Goal: Task Accomplishment & Management: Manage account settings

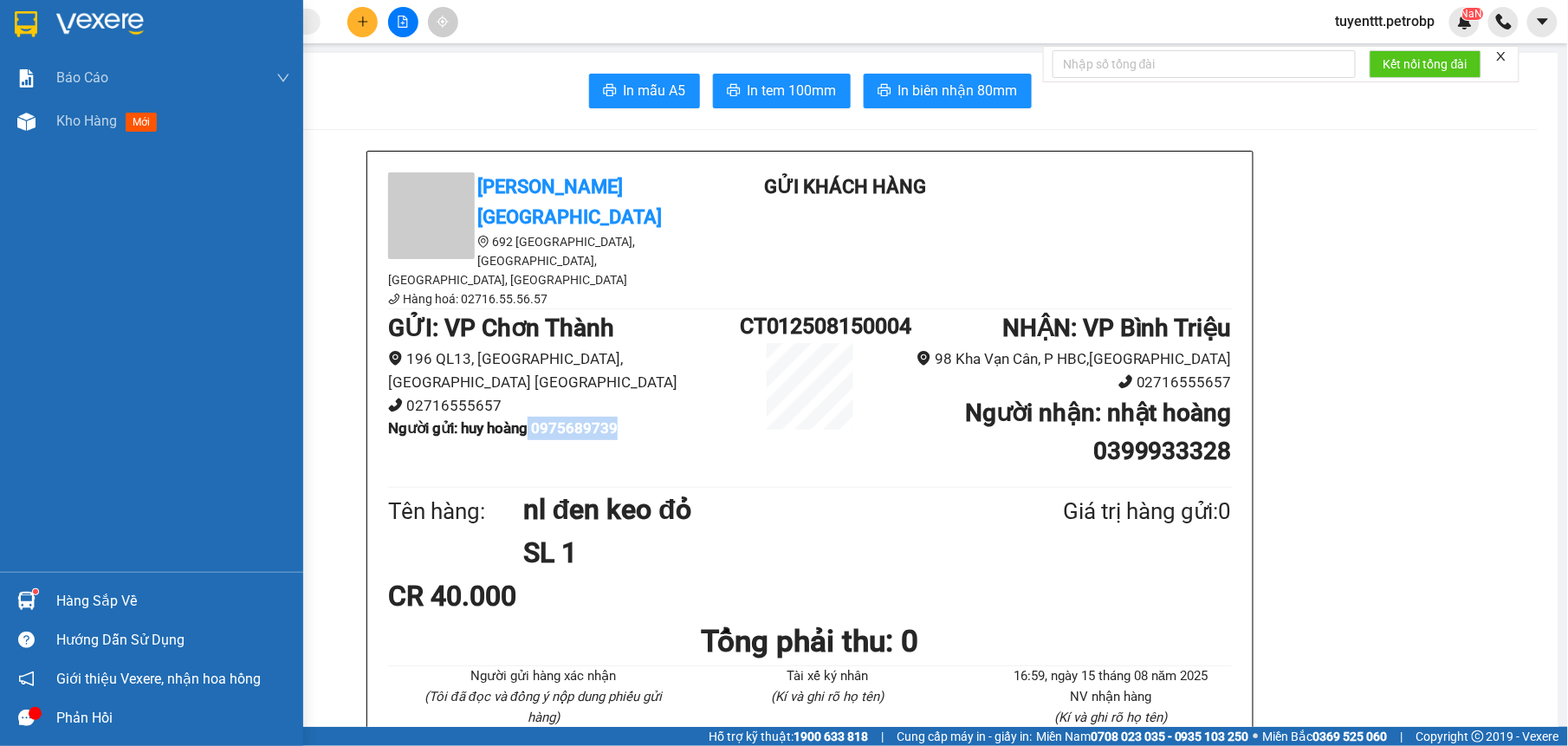
click at [32, 607] on img at bounding box center [25, 600] width 18 height 18
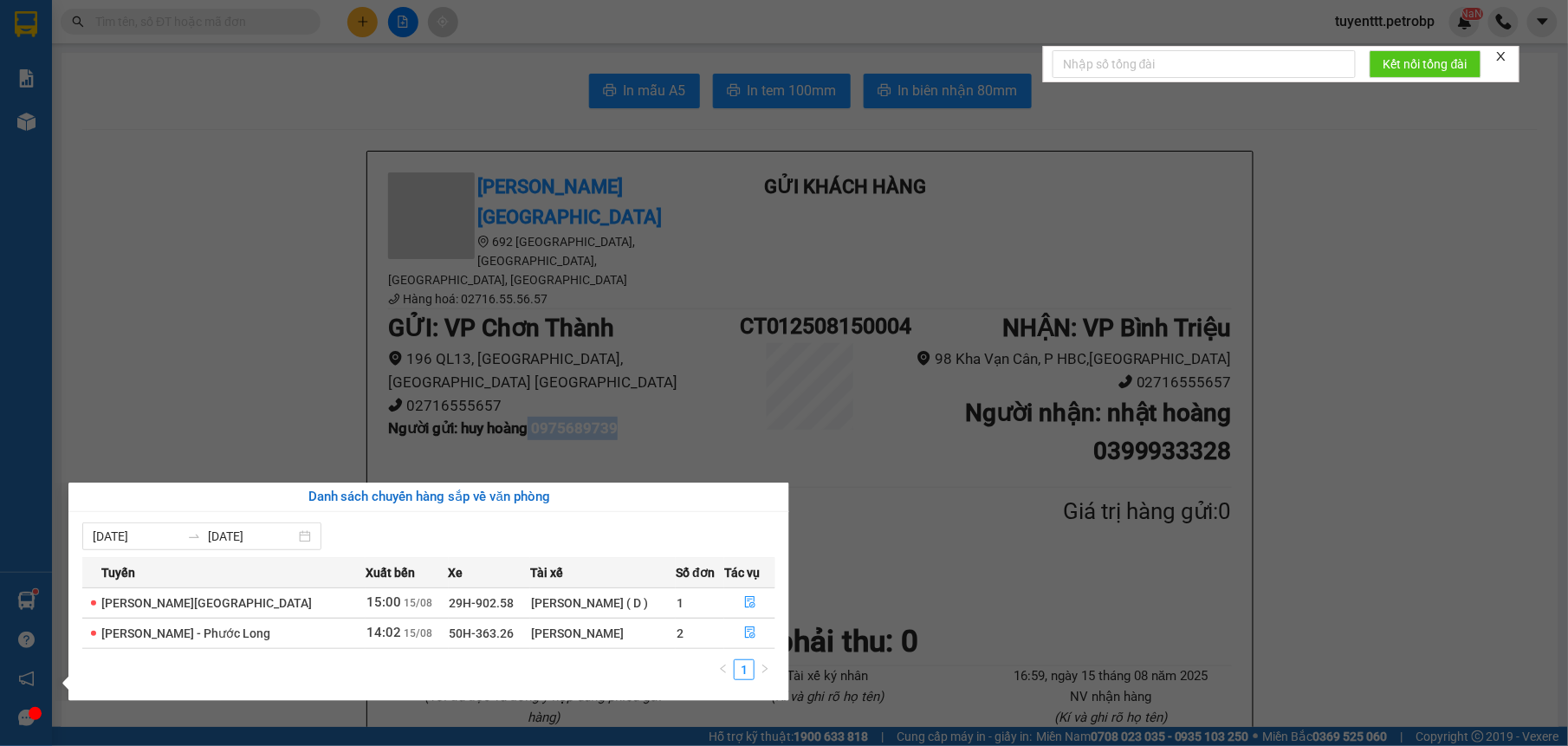
click at [223, 351] on section "Kết quả tìm kiếm ( 15 ) Bộ lọc Mã ĐH Trạng thái Món hàng Tổng cước Chưa cước Ng…" at bounding box center [784, 373] width 1568 height 746
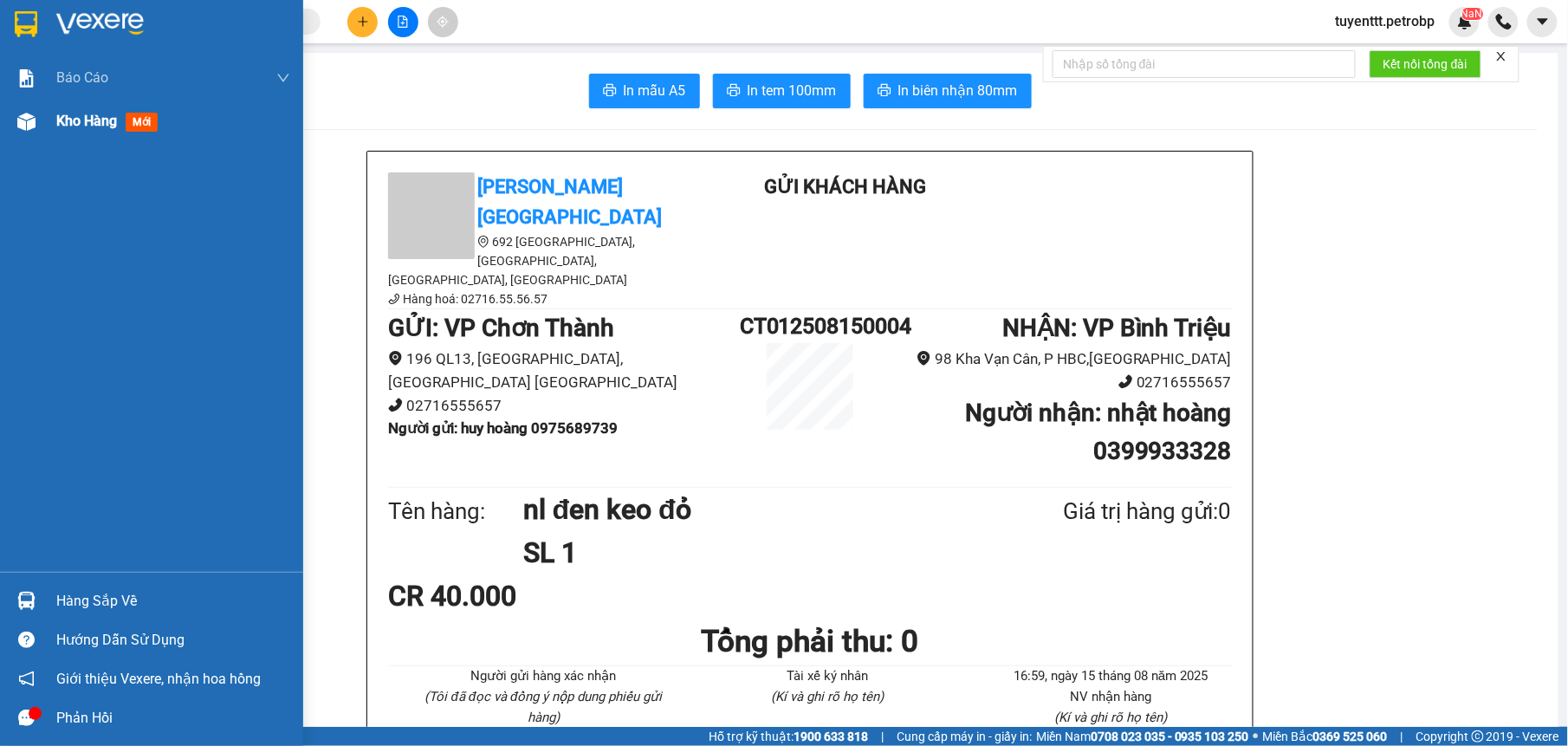
click at [37, 125] on div at bounding box center [26, 122] width 30 height 30
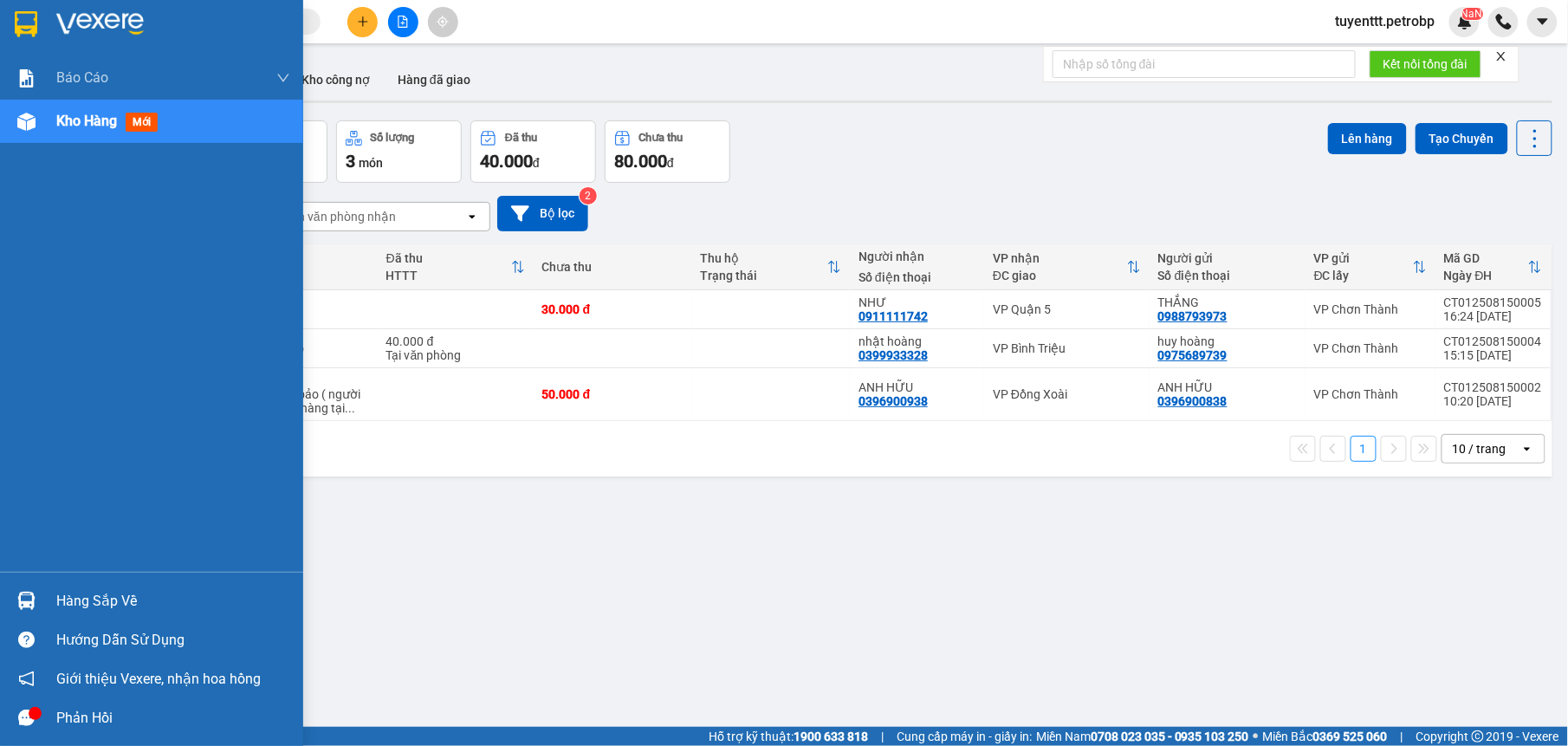
drag, startPoint x: 21, startPoint y: 600, endPoint x: 101, endPoint y: 597, distance: 80.1
click at [22, 601] on img at bounding box center [25, 600] width 18 height 18
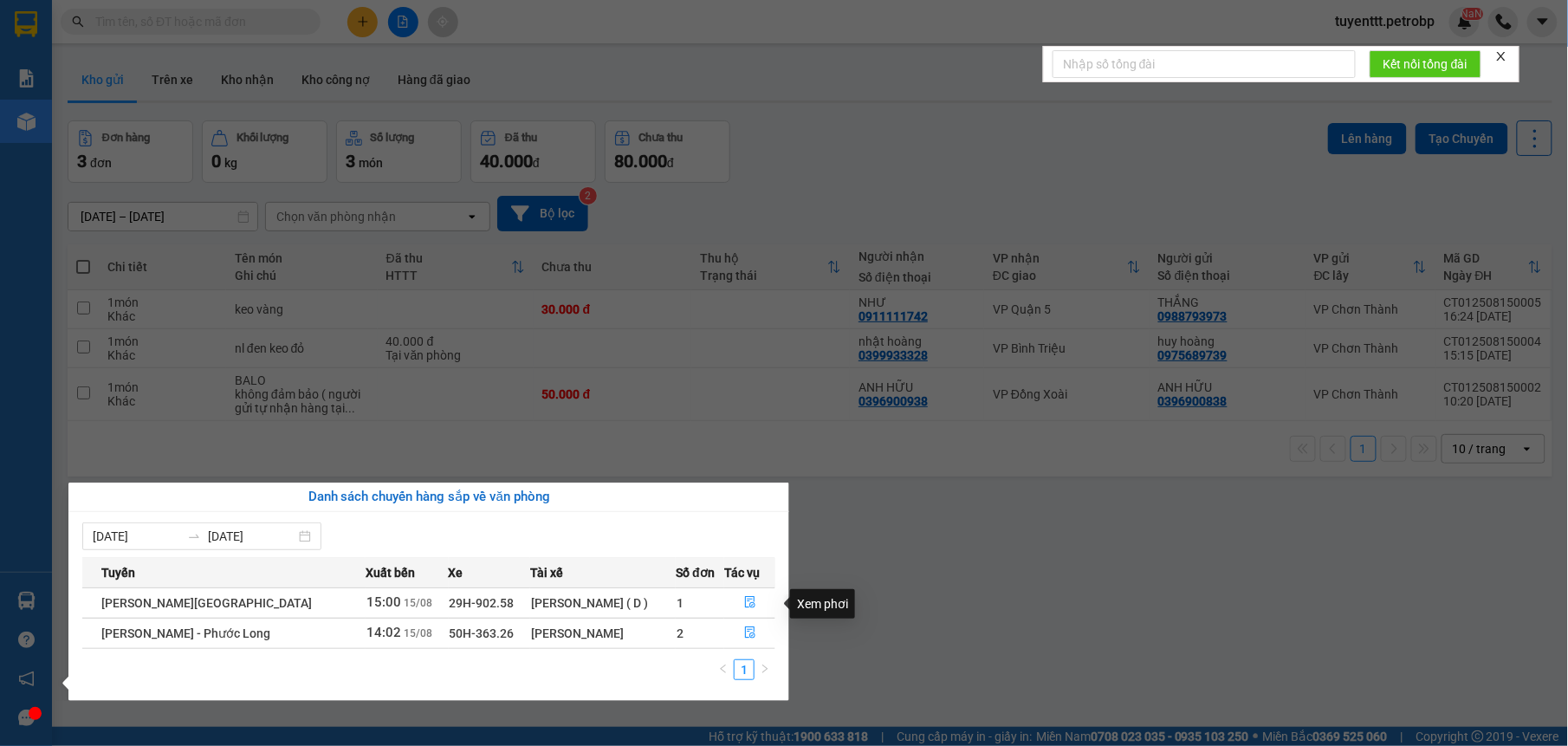
click at [842, 593] on div "Xem phơi" at bounding box center [822, 604] width 65 height 29
click at [946, 537] on section "Kết quả tìm kiếm ( 15 ) Bộ lọc Mã ĐH Trạng thái Món hàng Tổng cước Chưa cước Ng…" at bounding box center [784, 373] width 1568 height 746
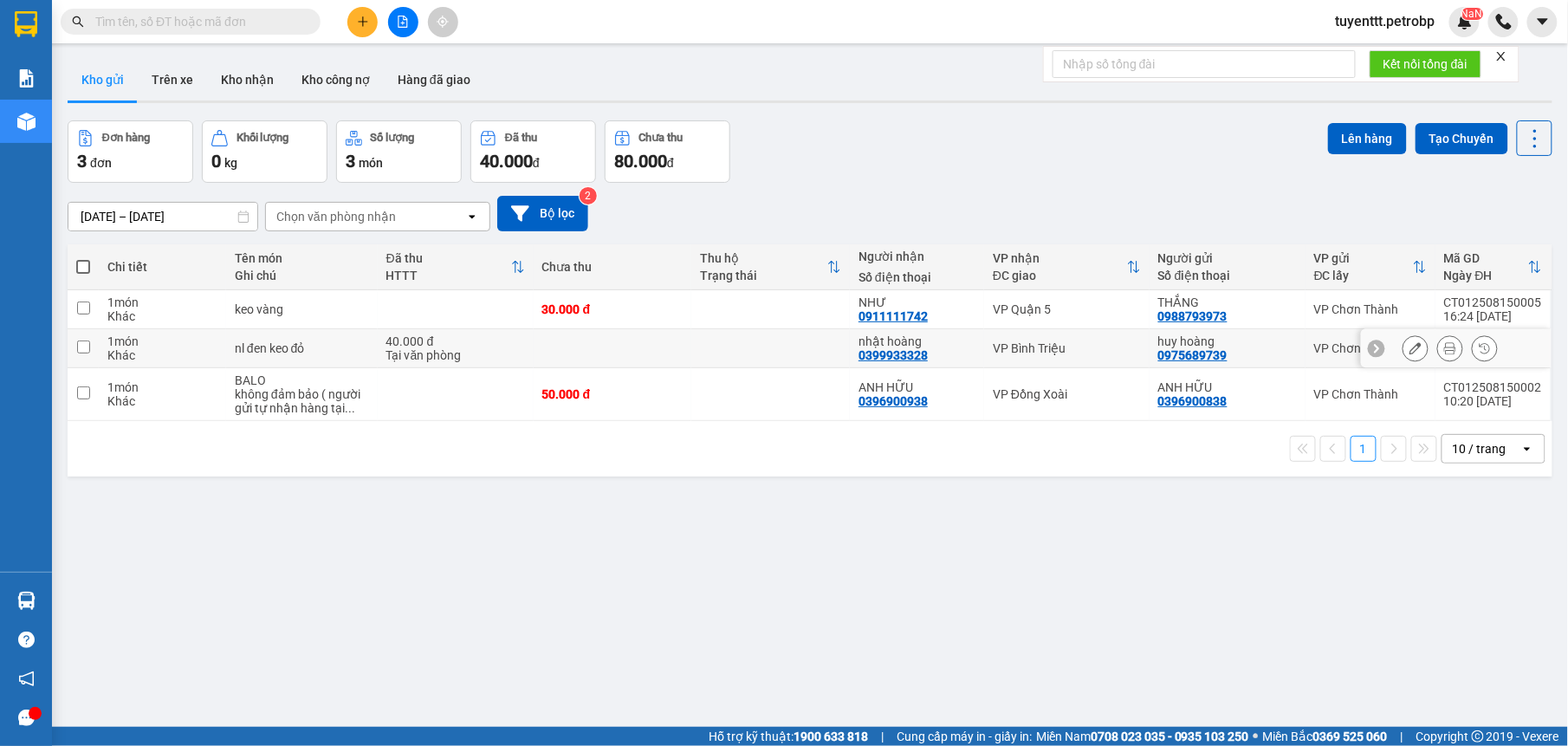
click at [769, 358] on td at bounding box center [770, 349] width 158 height 39
checkbox input "true"
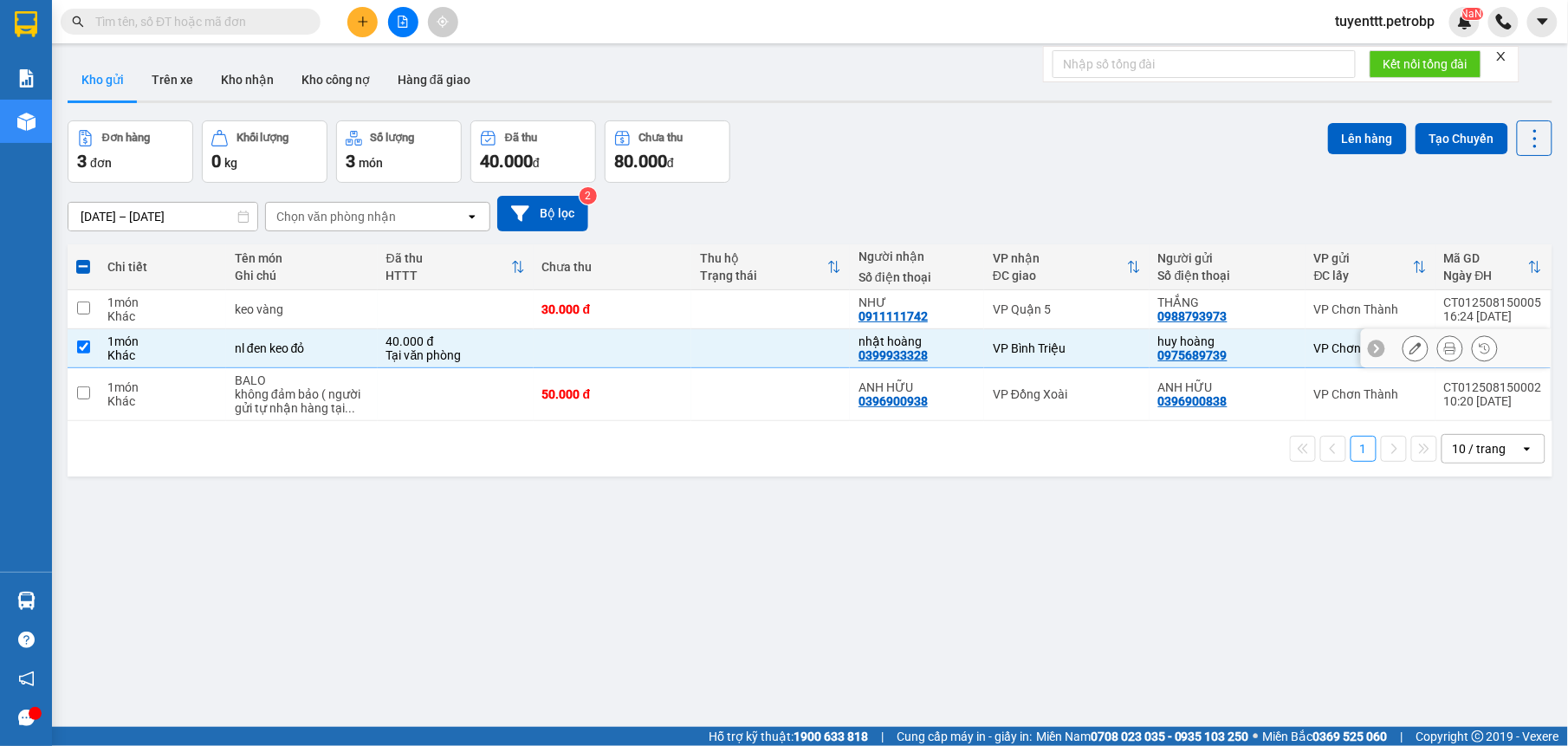
click at [1410, 351] on icon at bounding box center [1415, 348] width 12 height 12
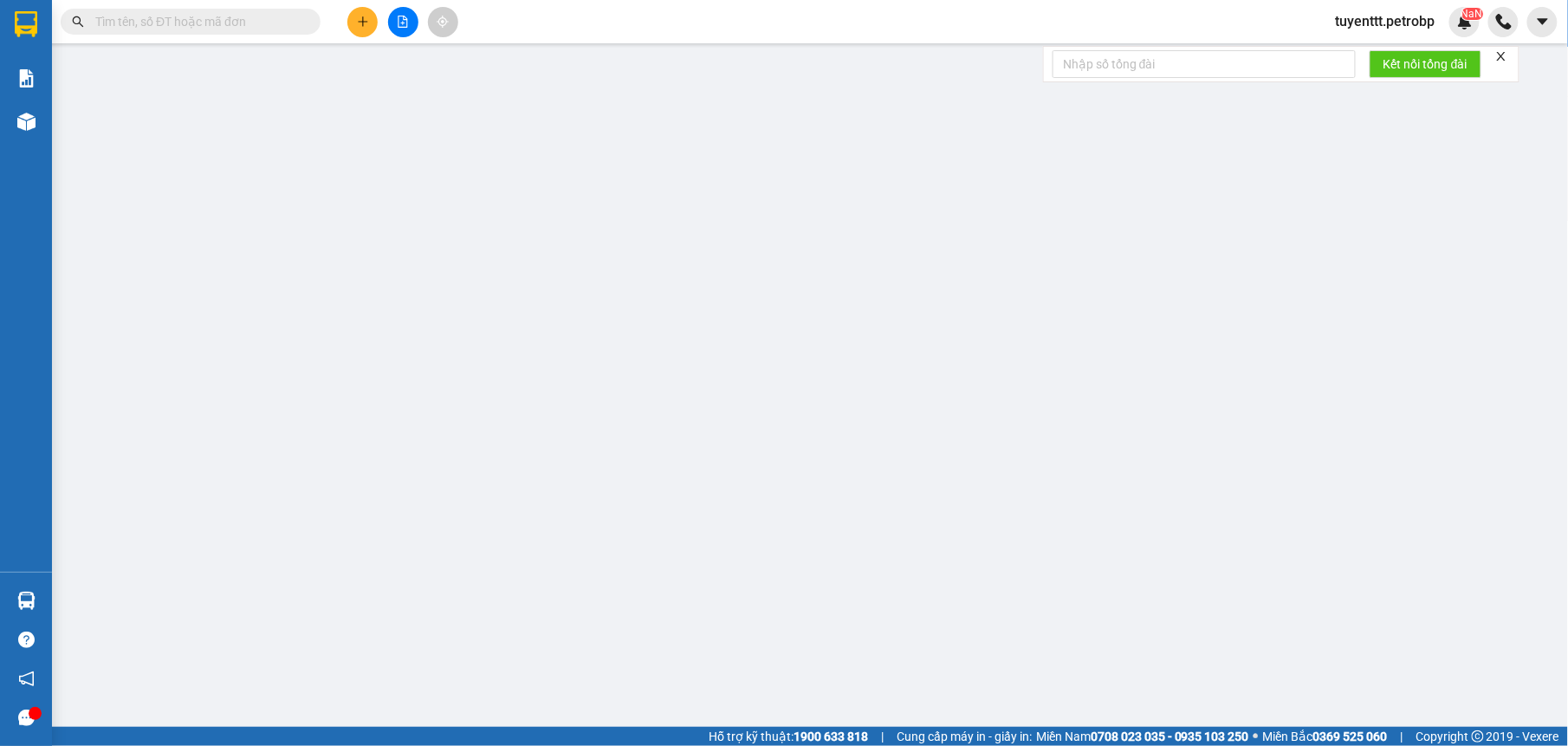
type input "0975689739"
type input "0399933328"
type input "40.000"
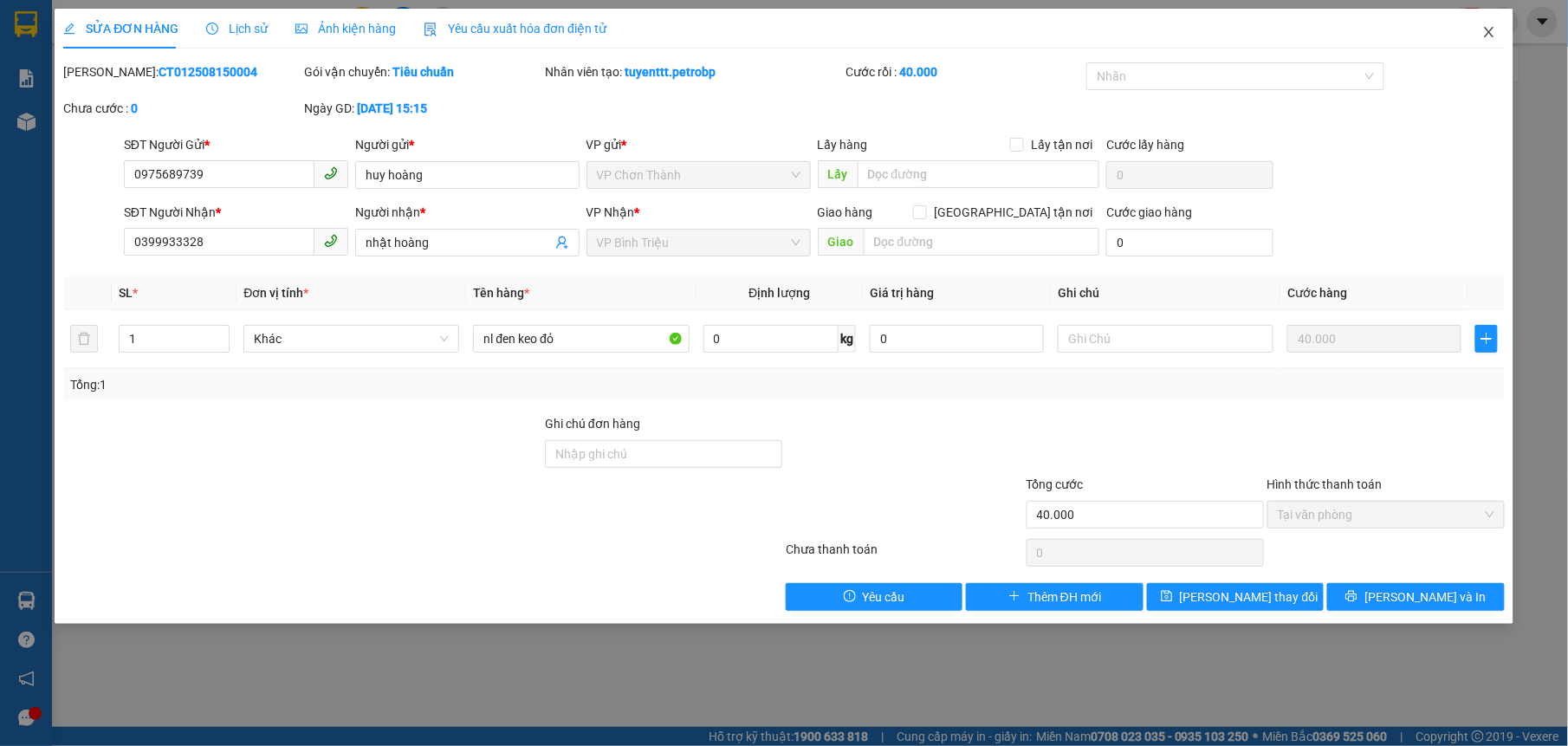
click at [1497, 38] on span "Close" at bounding box center [1489, 33] width 49 height 49
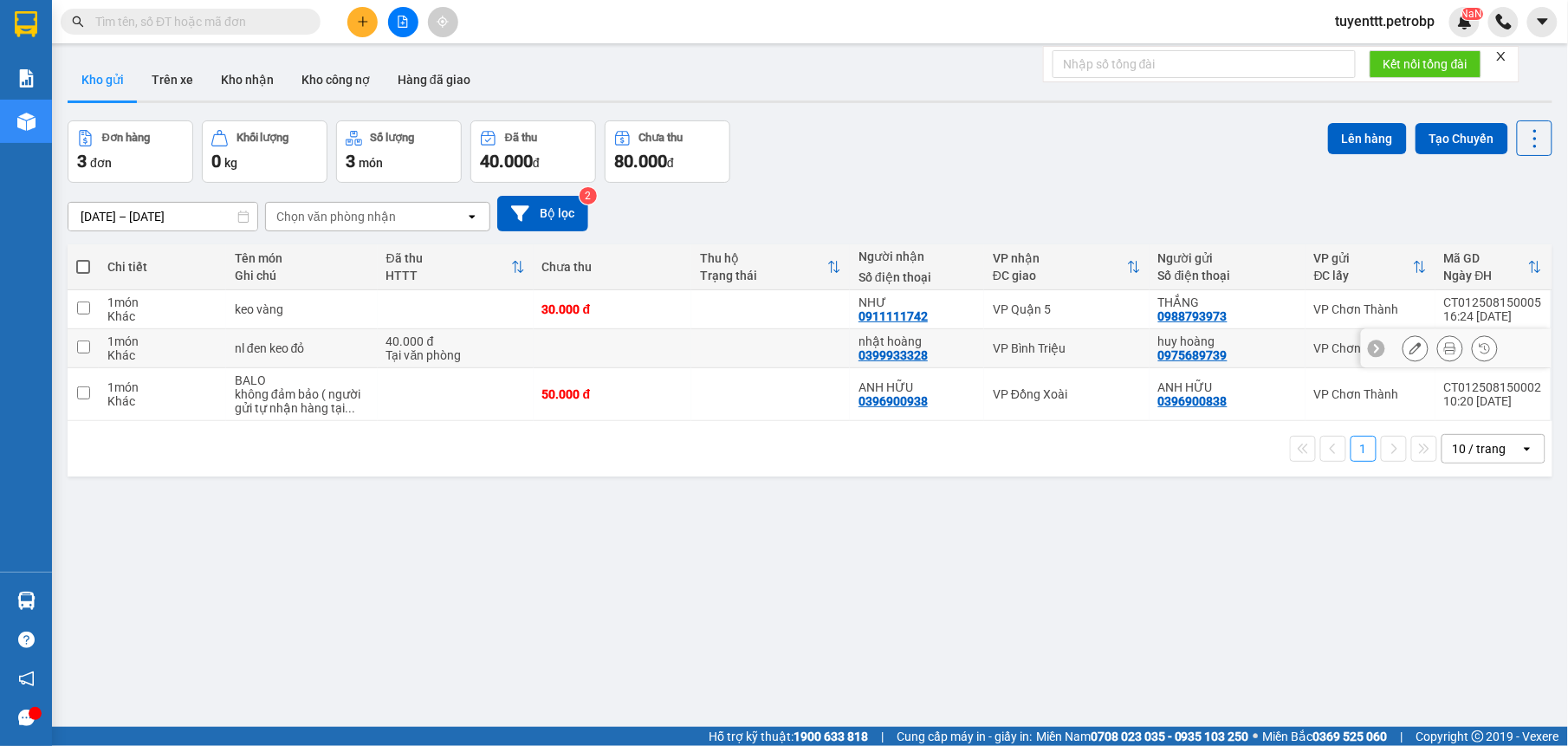
click at [1289, 359] on td "huy hoàng 0975689739" at bounding box center [1228, 349] width 156 height 39
checkbox input "true"
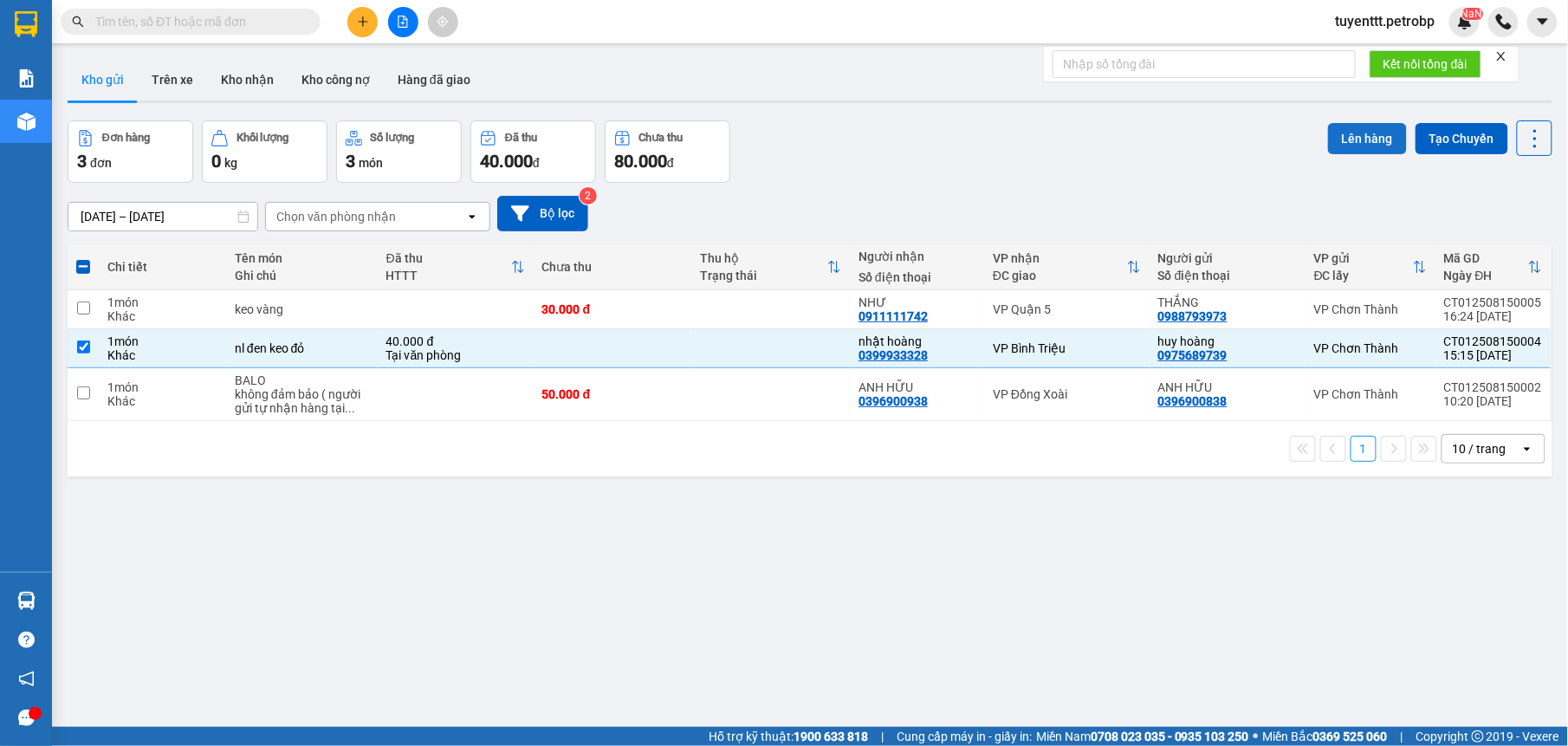
click at [1342, 133] on button "Lên hàng" at bounding box center [1367, 138] width 79 height 31
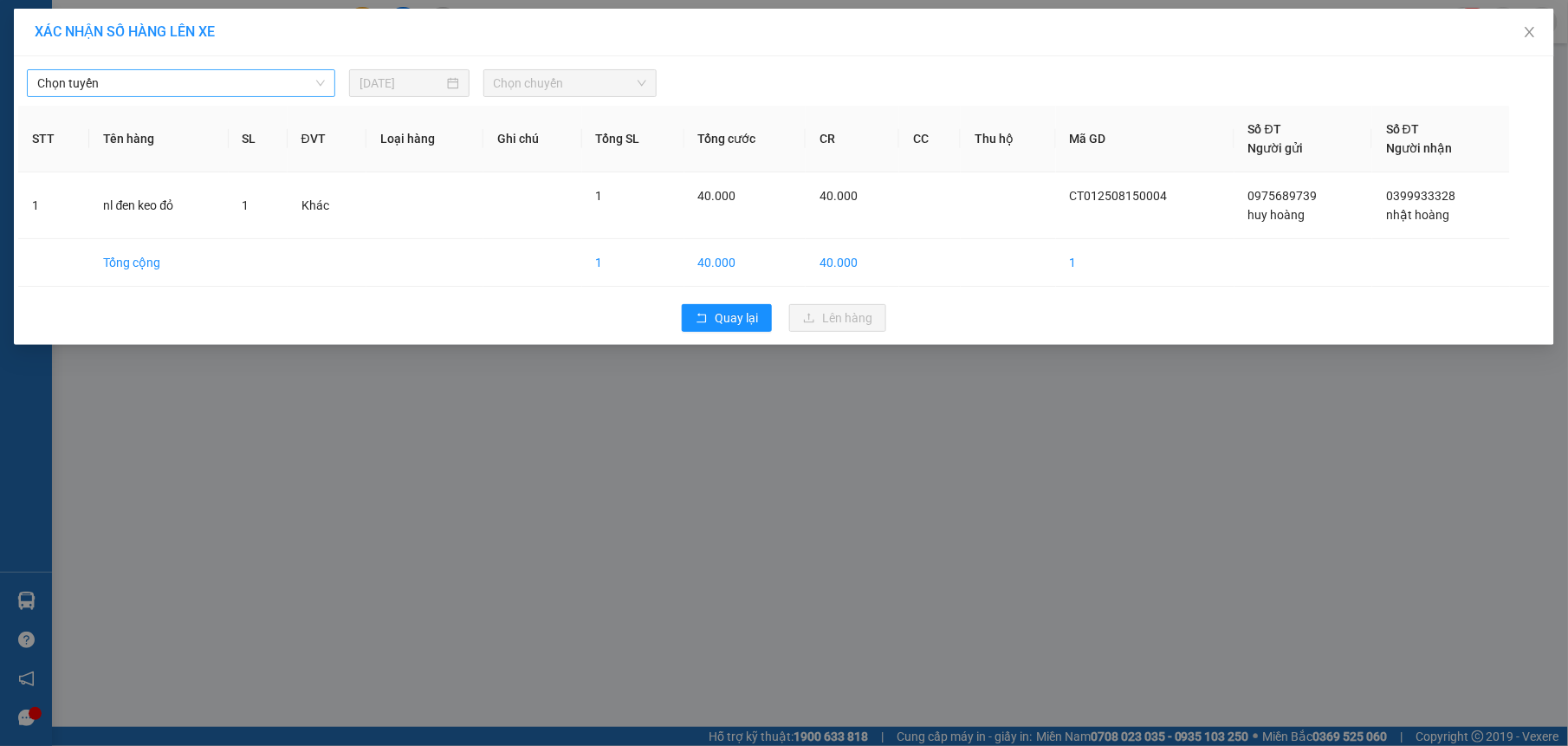
click at [167, 73] on span "Chọn tuyến" at bounding box center [181, 84] width 287 height 26
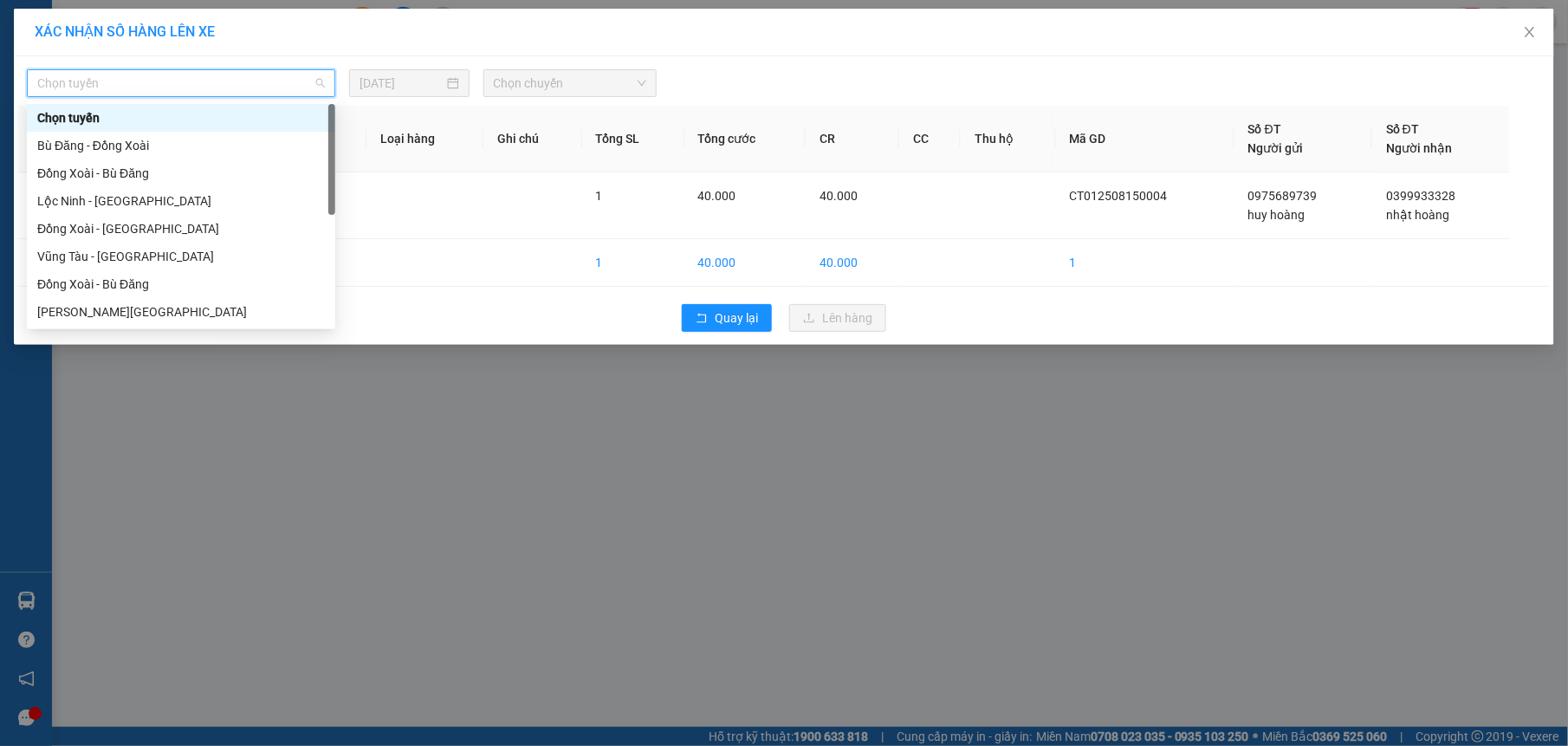
type input "l"
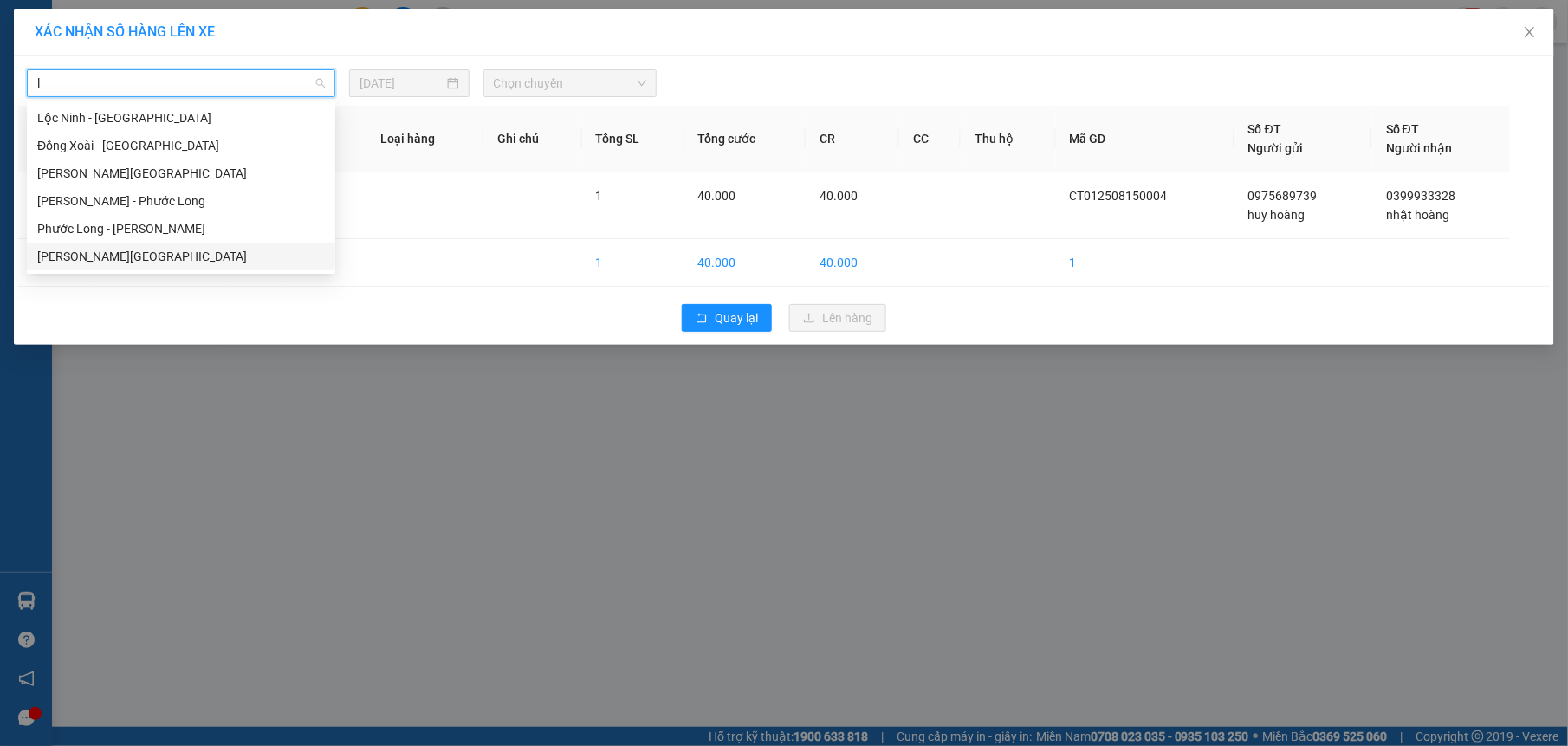
click at [89, 247] on div "[PERSON_NAME][GEOGRAPHIC_DATA]" at bounding box center [181, 256] width 287 height 19
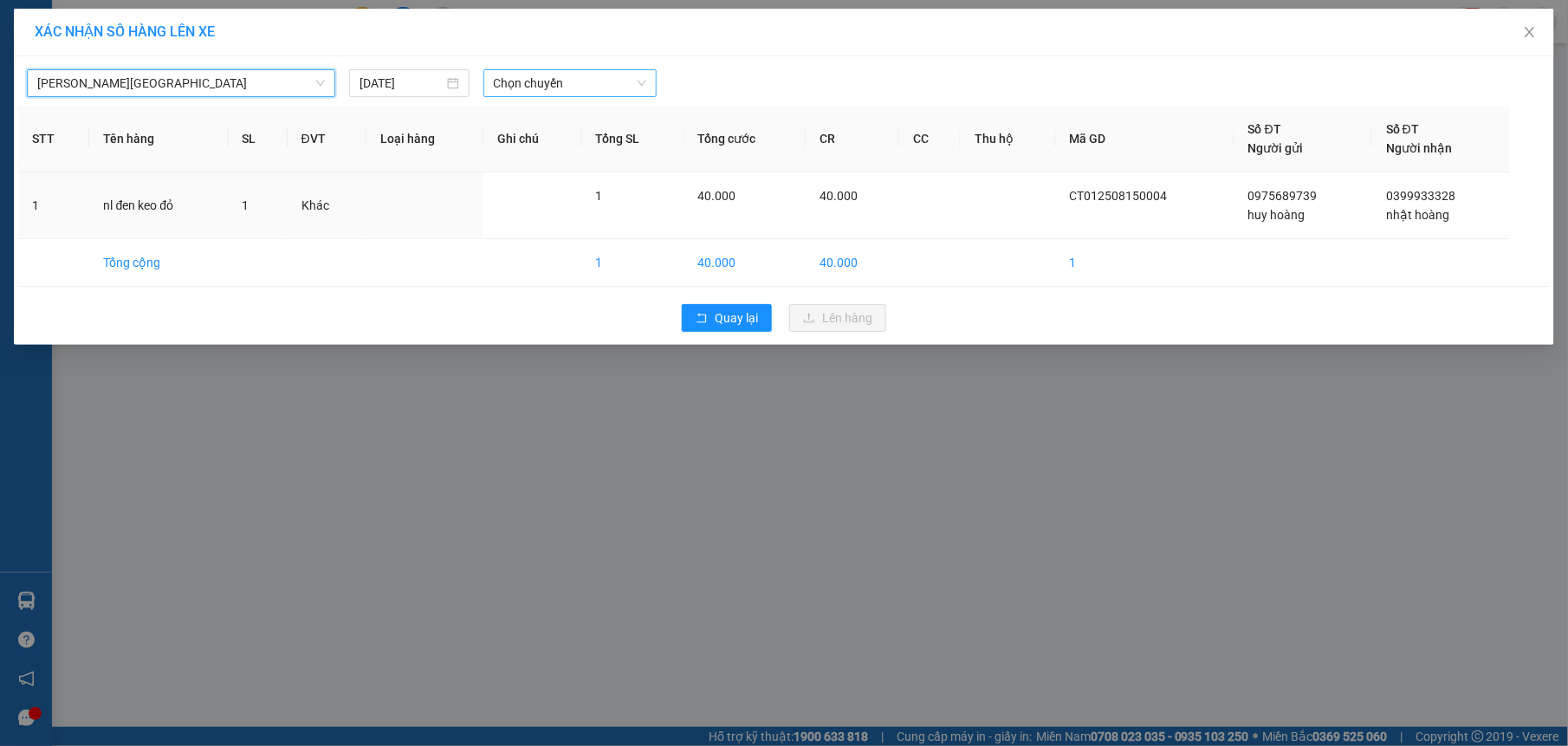
click at [539, 84] on span "Chọn chuyến" at bounding box center [570, 84] width 154 height 26
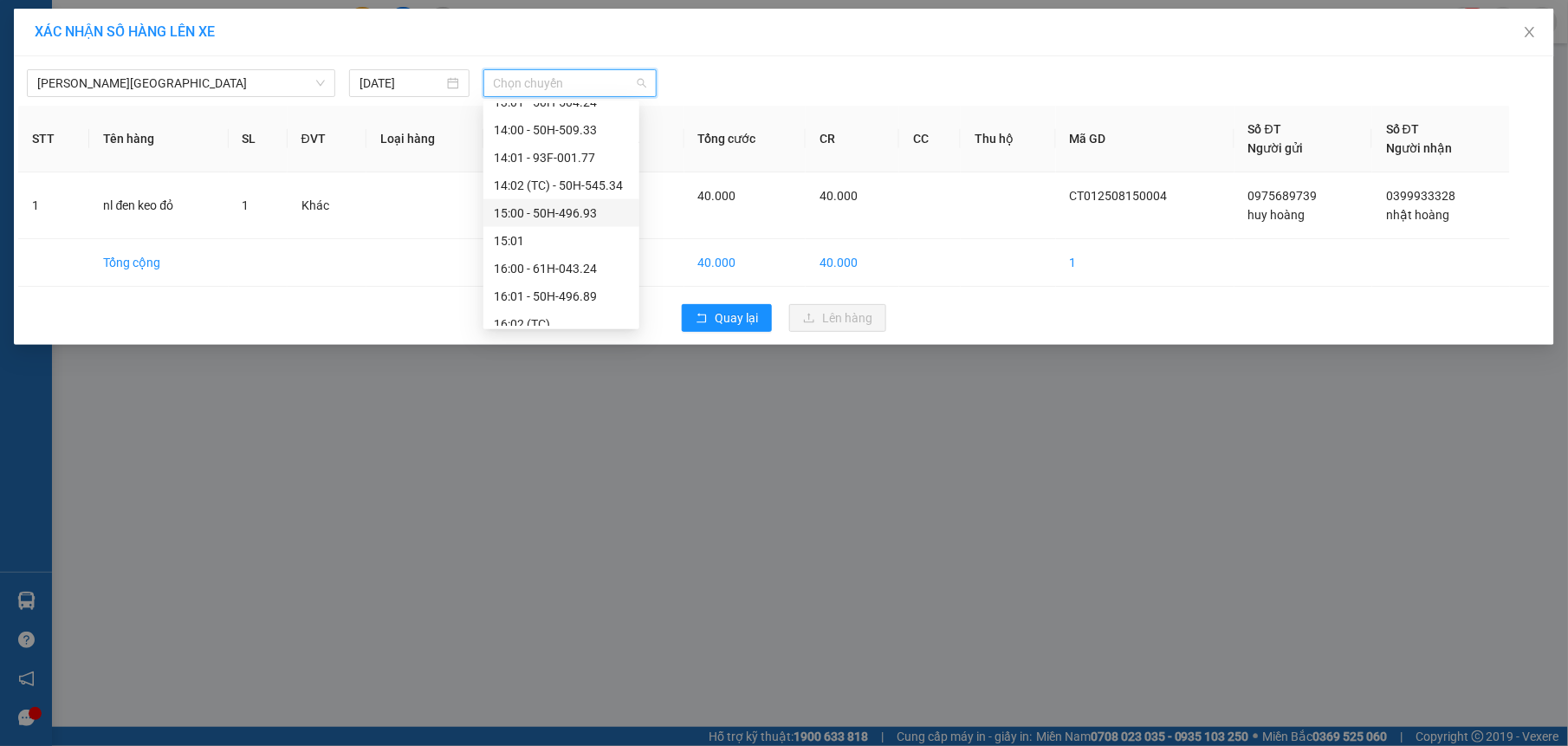
scroll to position [832, 0]
click at [572, 199] on div "16:00 - 61H-043.24" at bounding box center [560, 201] width 135 height 19
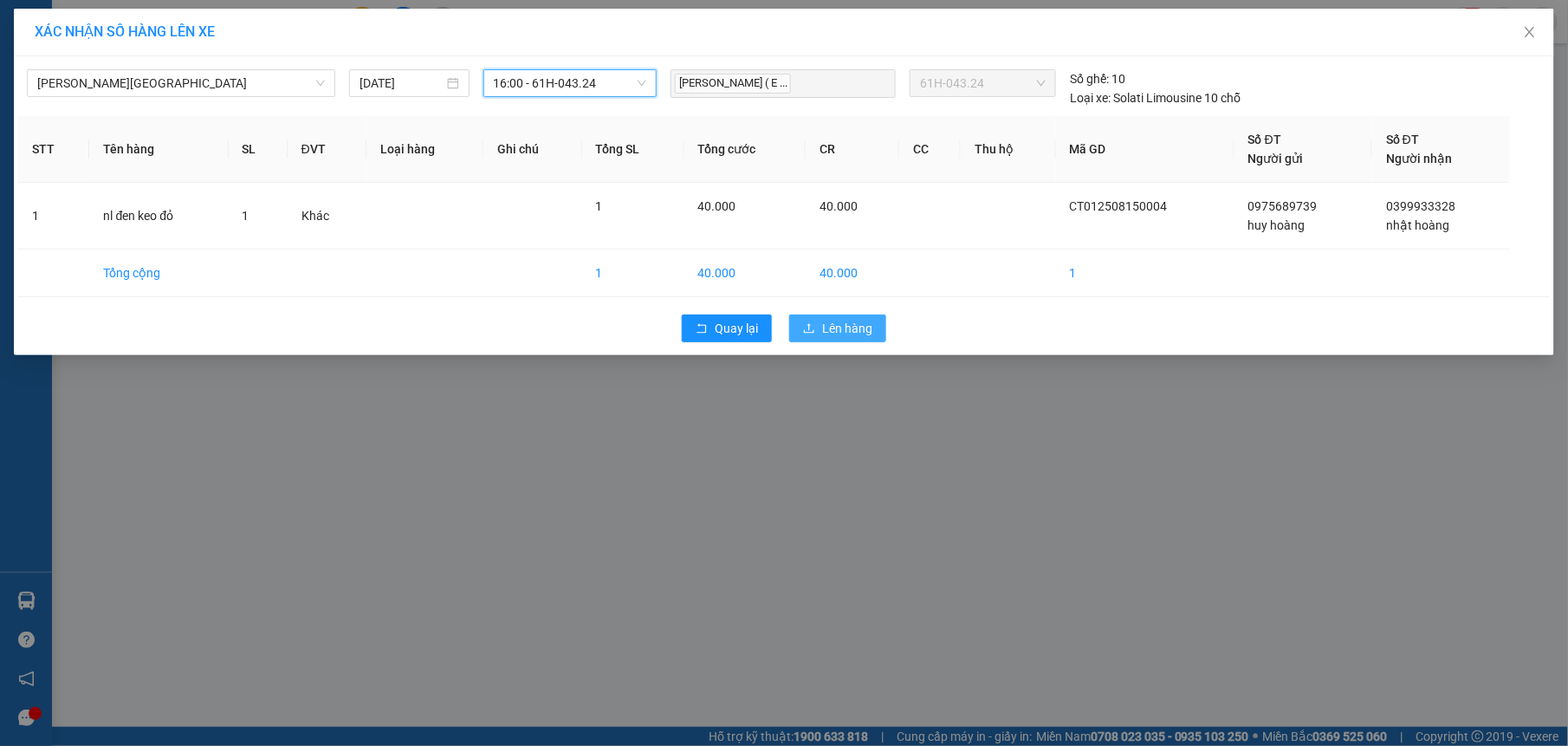
click at [815, 331] on icon "upload" at bounding box center [809, 328] width 10 height 9
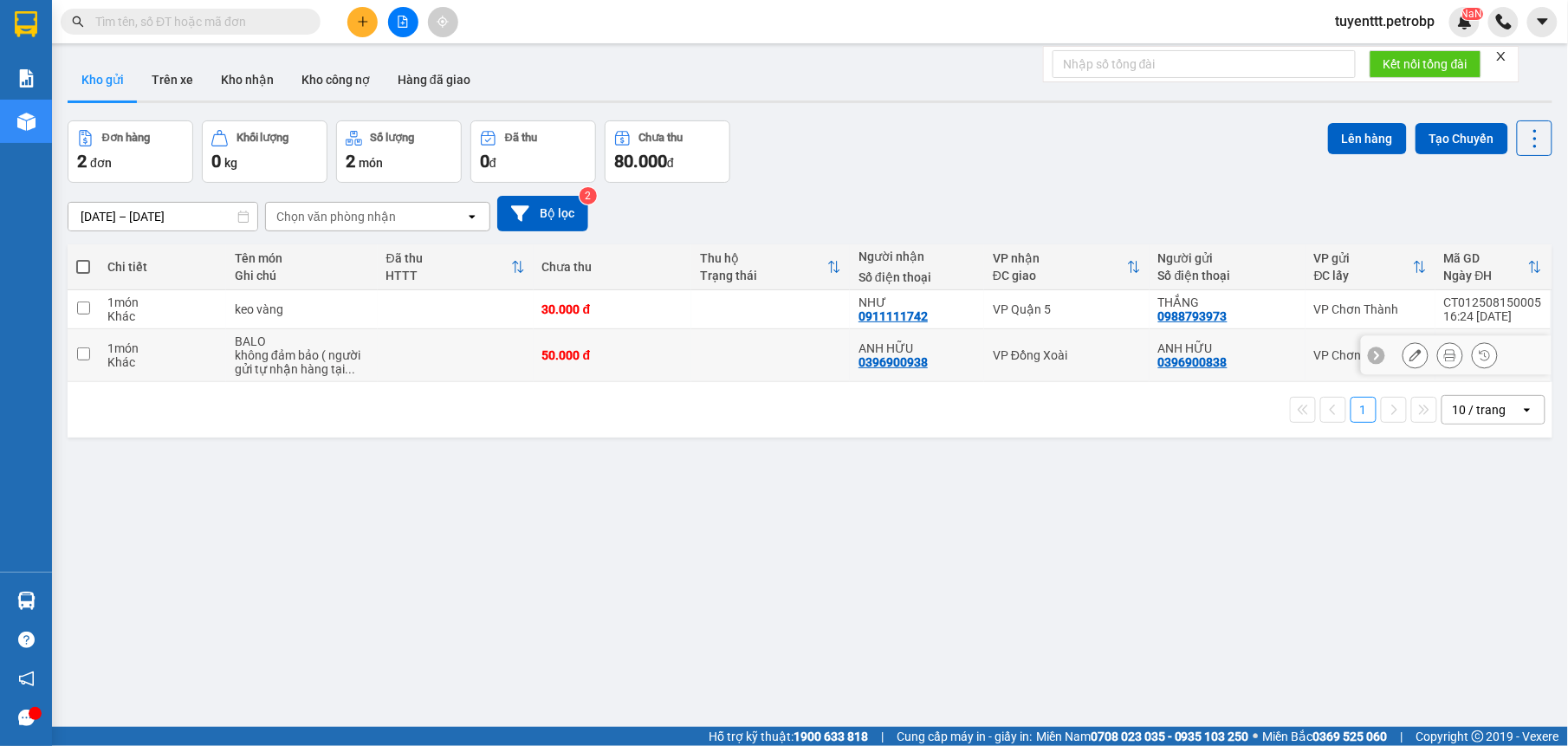
click at [702, 354] on td at bounding box center [770, 356] width 158 height 53
checkbox input "true"
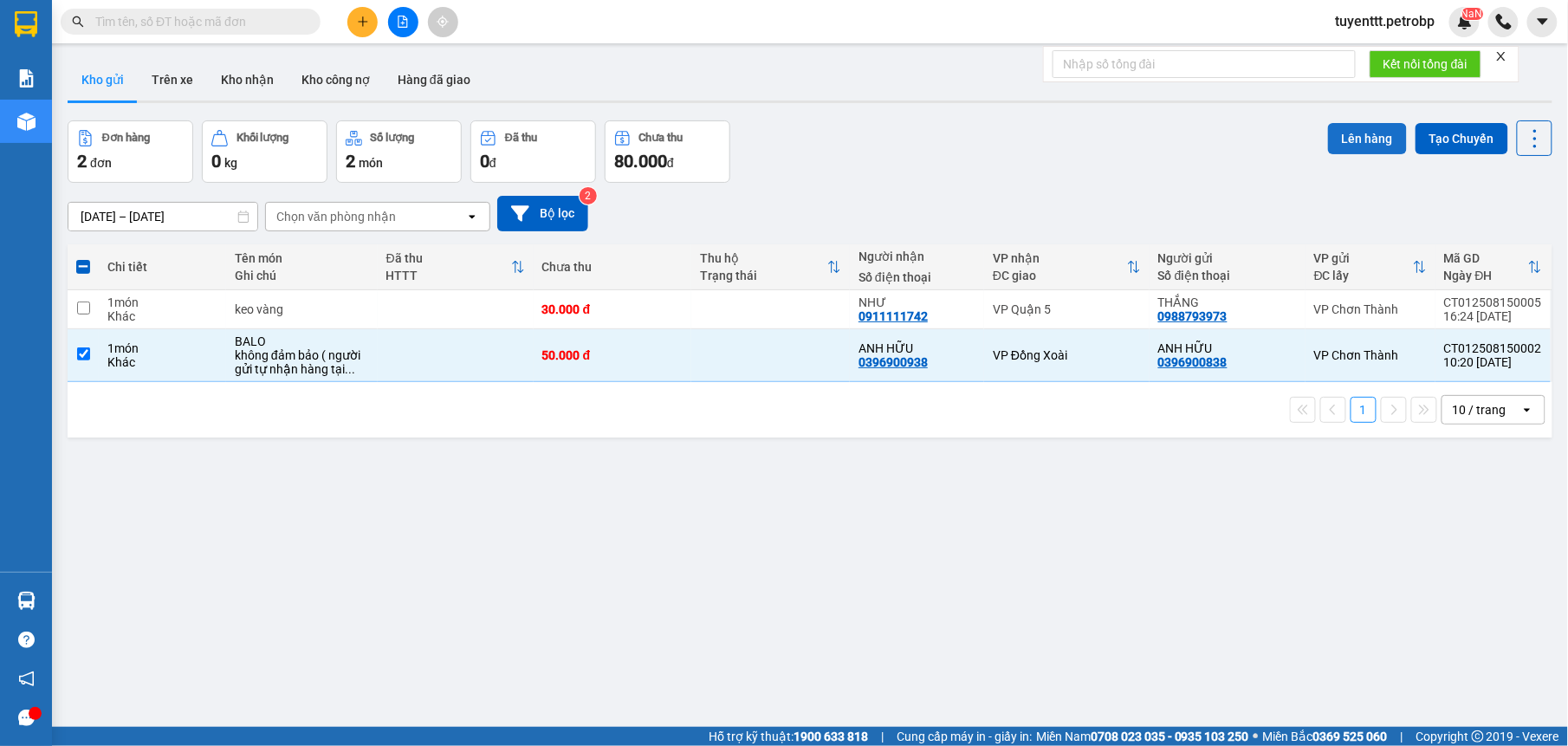
click at [1380, 140] on button "Lên hàng" at bounding box center [1367, 138] width 79 height 31
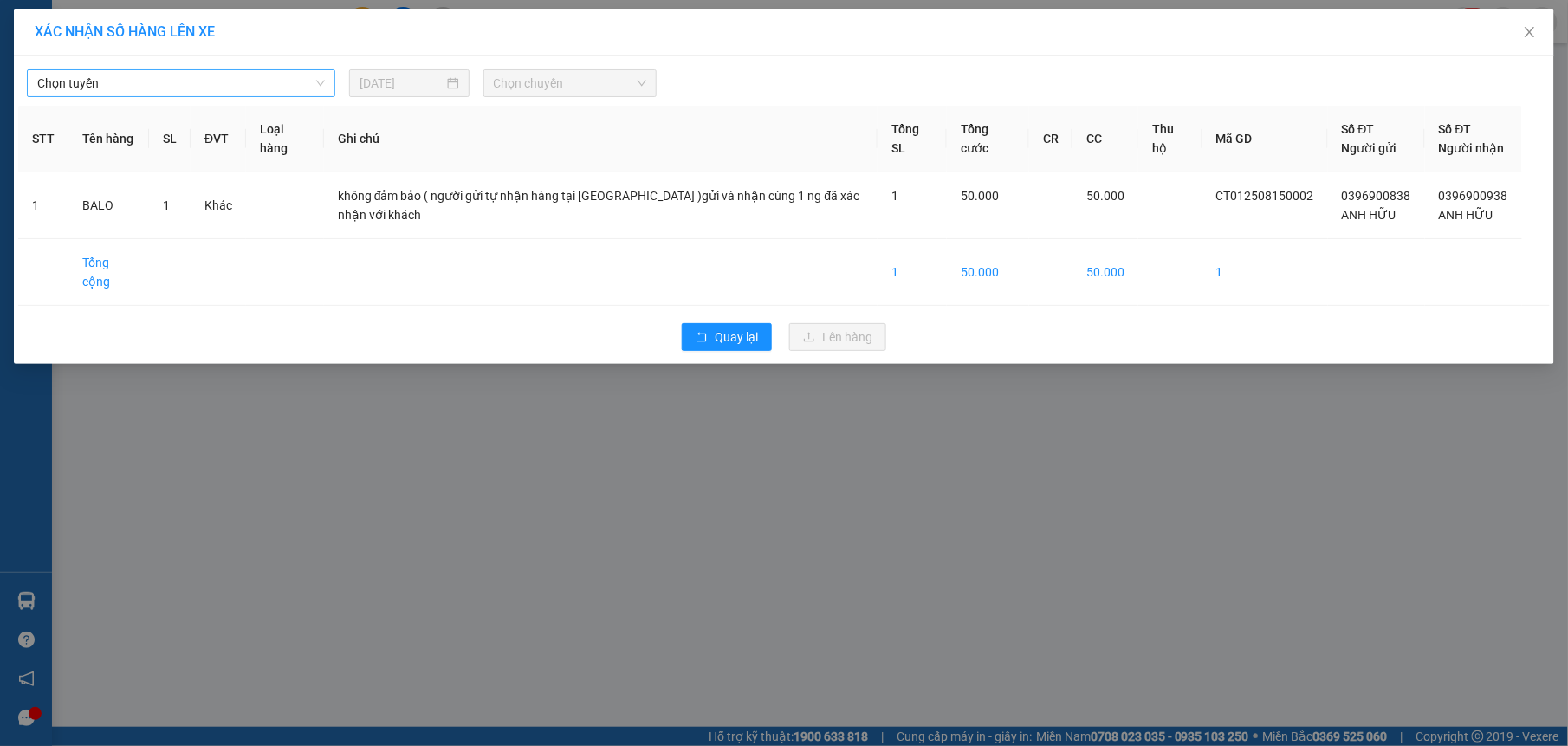
click at [97, 71] on span "Chọn tuyến" at bounding box center [181, 84] width 287 height 26
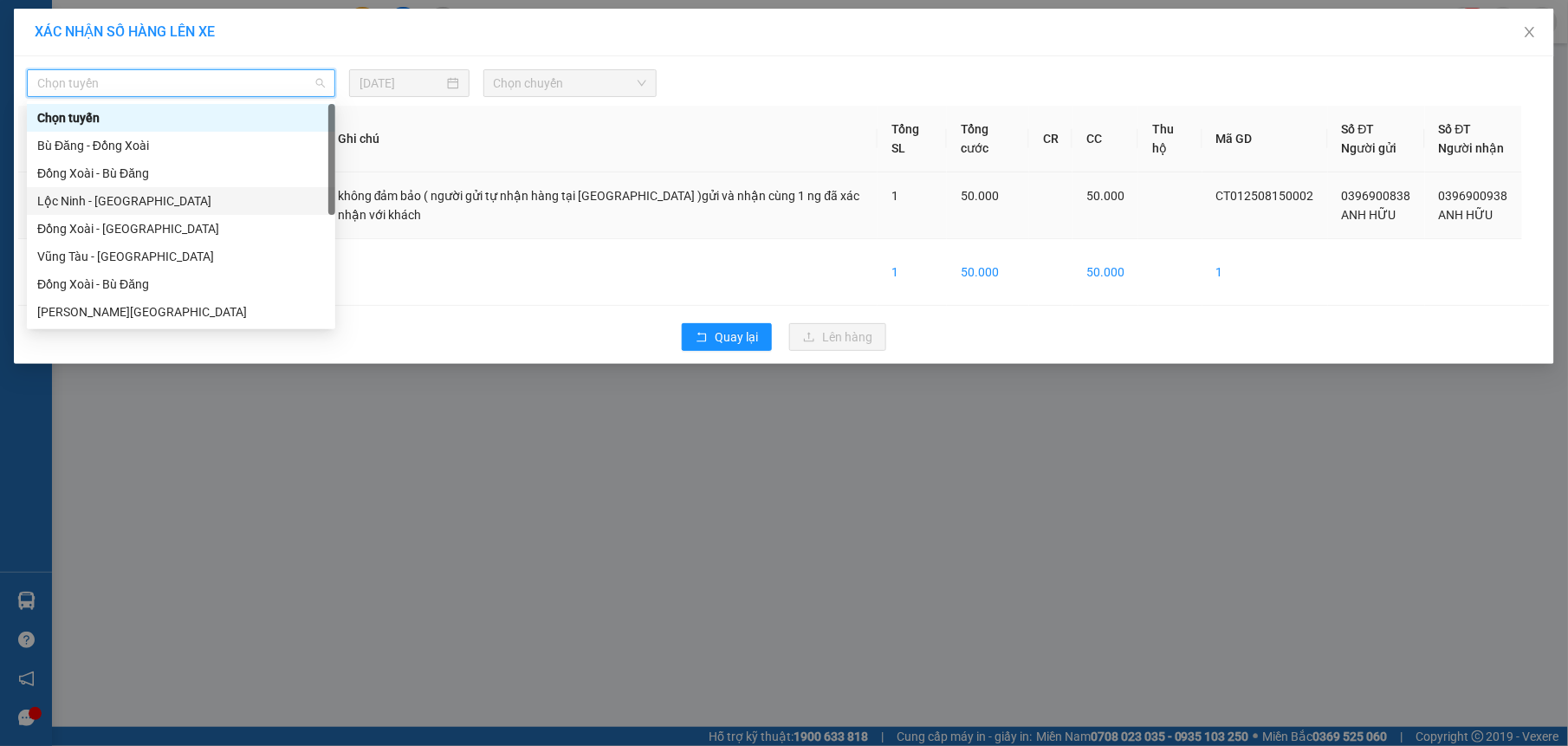
drag, startPoint x: 108, startPoint y: 192, endPoint x: 120, endPoint y: 192, distance: 12.0
click at [108, 192] on div "Lộc Ninh - [GEOGRAPHIC_DATA]" at bounding box center [181, 201] width 287 height 19
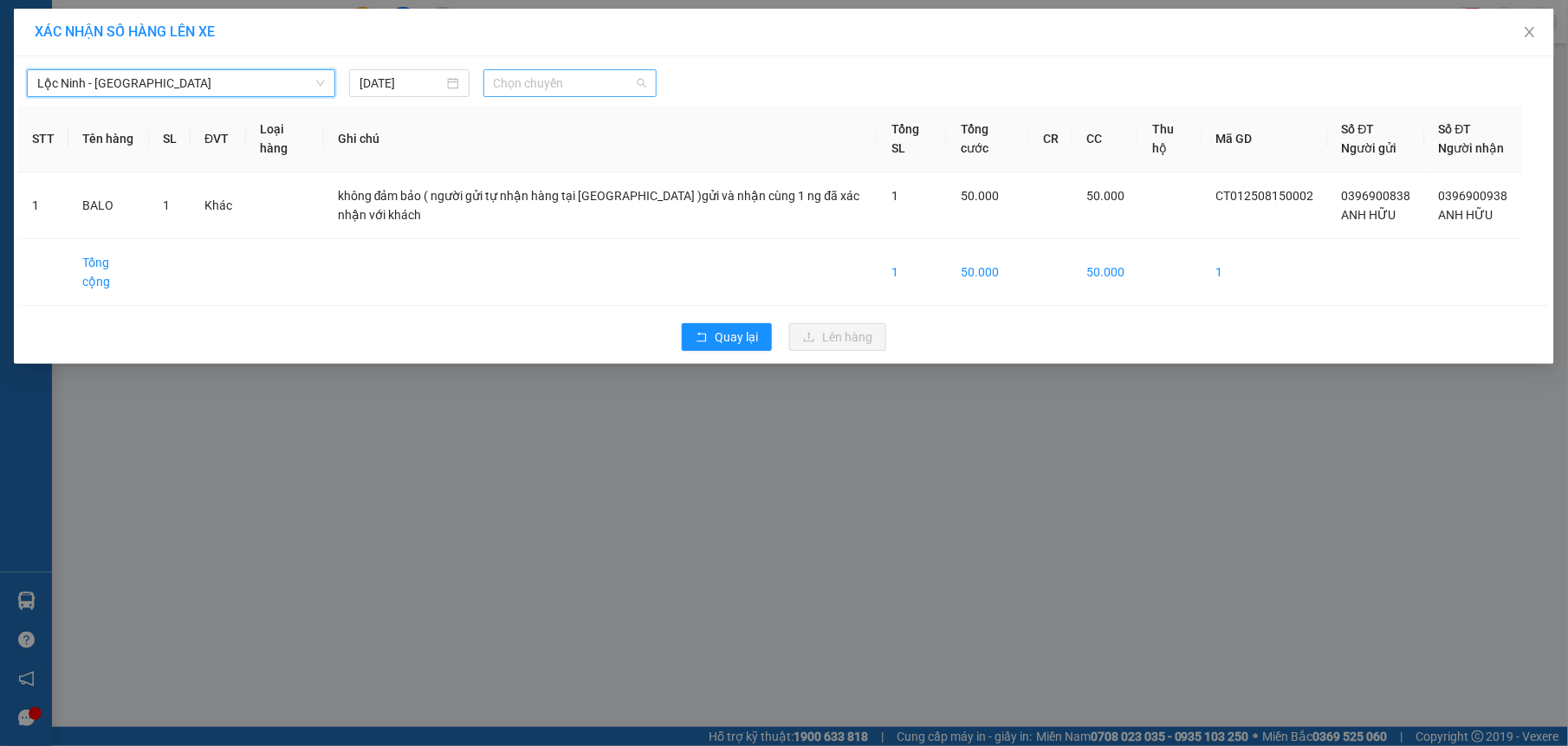
click at [577, 89] on span "Chọn chuyến" at bounding box center [570, 84] width 154 height 26
click at [526, 173] on div "14:32 (TC) - 93E-001.77" at bounding box center [560, 173] width 135 height 19
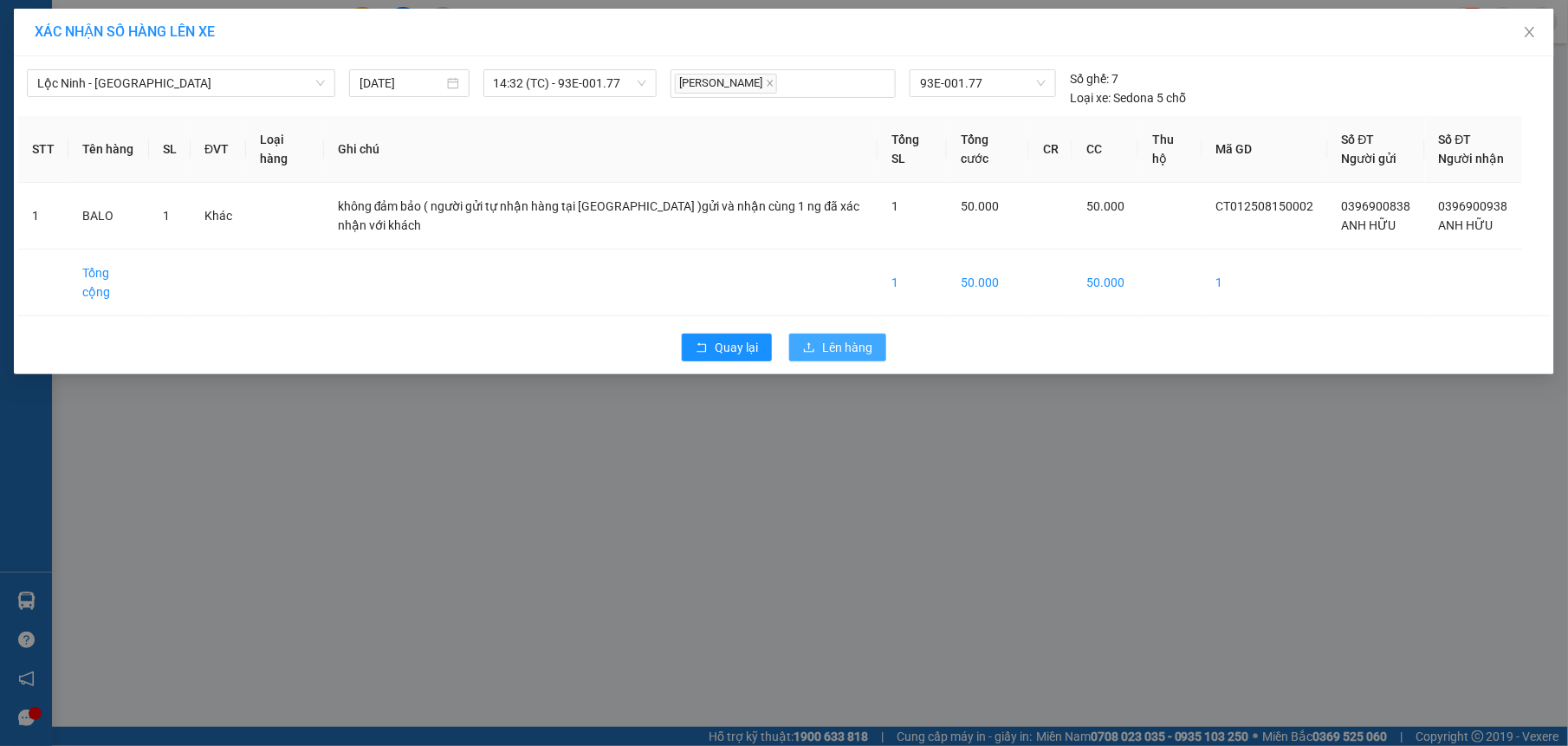
click at [849, 338] on span "Lên hàng" at bounding box center [847, 348] width 50 height 19
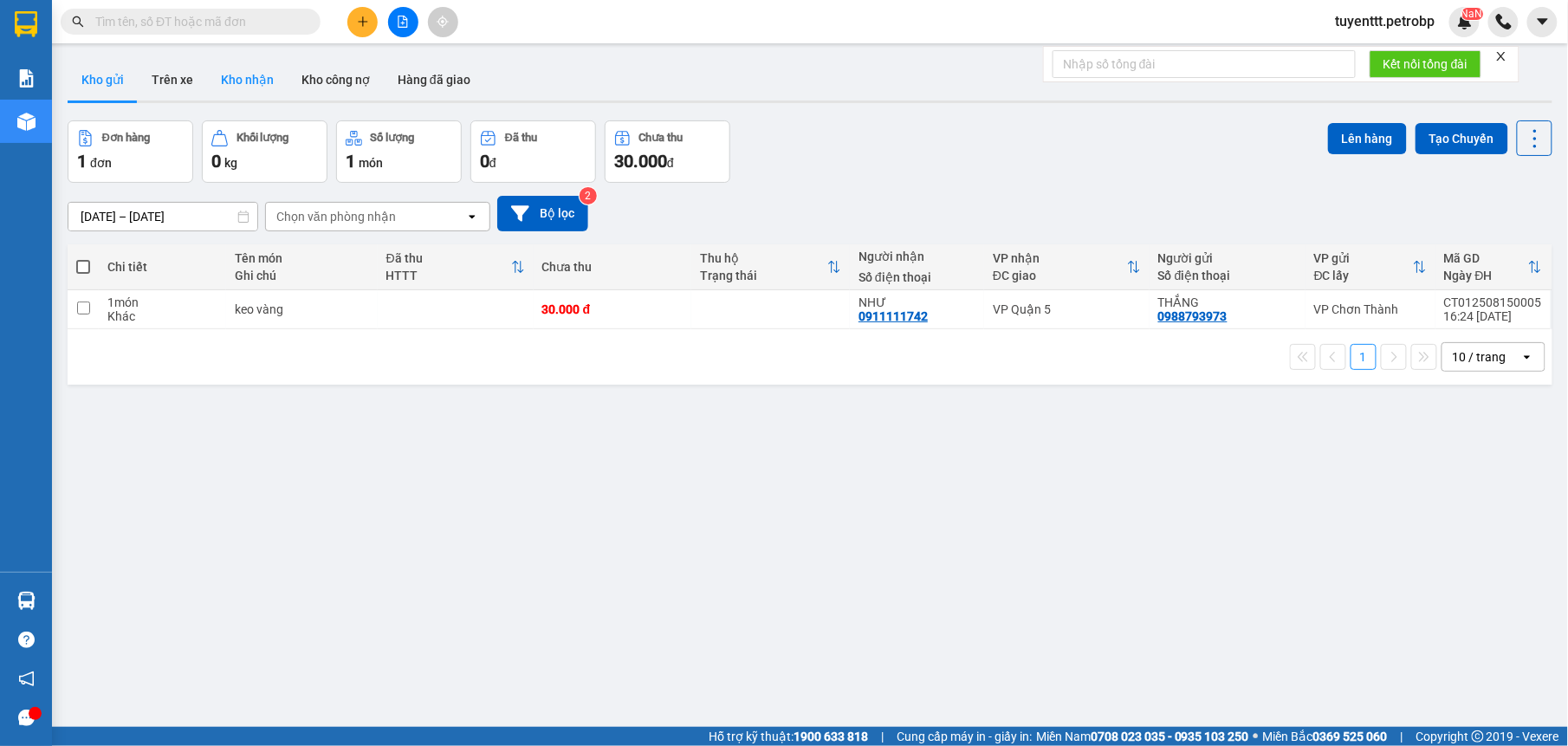
click at [235, 77] on button "Kho nhận" at bounding box center [248, 80] width 81 height 41
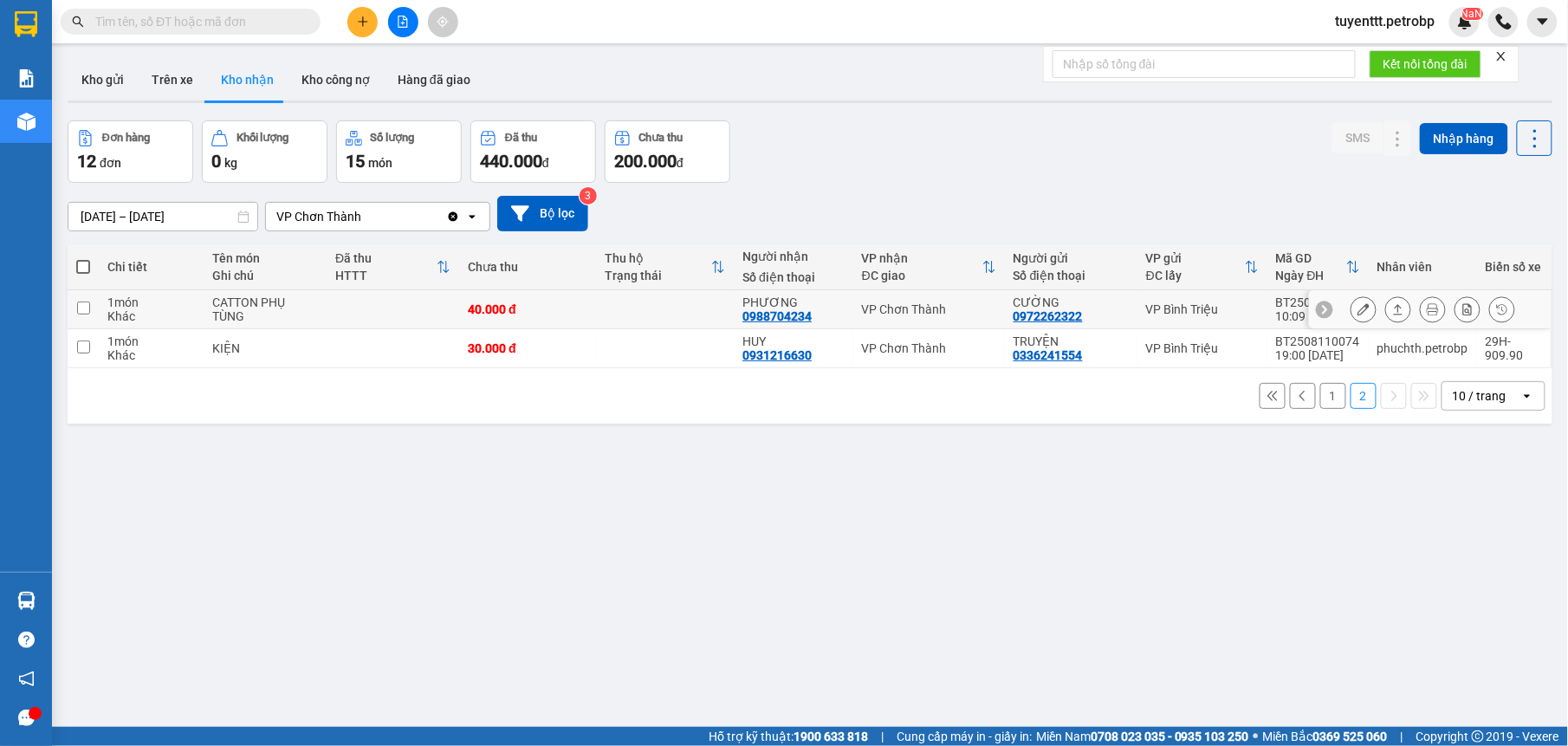
click at [933, 302] on div "VP Chơn Thành" at bounding box center [929, 309] width 135 height 14
checkbox input "true"
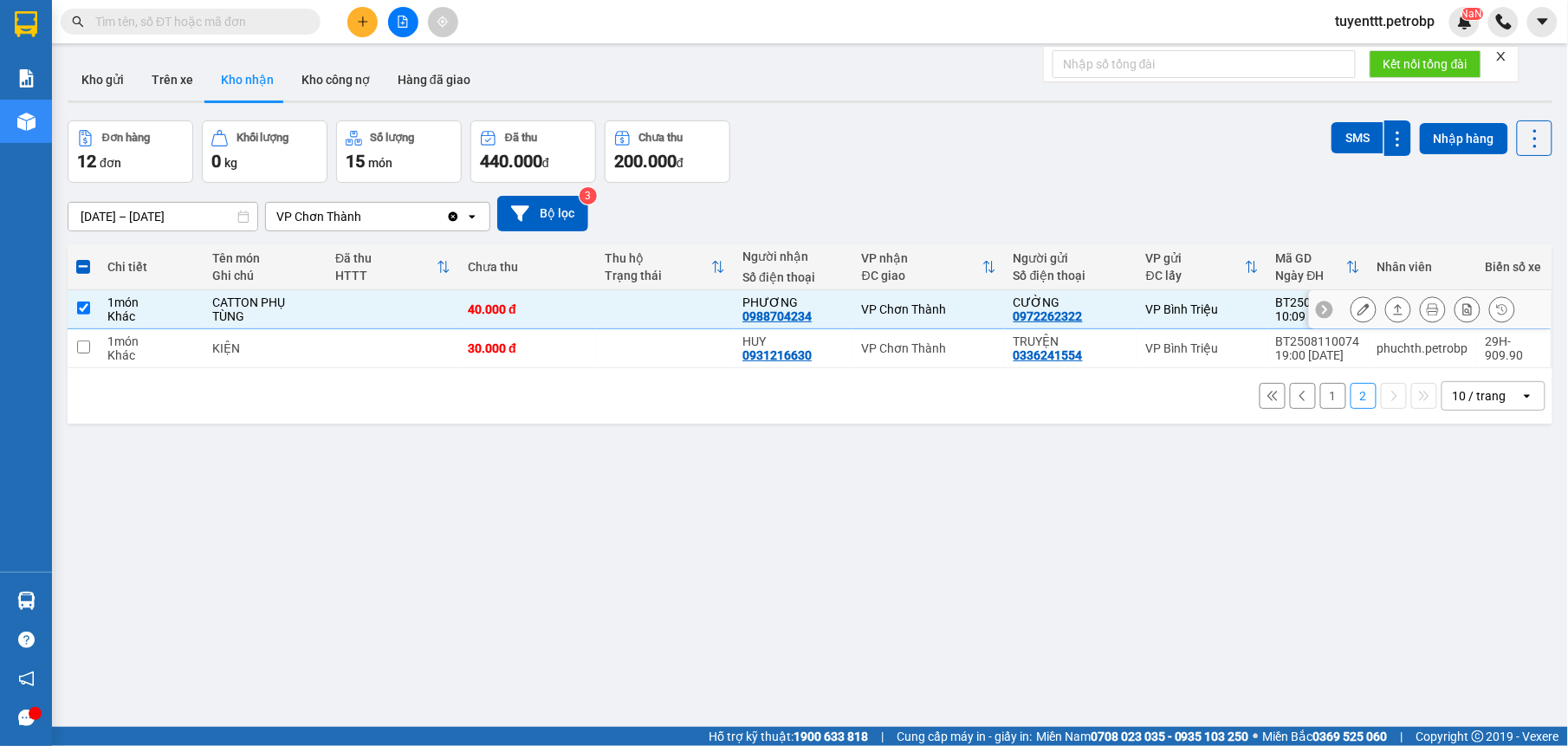
click at [1392, 313] on icon at bounding box center [1398, 309] width 12 height 12
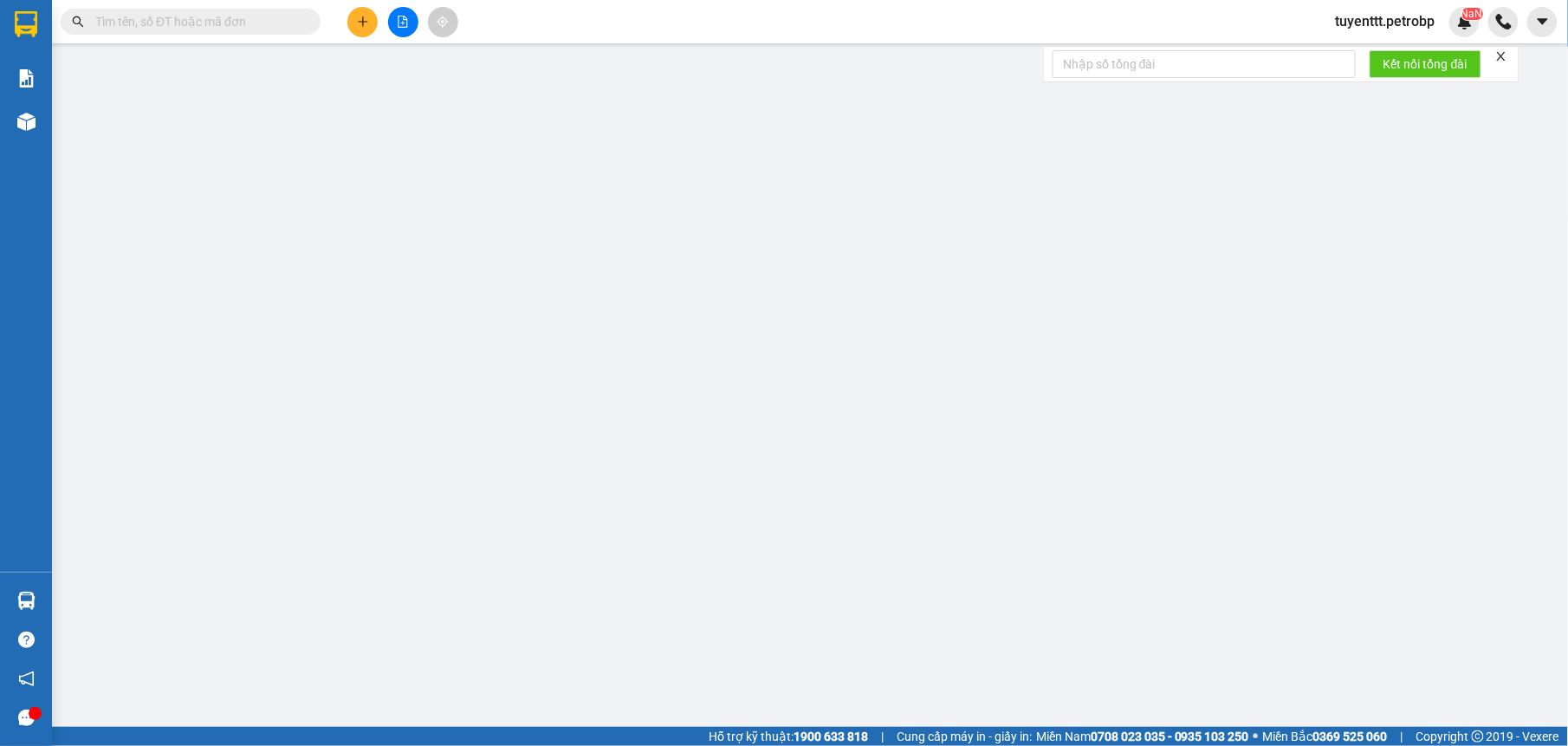
type input "0972262322"
type input "CƯỜNG"
type input "0988704234"
type input "PHƯƠNG"
type input "40.000"
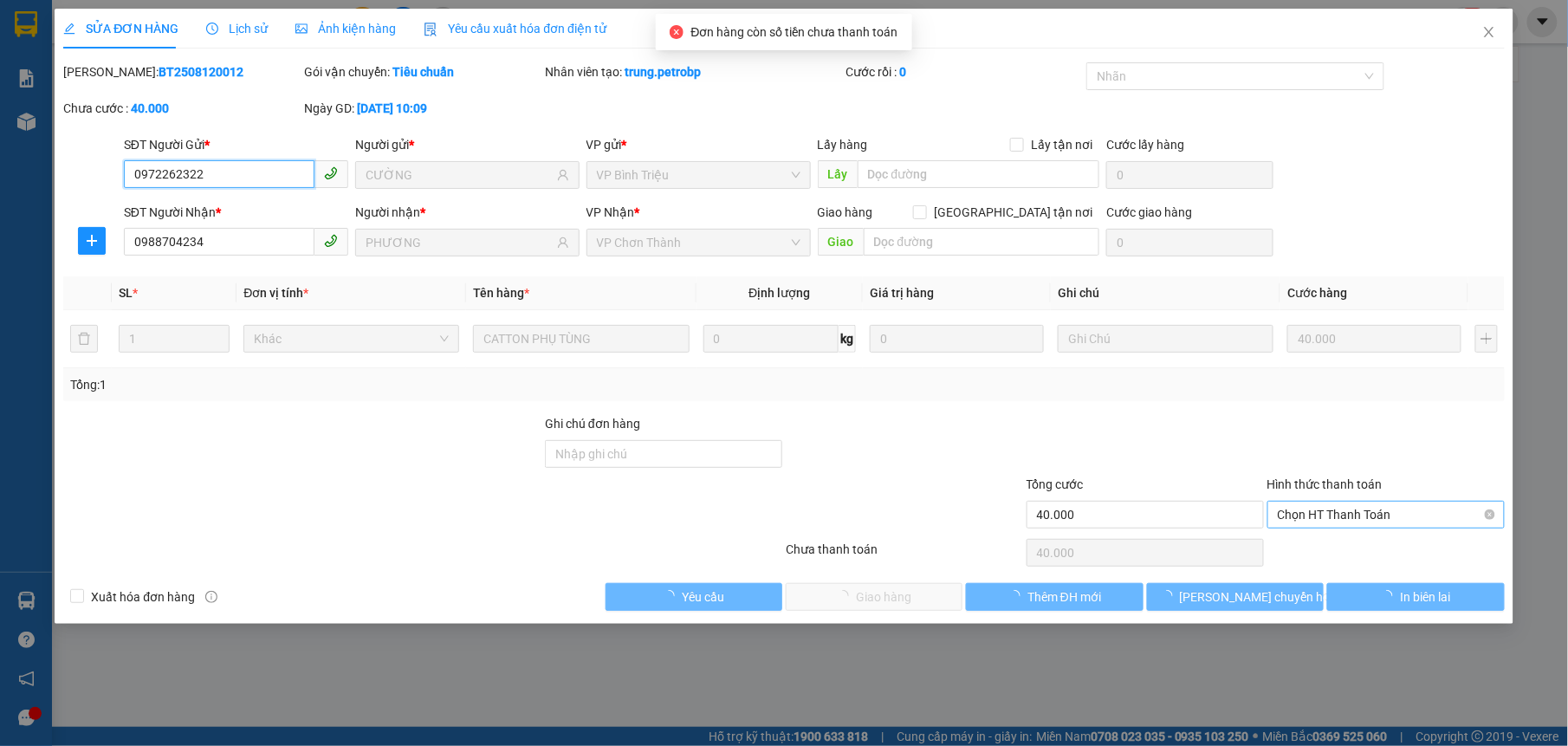
click at [1353, 511] on span "Chọn HT Thanh Toán" at bounding box center [1386, 515] width 217 height 26
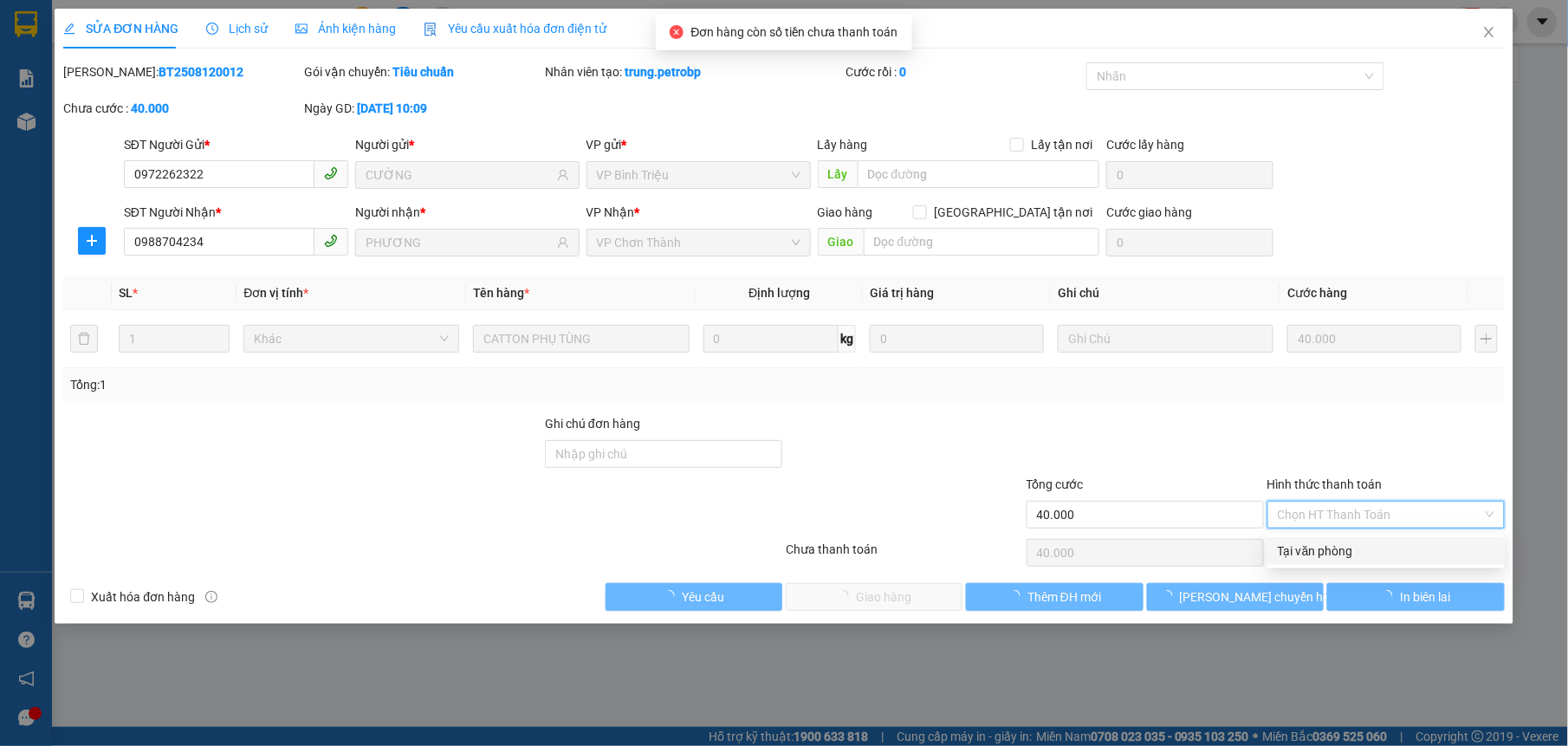
click at [1338, 548] on div "Tại văn phòng" at bounding box center [1386, 551] width 217 height 19
type input "0"
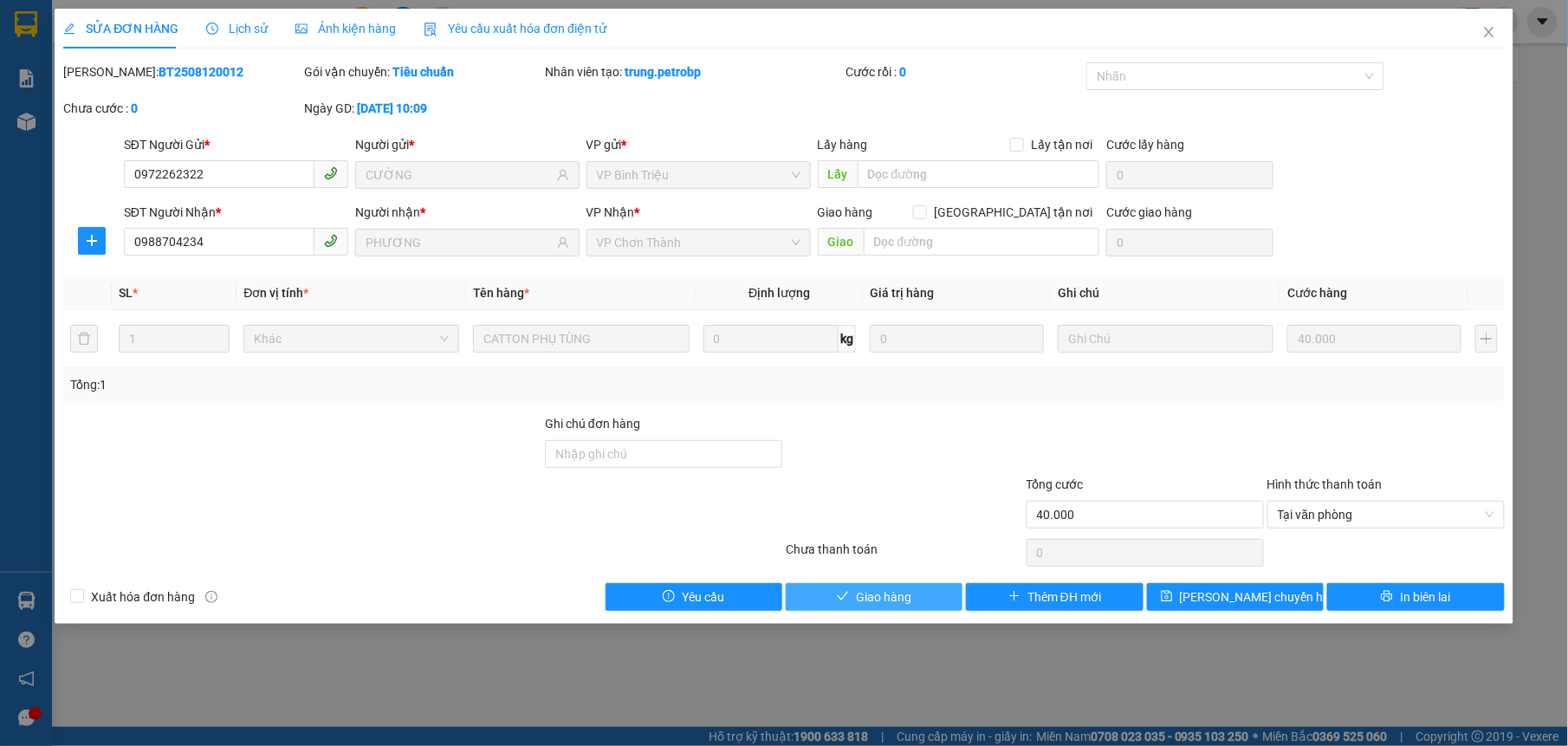
click at [801, 596] on button "Giao hàng" at bounding box center [874, 596] width 177 height 27
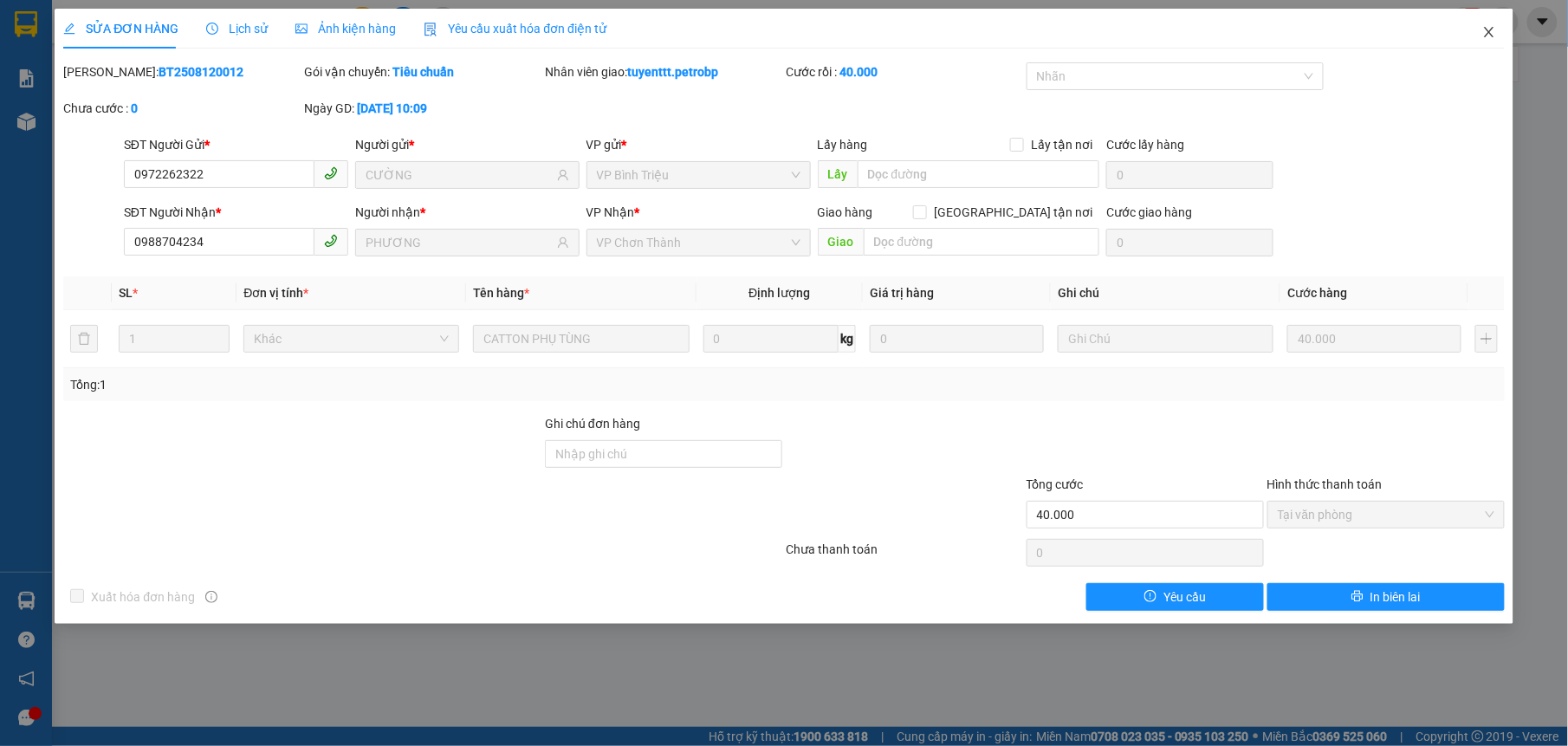
click at [1482, 27] on icon "close" at bounding box center [1489, 32] width 14 height 14
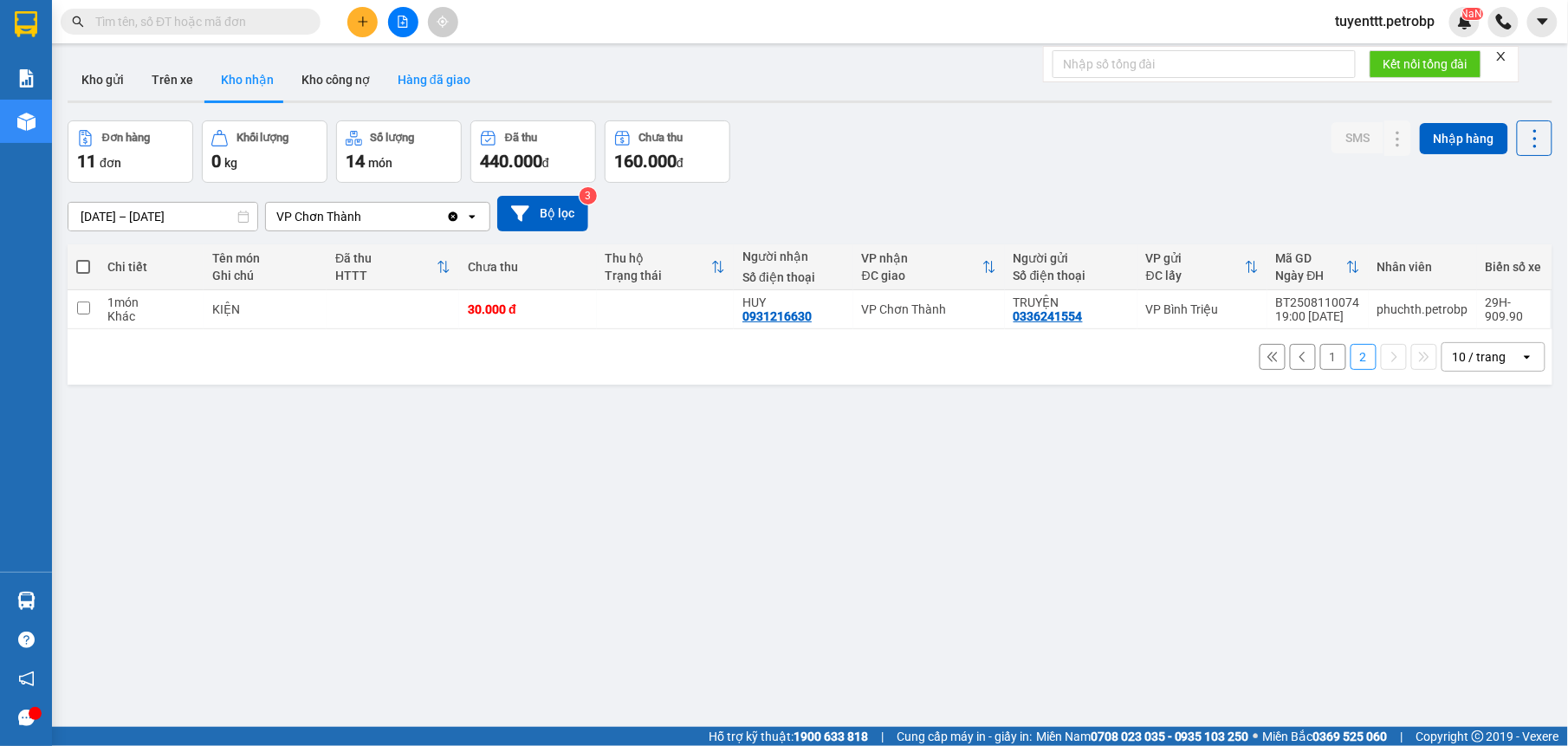
click at [442, 85] on button "Hàng đã giao" at bounding box center [434, 80] width 101 height 41
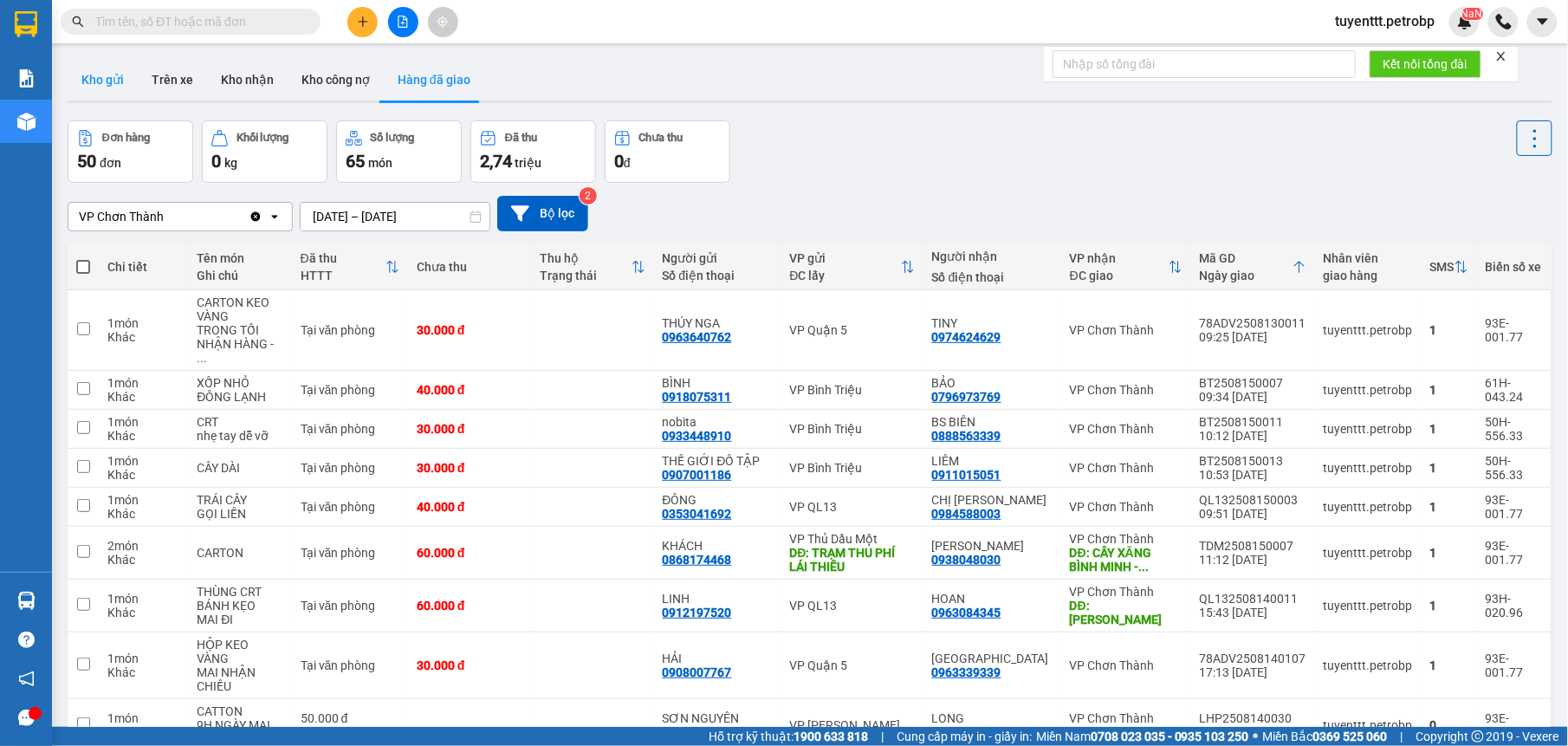
click at [118, 84] on button "Kho gửi" at bounding box center [103, 80] width 71 height 41
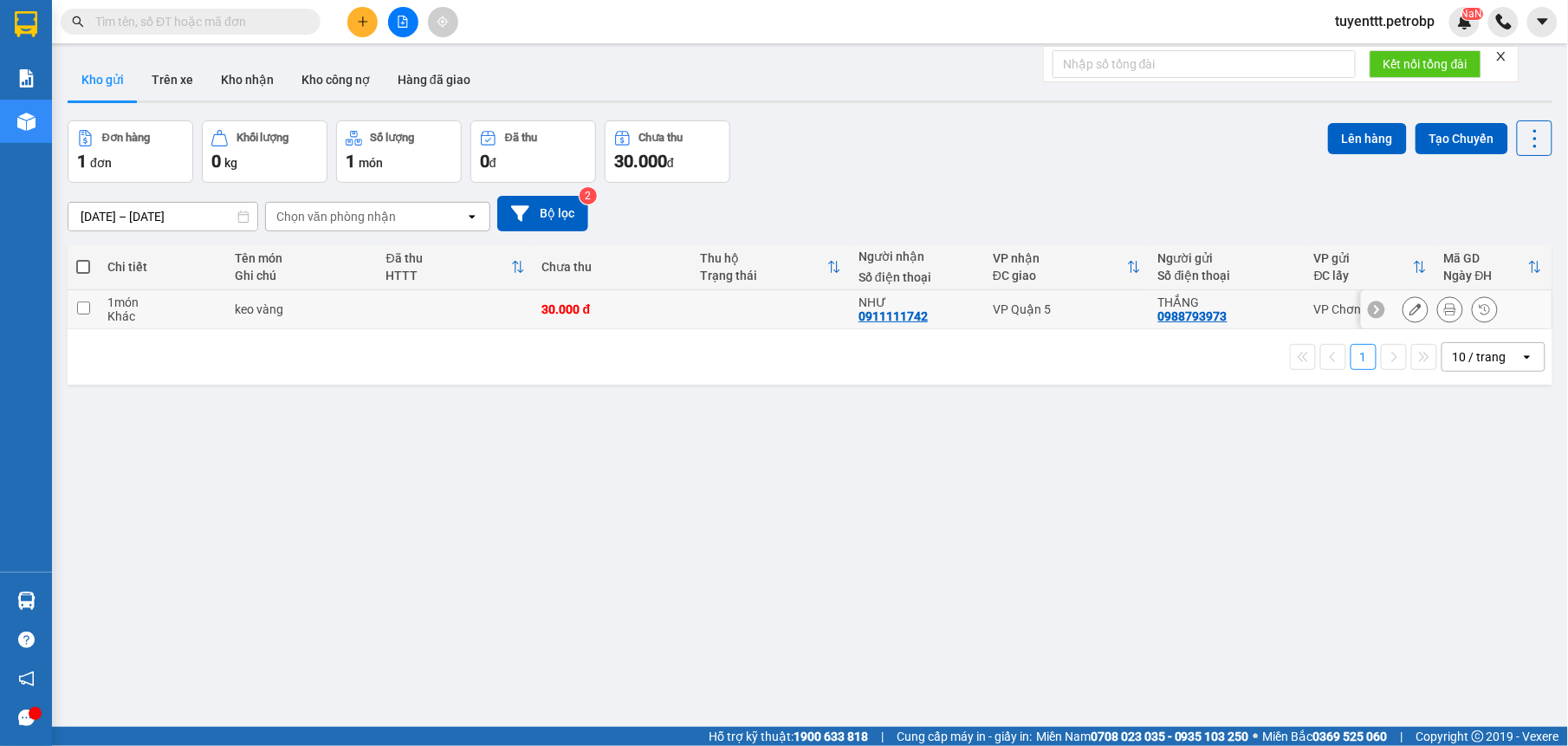
click at [971, 310] on td "NHƯ 0911111742" at bounding box center [916, 309] width 135 height 39
checkbox input "true"
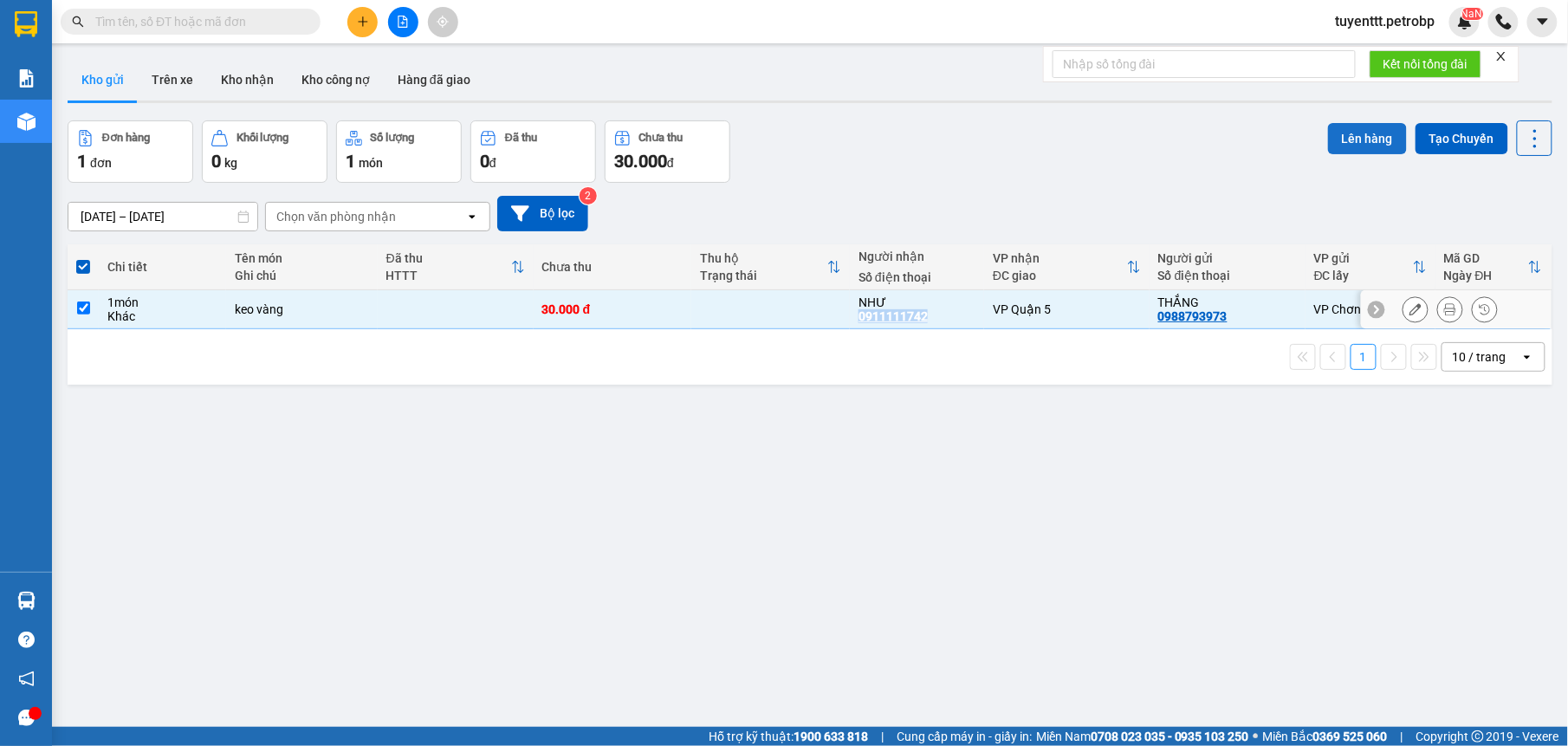
drag, startPoint x: 971, startPoint y: 310, endPoint x: 1360, endPoint y: 140, distance: 424.5
click at [1360, 140] on button "Lên hàng" at bounding box center [1367, 138] width 79 height 31
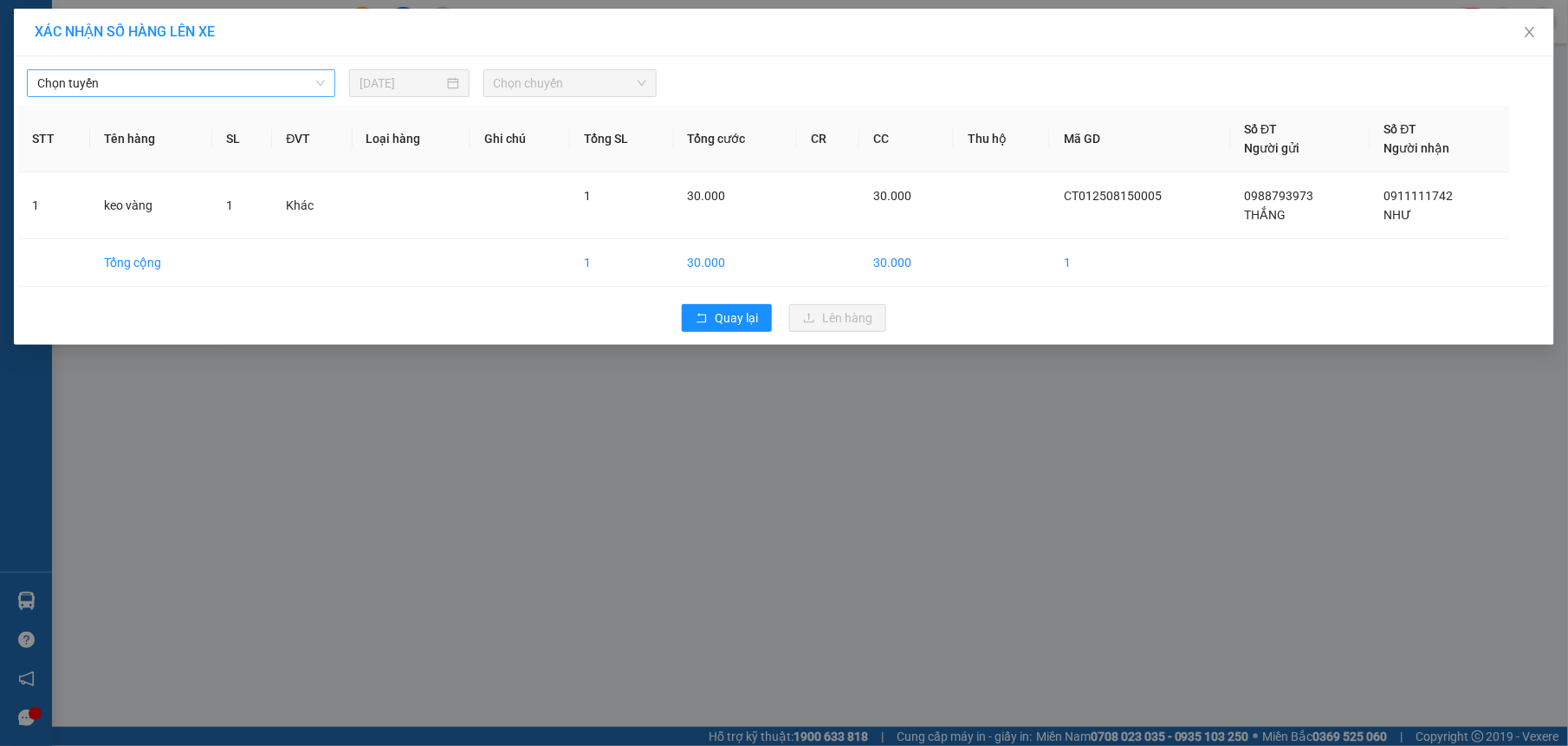
click at [204, 85] on span "Chọn tuyến" at bounding box center [181, 84] width 287 height 26
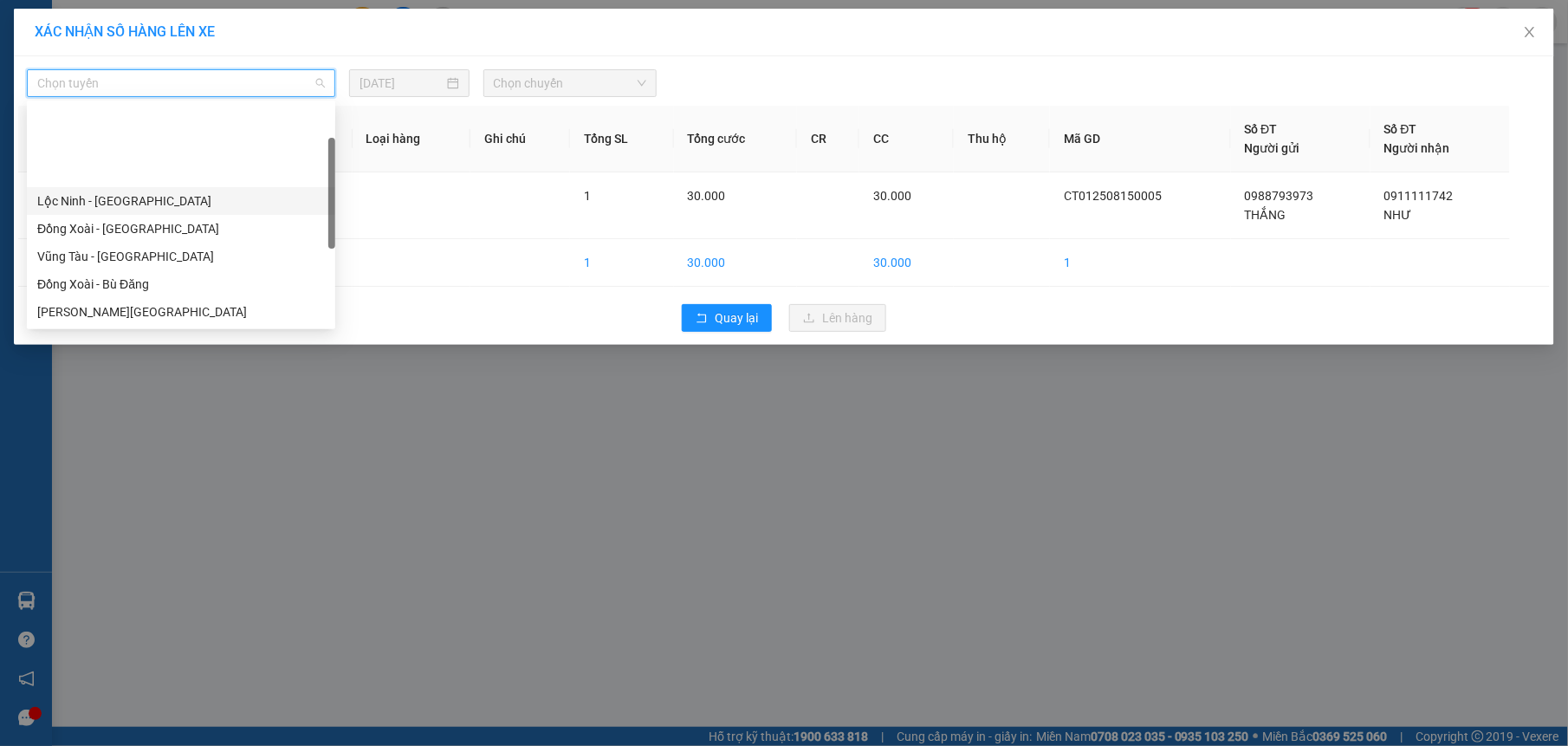
scroll to position [332, 0]
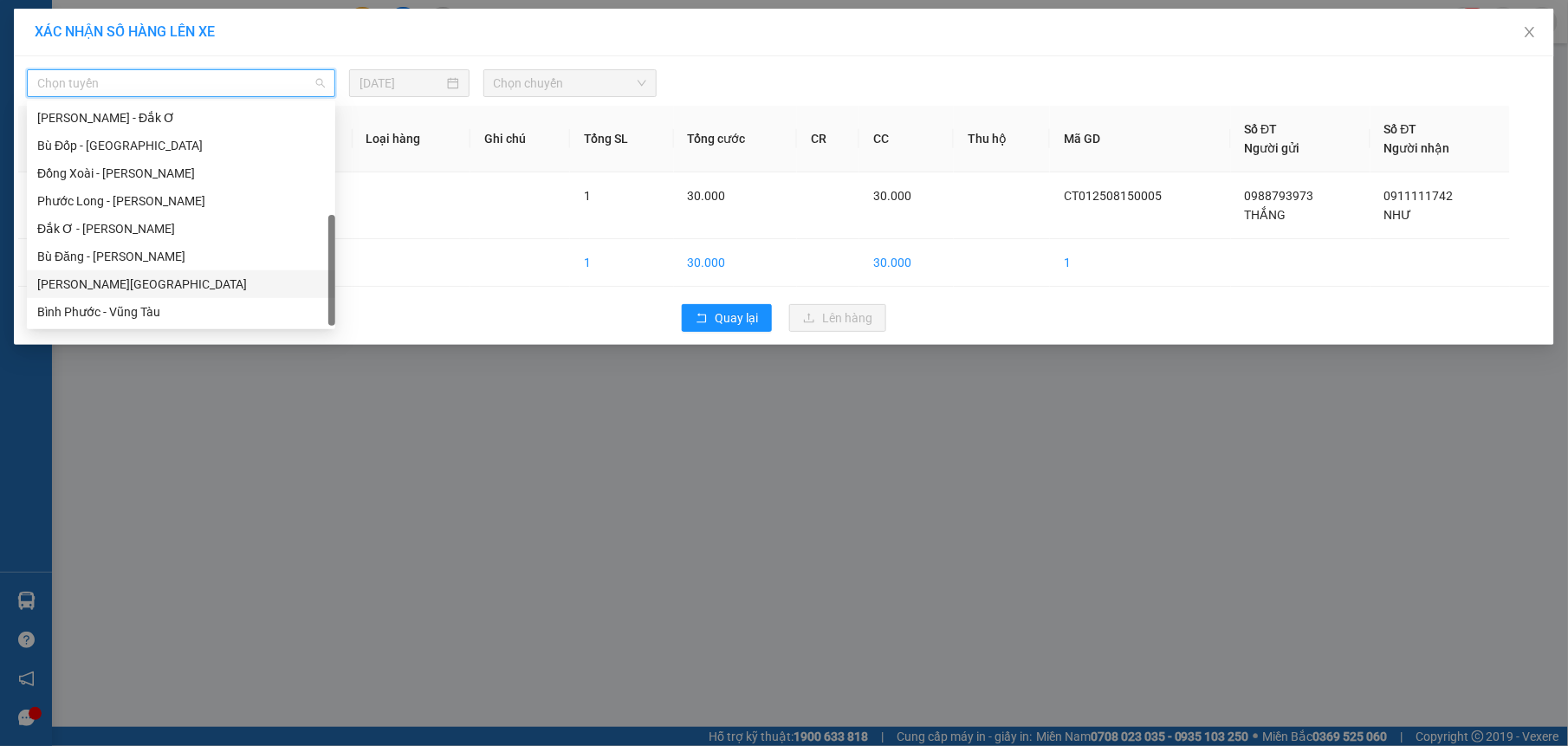
click at [113, 282] on div "[PERSON_NAME][GEOGRAPHIC_DATA]" at bounding box center [181, 284] width 287 height 19
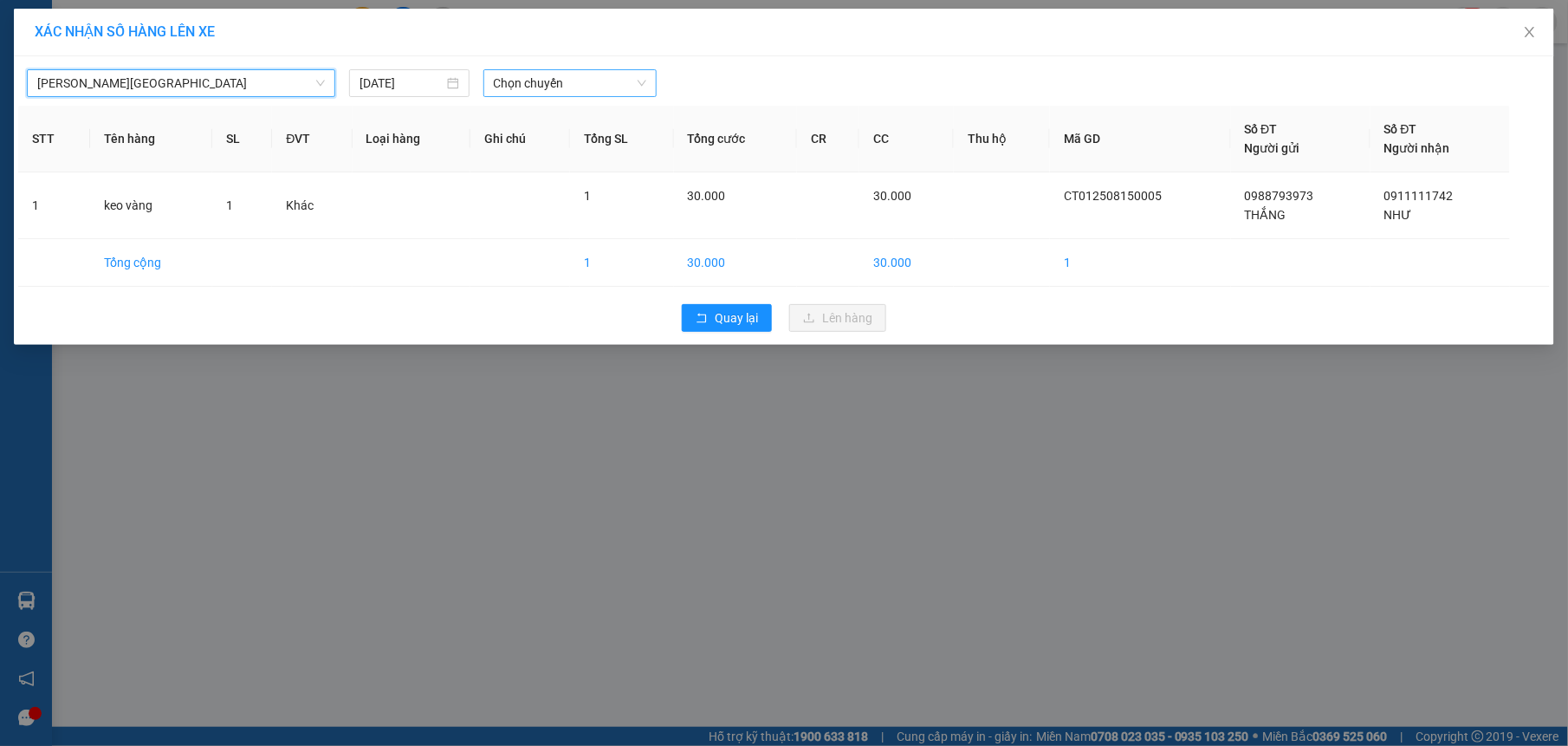
click at [603, 88] on span "Chọn chuyến" at bounding box center [570, 84] width 154 height 26
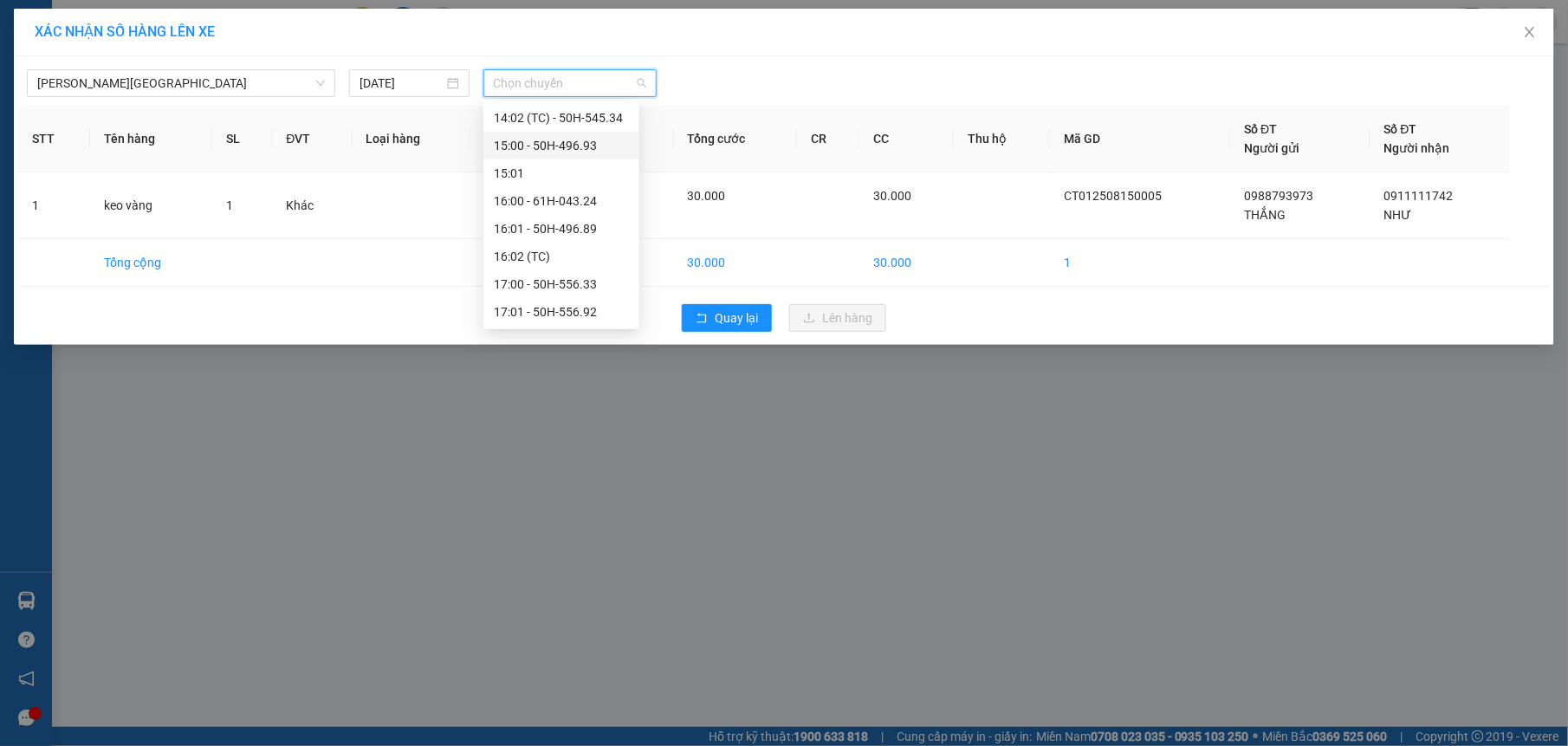
scroll to position [865, 0]
click at [593, 239] on div "17:00 - 50H-556.33" at bounding box center [561, 251] width 156 height 27
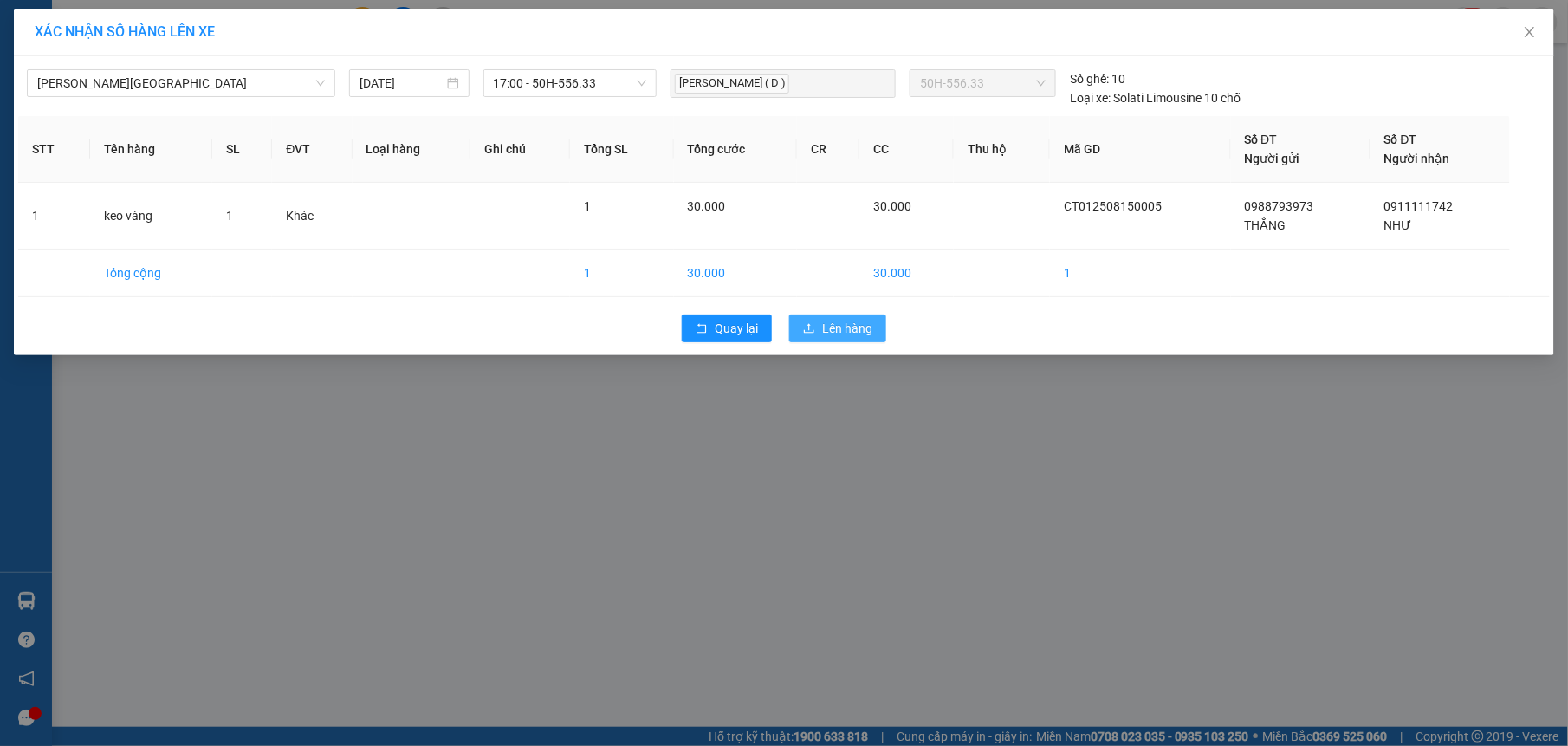
click at [878, 341] on button "Lên hàng" at bounding box center [837, 328] width 97 height 27
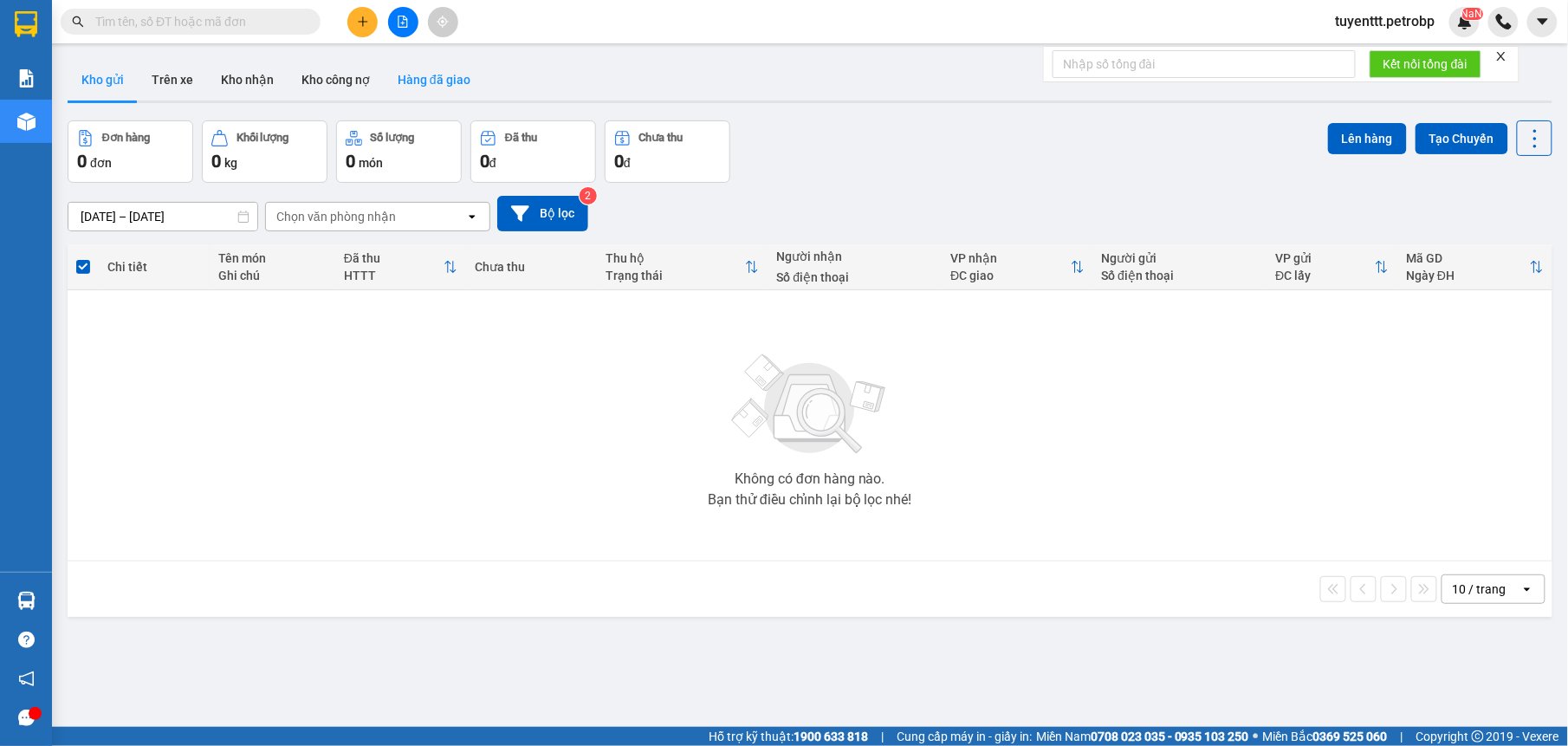
click at [424, 70] on button "Hàng đã giao" at bounding box center [434, 80] width 101 height 41
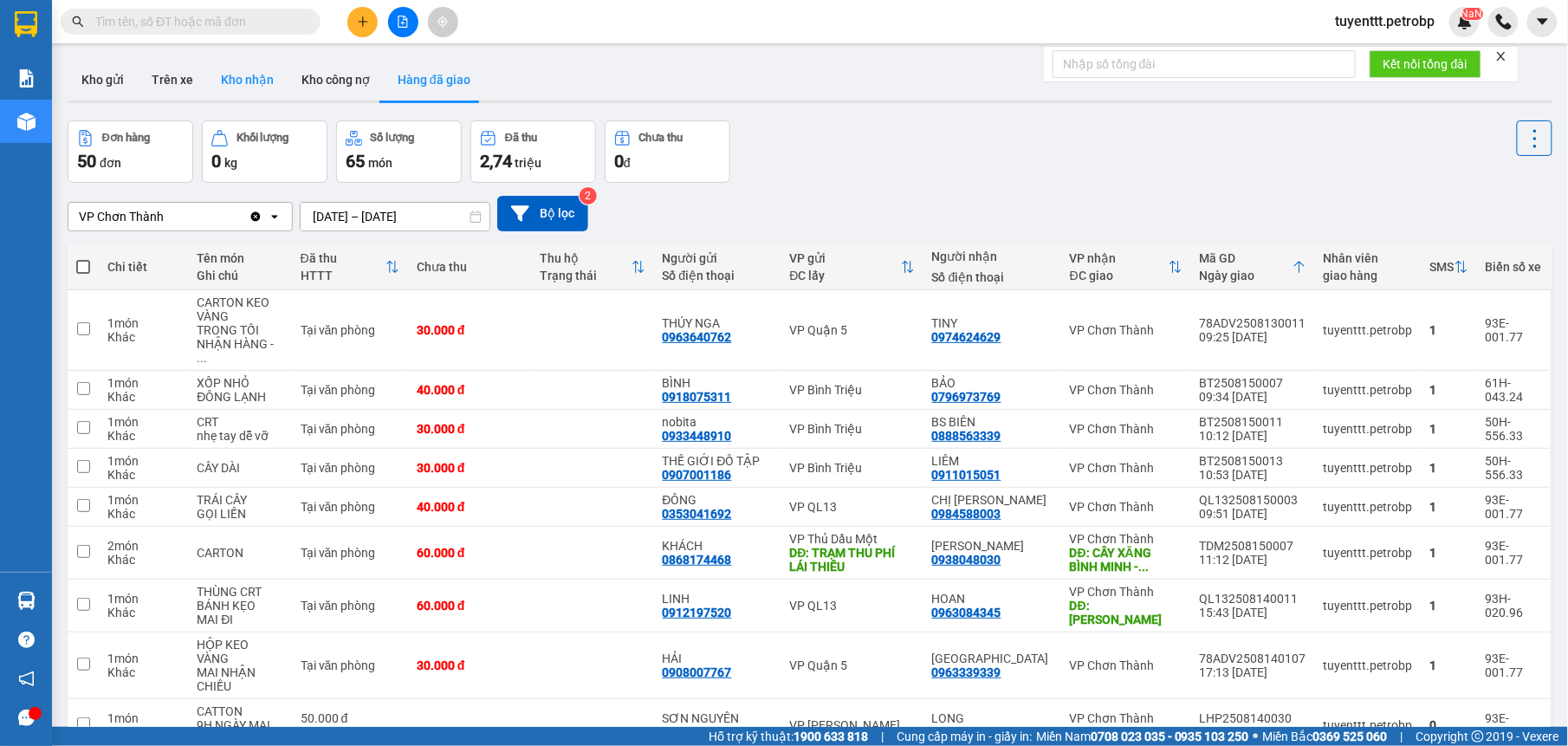
click at [250, 84] on button "Kho nhận" at bounding box center [248, 80] width 81 height 41
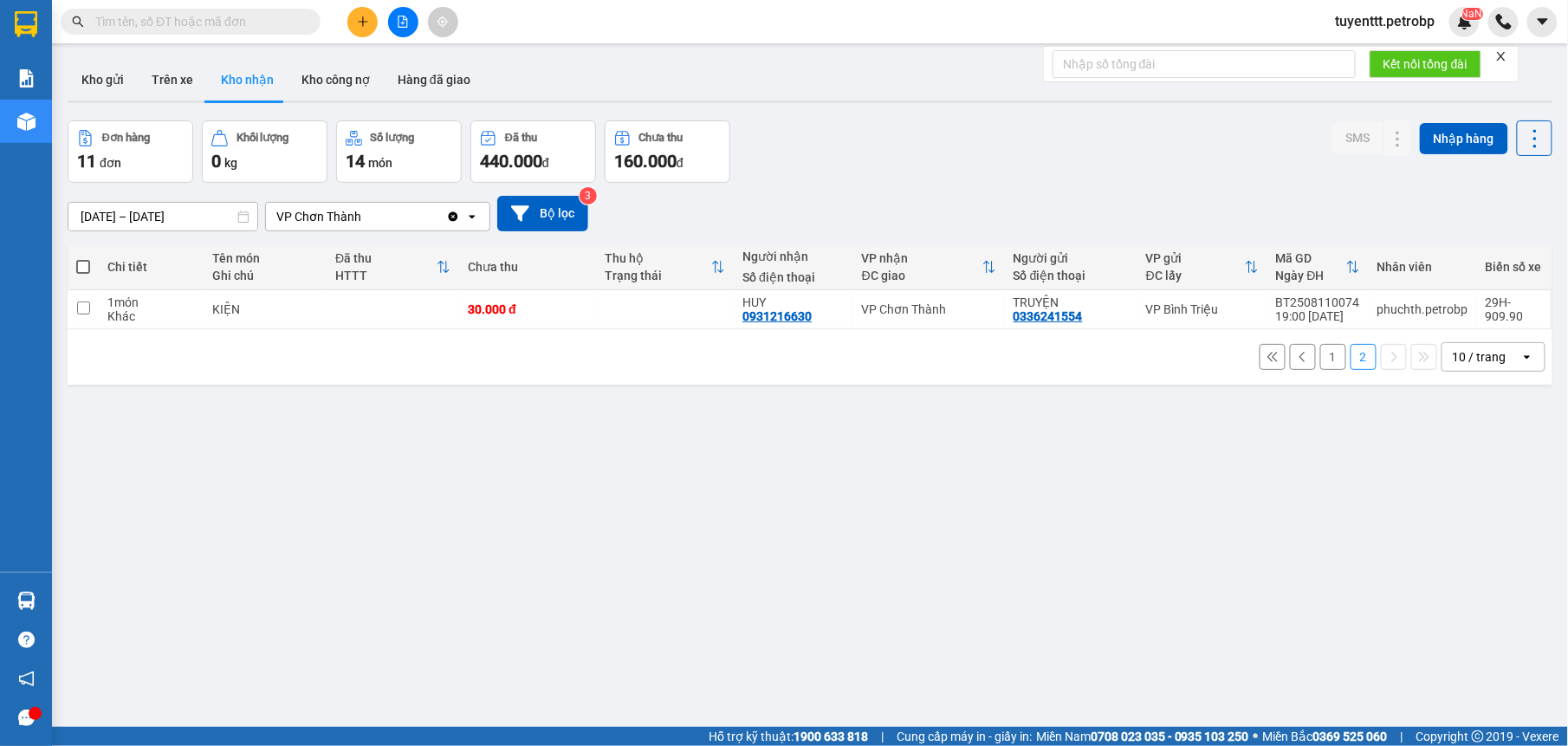
click at [1320, 359] on button "1" at bounding box center [1334, 357] width 26 height 26
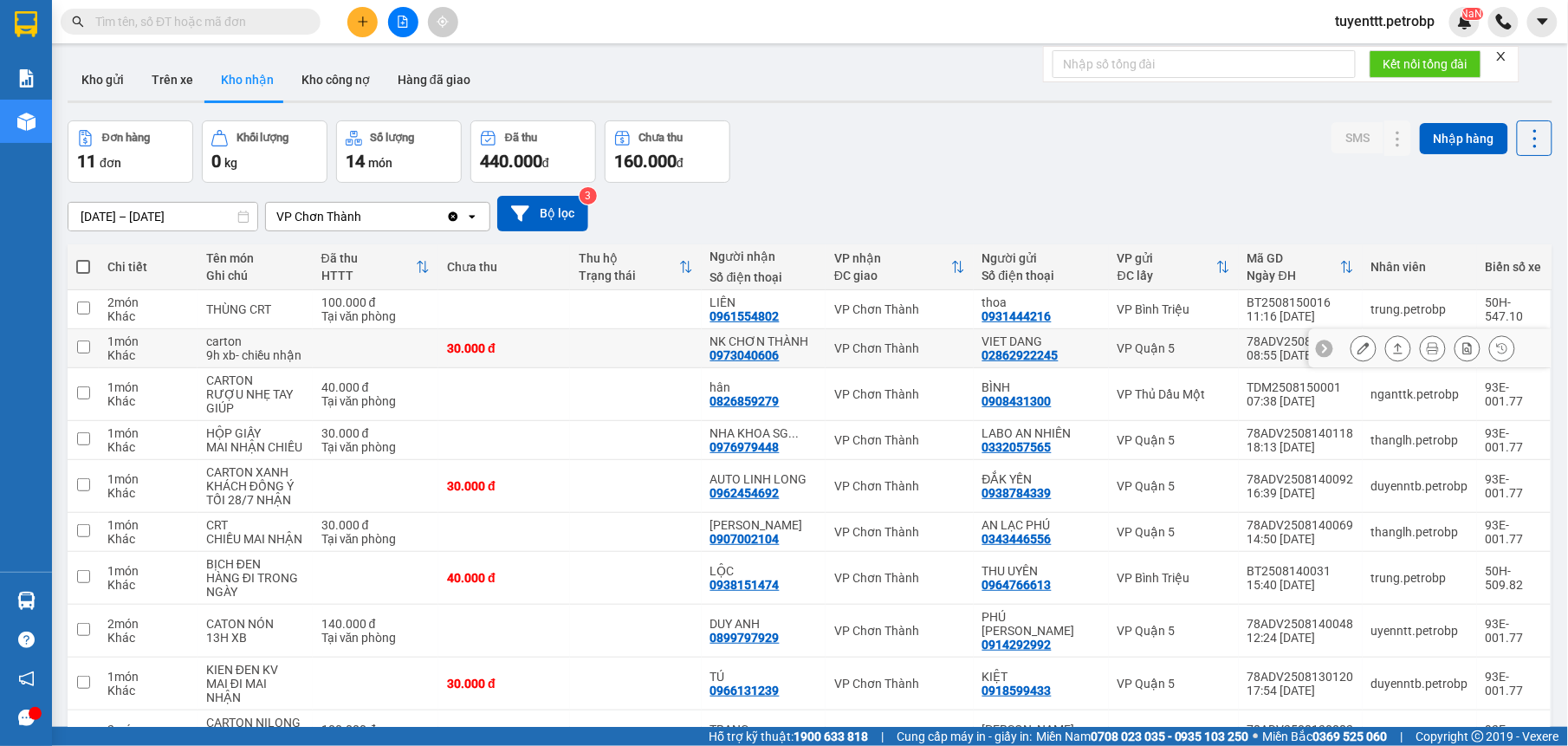
scroll to position [98, 0]
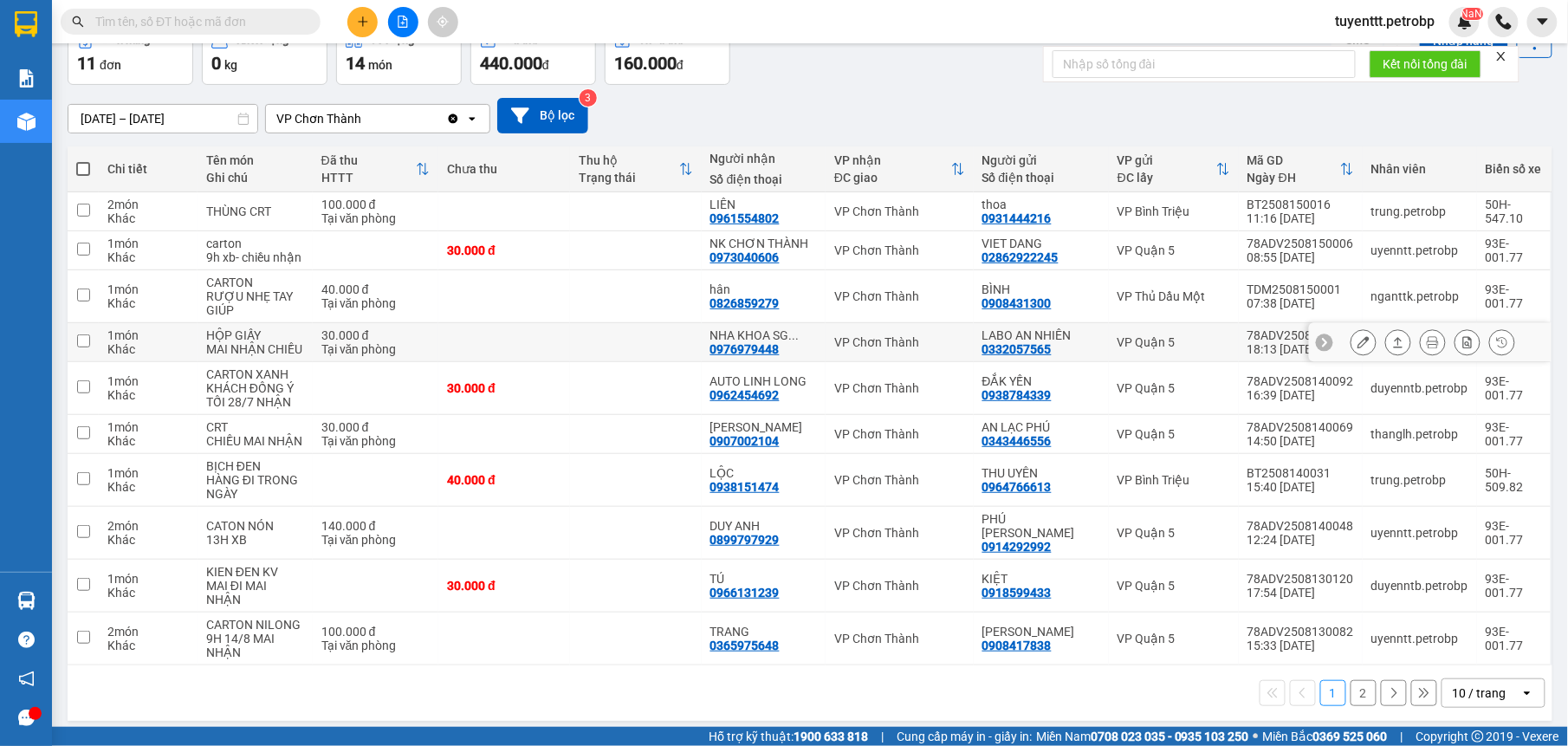
click at [669, 334] on td at bounding box center [636, 342] width 132 height 39
checkbox input "true"
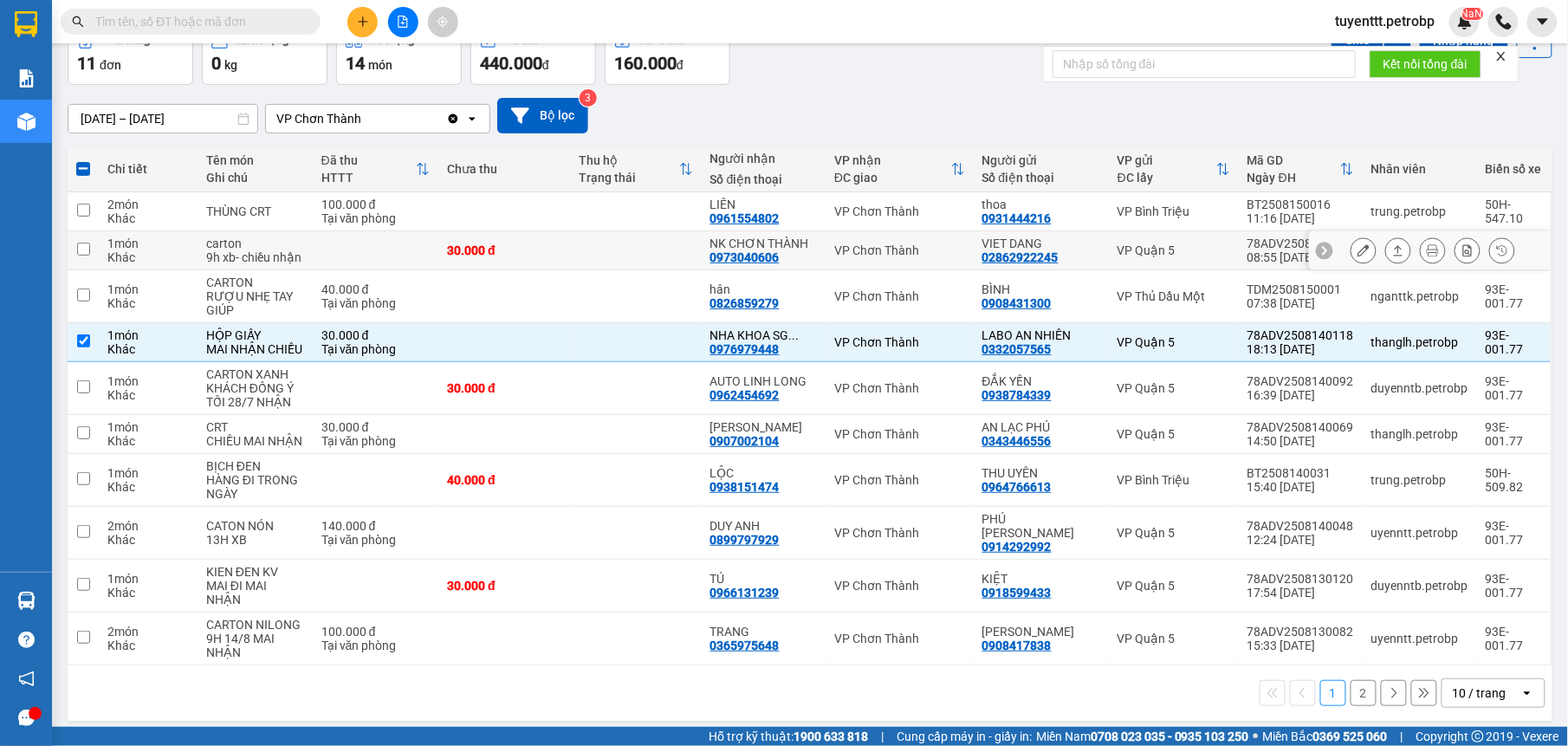
click at [1394, 255] on icon at bounding box center [1398, 250] width 9 height 10
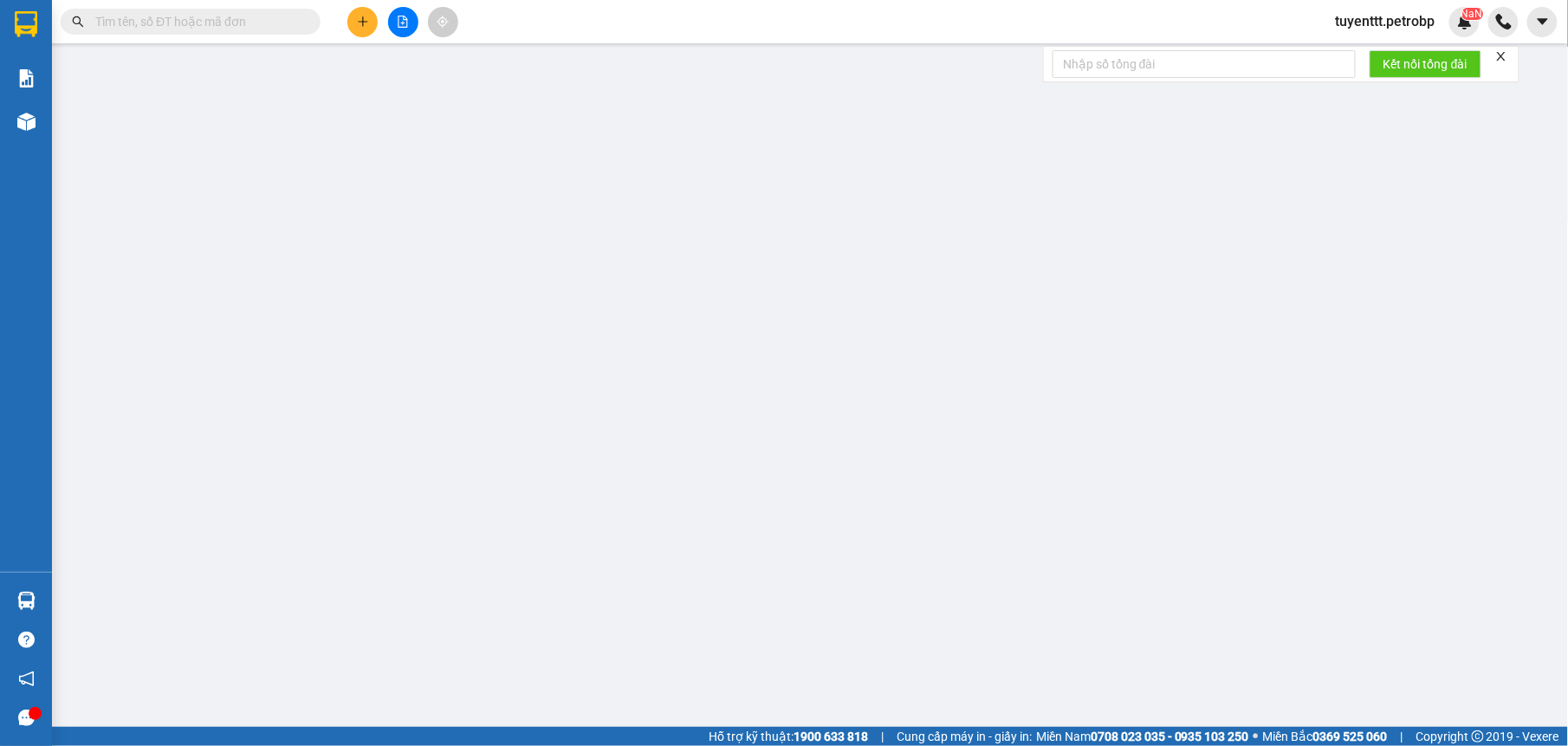
type input "02862922245"
type input "VIET DANG"
type input "0973040606"
type input "NK CHƠN THÀNH"
type input "30.000"
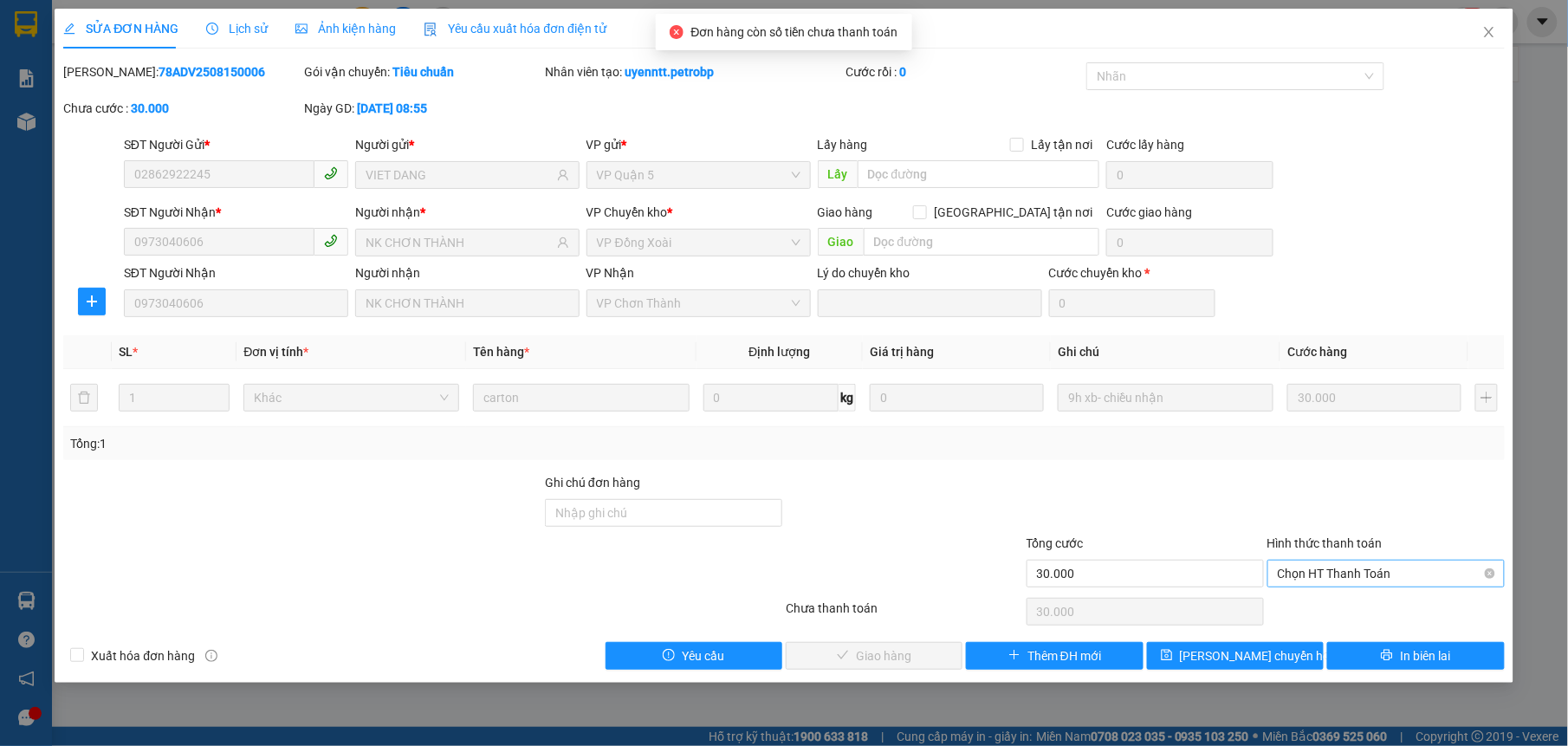
click at [1329, 576] on span "Chọn HT Thanh Toán" at bounding box center [1386, 574] width 217 height 26
click at [1315, 600] on div "Tại văn phòng" at bounding box center [1386, 609] width 217 height 19
type input "0"
click at [908, 644] on button "Giao hàng" at bounding box center [874, 656] width 177 height 27
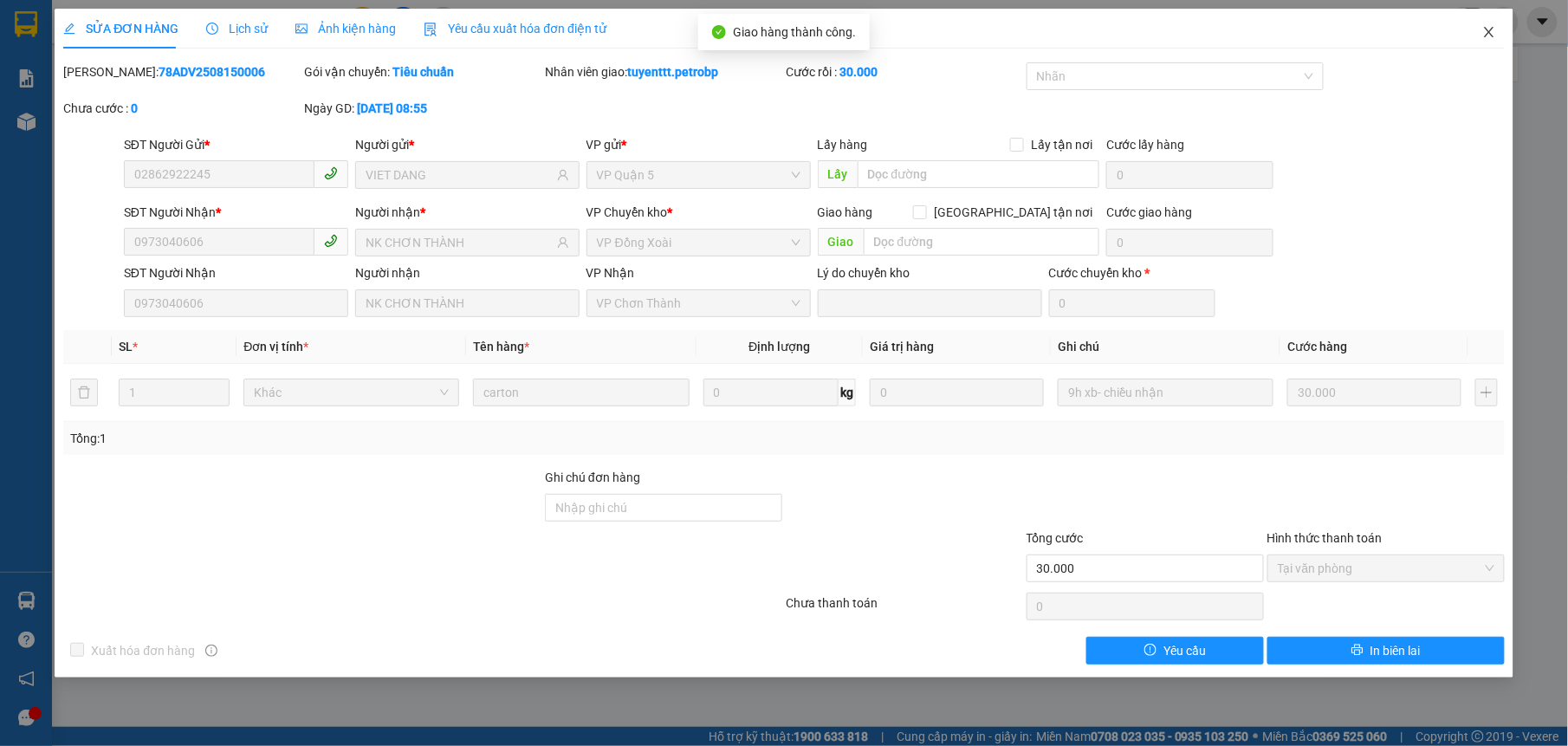
click at [1490, 27] on icon "close" at bounding box center [1489, 32] width 14 height 14
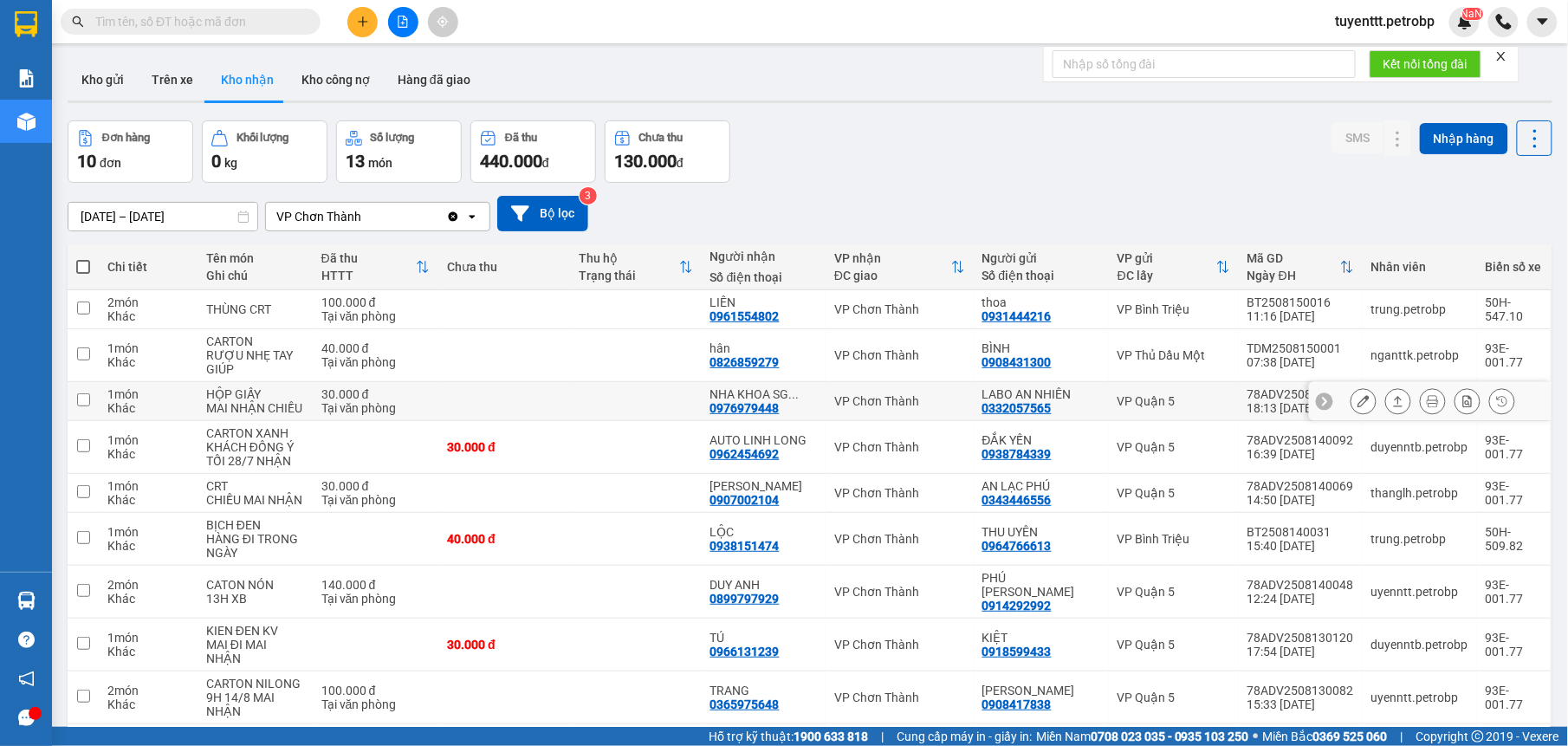
click at [629, 396] on td at bounding box center [636, 401] width 132 height 39
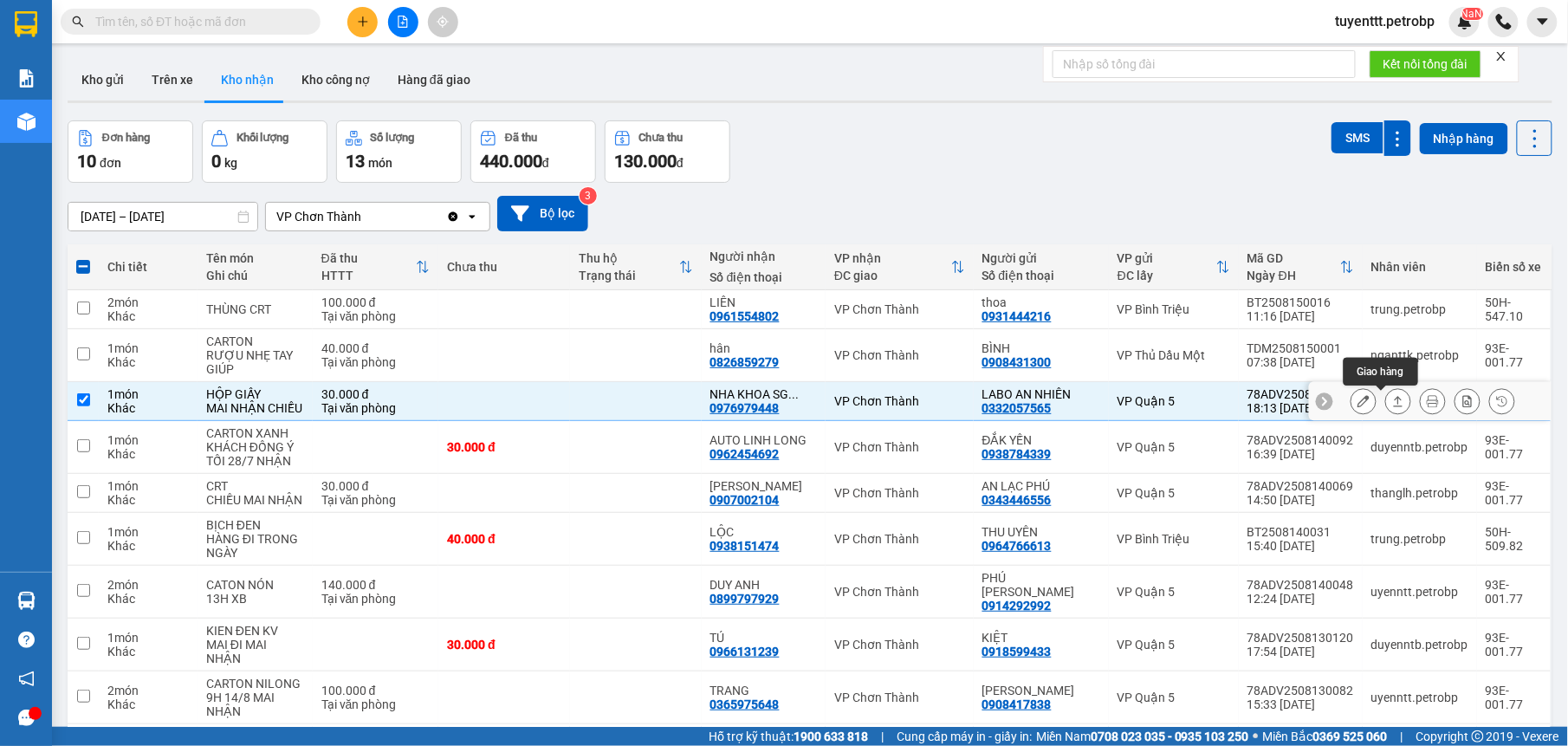
click at [1392, 399] on icon at bounding box center [1398, 400] width 12 height 12
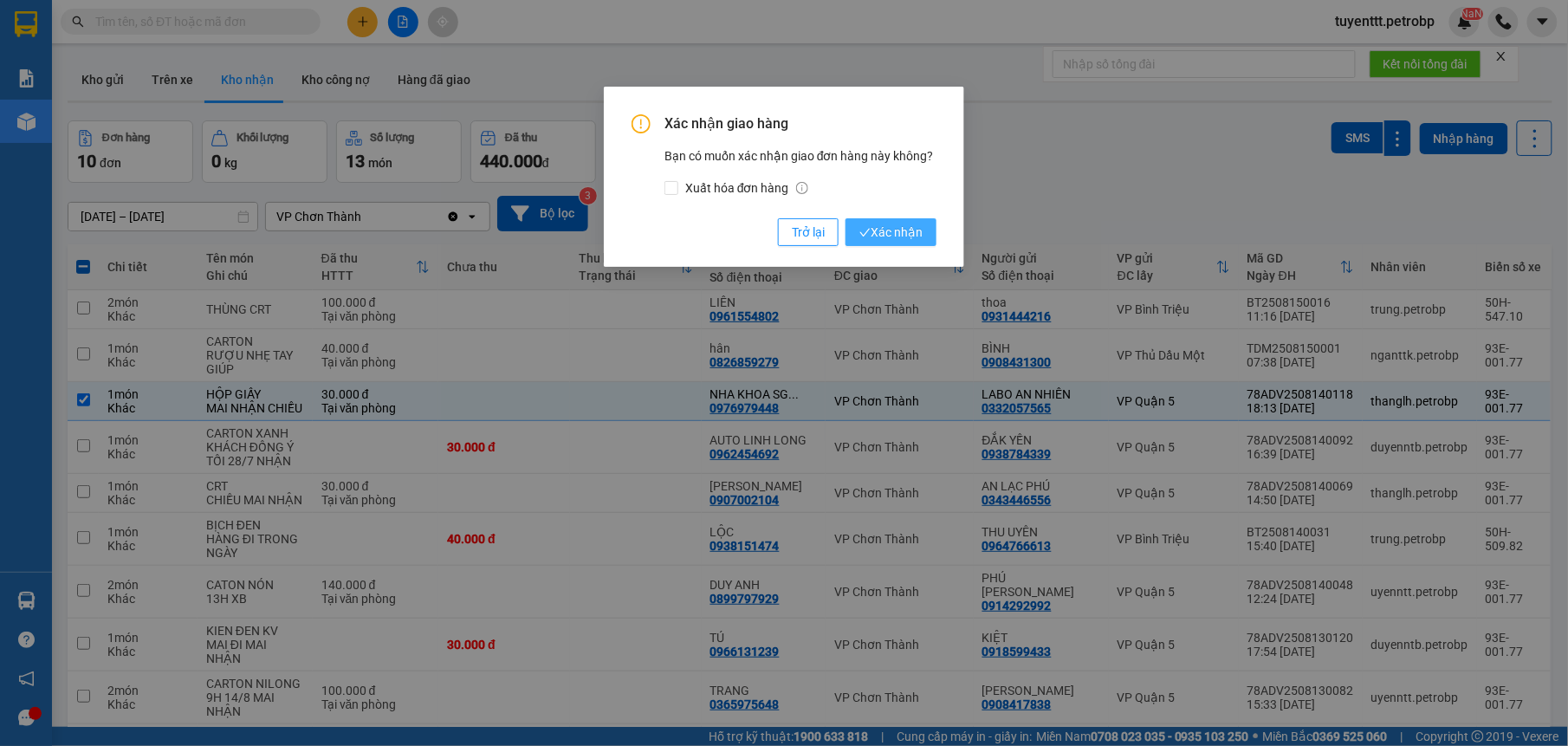
click at [883, 223] on span "Xác nhận" at bounding box center [891, 232] width 63 height 19
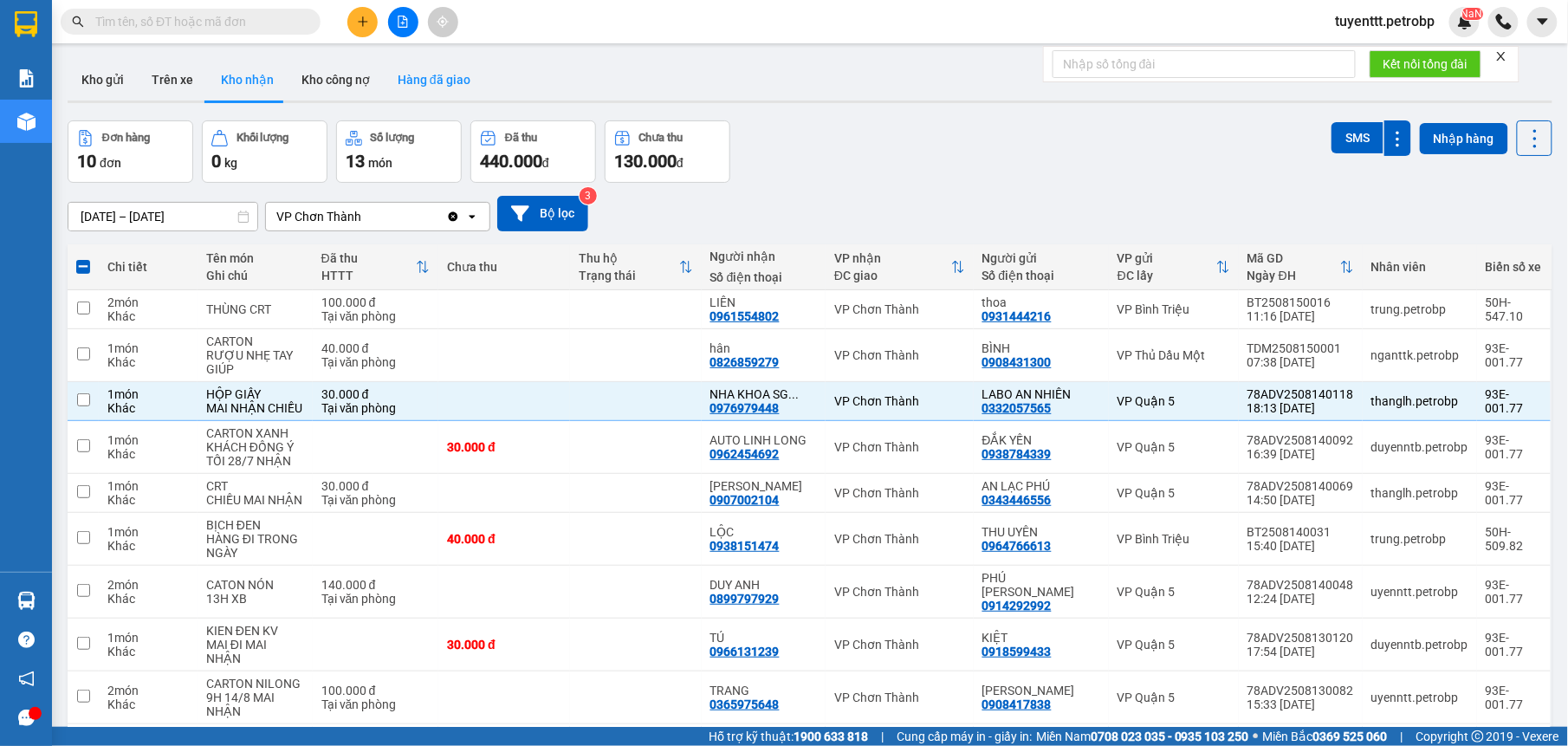
checkbox input "false"
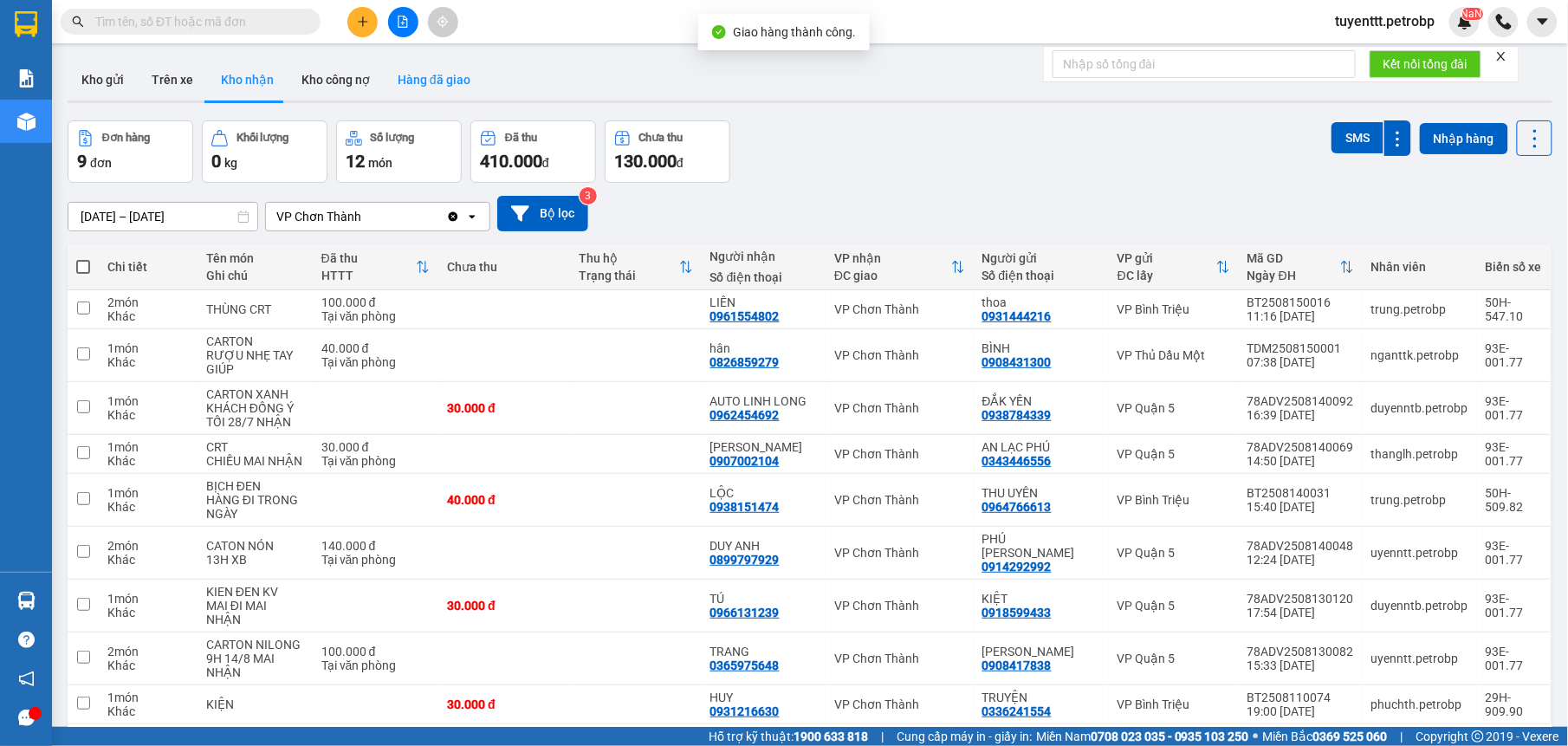
click at [442, 78] on button "Hàng đã giao" at bounding box center [434, 80] width 101 height 41
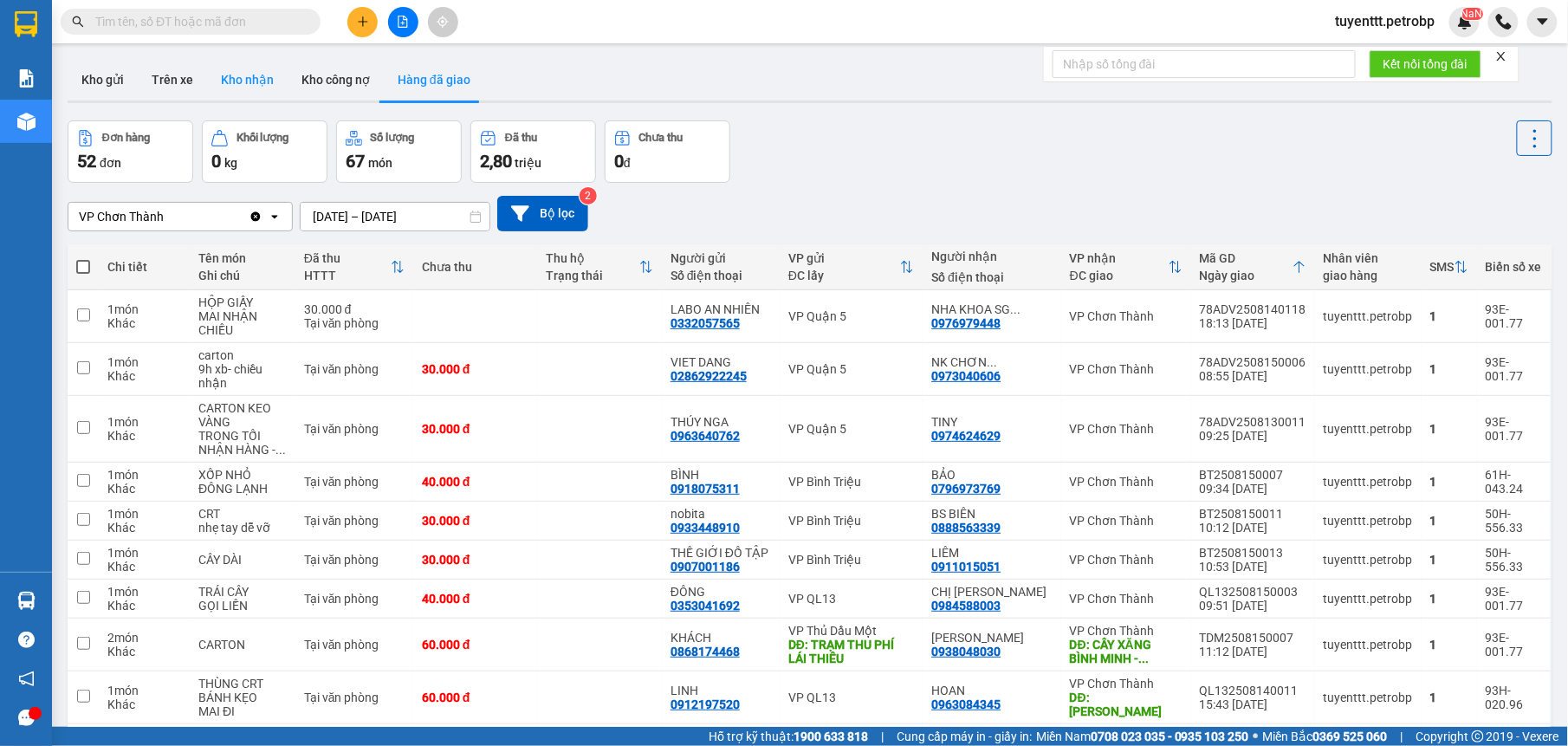
click at [220, 73] on button "Kho nhận" at bounding box center [248, 80] width 81 height 41
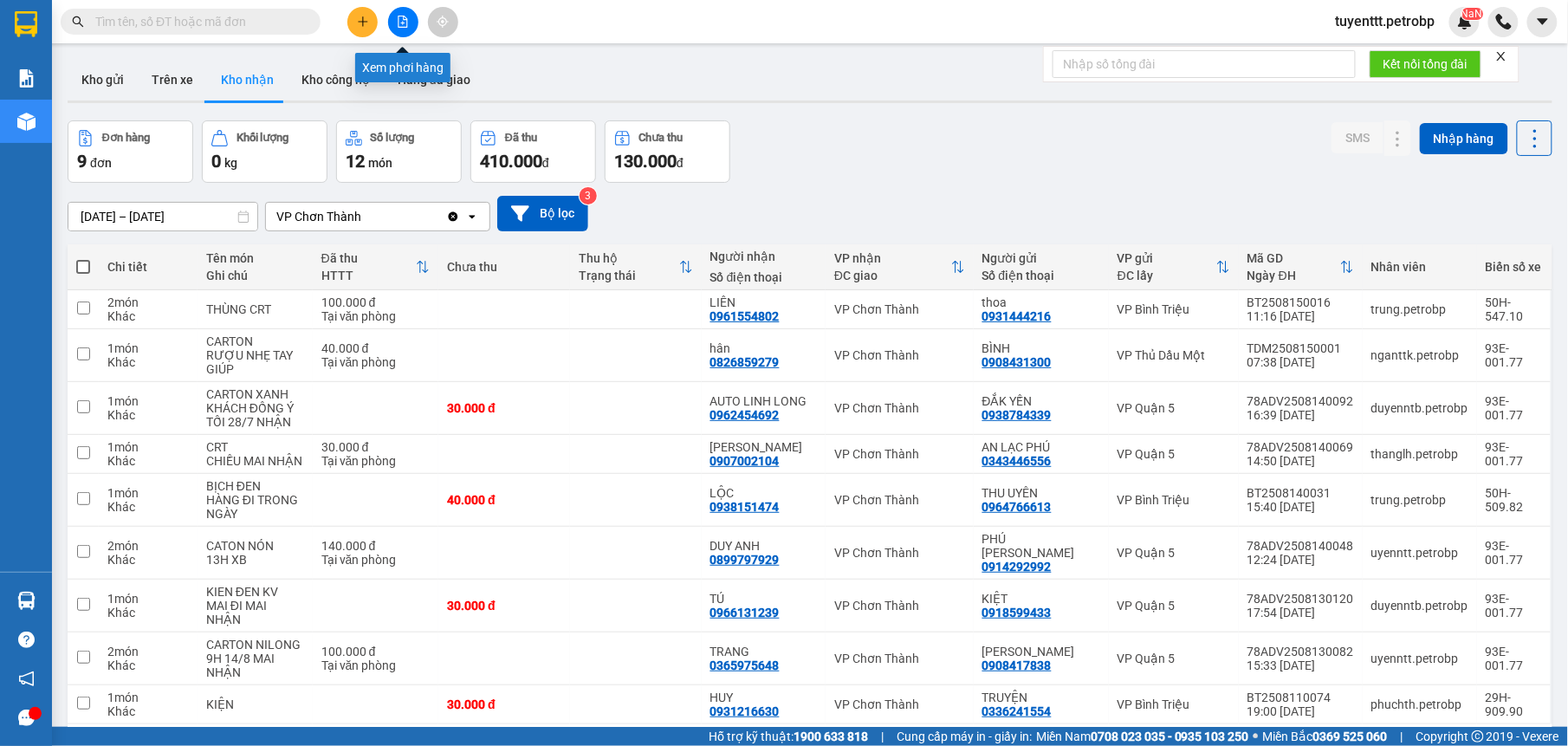
click at [395, 10] on button at bounding box center [403, 22] width 30 height 30
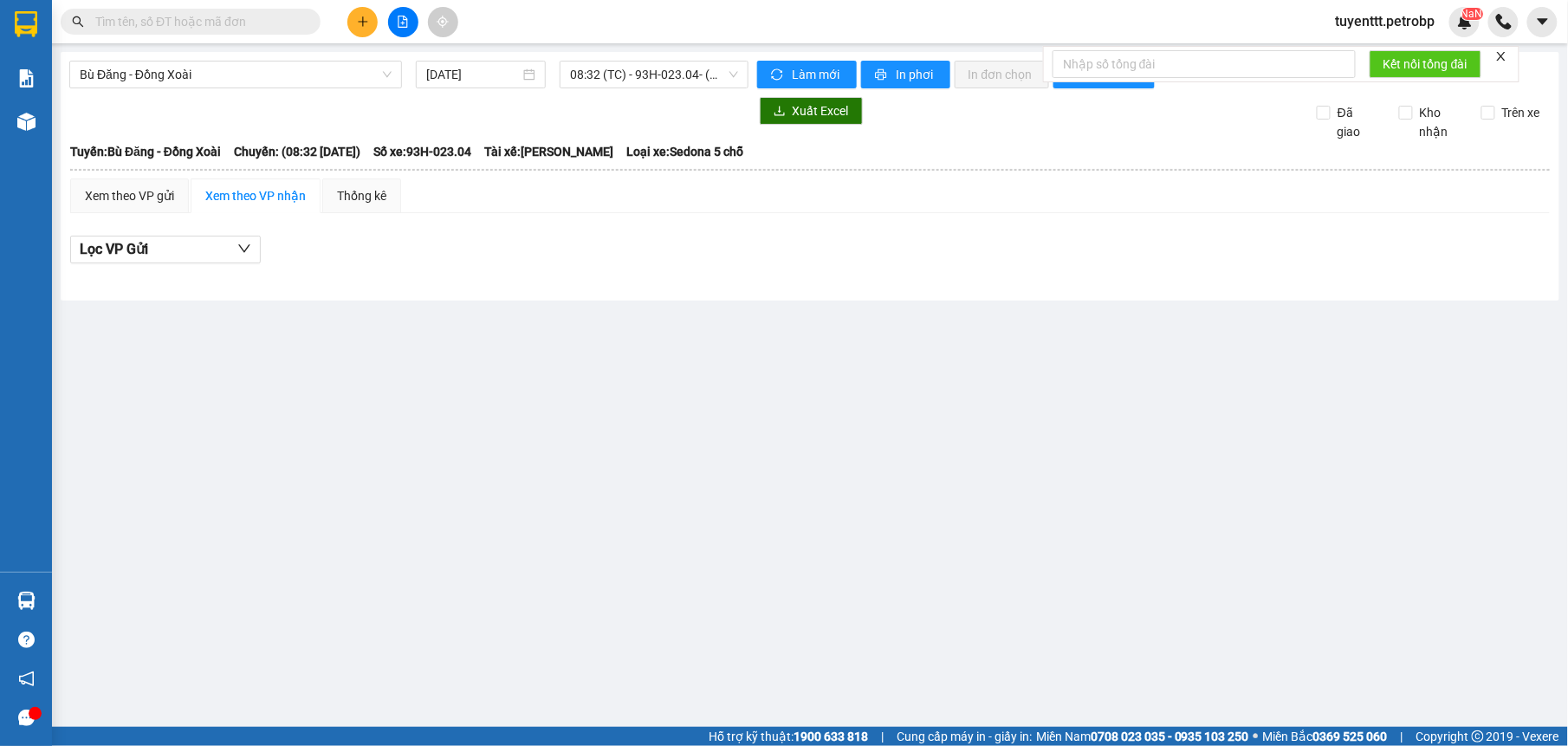
click at [299, 91] on div "Bù Đăng - [GEOGRAPHIC_DATA] [DATE] 08:32 (TC) - 93H-023.04 - (Đã hủy) Làm mới I…" at bounding box center [809, 176] width 1498 height 249
click at [302, 71] on span "Bù Đăng - Đồng Xoài" at bounding box center [235, 74] width 312 height 26
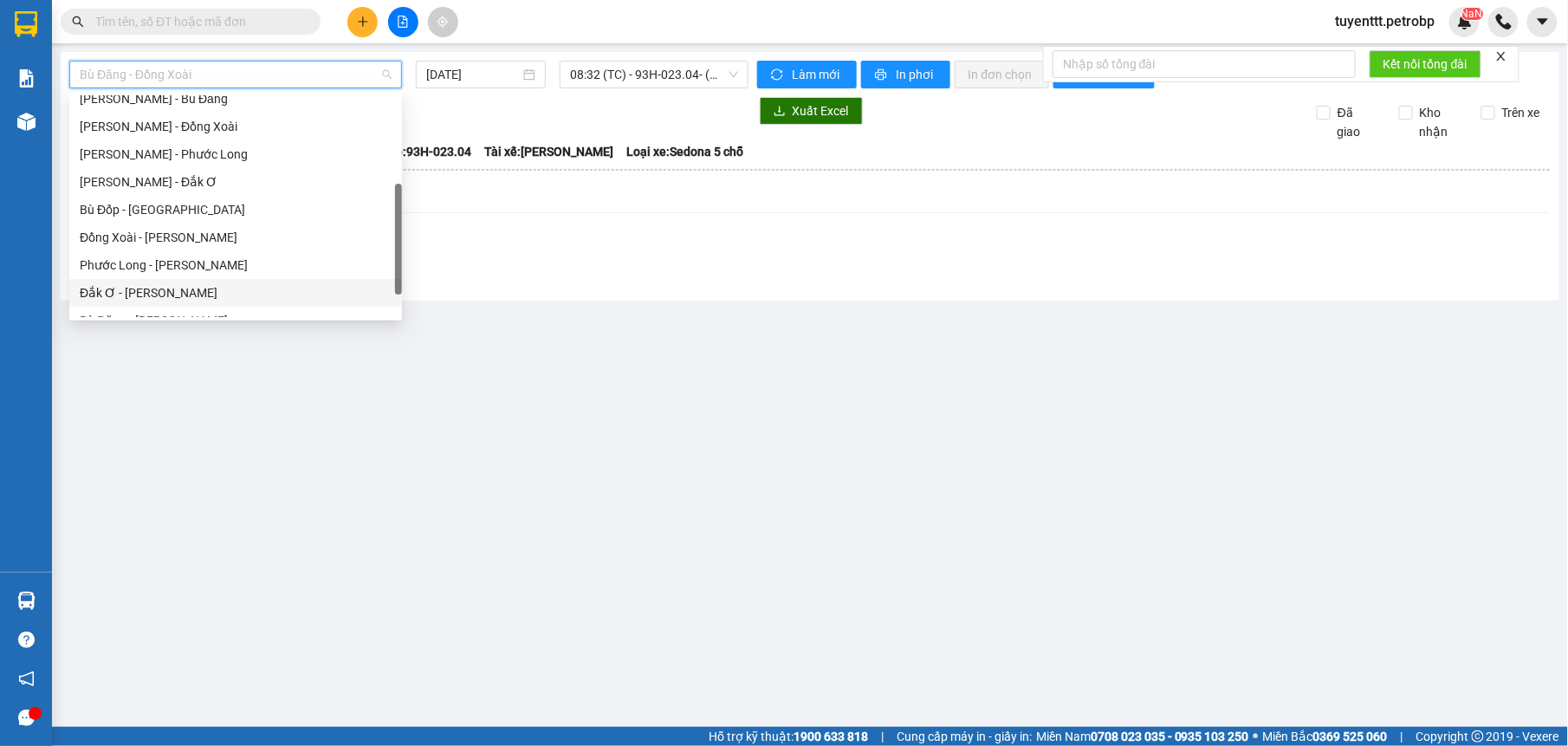
scroll to position [332, 0]
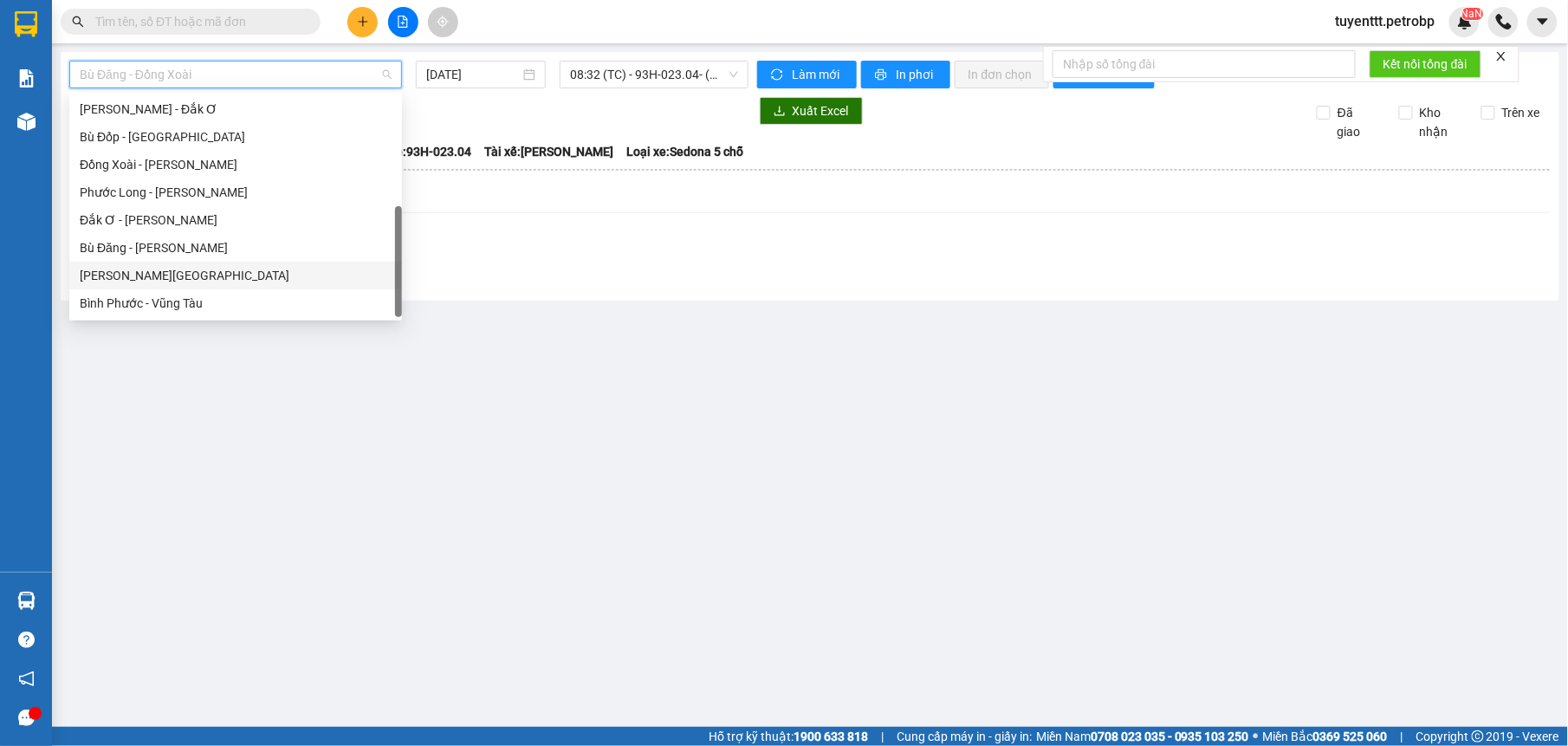
click at [198, 270] on div "[PERSON_NAME][GEOGRAPHIC_DATA]" at bounding box center [235, 275] width 312 height 19
type input "[DATE]"
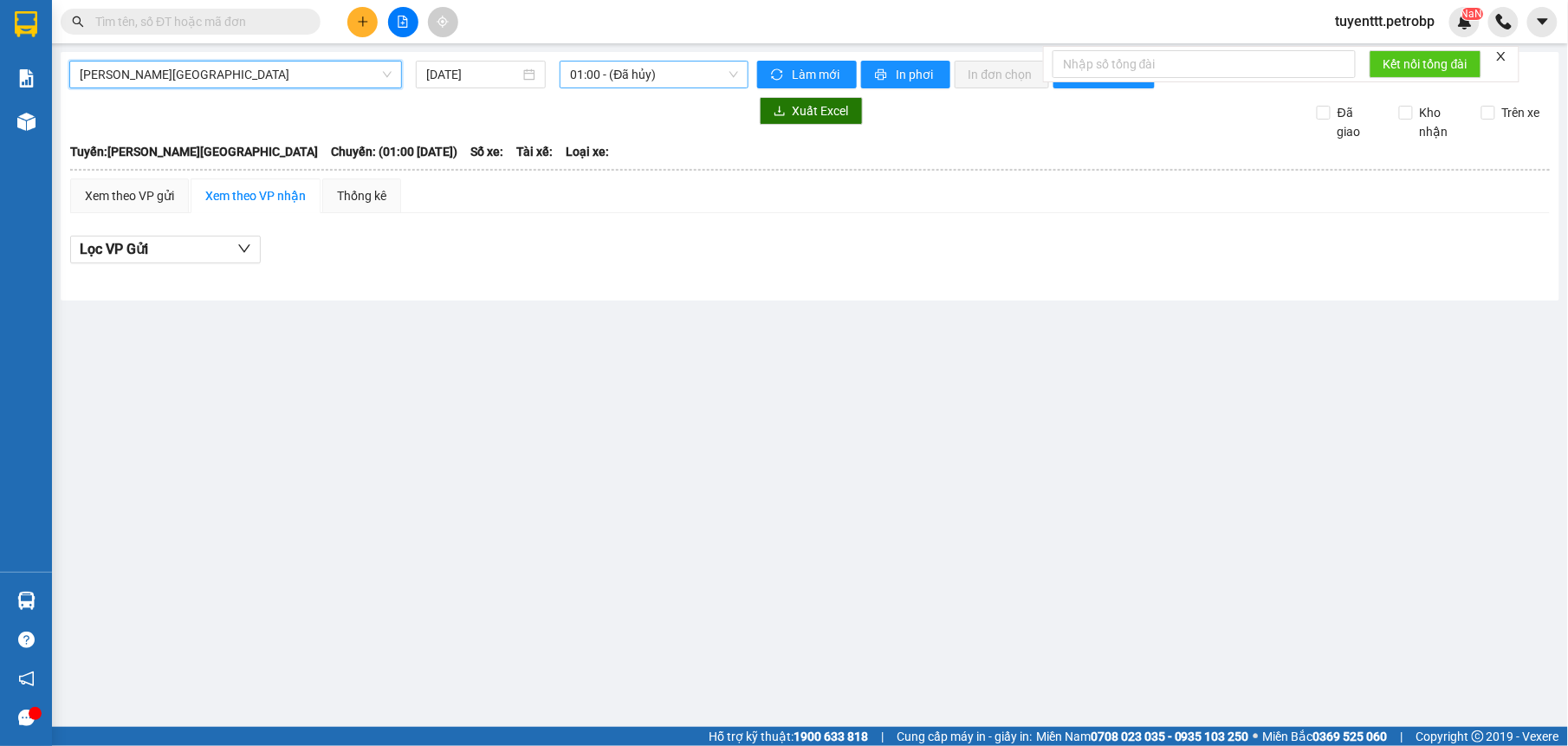
click at [653, 74] on span "01:00 - (Đã hủy)" at bounding box center [654, 74] width 168 height 26
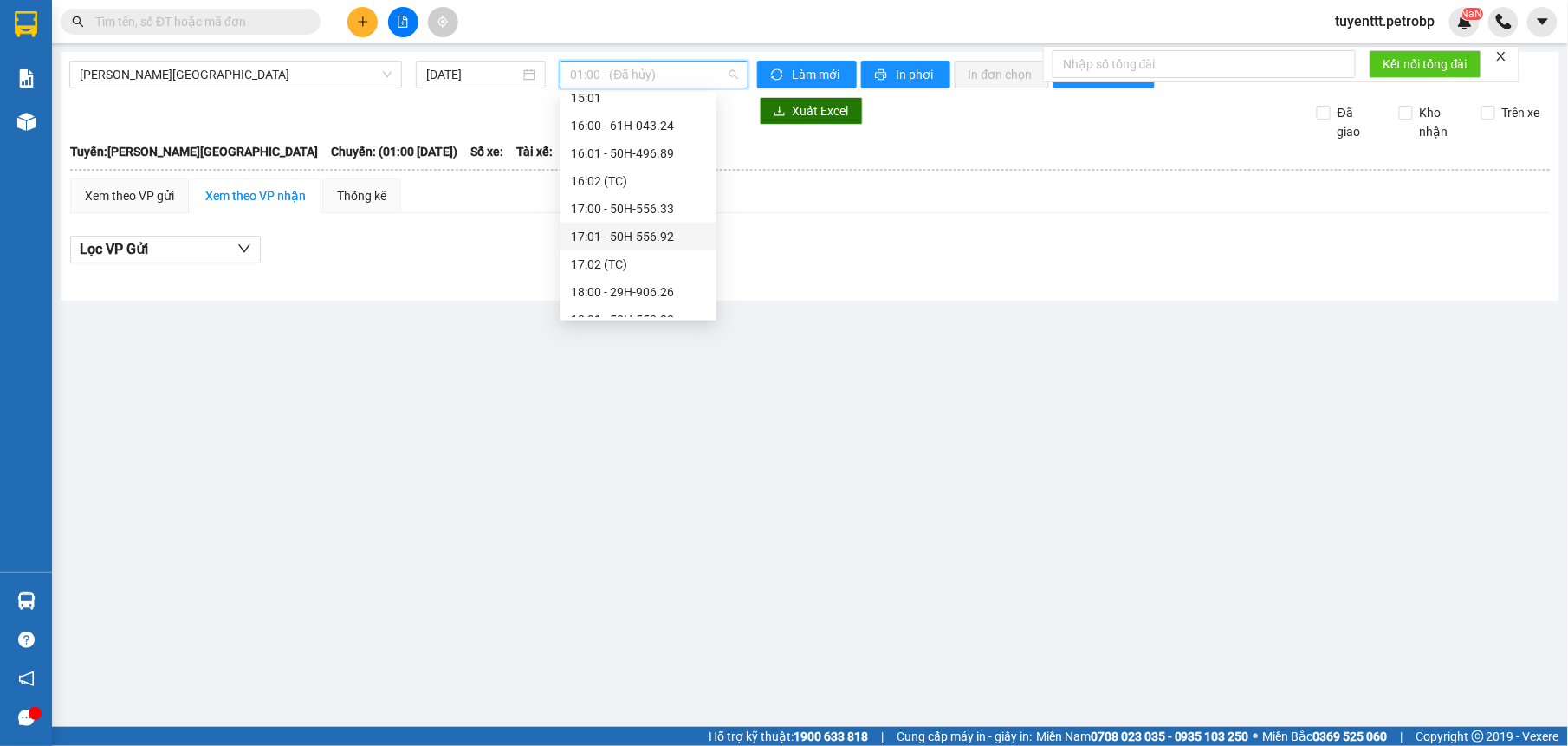
scroll to position [865, 0]
click at [664, 157] on div "16:00 - 61H-043.24" at bounding box center [638, 159] width 135 height 19
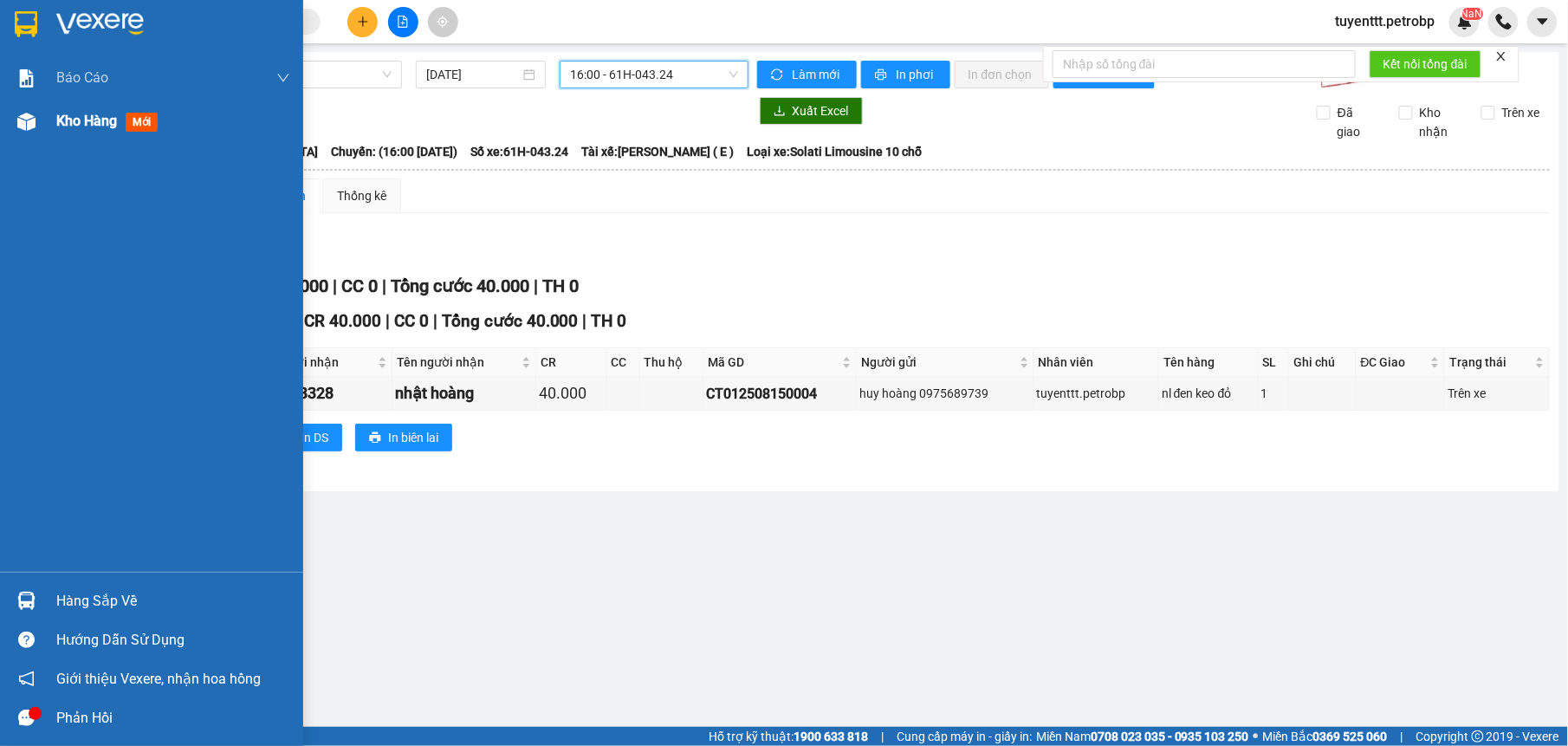
click at [26, 118] on img at bounding box center [25, 122] width 18 height 18
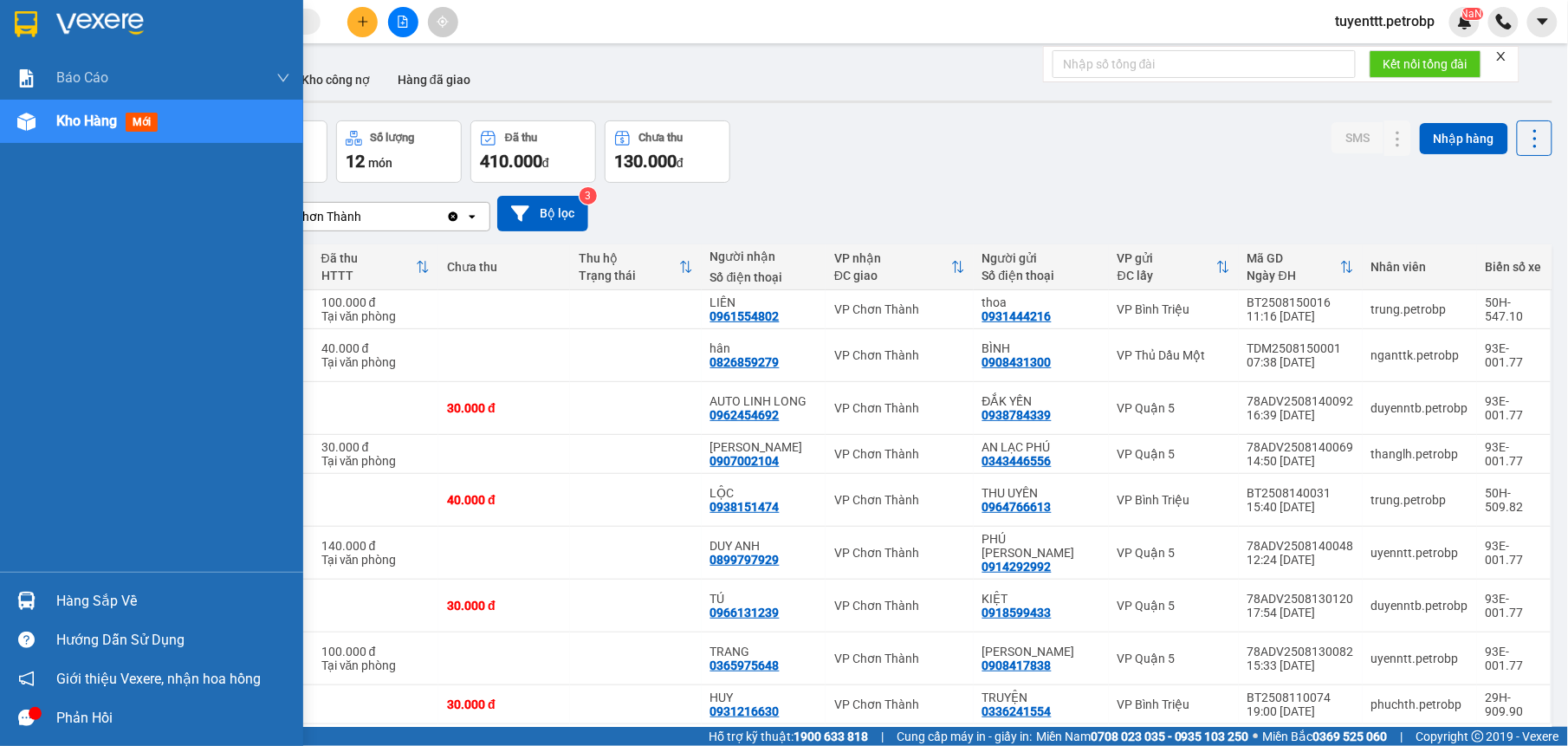
click at [46, 590] on div "Hàng sắp về" at bounding box center [152, 600] width 303 height 39
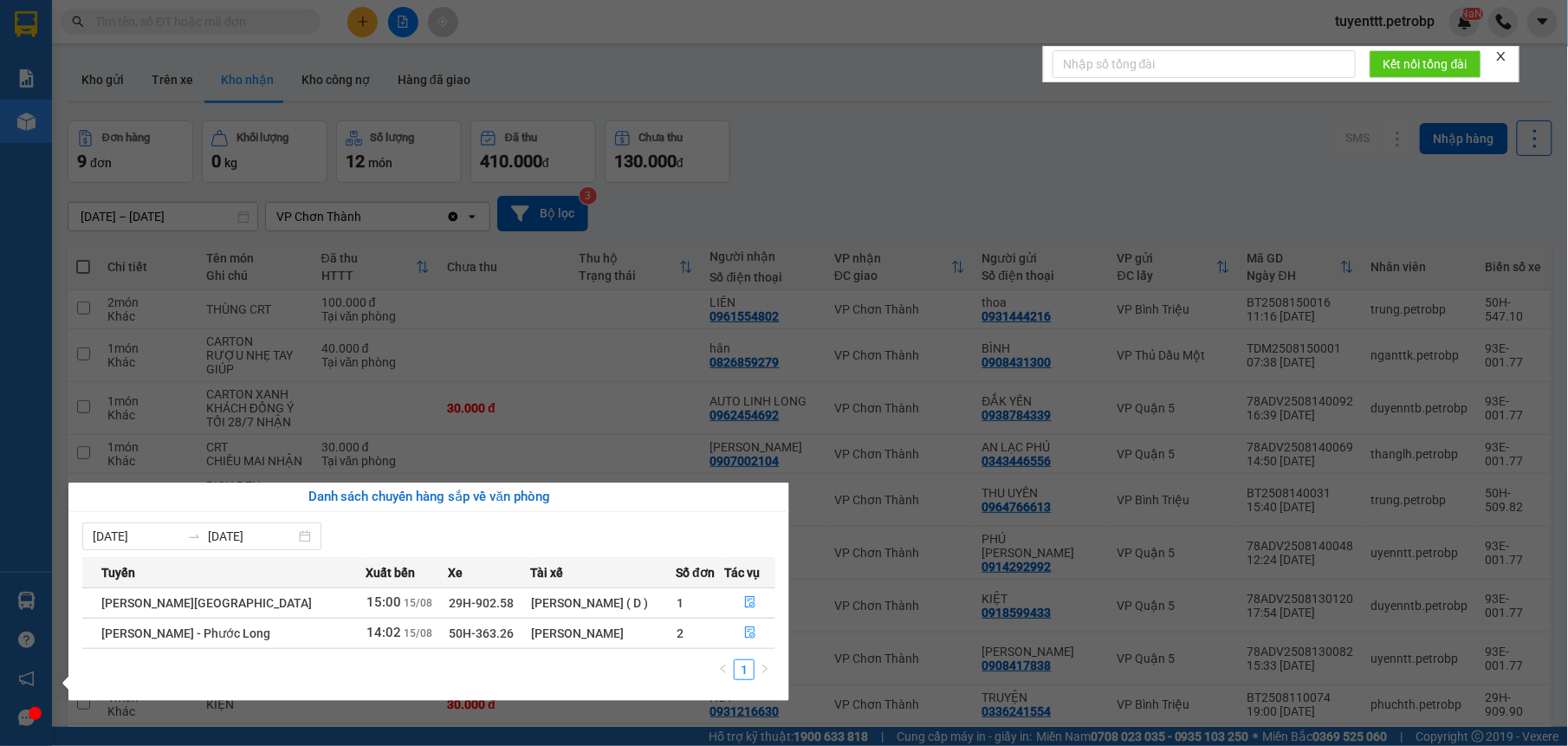
click at [784, 147] on section "Kết quả tìm kiếm ( 15 ) Bộ lọc Mã ĐH Trạng thái Món hàng Tổng cước Chưa cước Ng…" at bounding box center [784, 373] width 1568 height 746
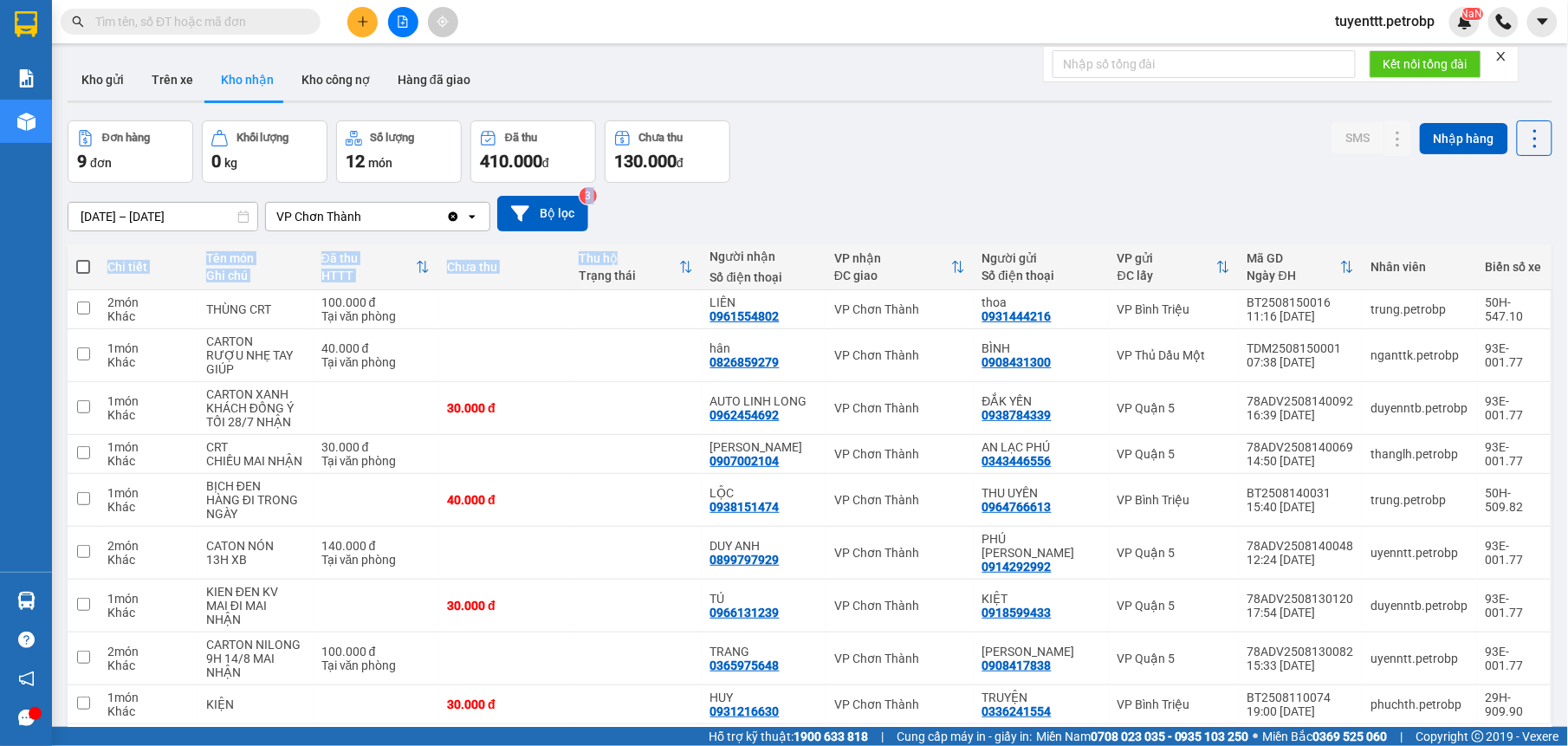
click at [669, 244] on div "ver 1.8.138 Kho gửi Trên xe Kho nhận Kho công nợ Hàng đã giao Đơn hàng 9 đơn Kh…" at bounding box center [809, 425] width 1498 height 746
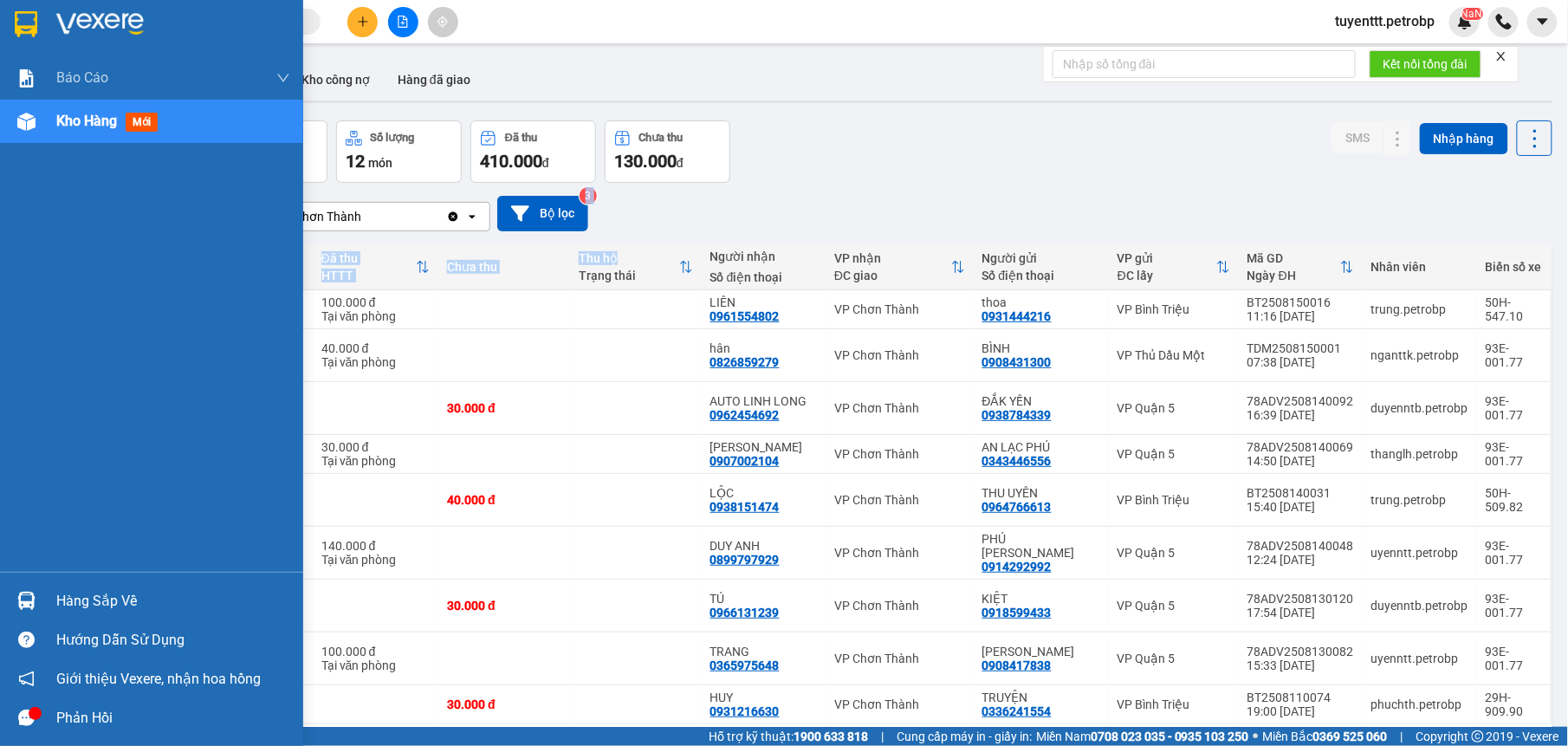
click at [28, 607] on img at bounding box center [25, 600] width 18 height 18
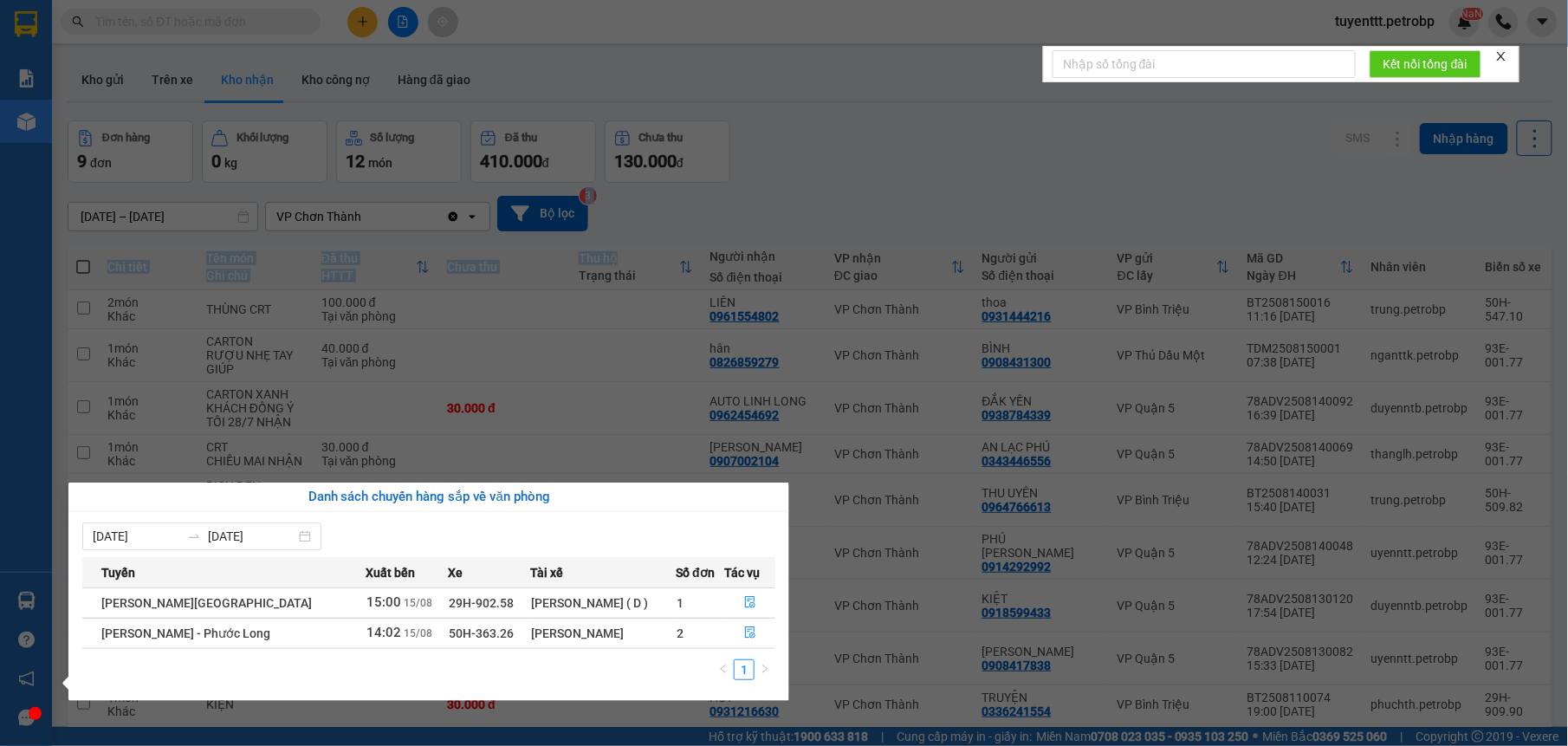
click at [693, 192] on section "Kết quả tìm kiếm ( 15 ) Bộ lọc Mã ĐH Trạng thái Món hàng Tổng cước Chưa cước Ng…" at bounding box center [784, 373] width 1568 height 746
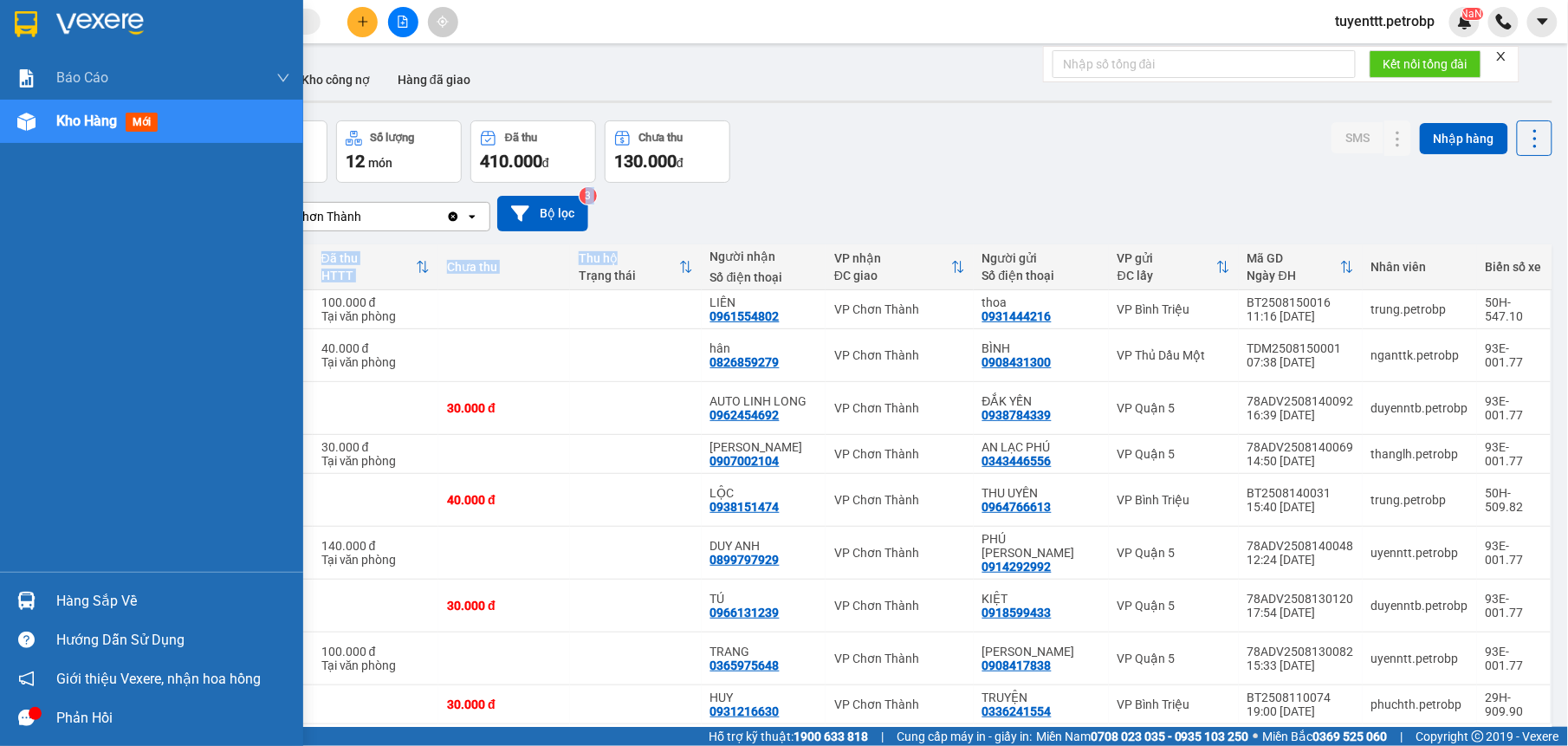
click at [60, 608] on div "Hàng sắp về" at bounding box center [173, 602] width 234 height 26
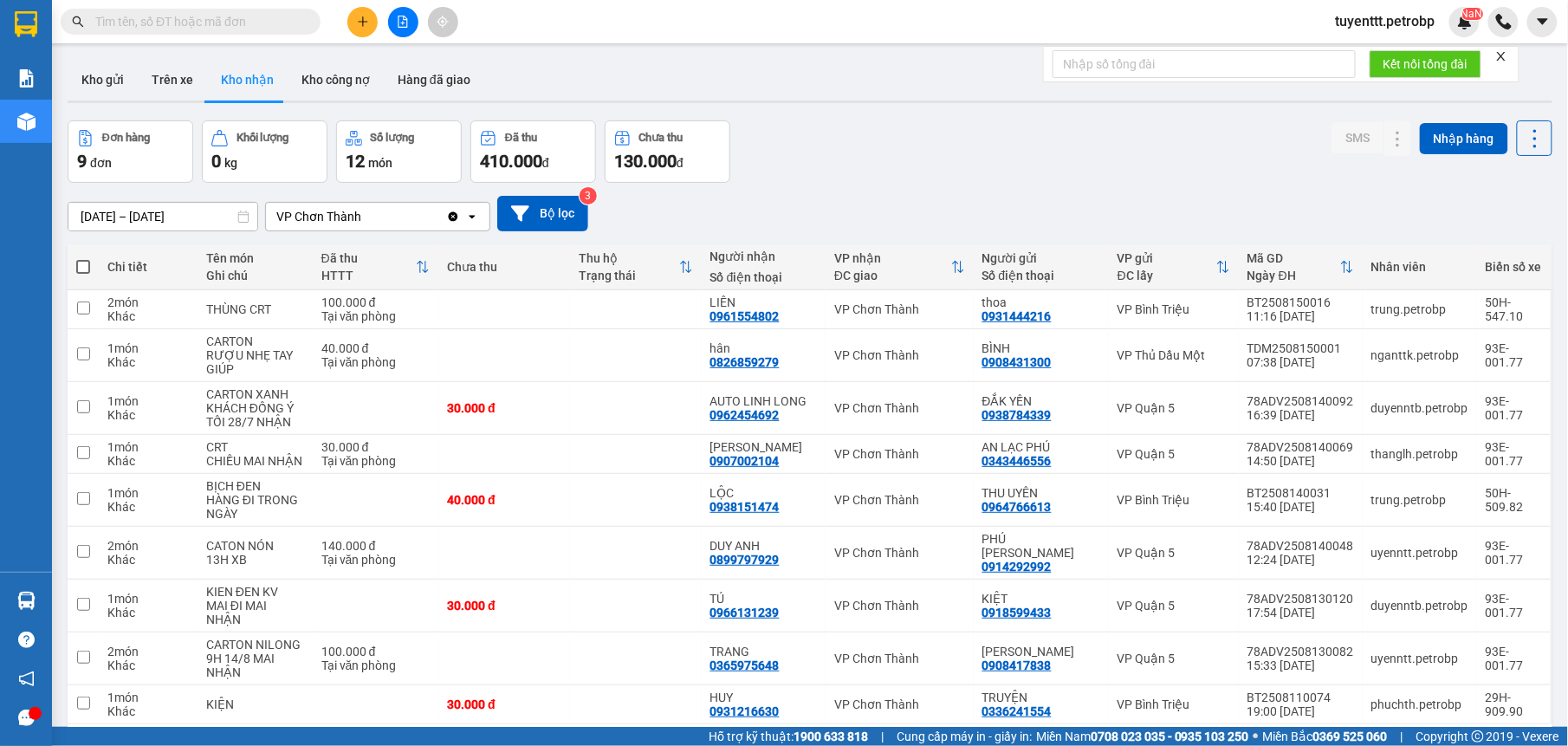
click at [847, 174] on section "Kết quả tìm kiếm ( 15 ) Bộ lọc Mã ĐH Trạng thái Món hàng Tổng cước Chưa cước Ng…" at bounding box center [784, 373] width 1568 height 746
click at [639, 469] on td at bounding box center [636, 454] width 132 height 39
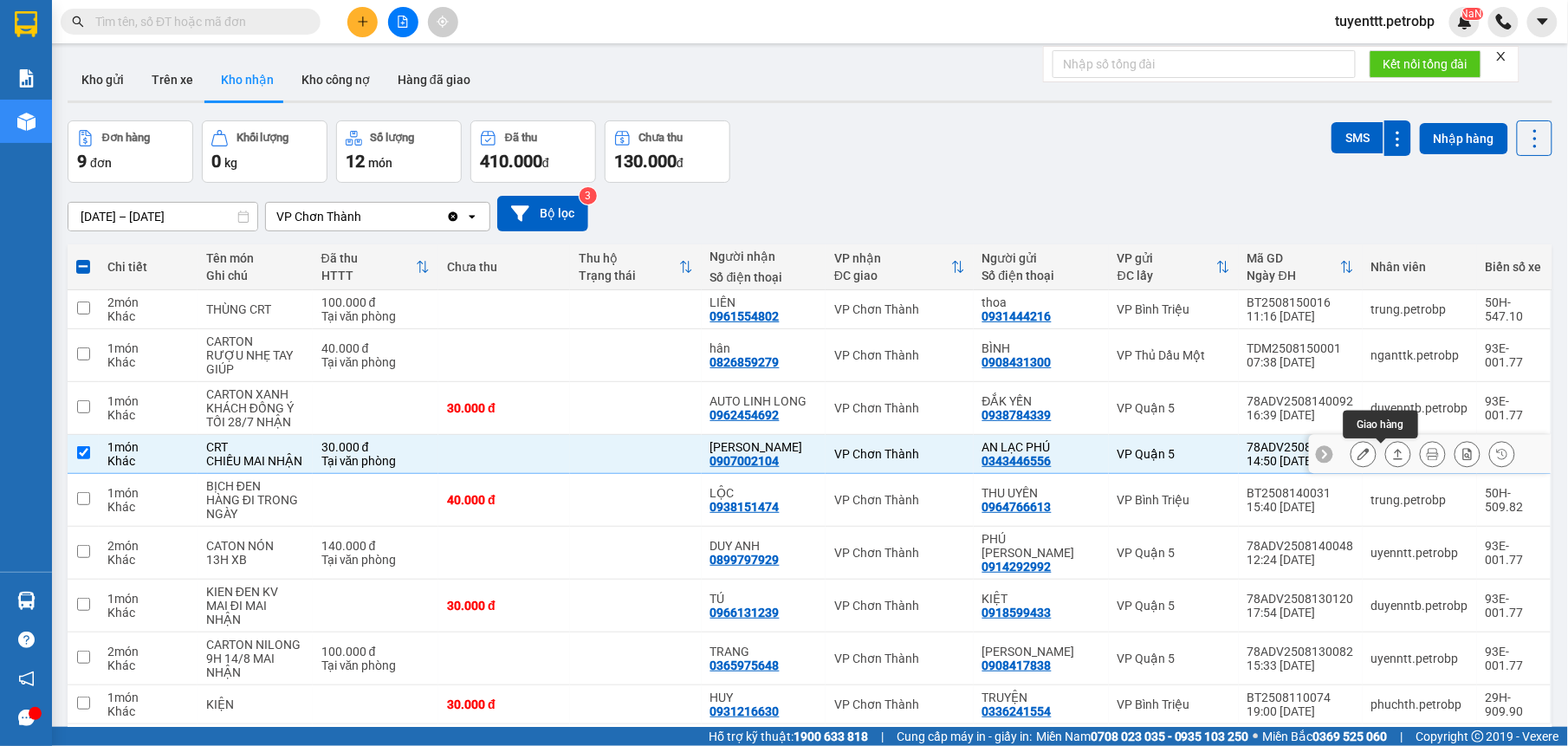
click at [1390, 458] on button at bounding box center [1398, 454] width 24 height 30
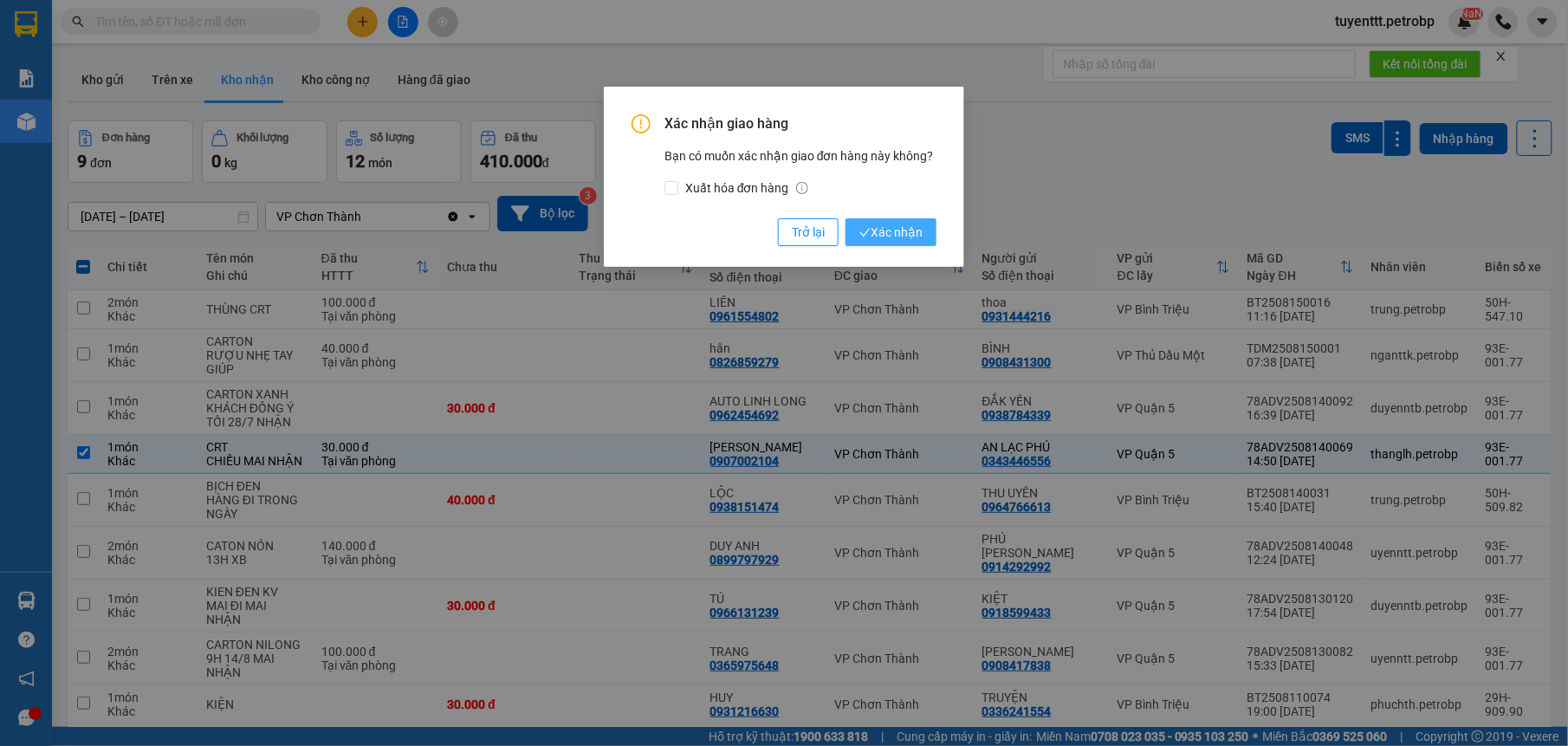
click at [860, 219] on button "Xác nhận" at bounding box center [891, 232] width 91 height 27
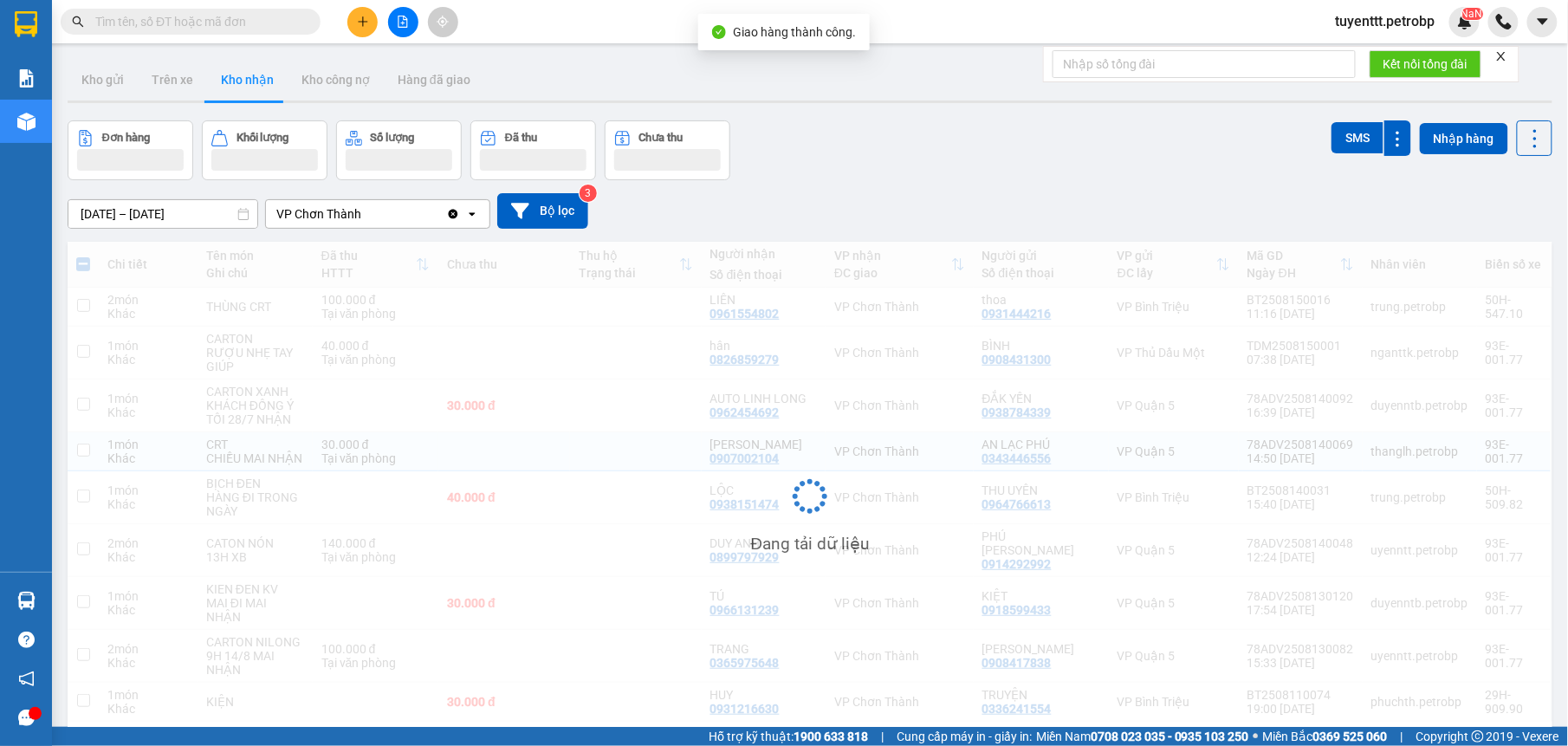
checkbox input "false"
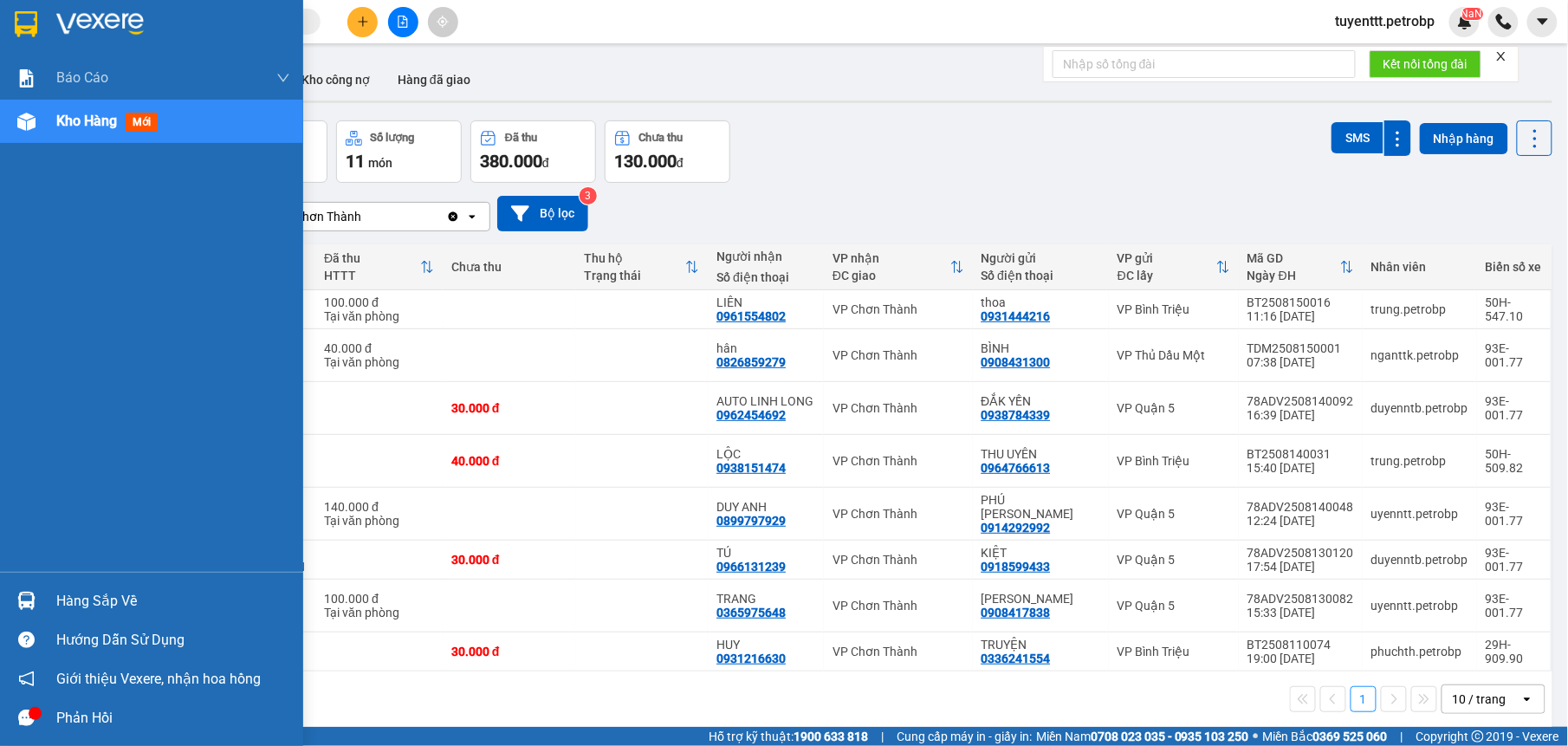
click at [17, 603] on img at bounding box center [25, 600] width 18 height 18
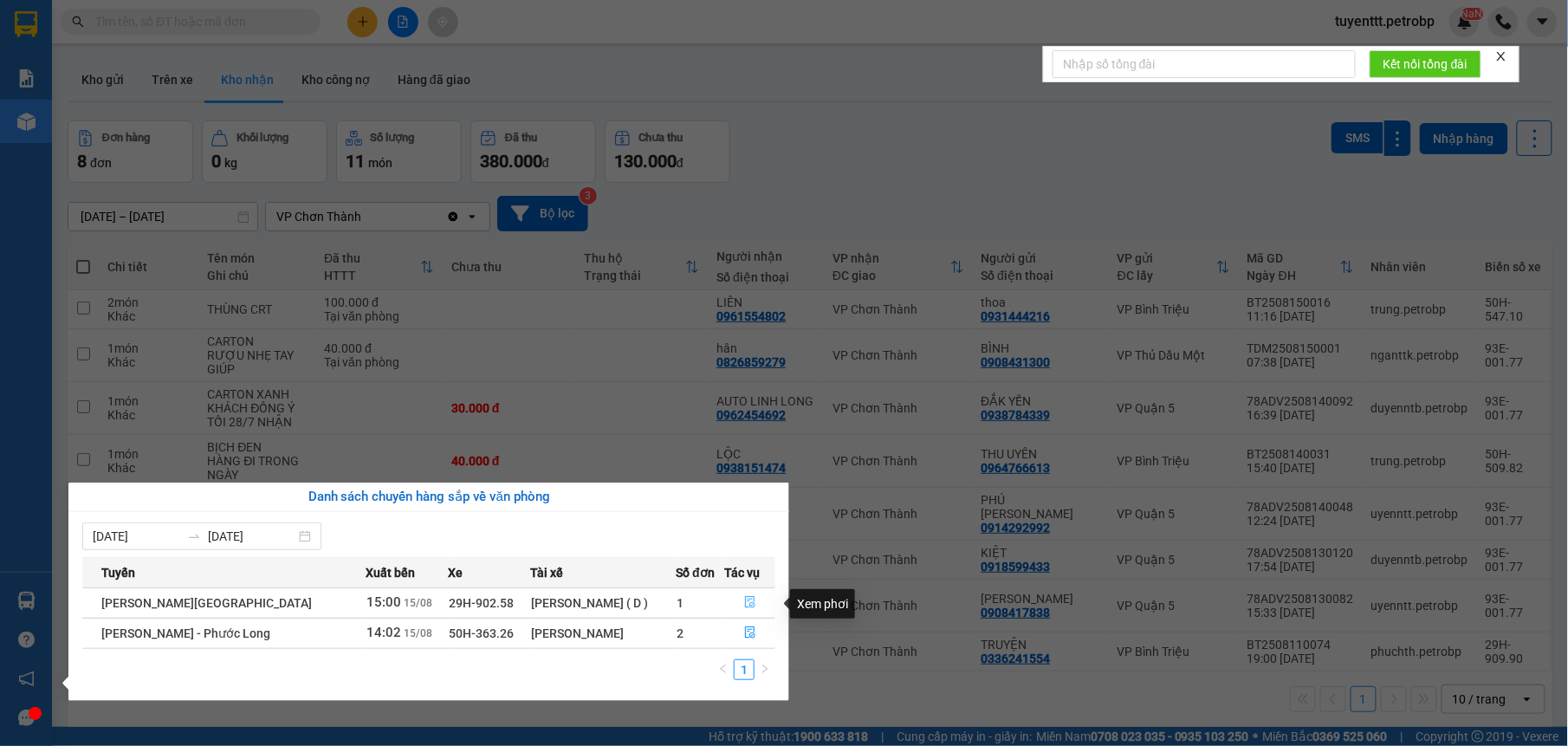
click at [738, 608] on button "button" at bounding box center [750, 603] width 49 height 27
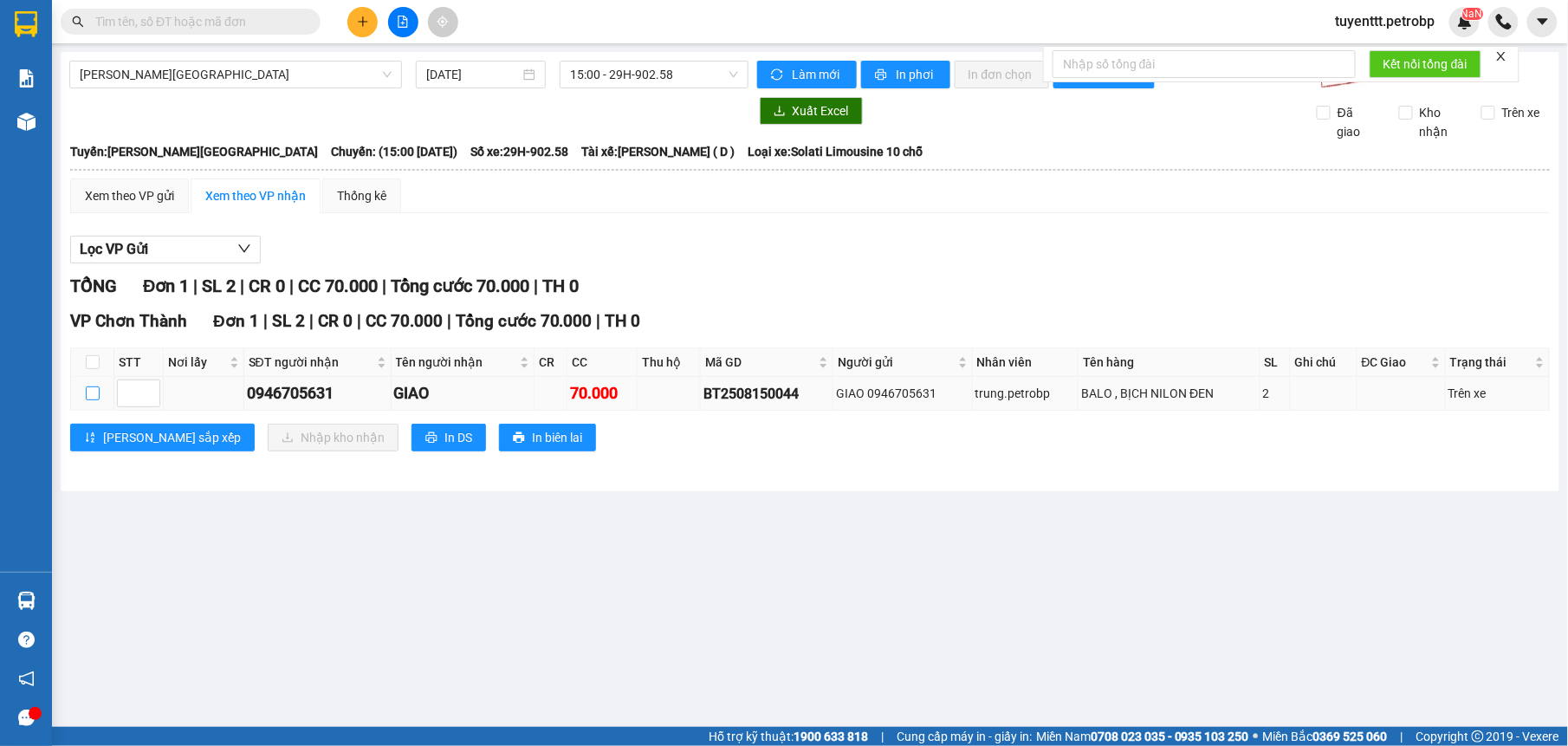
click at [87, 395] on input "checkbox" at bounding box center [92, 393] width 14 height 14
checkbox input "true"
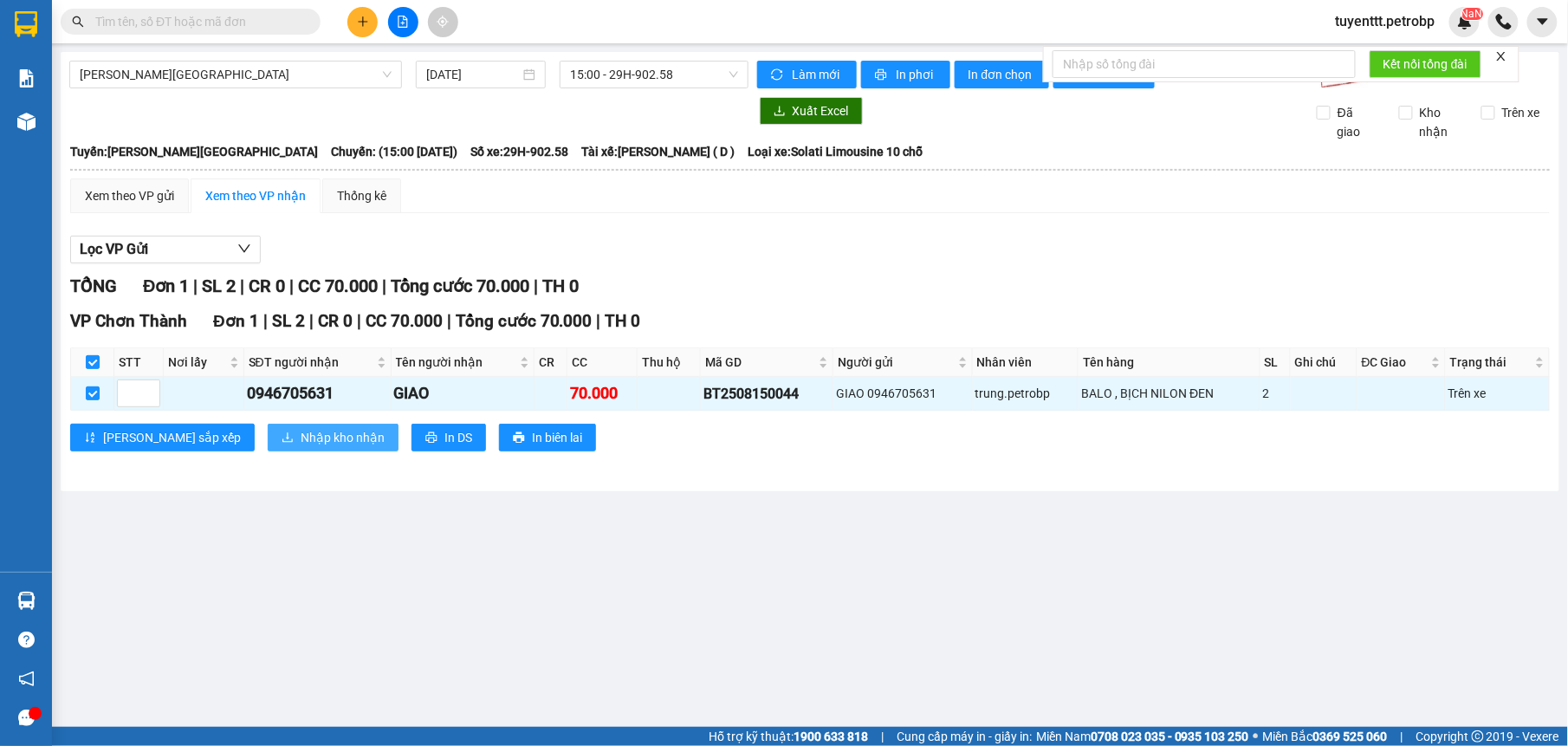
click at [282, 442] on icon "download" at bounding box center [287, 437] width 12 height 12
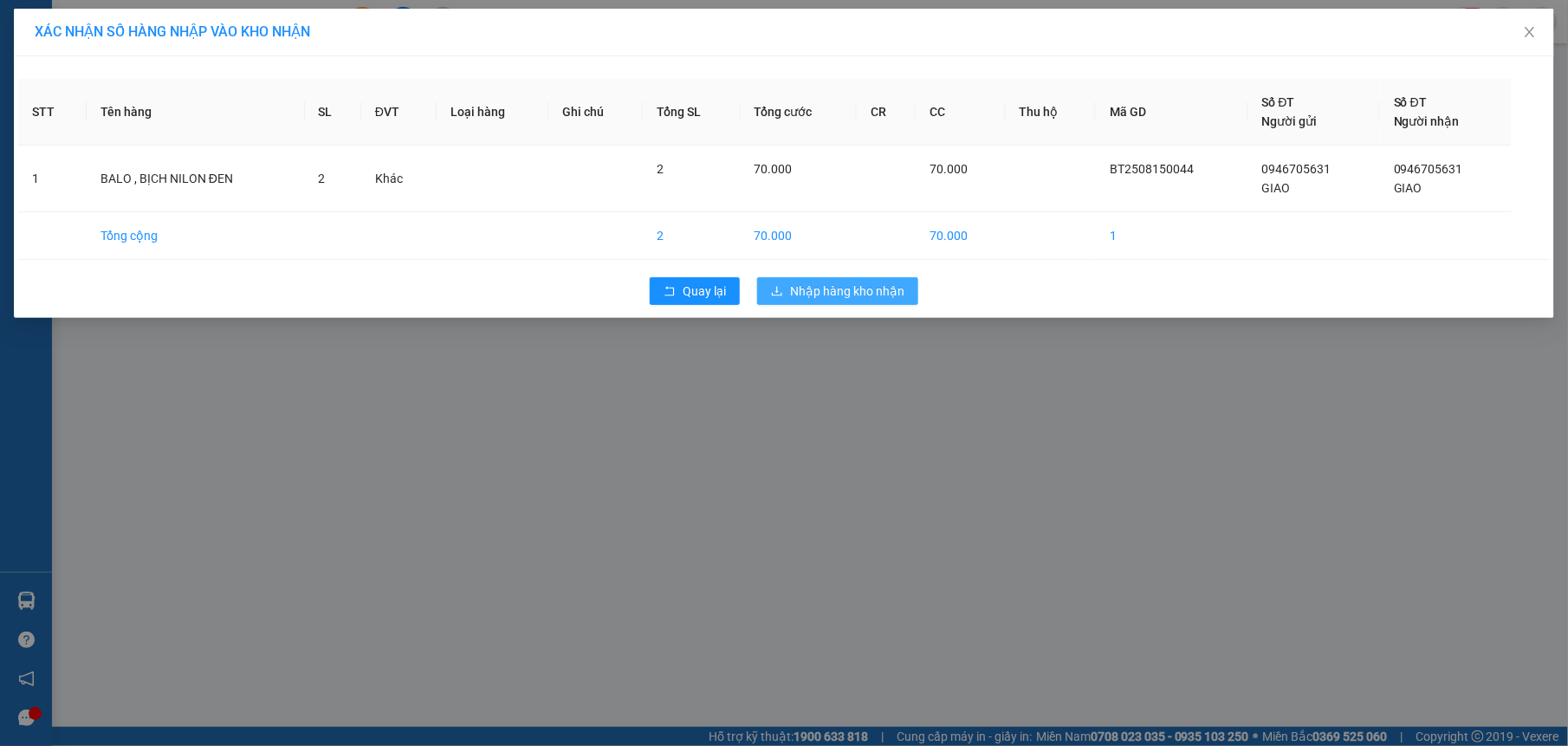
click at [865, 287] on span "Nhập hàng kho nhận" at bounding box center [847, 291] width 114 height 19
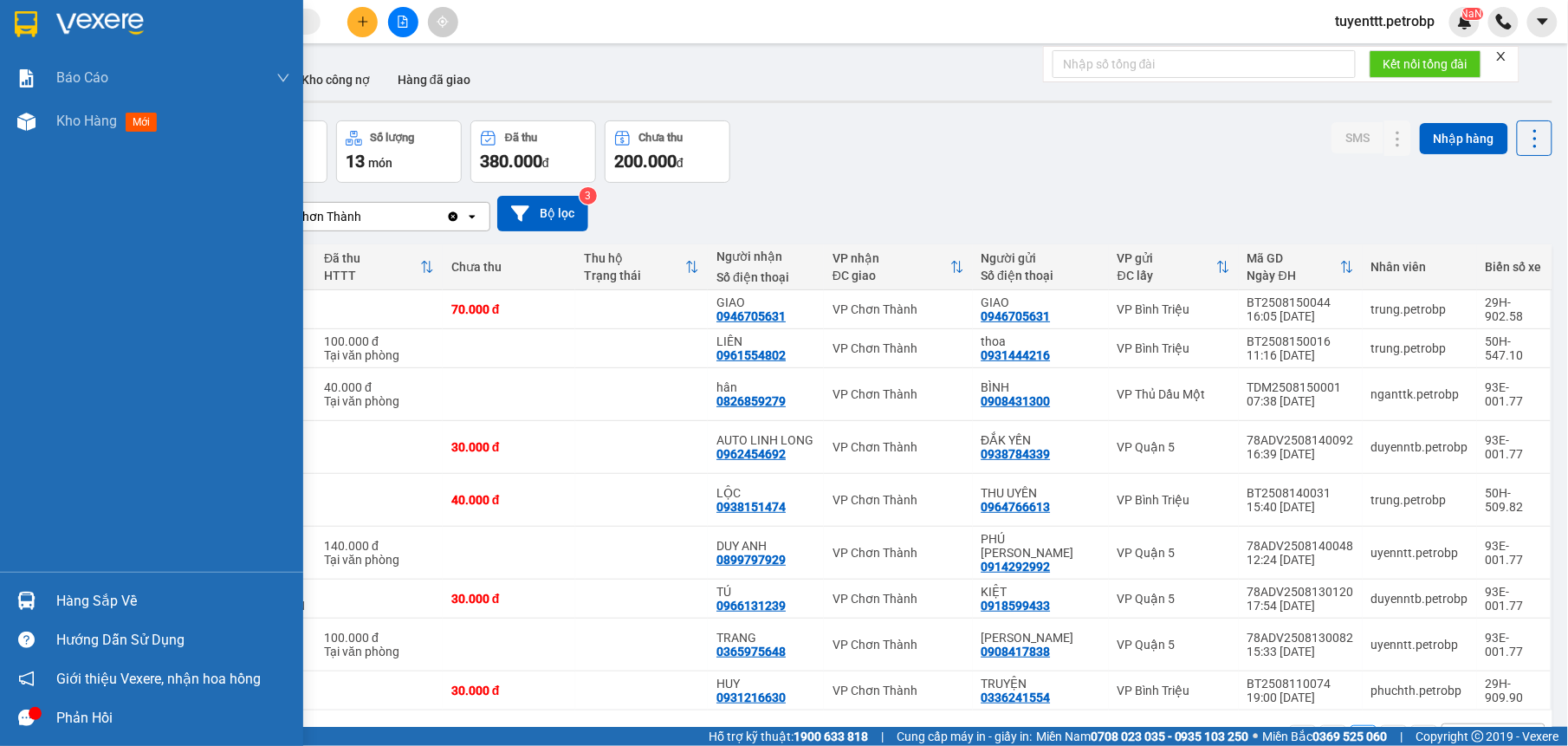
click at [39, 597] on div at bounding box center [26, 601] width 30 height 30
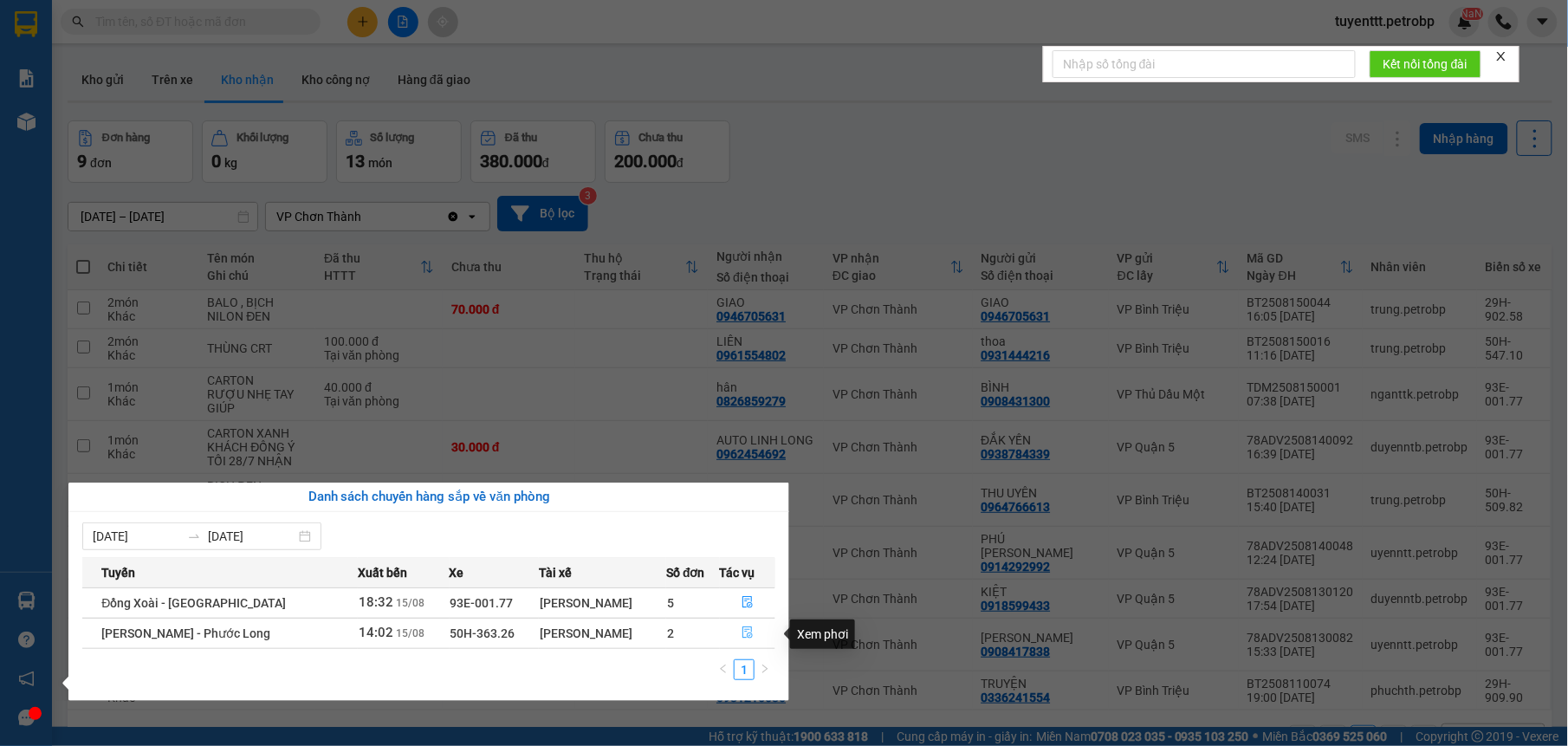
click at [733, 640] on button "button" at bounding box center [748, 633] width 55 height 27
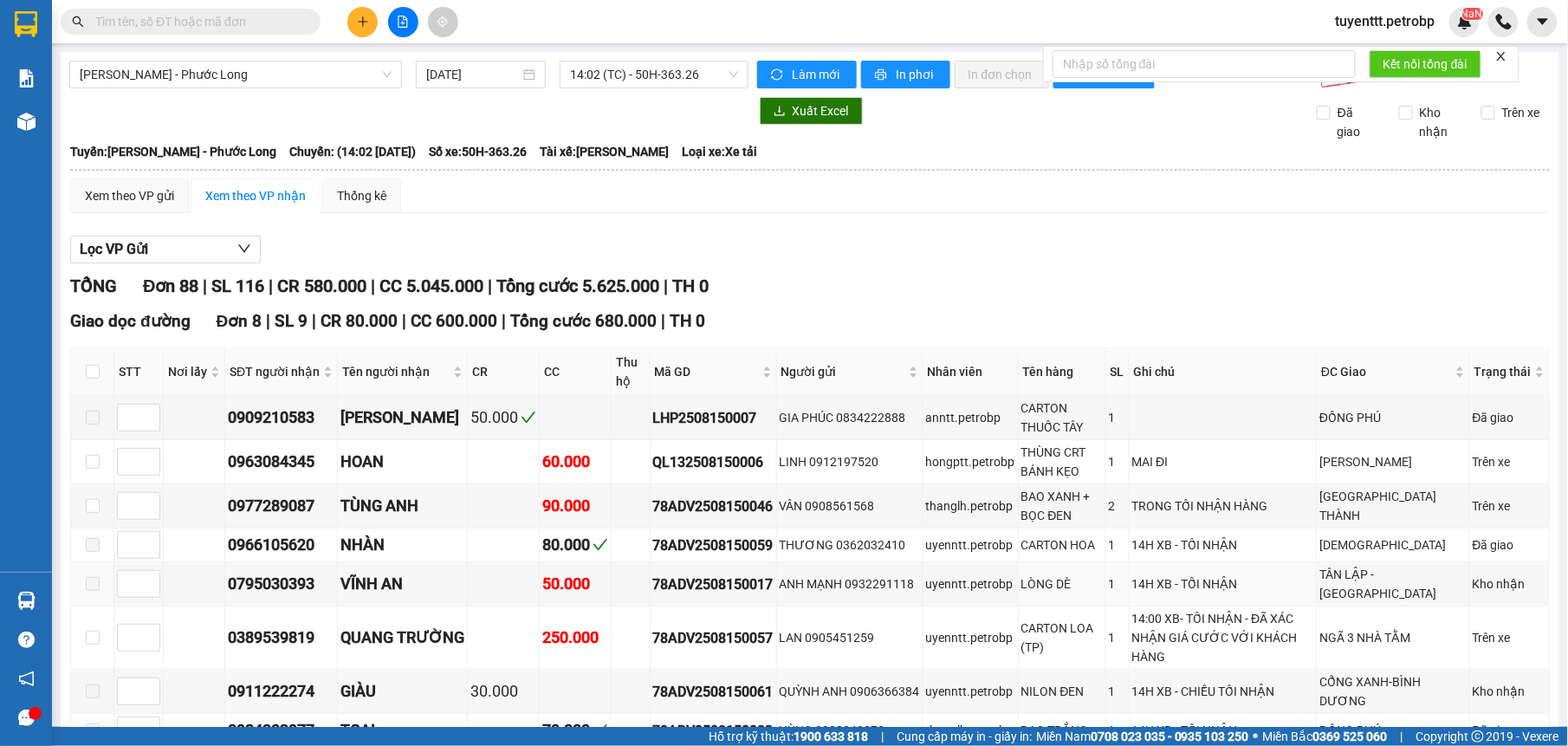
scroll to position [328, 0]
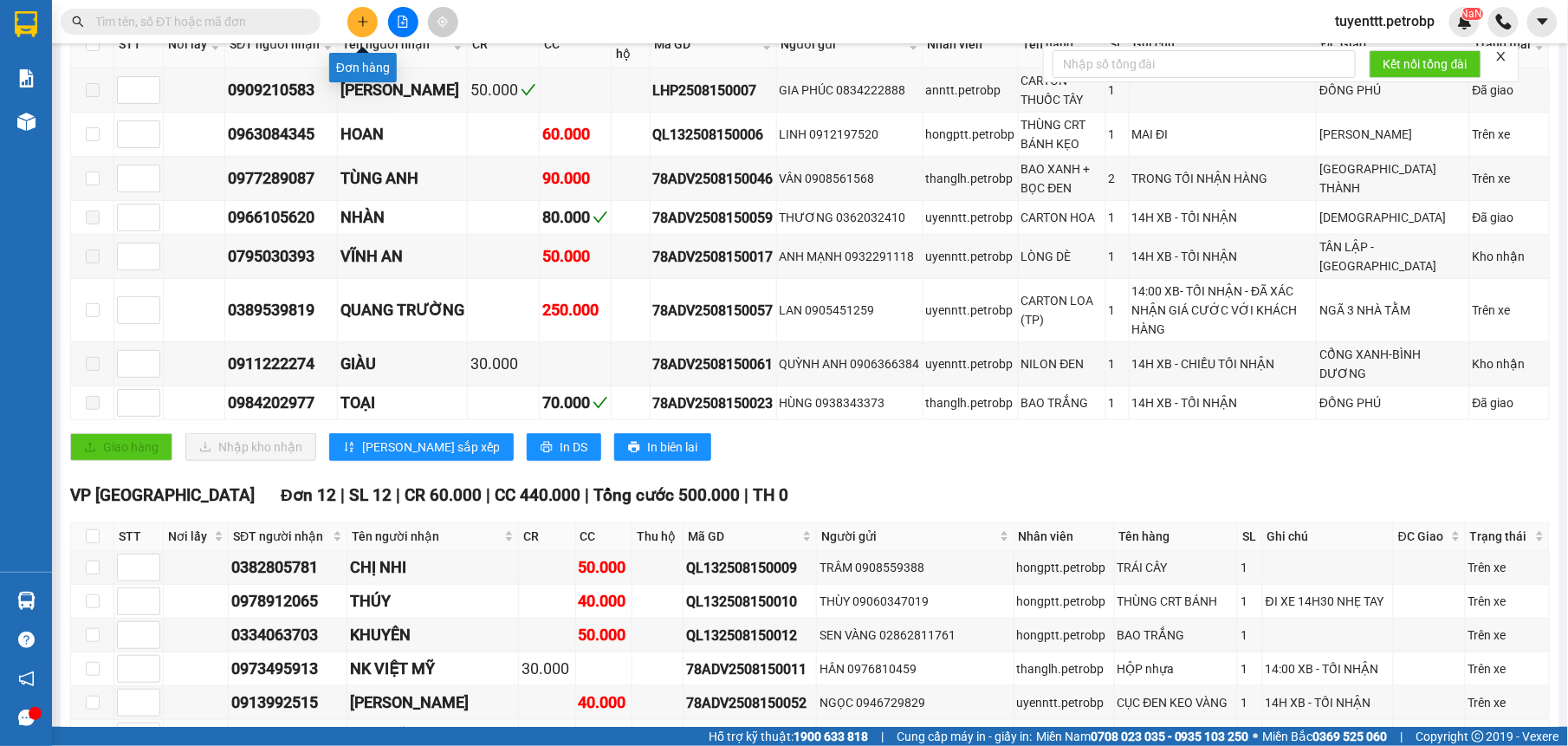
click at [358, 21] on icon "plus" at bounding box center [363, 22] width 12 height 12
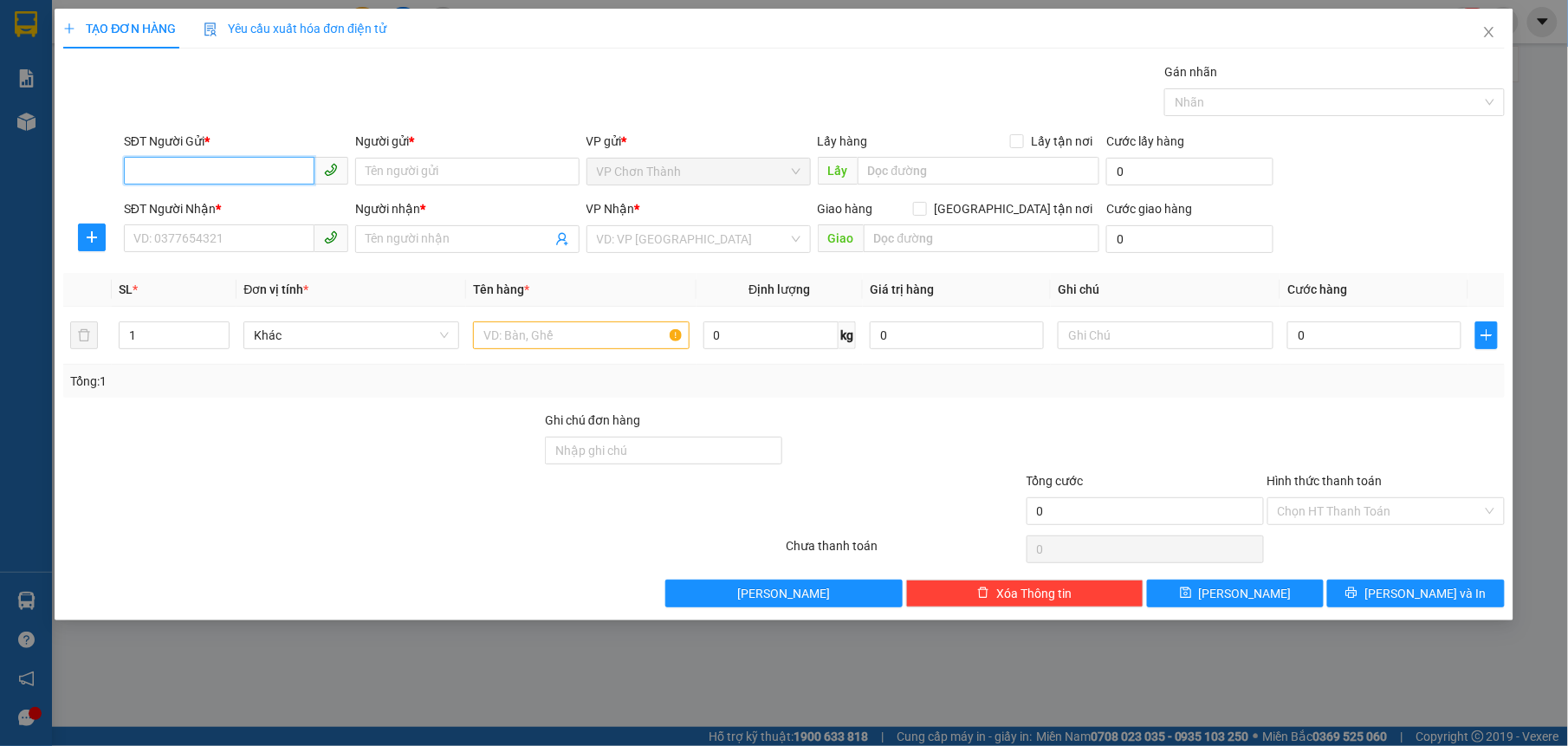
click at [200, 165] on input "SĐT Người Gửi *" at bounding box center [219, 170] width 190 height 27
click at [254, 198] on div "0975332988 - anh đạt" at bounding box center [236, 207] width 203 height 19
type input "0975332988"
type input "anh đạt"
type input "0977060989"
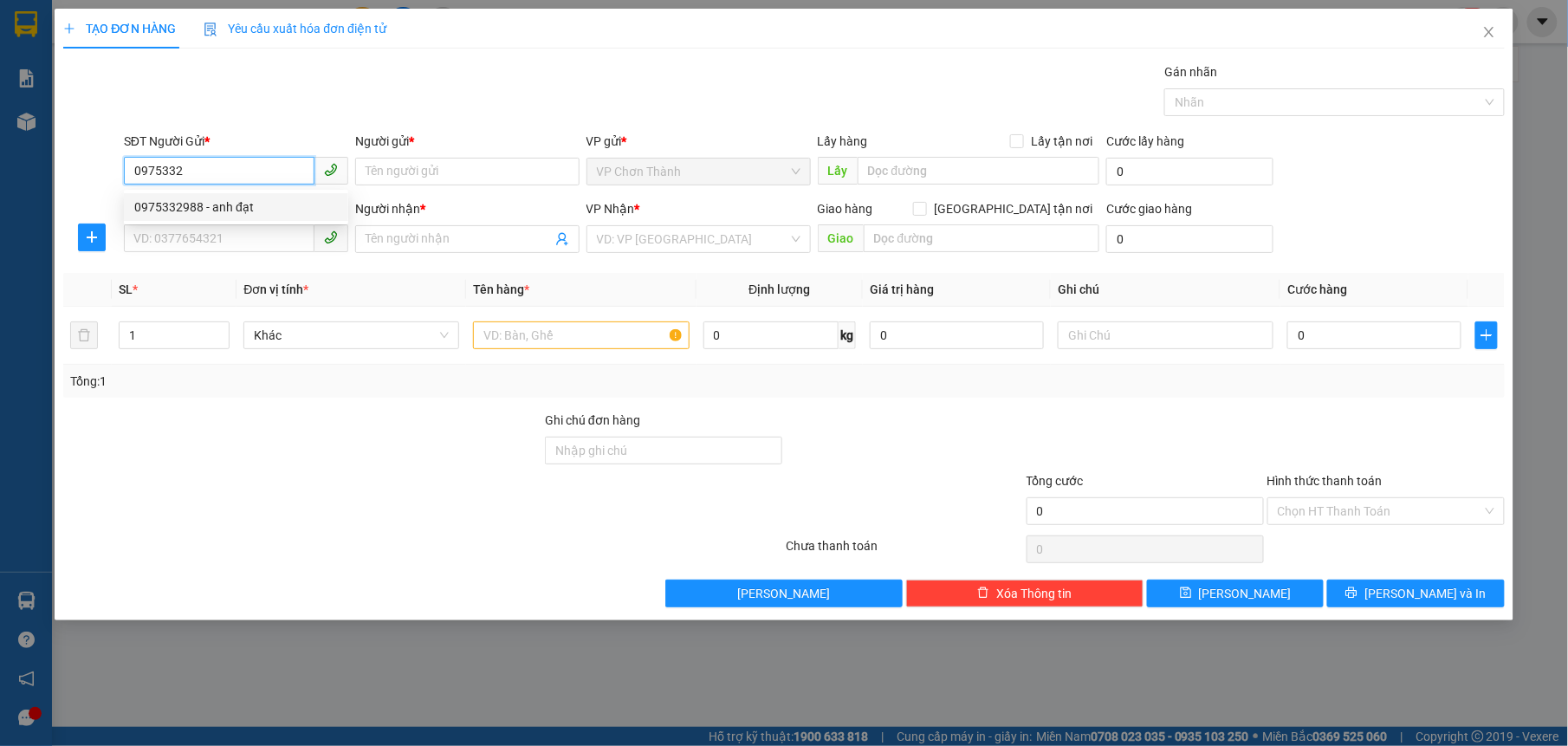
type input "[PERSON_NAME]"
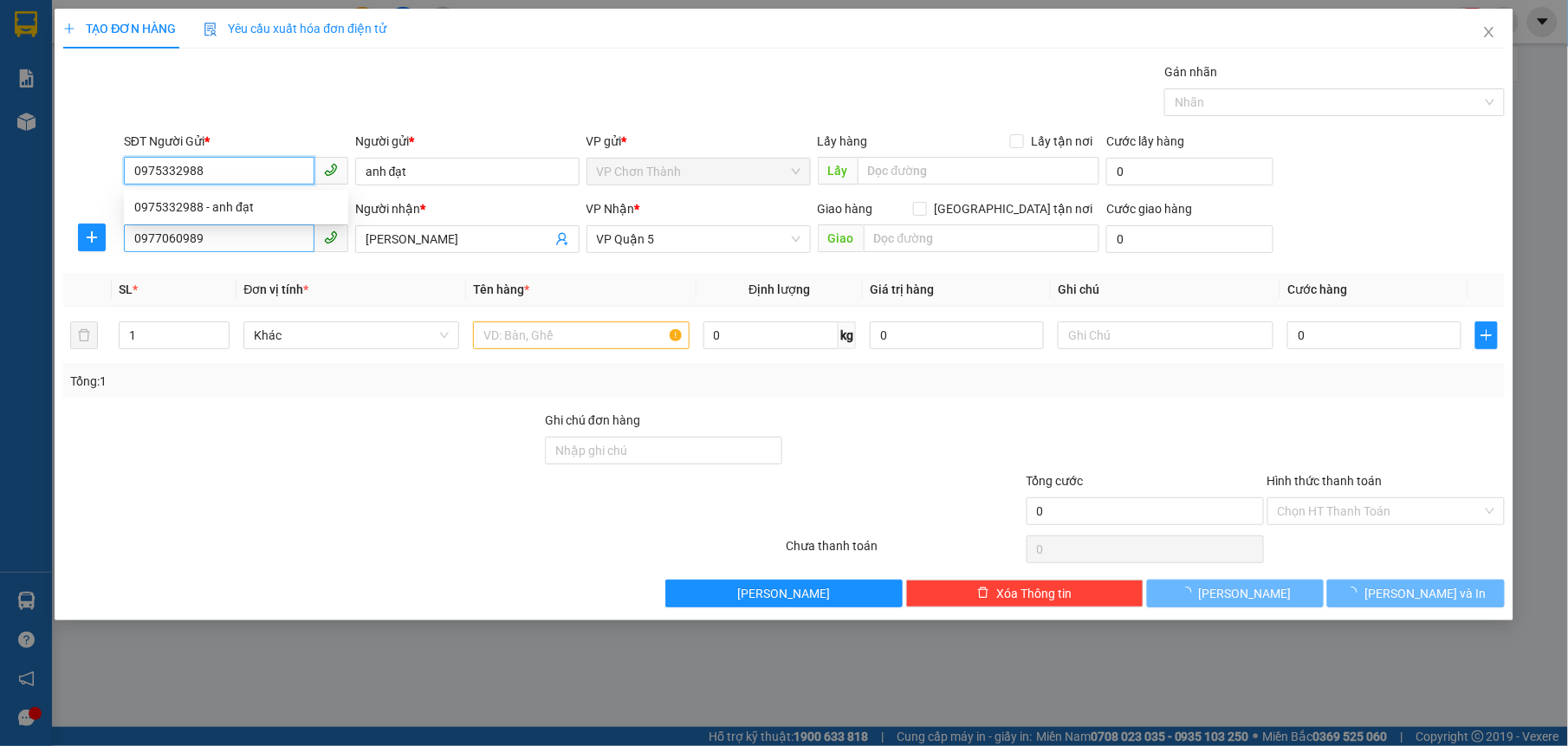
type input "30.000"
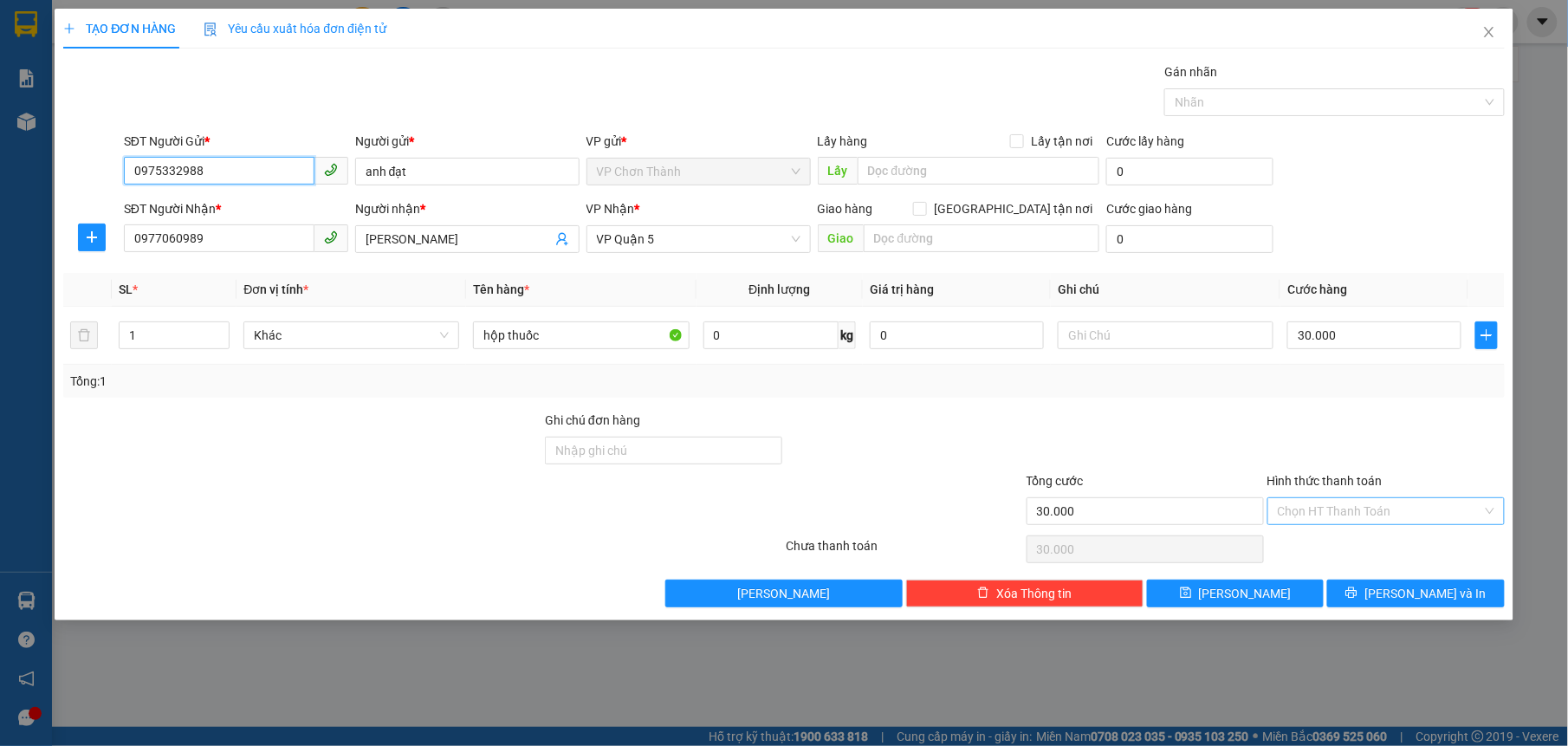
type input "0975332988"
click at [1400, 525] on input "Hình thức thanh toán" at bounding box center [1380, 511] width 204 height 26
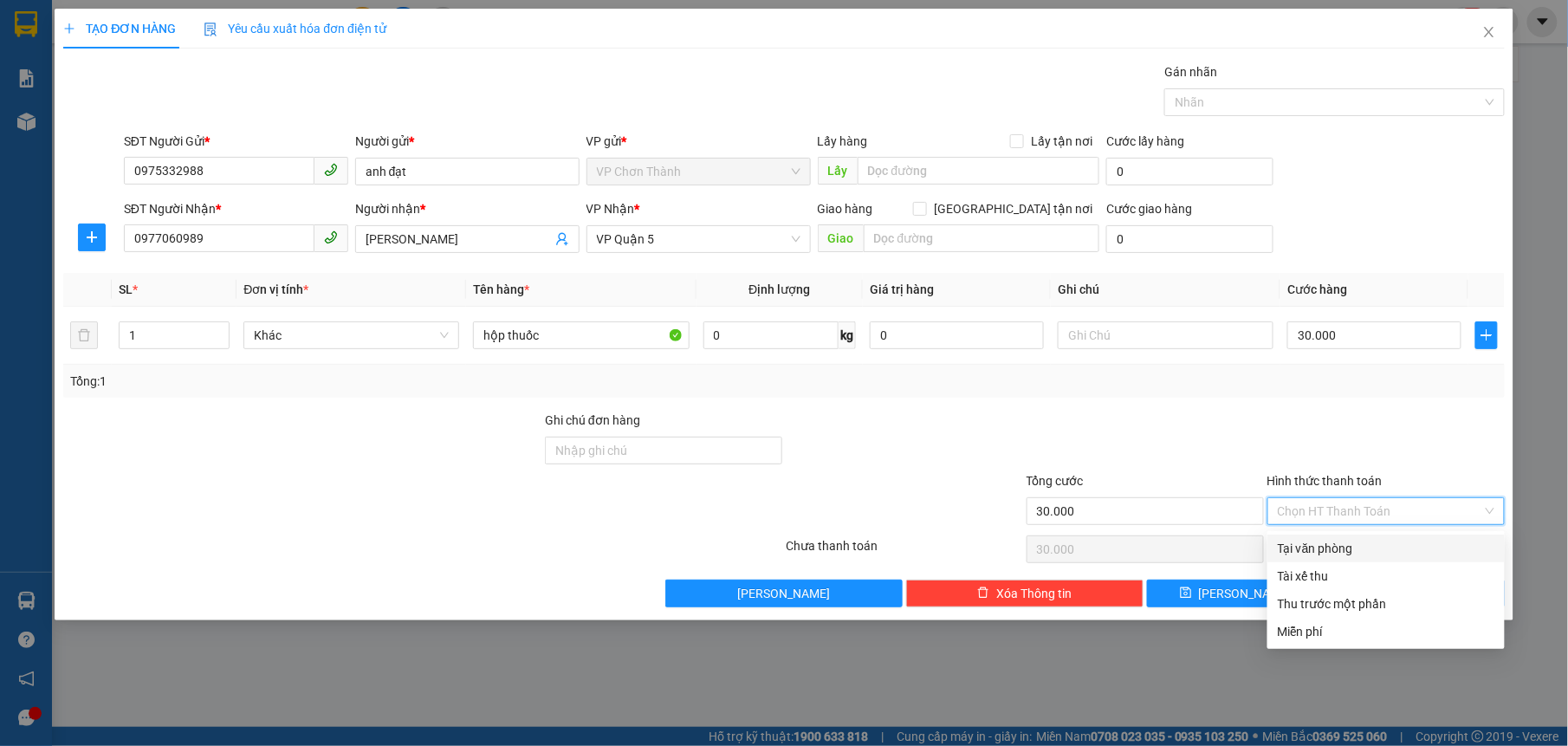
click at [1360, 548] on div "Tại văn phòng" at bounding box center [1386, 548] width 217 height 19
type input "0"
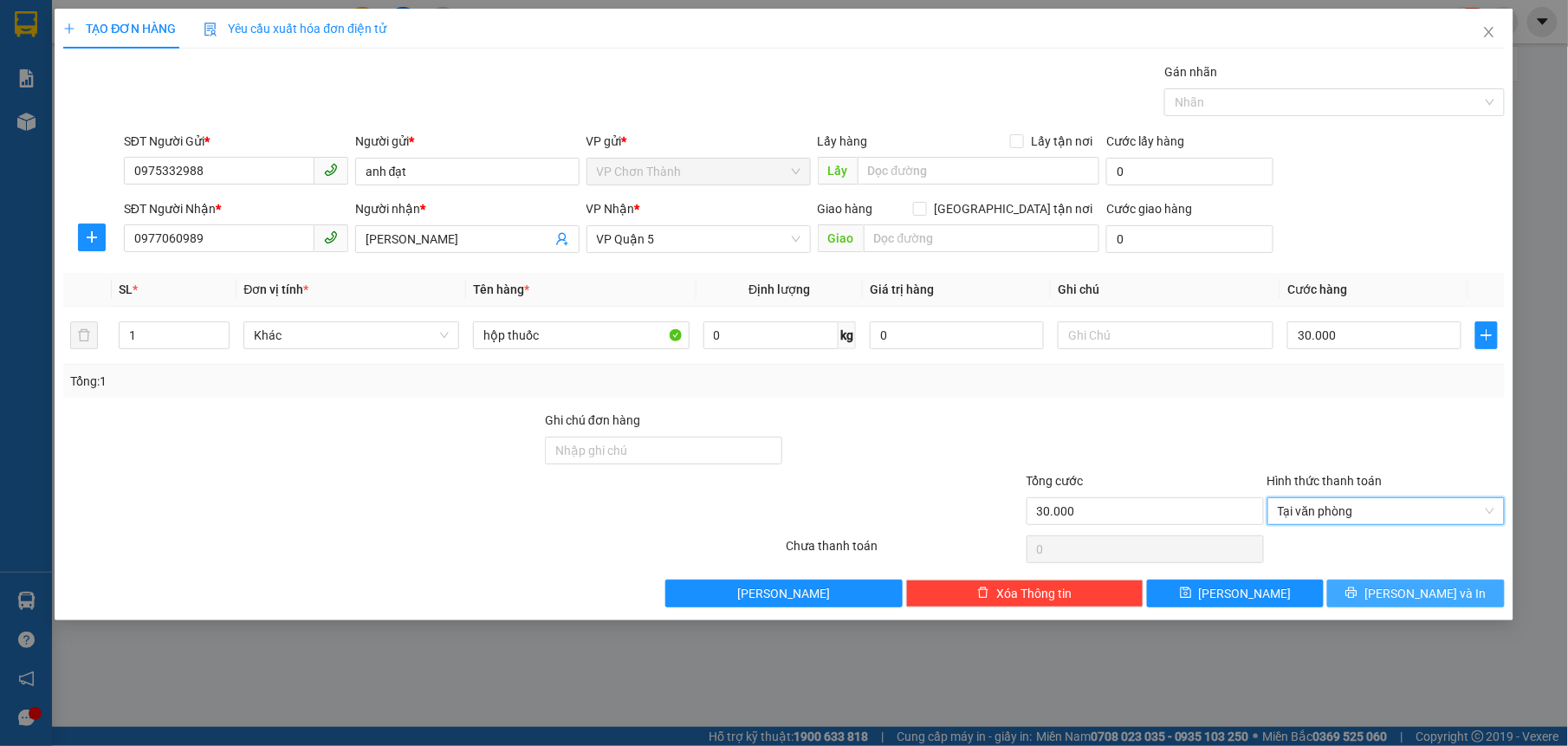
click at [1411, 603] on span "[PERSON_NAME] và In" at bounding box center [1425, 593] width 121 height 19
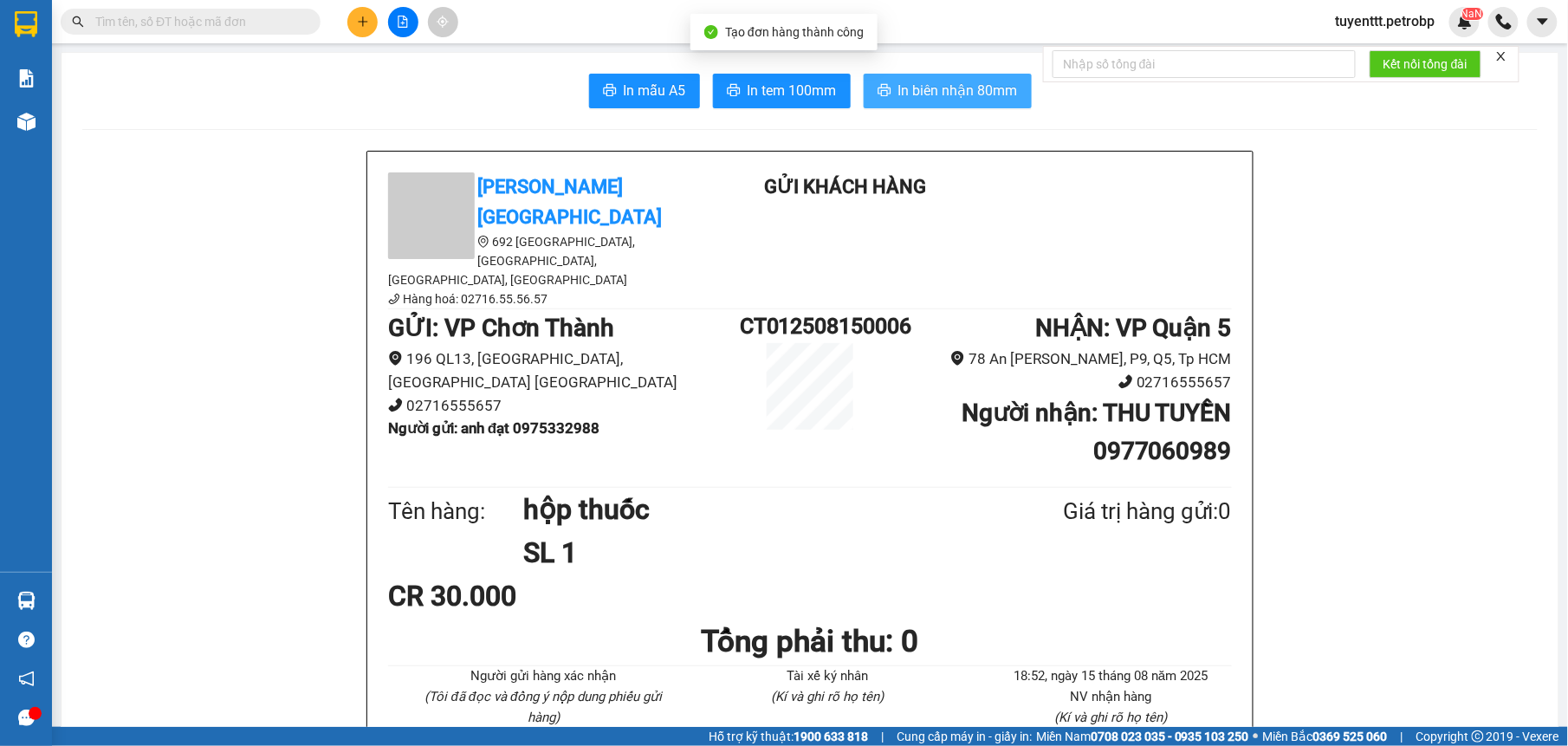
click at [929, 94] on span "In biên nhận 80mm" at bounding box center [958, 90] width 120 height 22
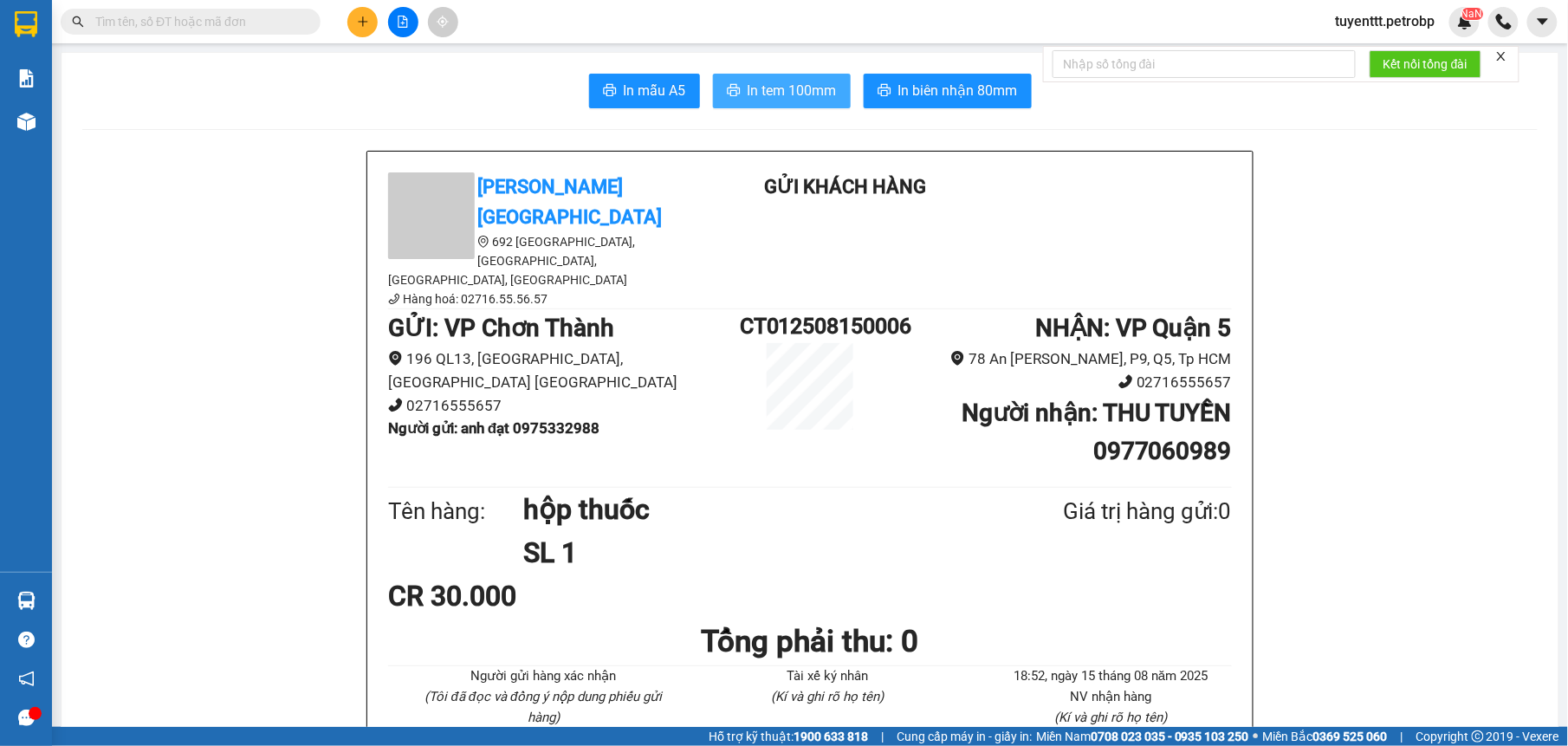
click at [748, 95] on span "In tem 100mm" at bounding box center [792, 90] width 89 height 22
click at [283, 15] on input "text" at bounding box center [197, 22] width 204 height 19
click at [184, 21] on input "text" at bounding box center [197, 22] width 204 height 19
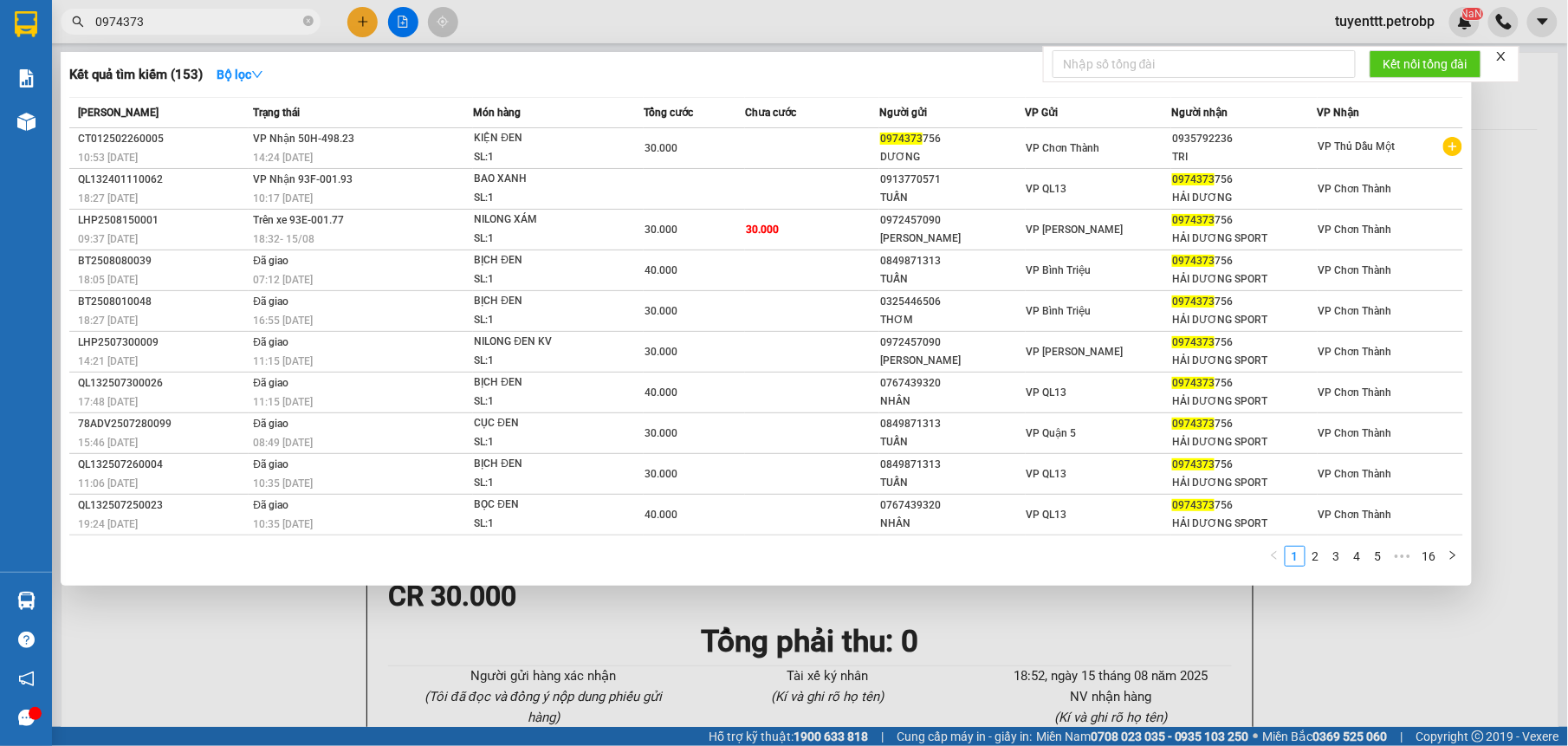
type input "0974373"
click at [1447, 654] on div at bounding box center [784, 373] width 1568 height 746
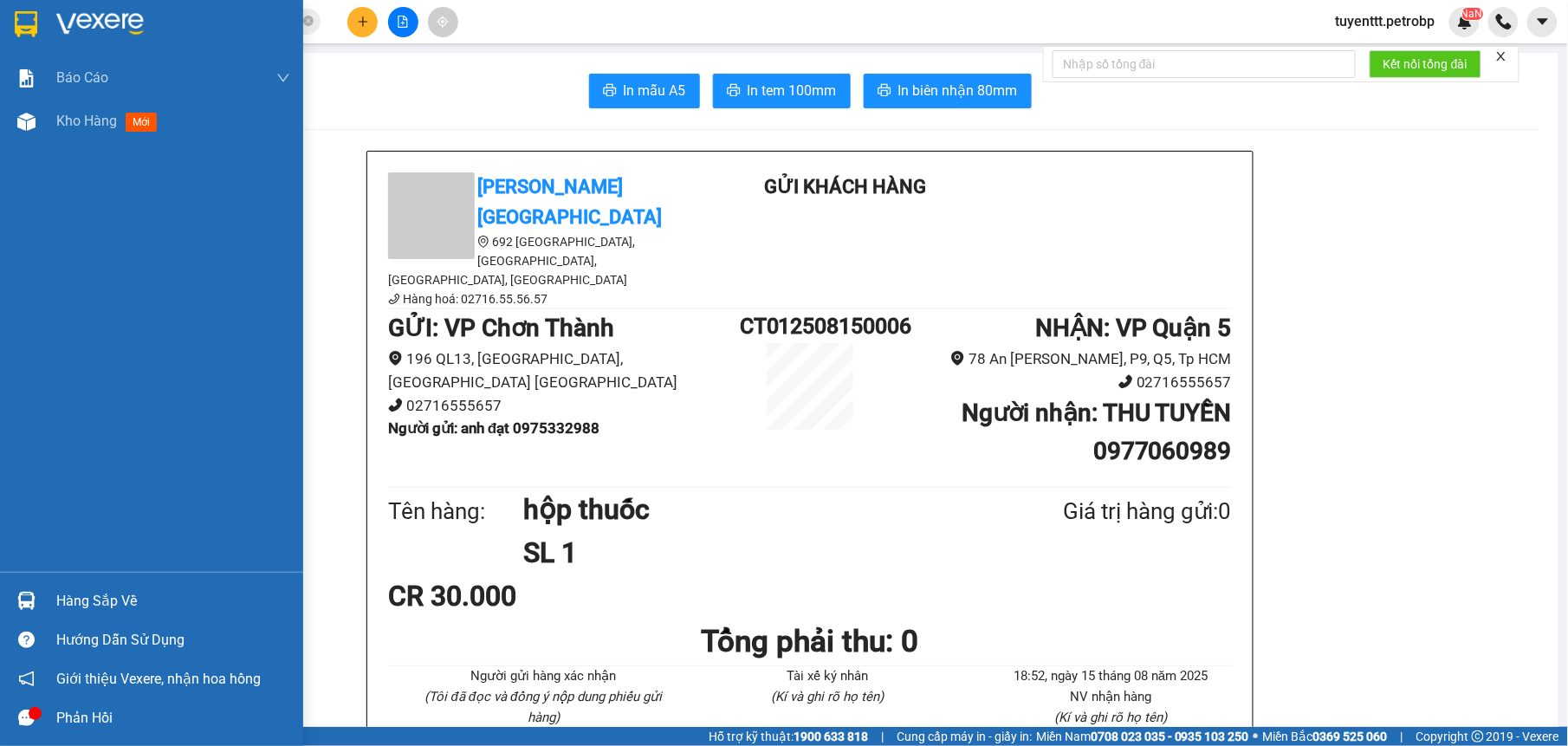
click at [22, 590] on div at bounding box center [26, 601] width 30 height 30
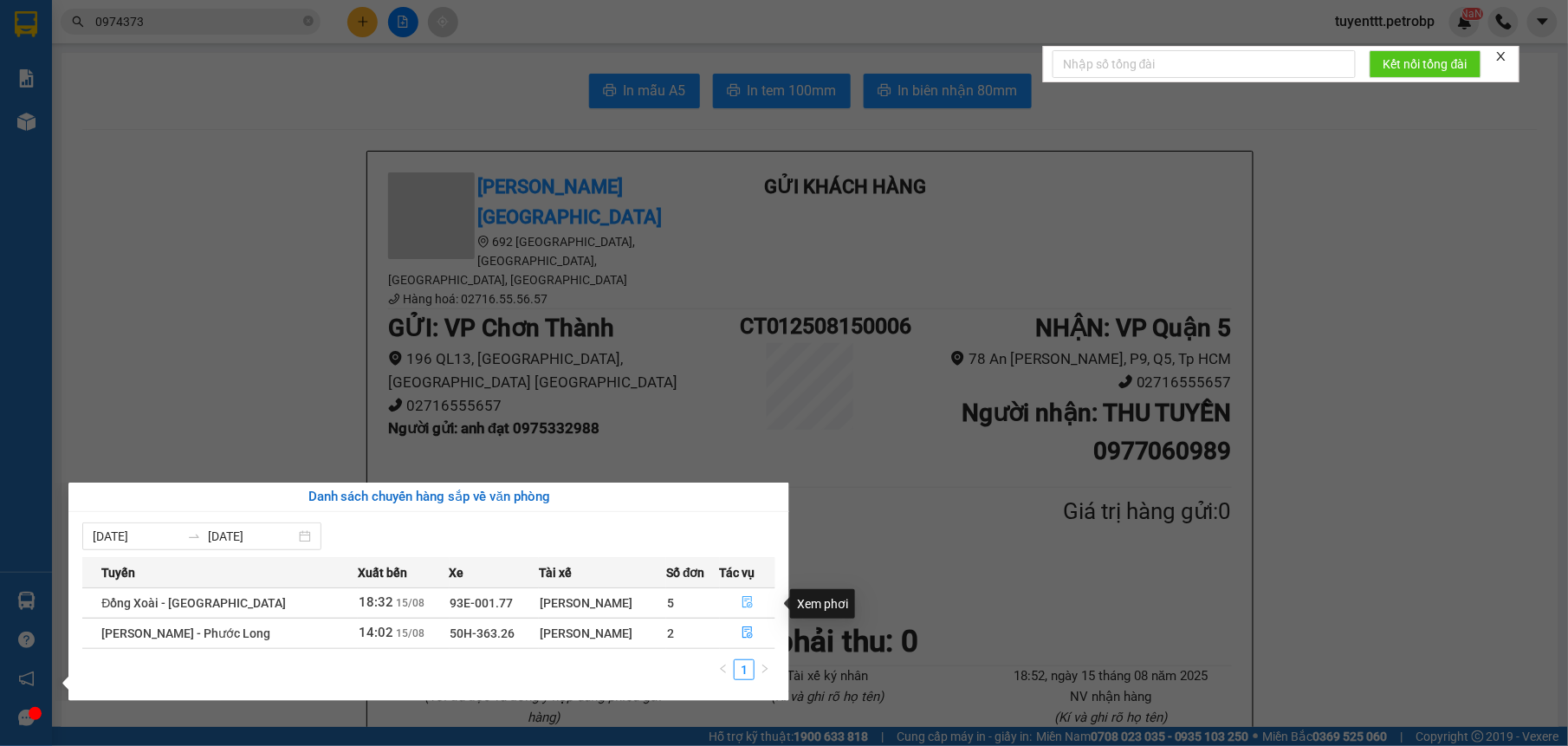
click at [747, 608] on icon "file-done" at bounding box center [747, 603] width 10 height 12
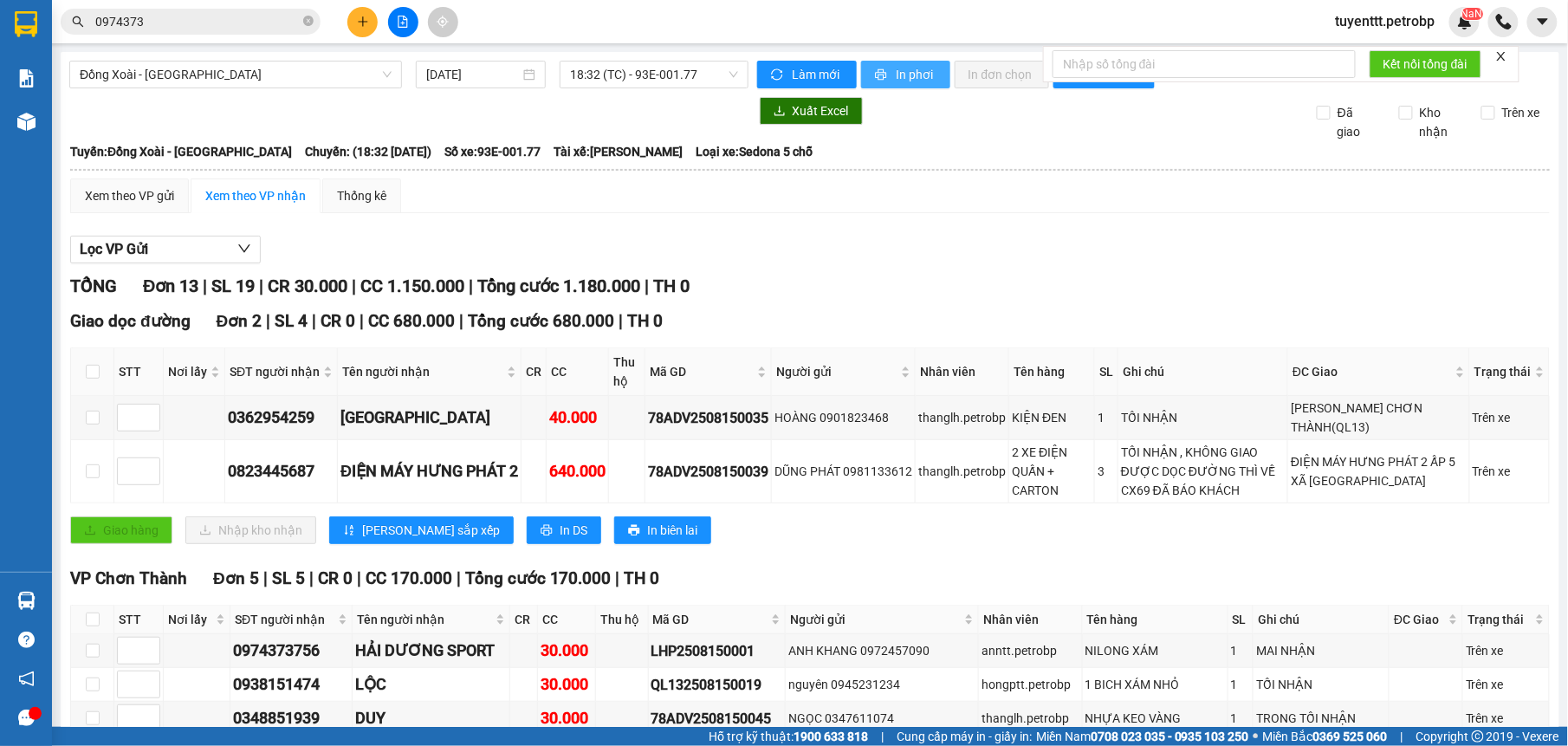
click at [897, 74] on span "In phơi" at bounding box center [916, 74] width 40 height 19
click at [90, 416] on input "checkbox" at bounding box center [92, 417] width 14 height 14
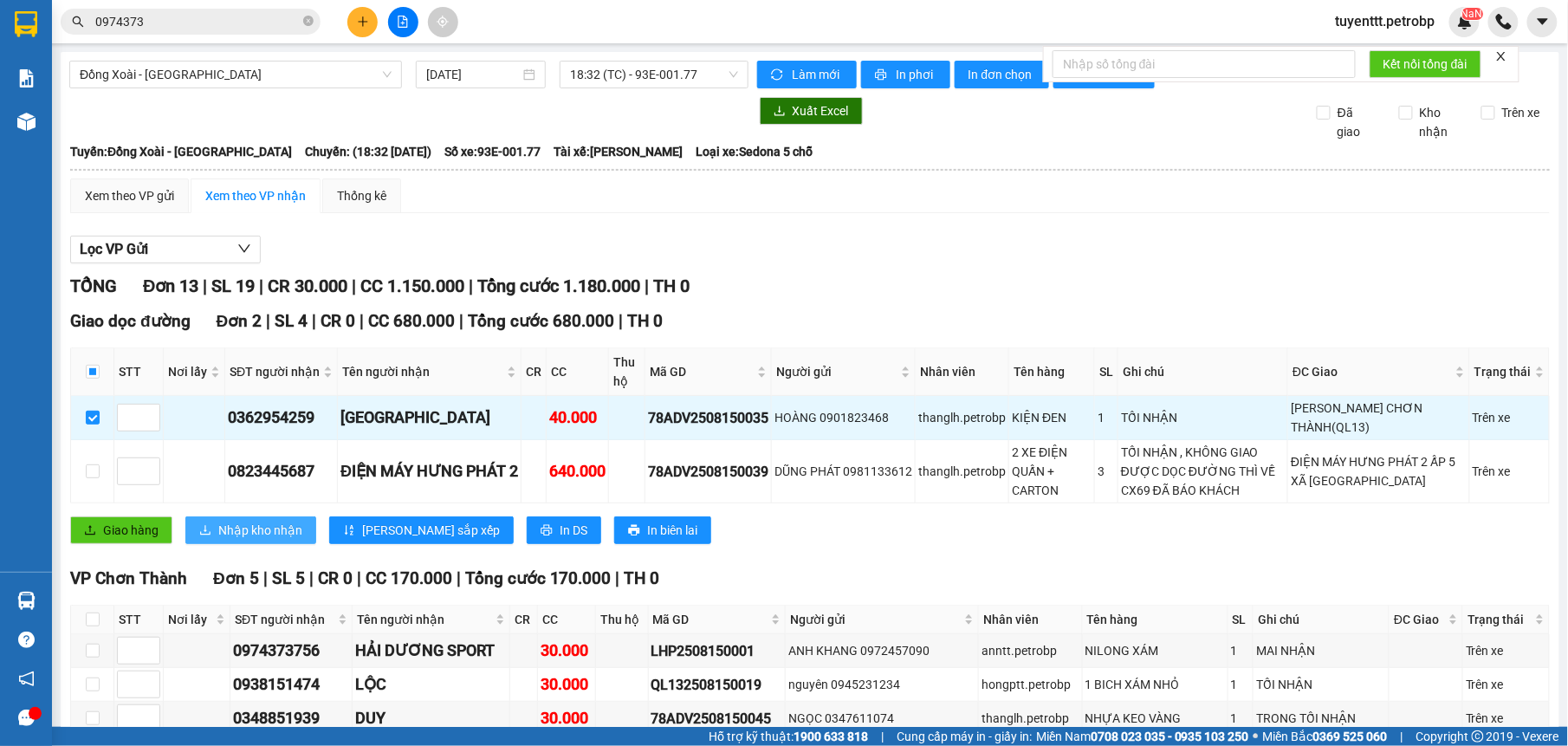
click at [211, 527] on icon "download" at bounding box center [205, 530] width 12 height 12
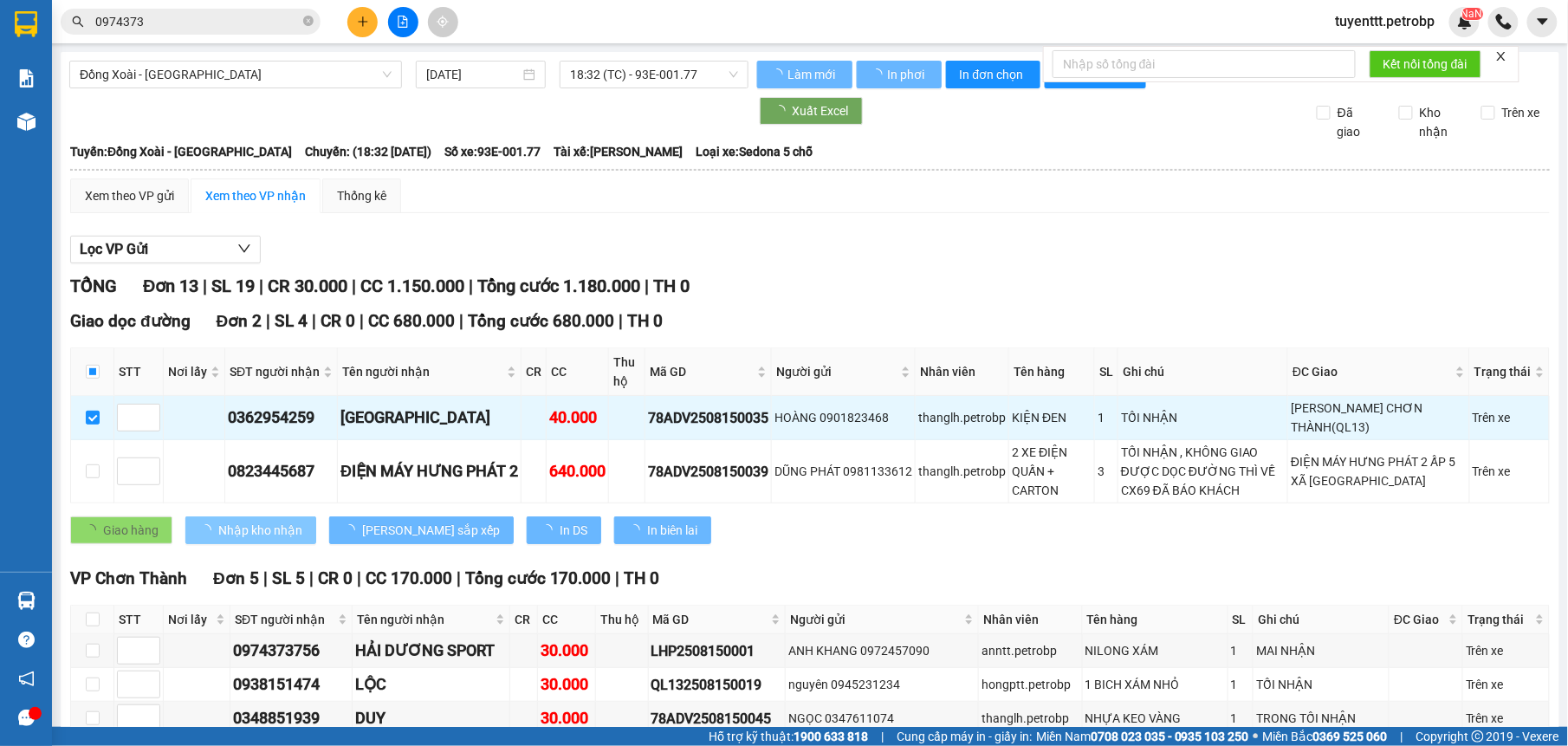
checkbox input "false"
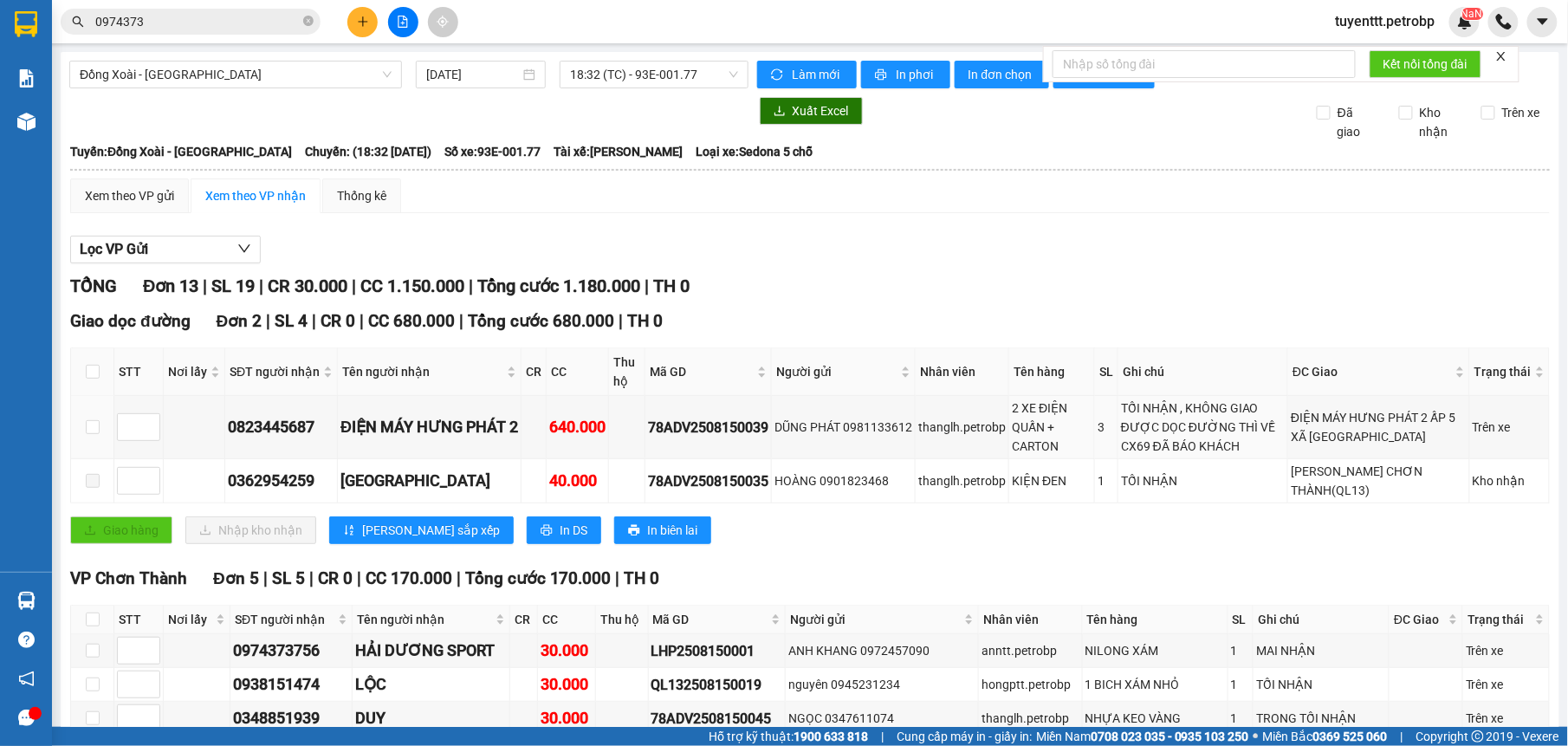
scroll to position [328, 0]
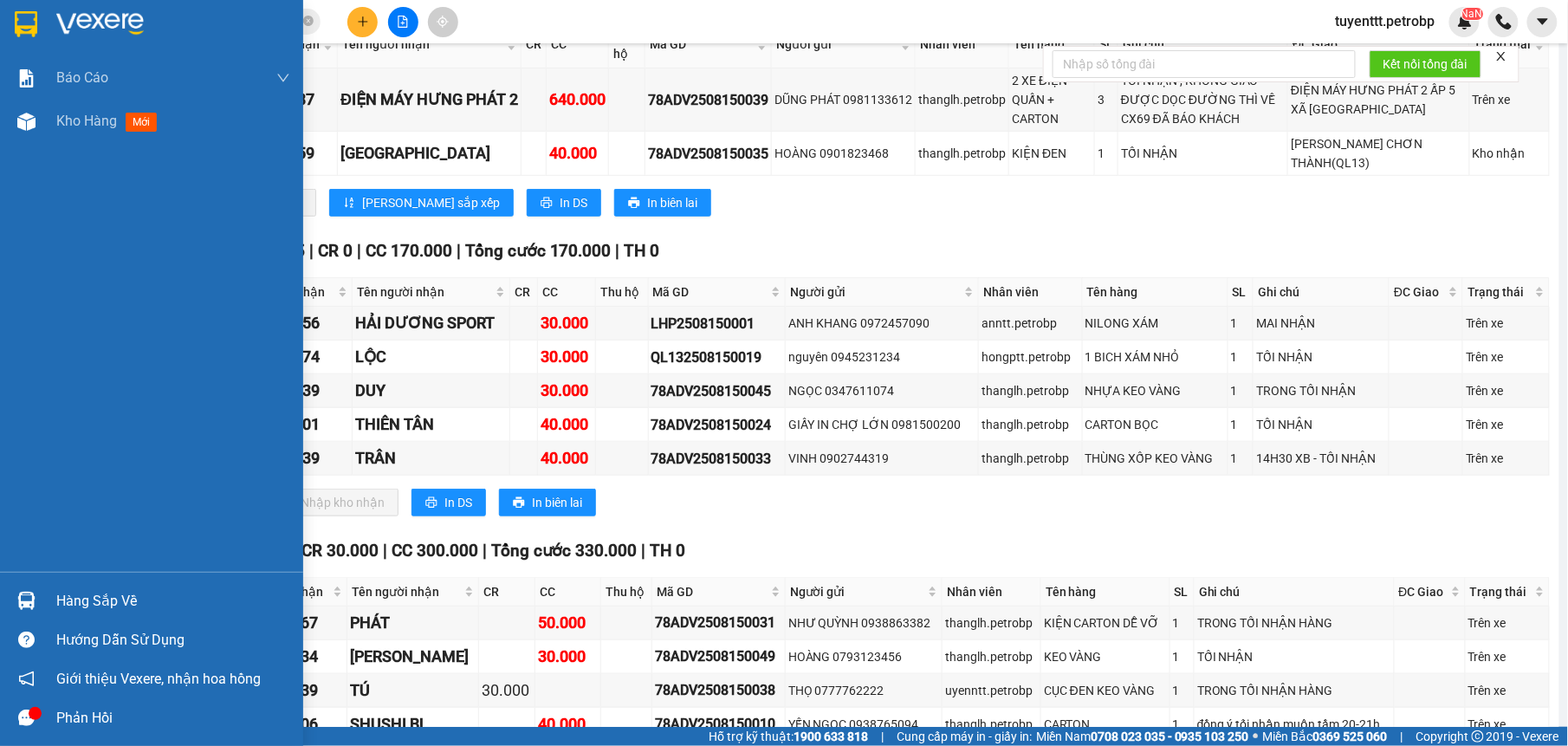
click at [27, 592] on img at bounding box center [25, 600] width 18 height 18
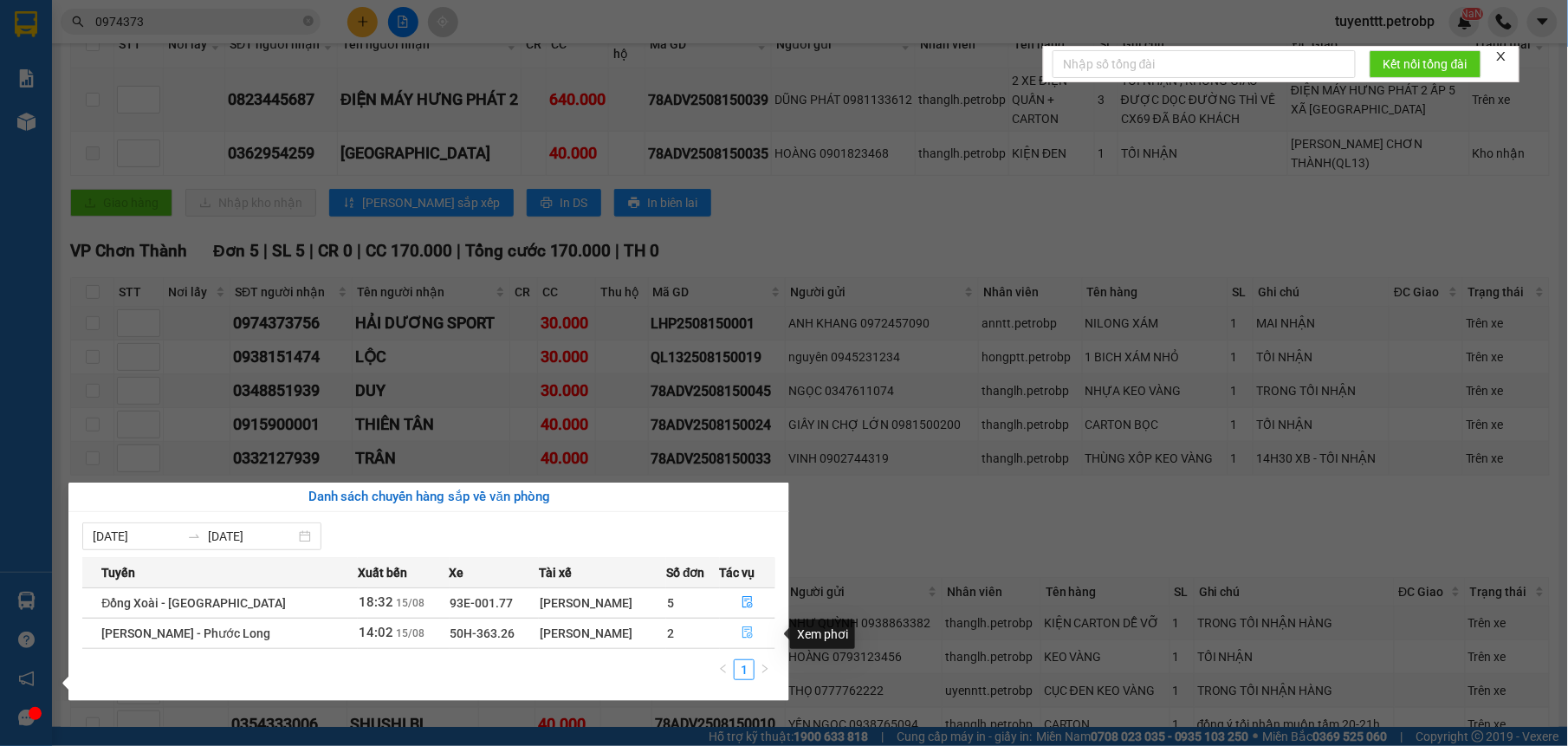
click at [747, 632] on icon "file-done" at bounding box center [747, 632] width 12 height 12
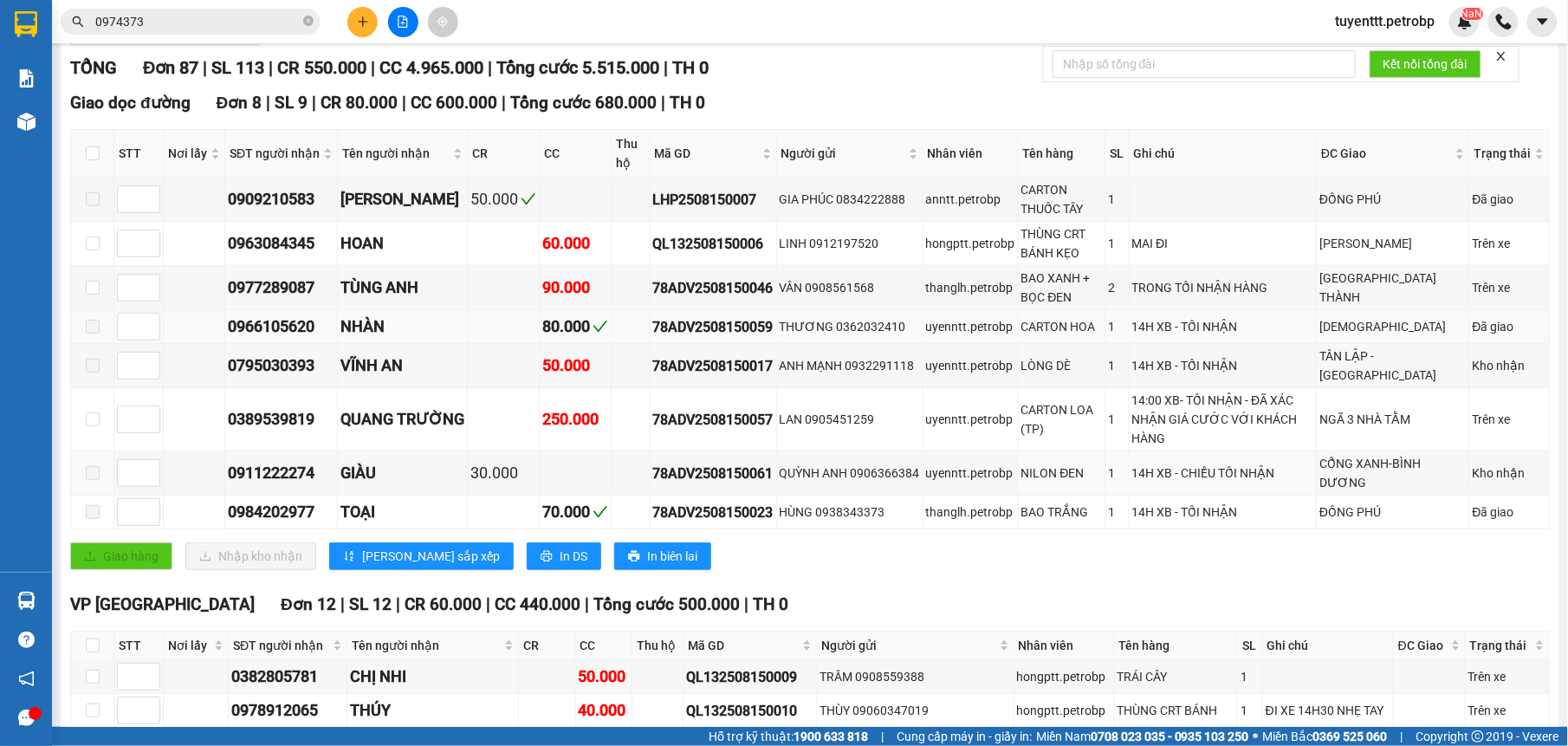
scroll to position [109, 0]
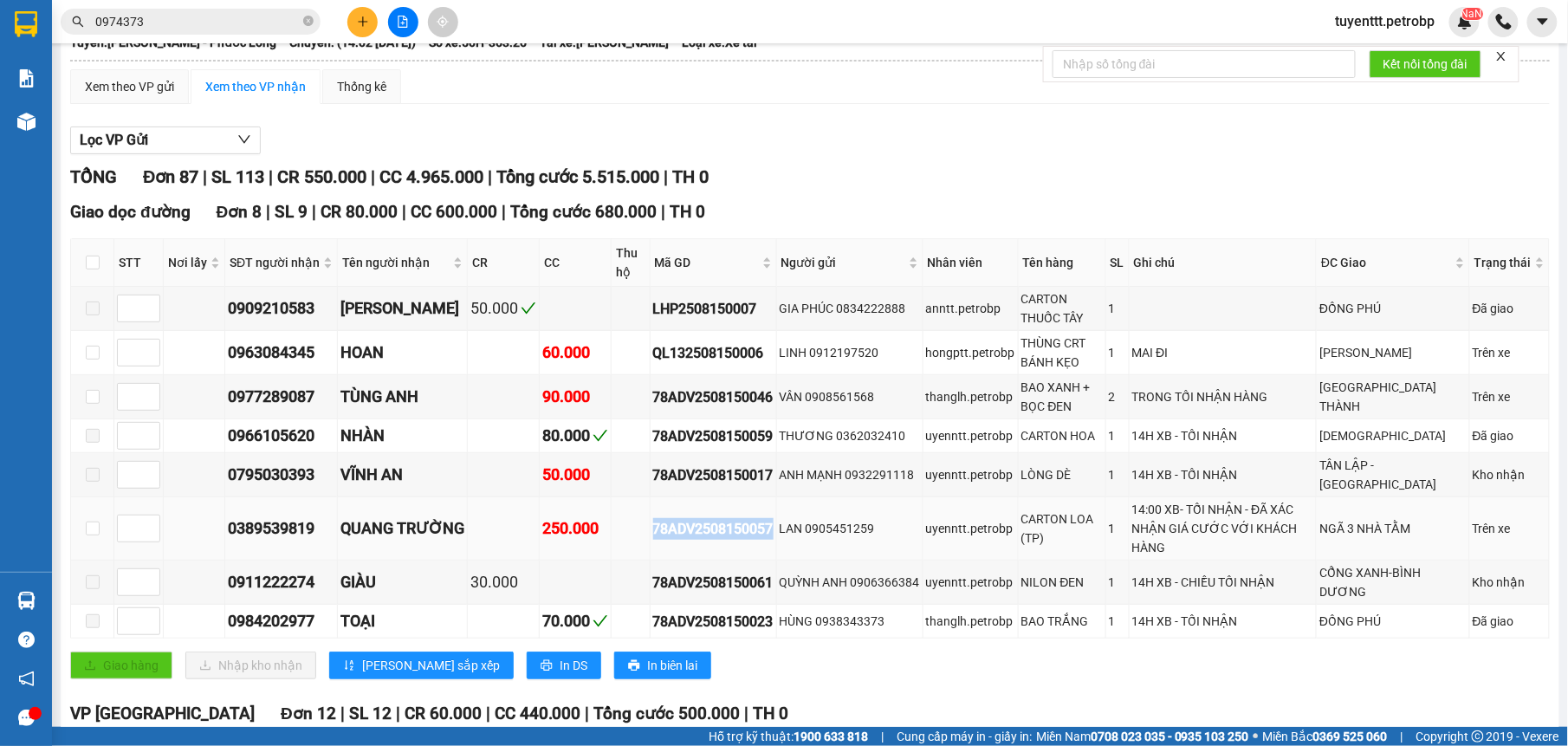
drag, startPoint x: 656, startPoint y: 513, endPoint x: 784, endPoint y: 522, distance: 128.3
click at [777, 522] on td "78ADV2508150057" at bounding box center [714, 528] width 126 height 63
drag, startPoint x: 784, startPoint y: 522, endPoint x: 756, endPoint y: 521, distance: 28.0
copy div "78ADV2508150057"
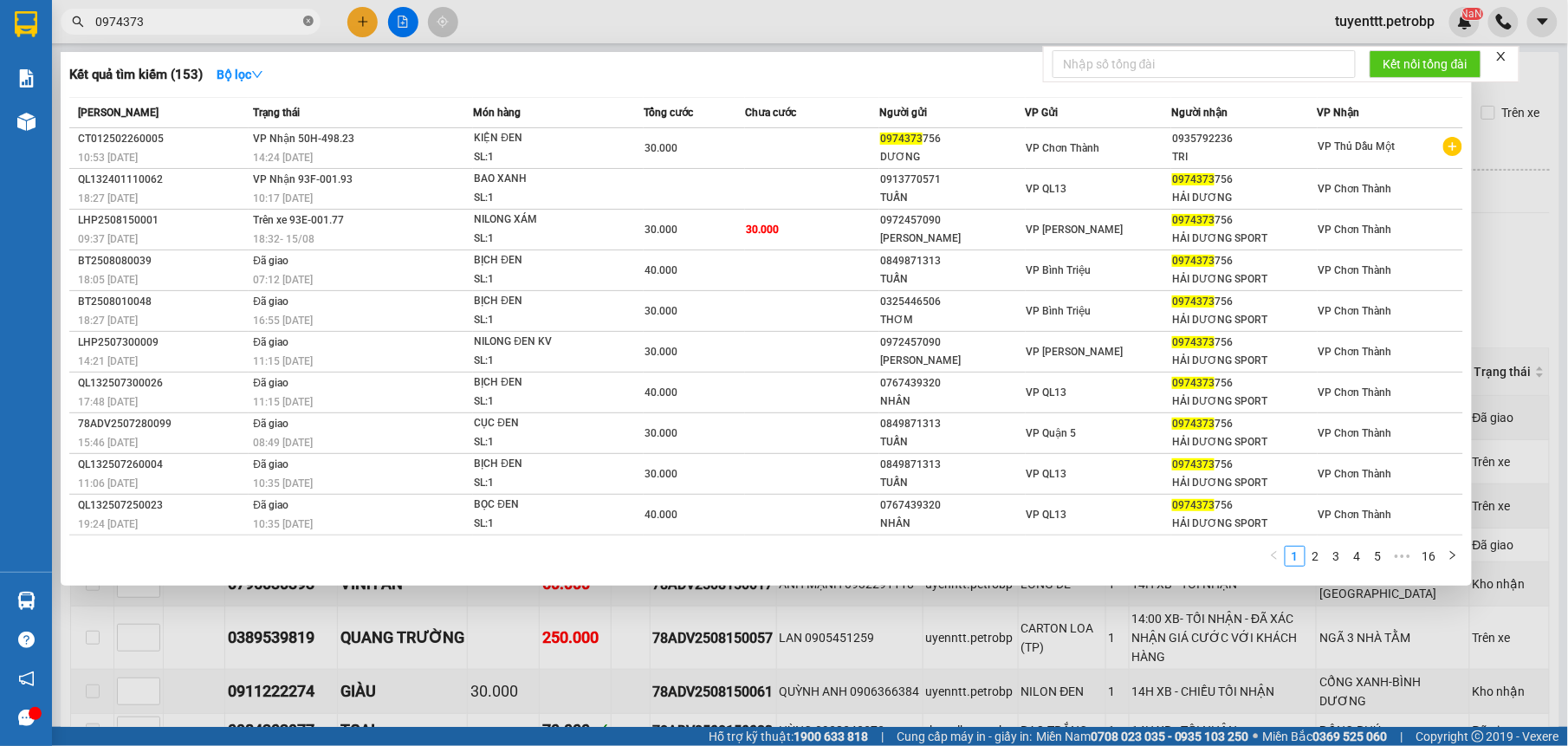
click at [310, 23] on icon "close-circle" at bounding box center [308, 21] width 10 height 10
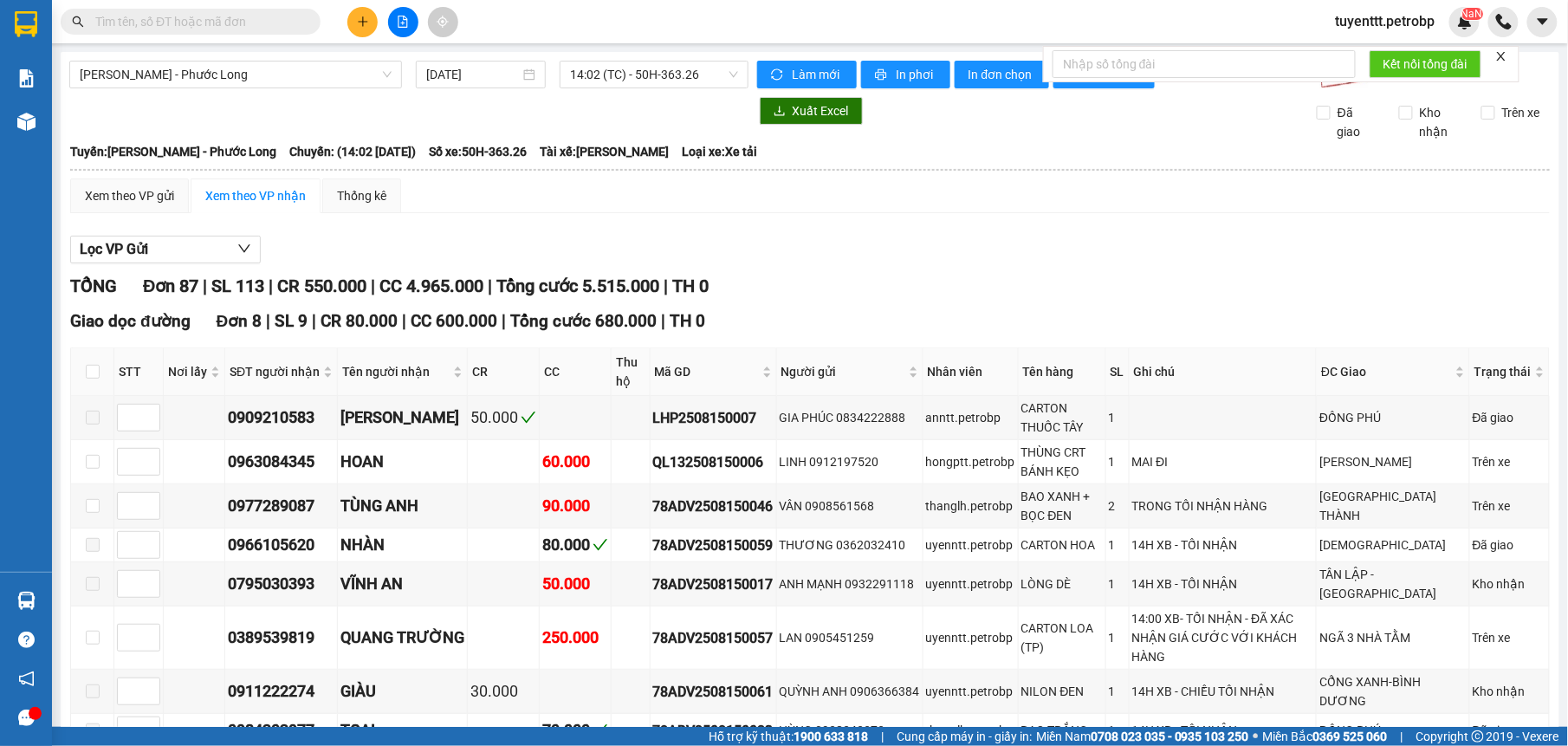
paste input "78ADV2508150057"
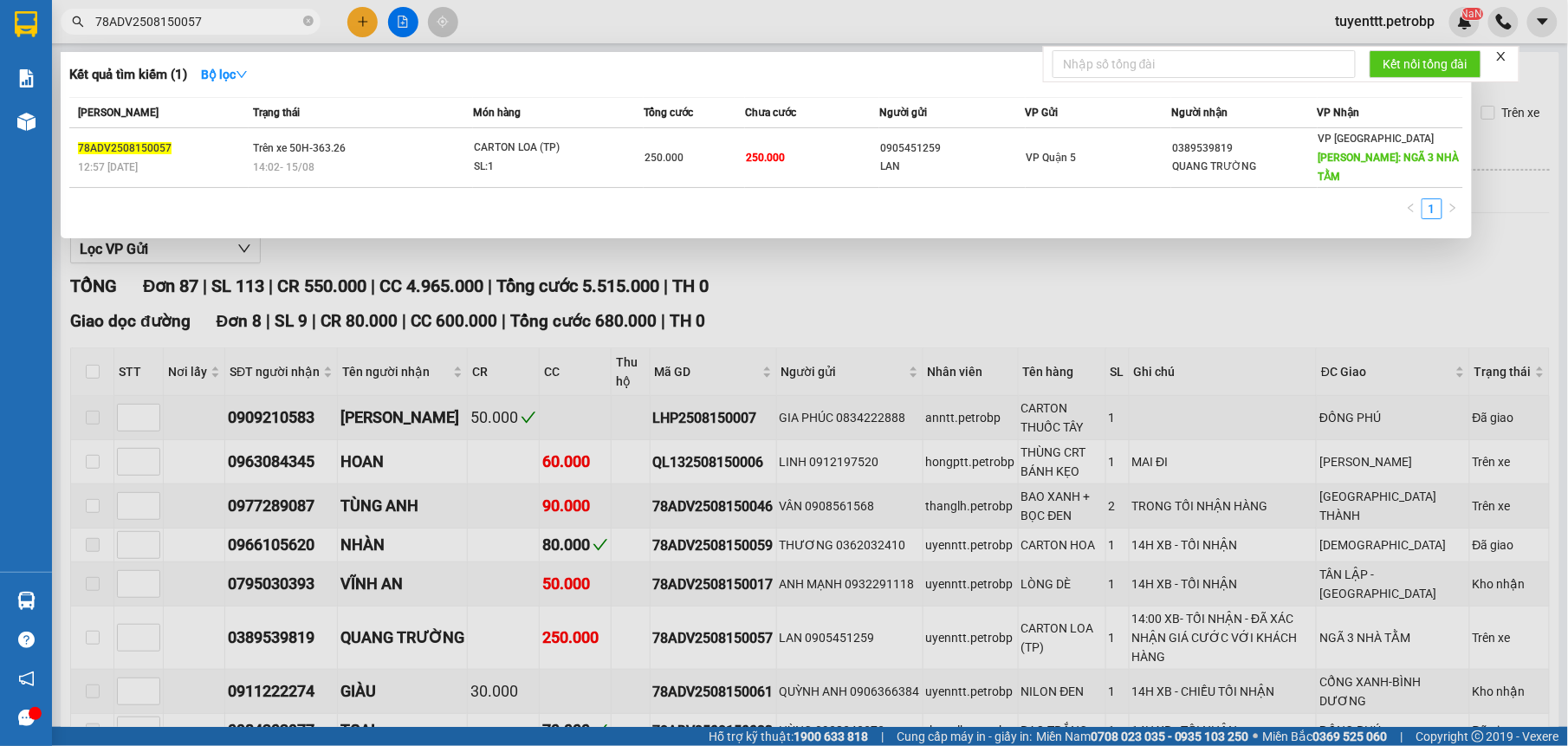
type input "78ADV2508150057"
click at [1446, 284] on div at bounding box center [784, 373] width 1568 height 746
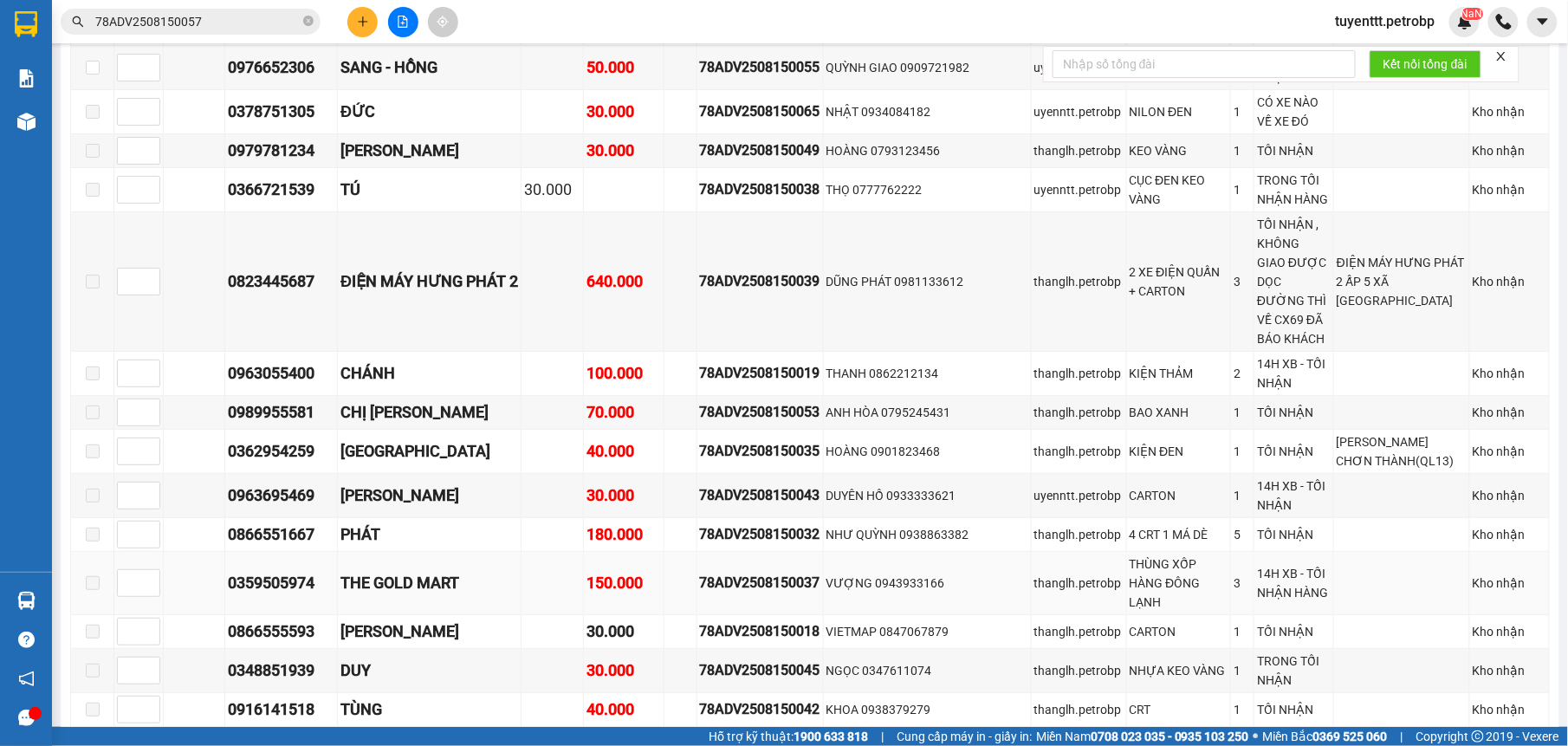
scroll to position [2620, 0]
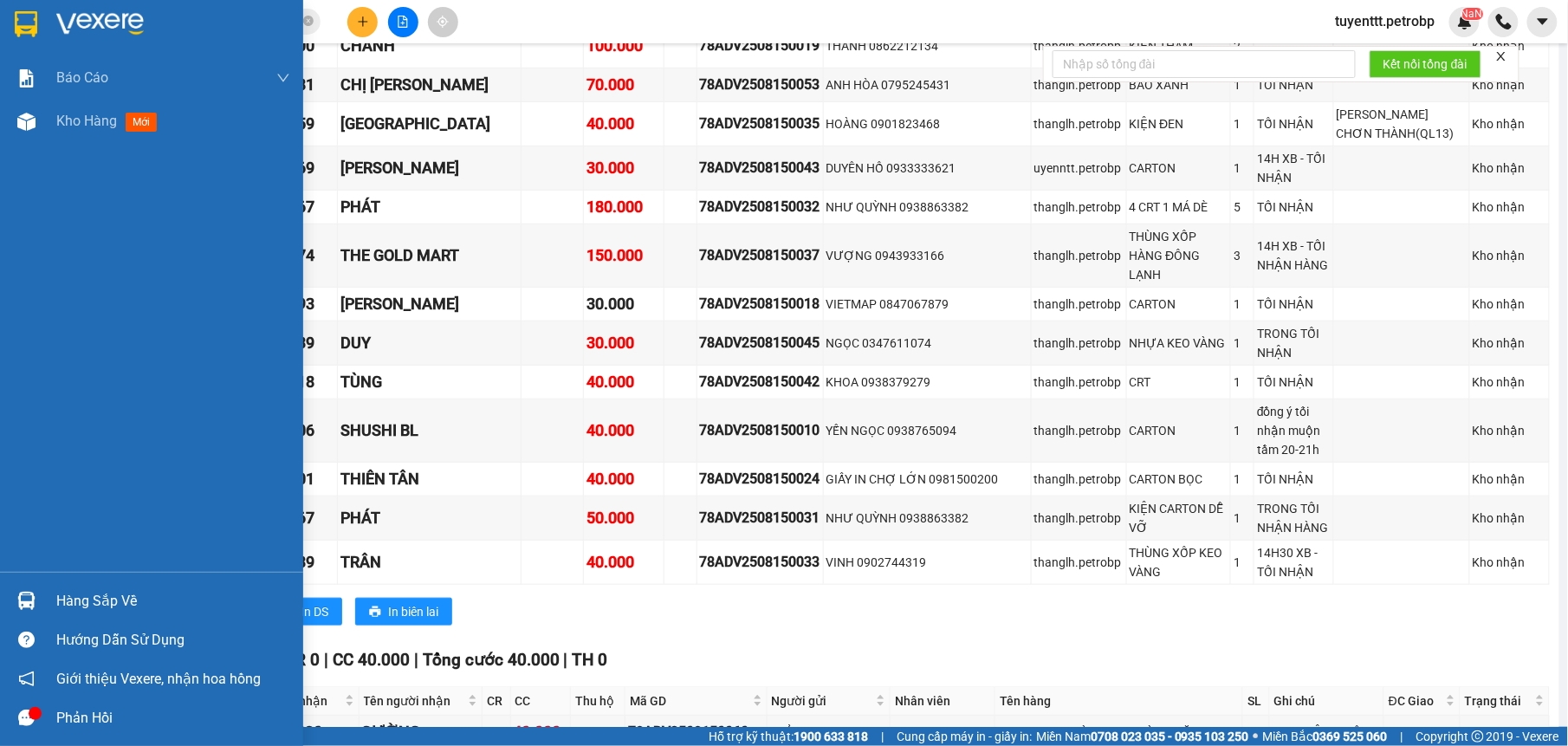
click at [37, 601] on div at bounding box center [26, 601] width 30 height 30
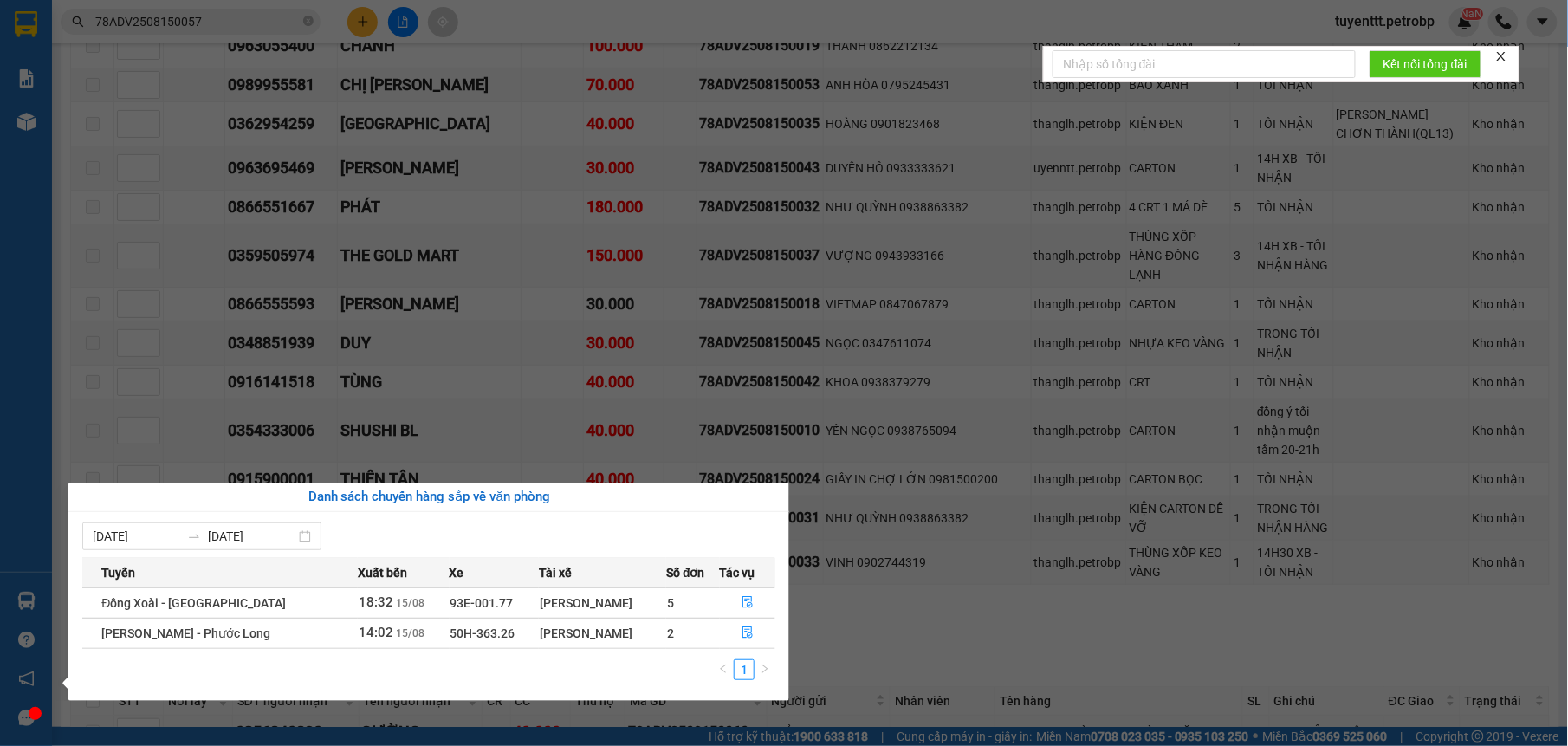
click at [1042, 687] on section "Kết quả tìm kiếm ( 1 ) Bộ lọc Mã ĐH Trạng thái Món hàng Tổng cước Chưa cước Ngư…" at bounding box center [784, 373] width 1568 height 746
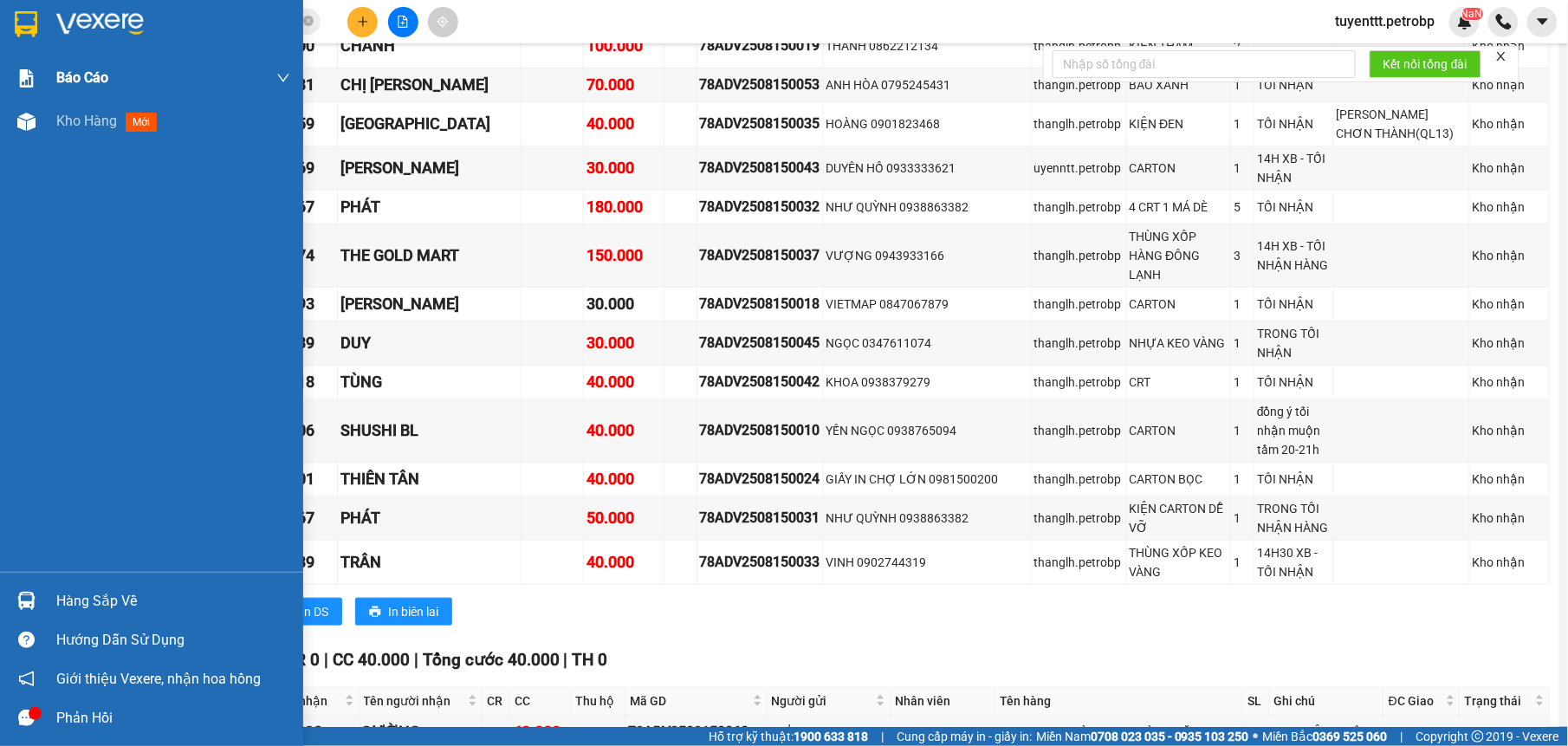
scroll to position [2293, 0]
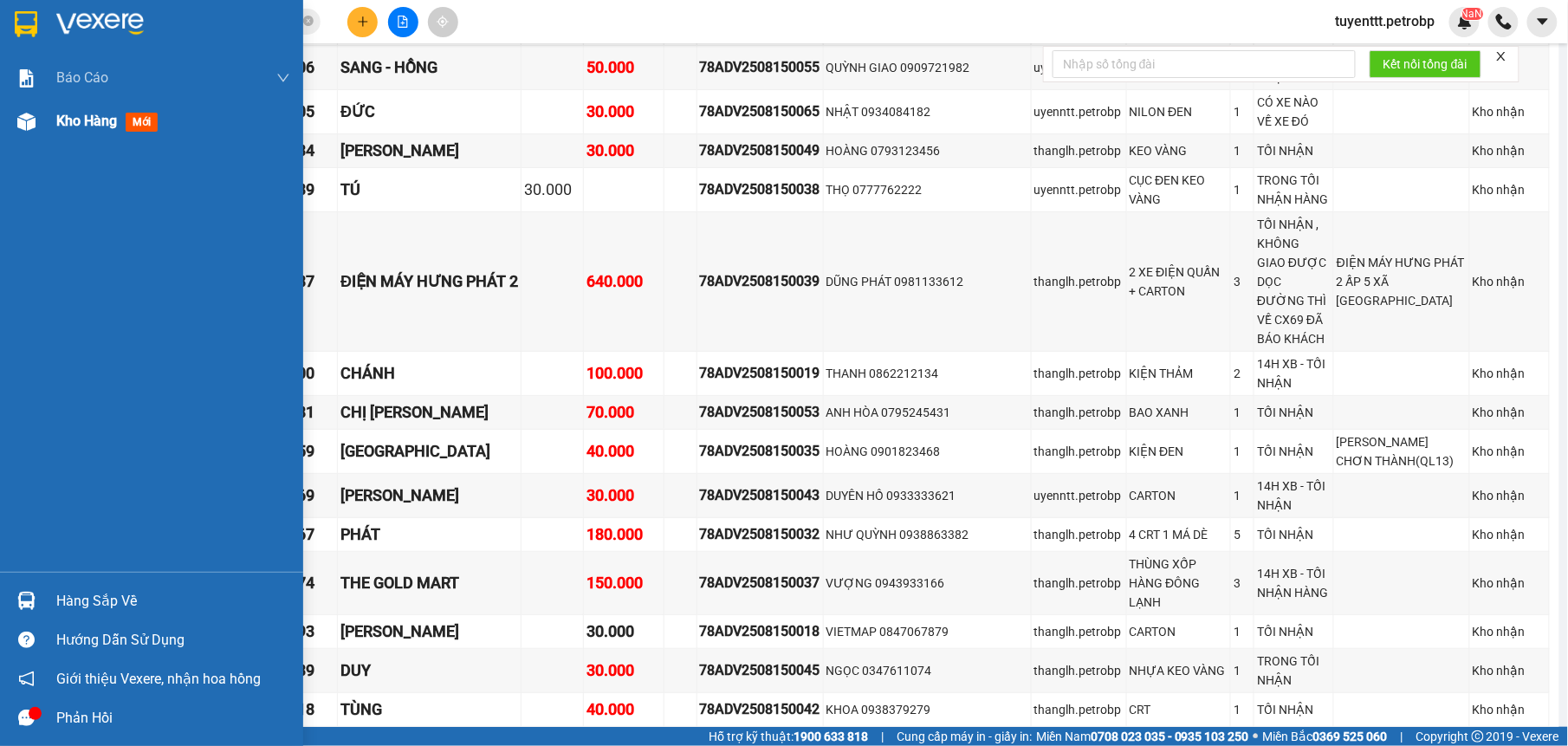
click at [31, 122] on img at bounding box center [25, 122] width 18 height 18
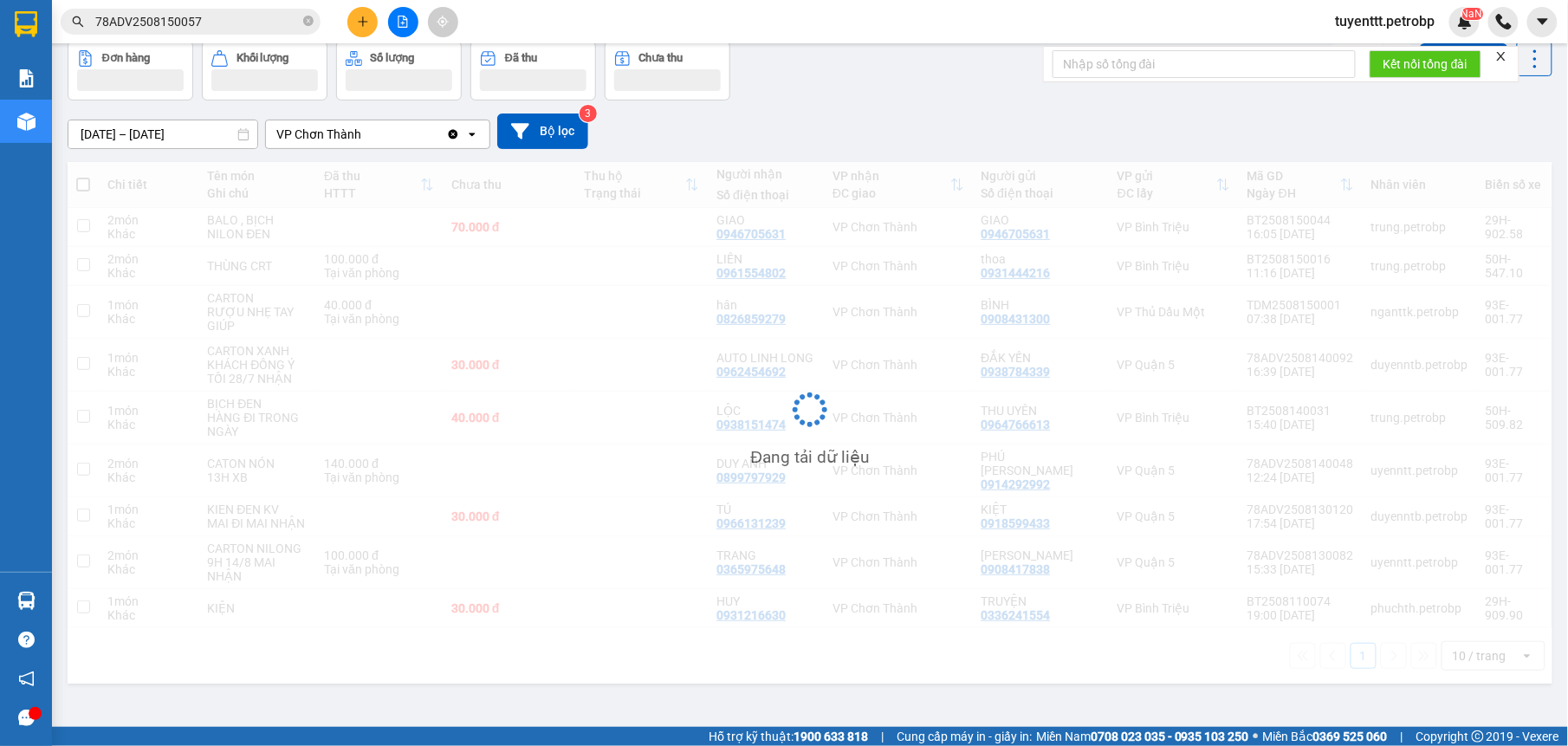
scroll to position [80, 0]
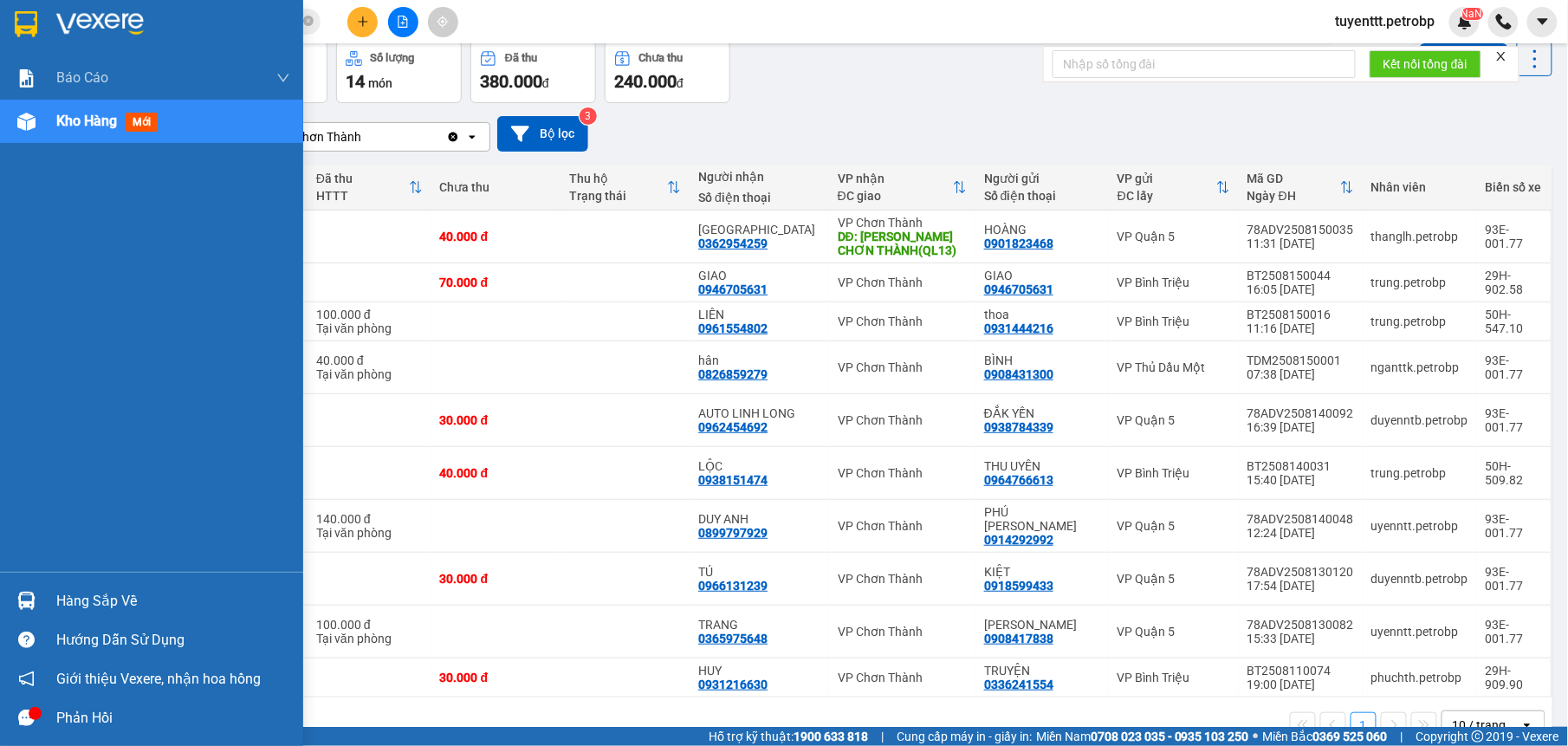
click at [42, 611] on div "Hàng sắp về" at bounding box center [152, 600] width 303 height 39
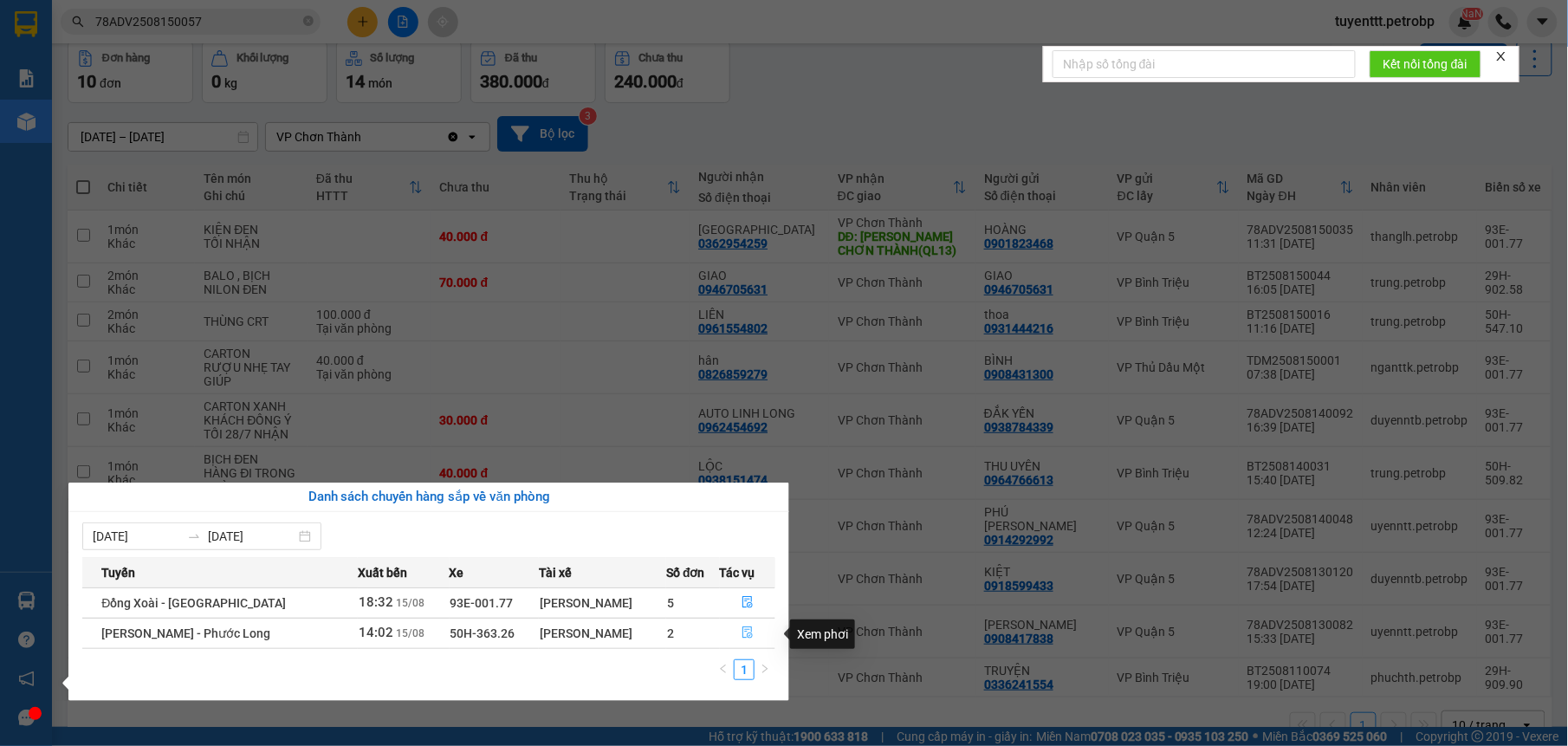
click at [751, 634] on icon "file-done" at bounding box center [747, 632] width 12 height 12
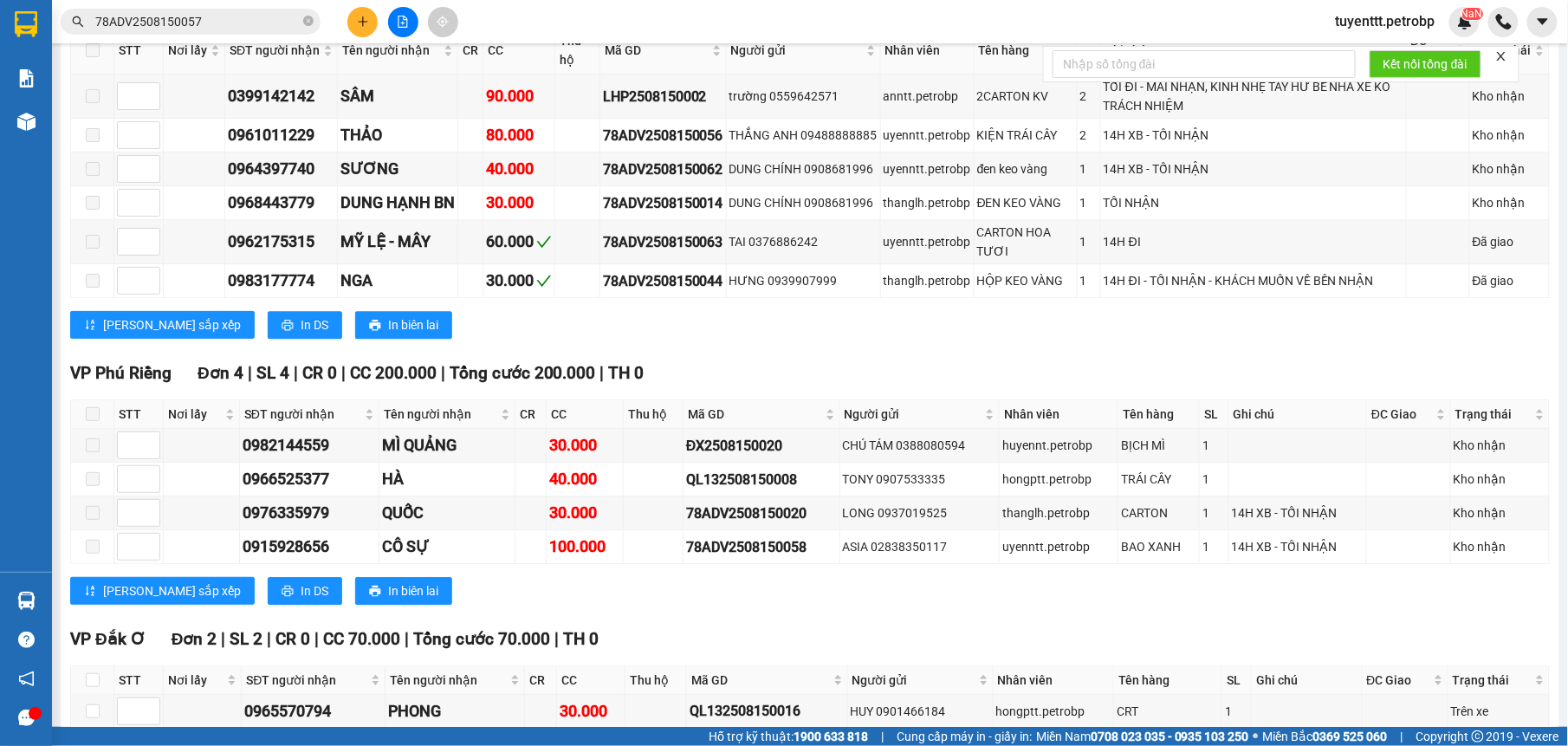
scroll to position [4695, 0]
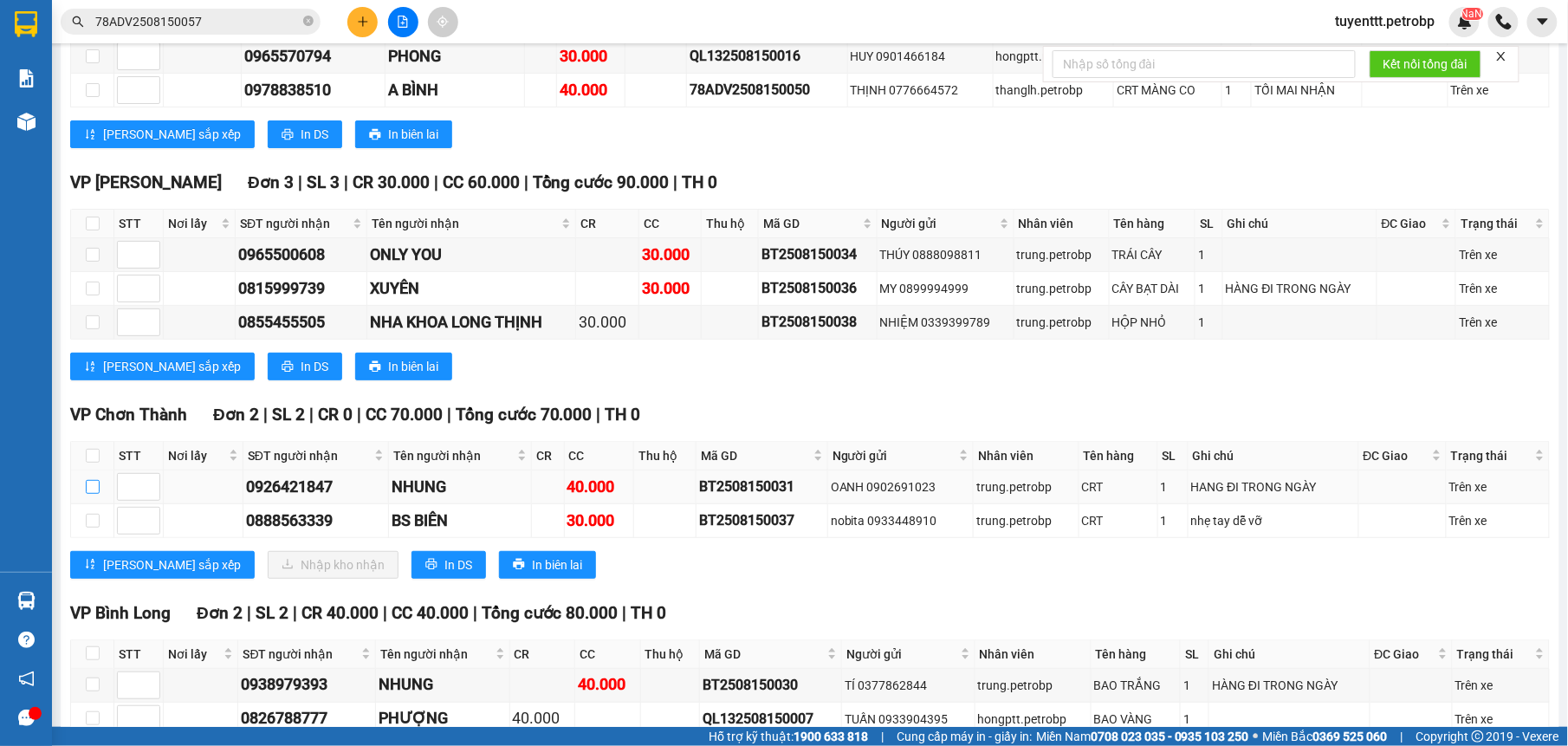
click at [87, 494] on input "checkbox" at bounding box center [92, 487] width 14 height 14
checkbox input "true"
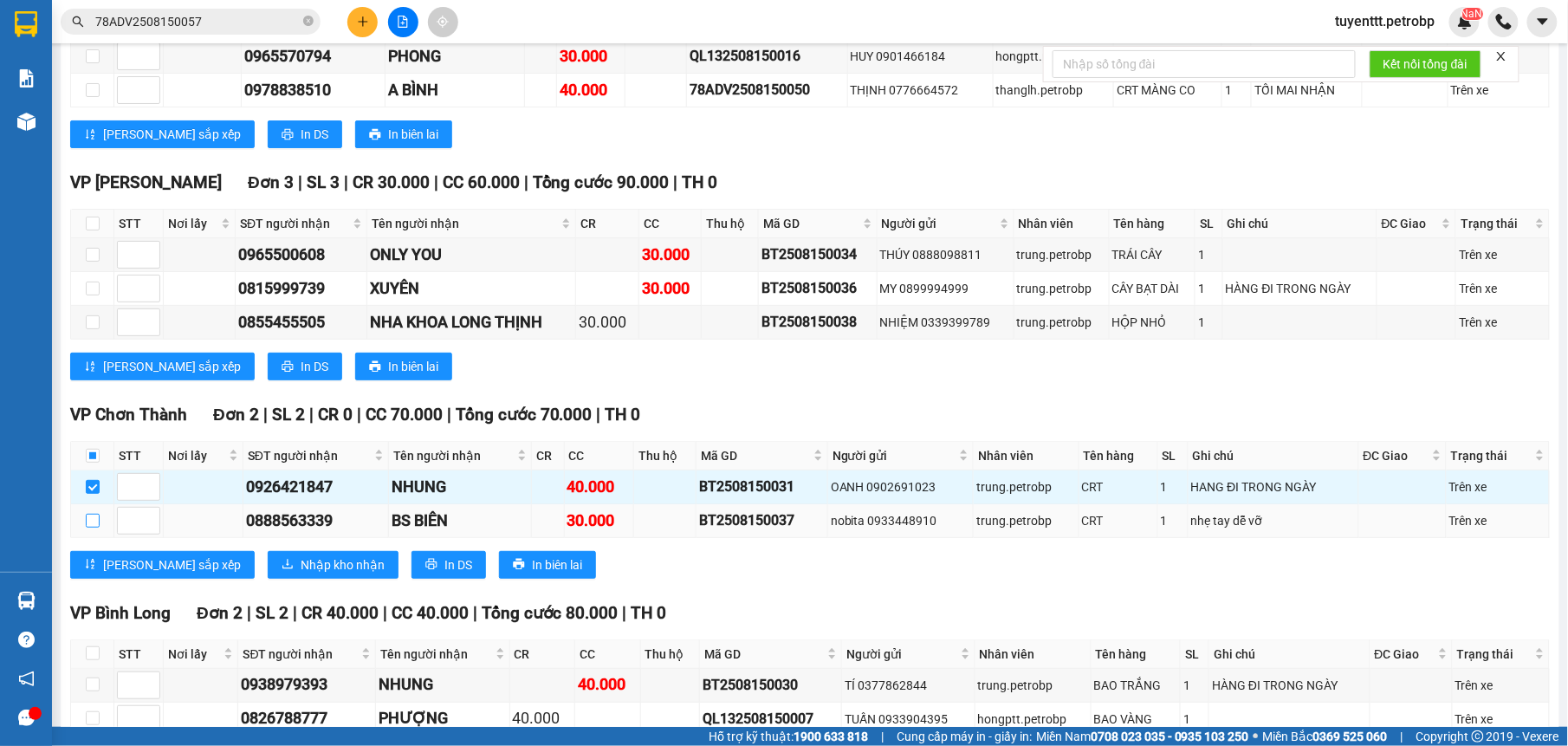
click at [97, 527] on input "checkbox" at bounding box center [92, 520] width 14 height 14
checkbox input "true"
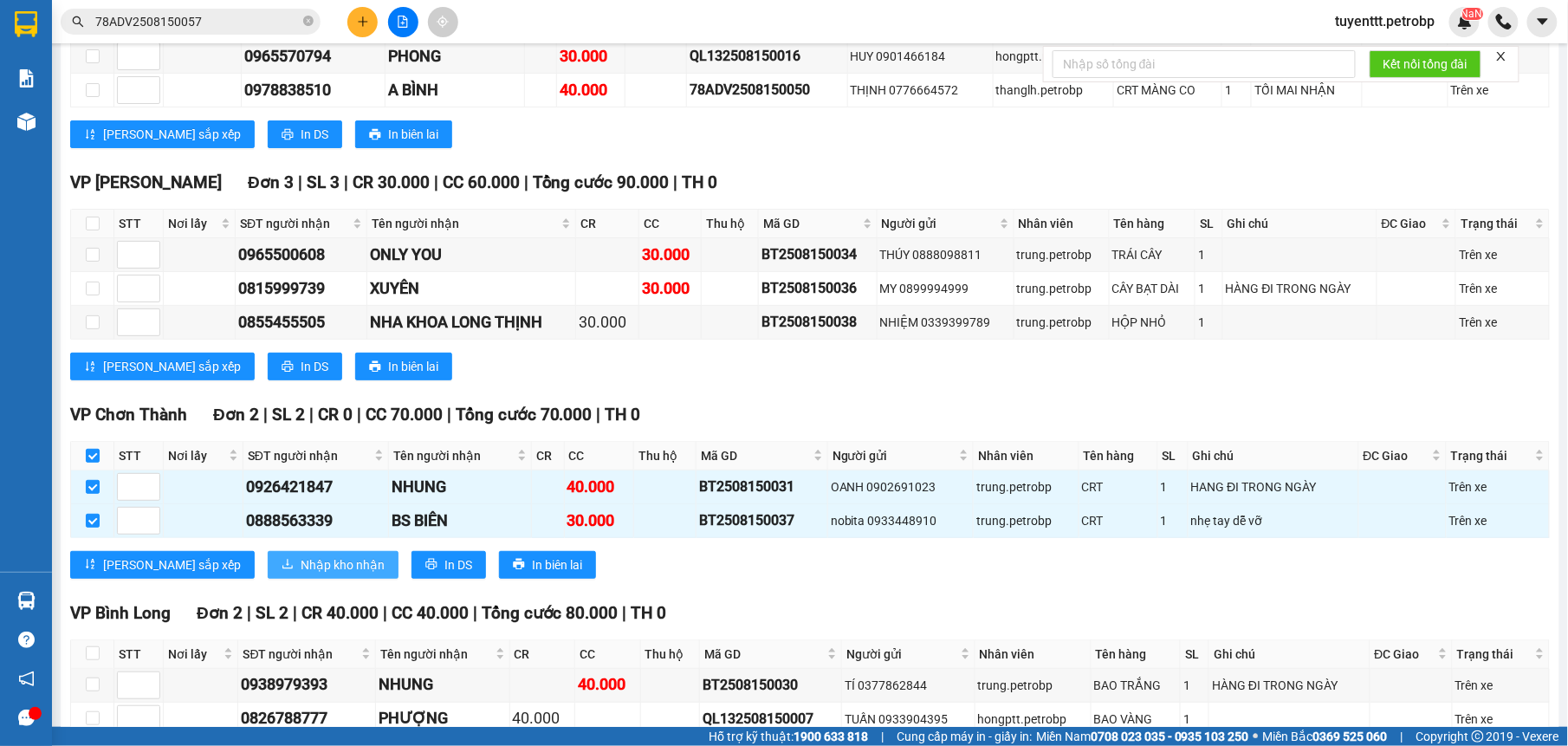
click at [300, 575] on span "Nhập kho nhận" at bounding box center [342, 565] width 84 height 19
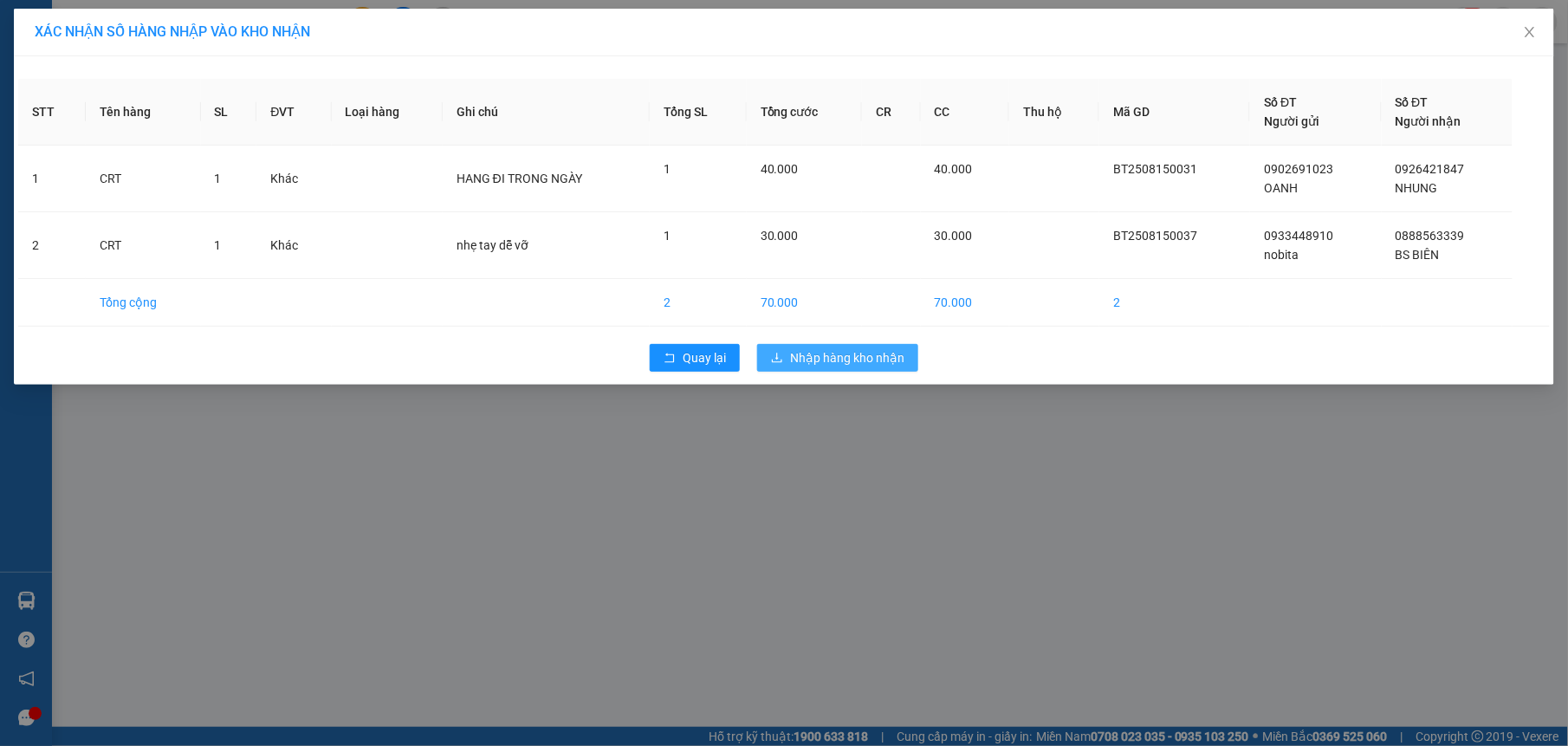
click at [836, 365] on span "Nhập hàng kho nhận" at bounding box center [847, 358] width 114 height 19
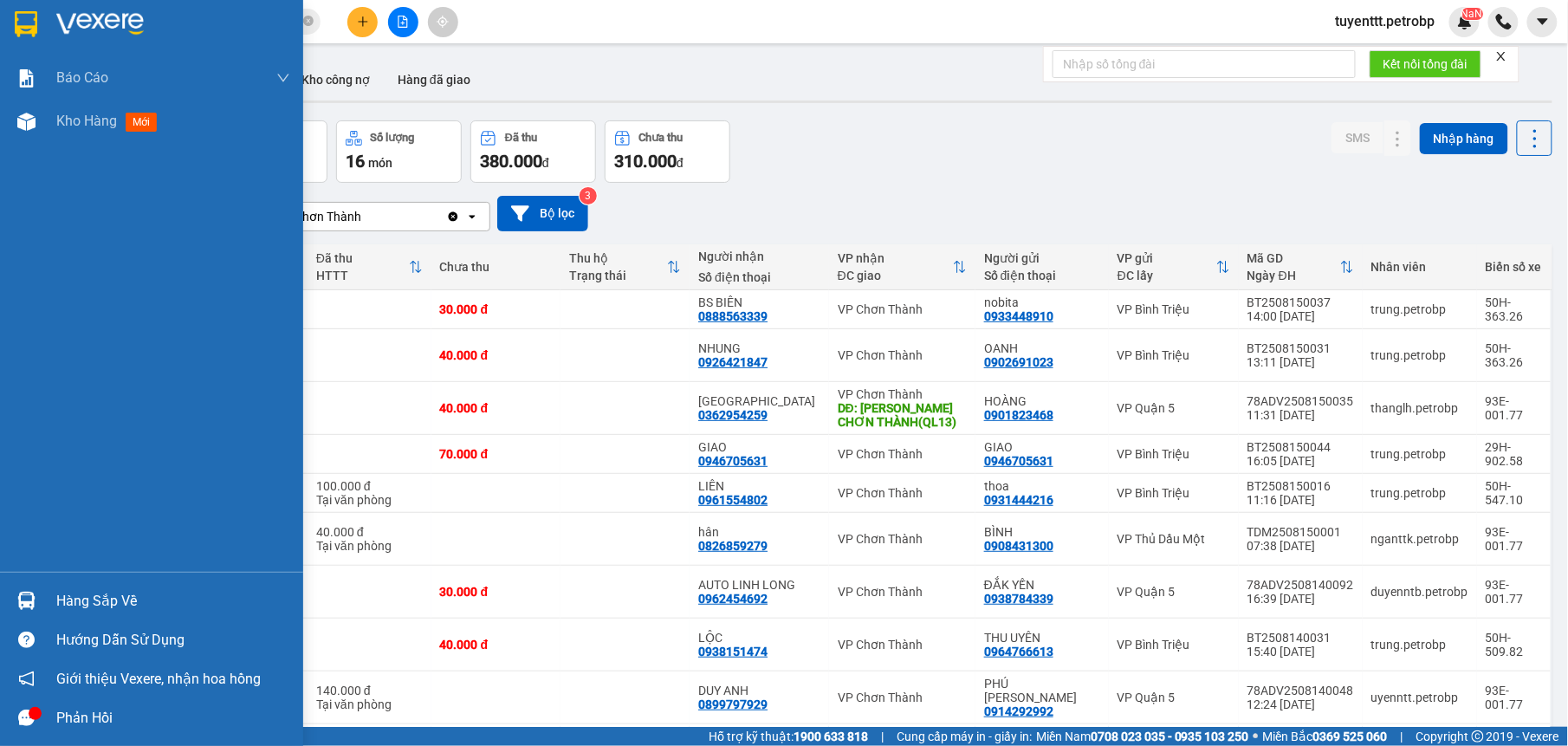
click at [31, 594] on img at bounding box center [25, 600] width 18 height 18
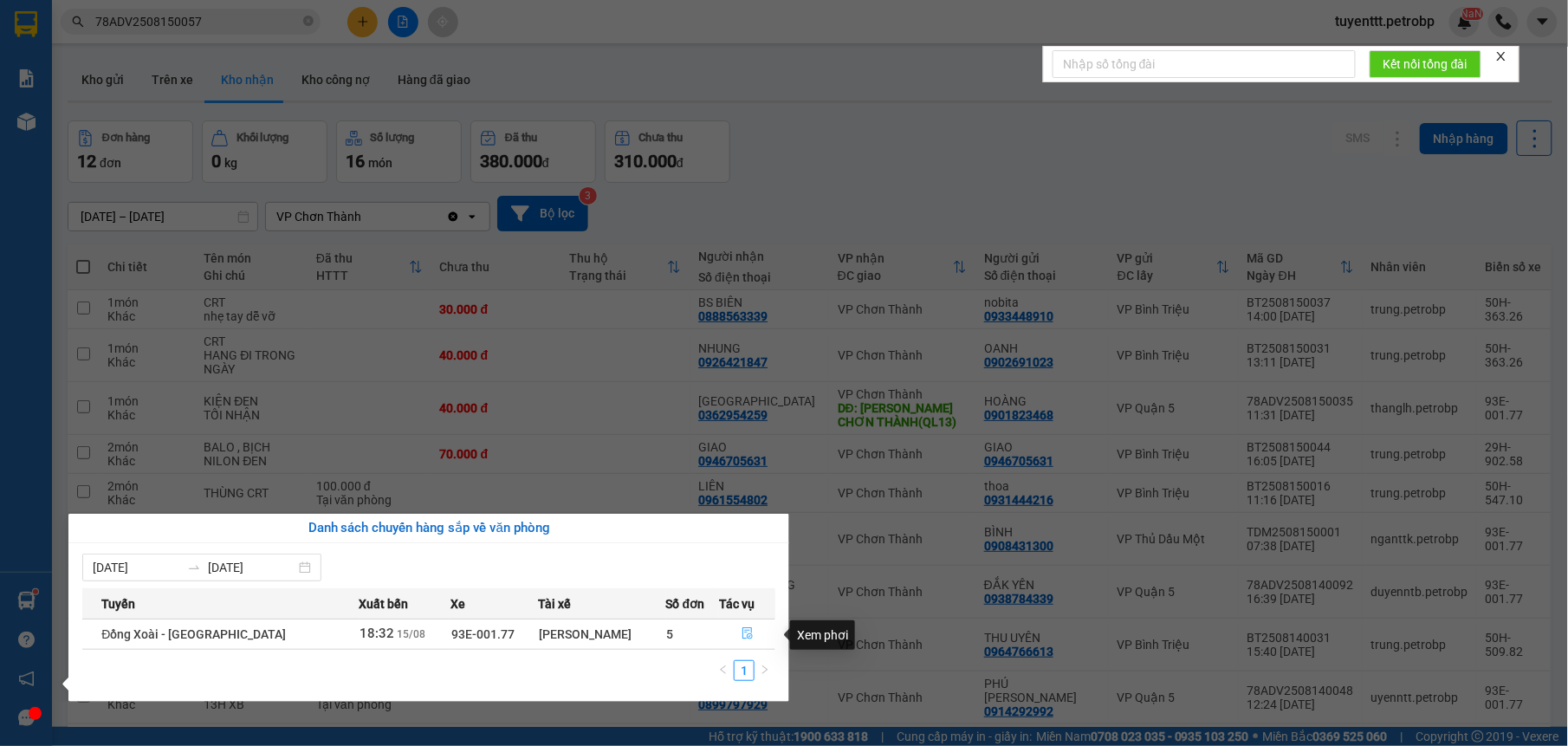
click at [742, 634] on icon "file-done" at bounding box center [747, 634] width 10 height 12
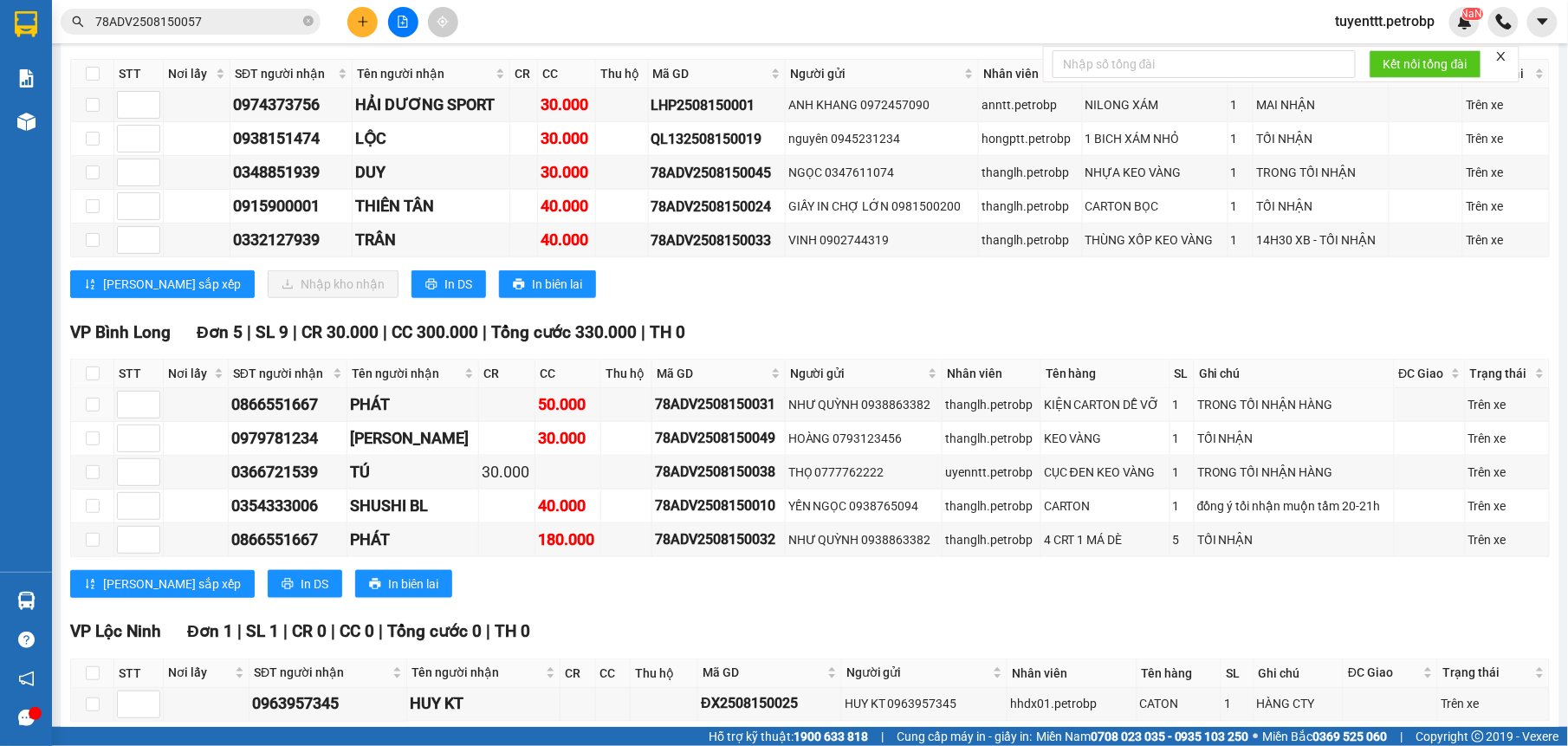
scroll to position [328, 0]
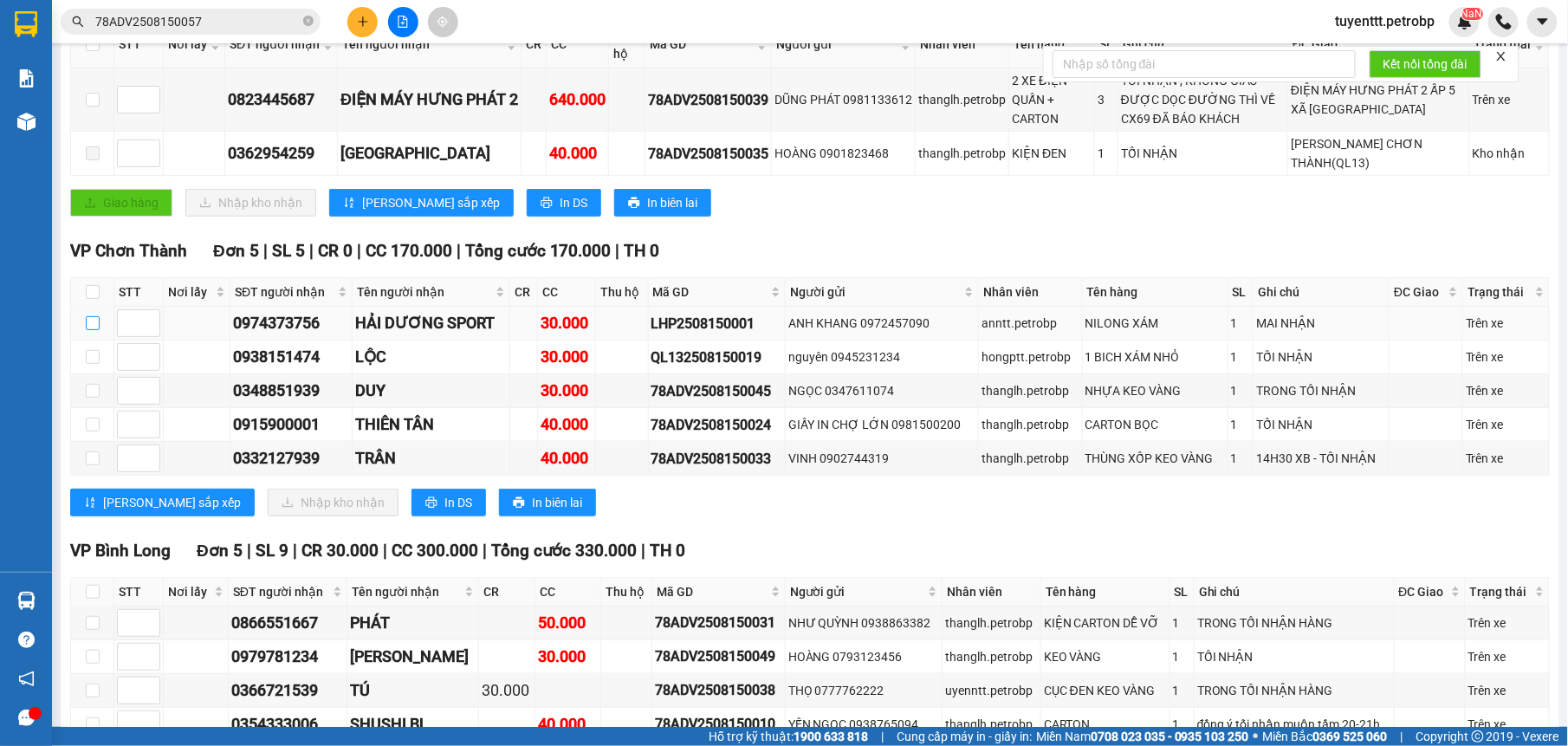
click at [93, 326] on input "checkbox" at bounding box center [92, 323] width 14 height 14
checkbox input "true"
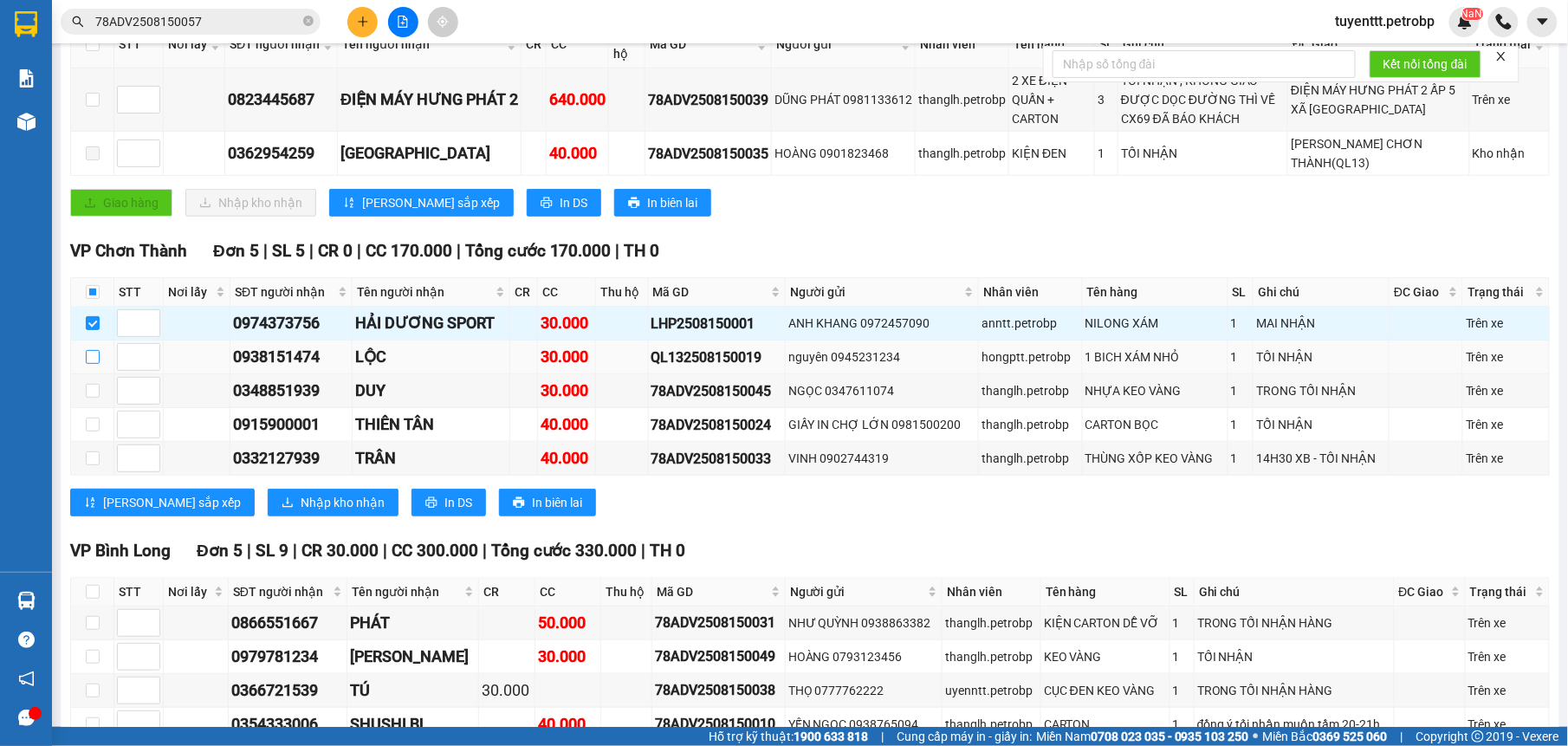
click at [90, 362] on input "checkbox" at bounding box center [92, 357] width 14 height 14
checkbox input "true"
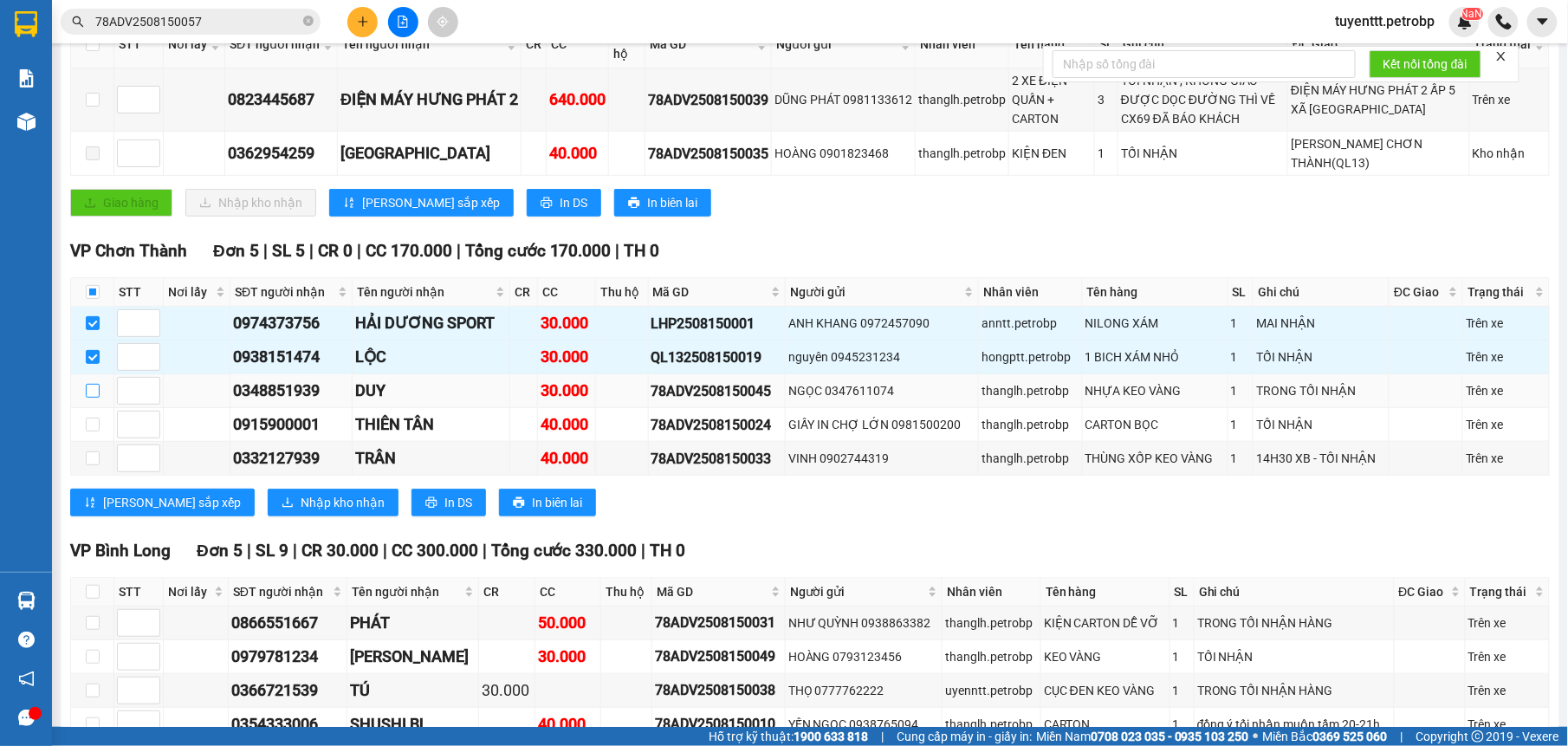
click at [88, 392] on input "checkbox" at bounding box center [92, 391] width 14 height 14
checkbox input "true"
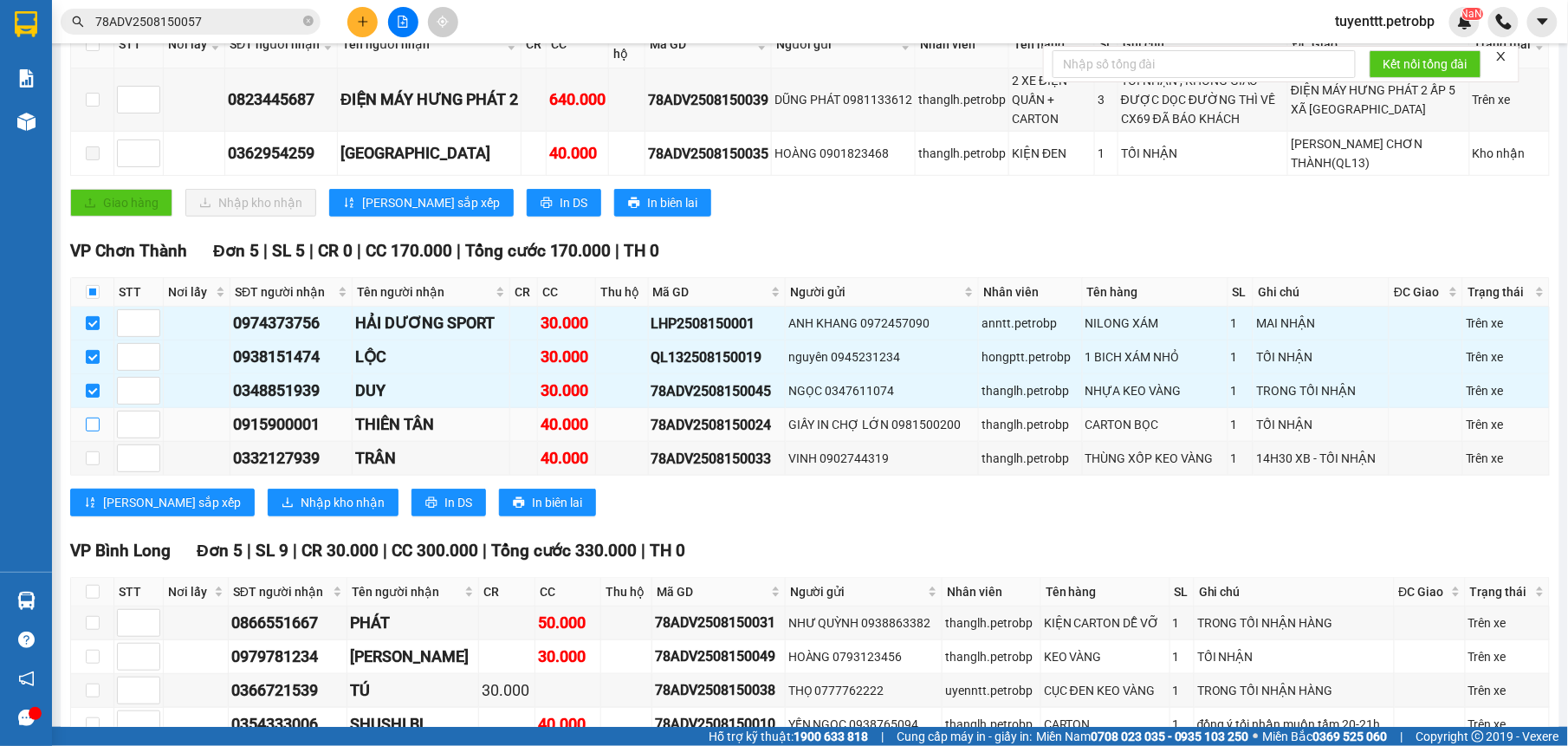
click at [91, 425] on input "checkbox" at bounding box center [92, 424] width 14 height 14
checkbox input "true"
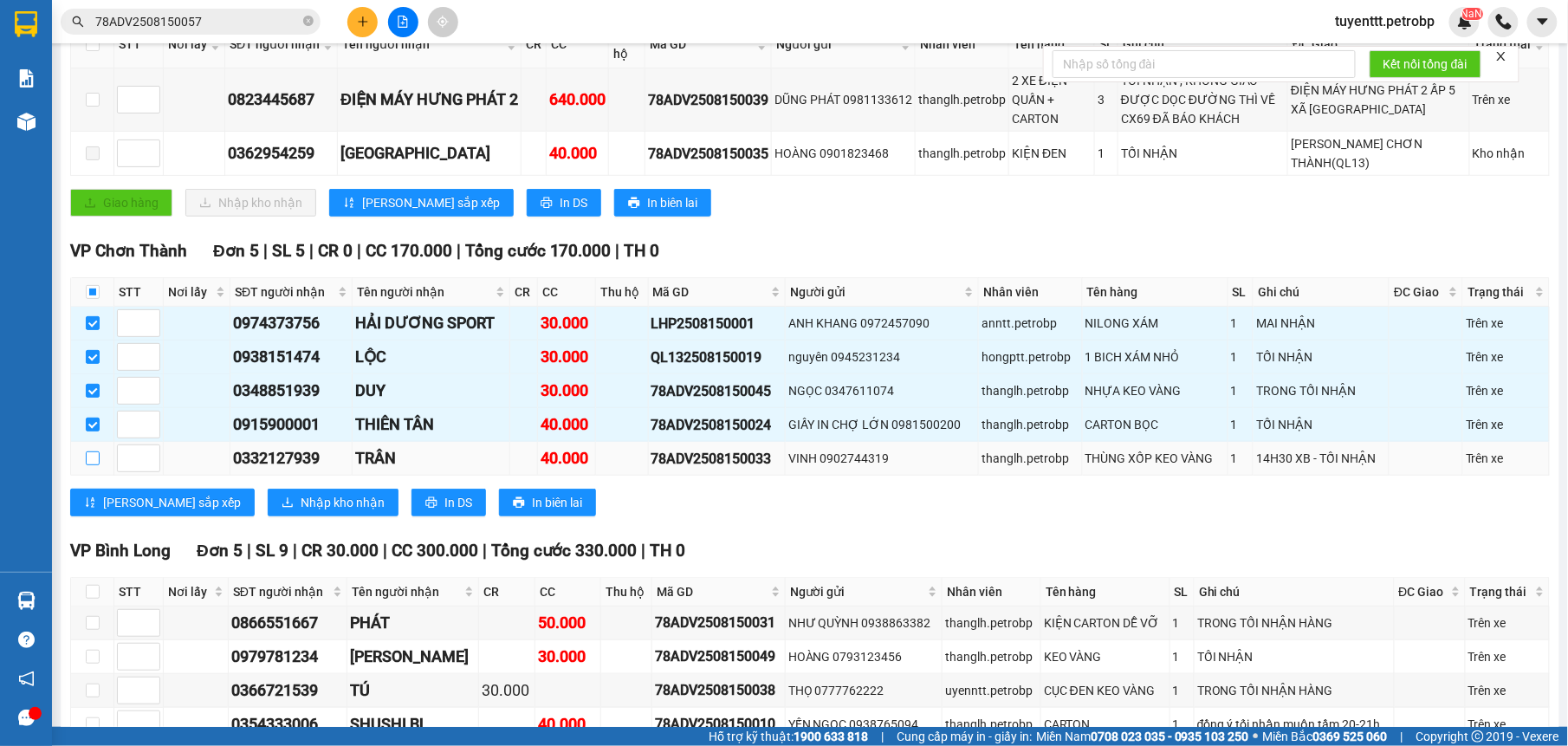
click at [95, 460] on input "checkbox" at bounding box center [92, 458] width 14 height 14
checkbox input "true"
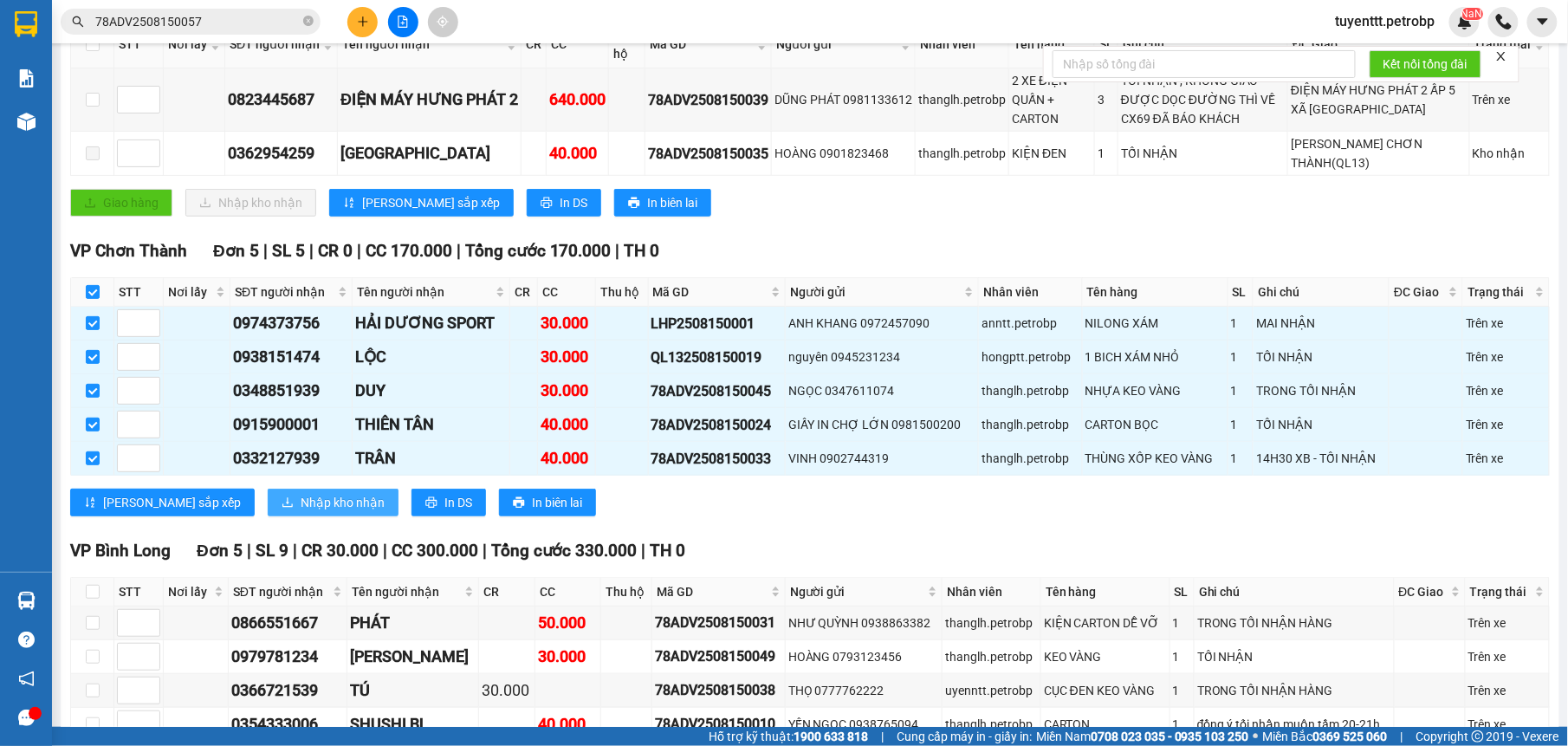
click at [302, 516] on button "Nhập kho nhận" at bounding box center [332, 502] width 131 height 27
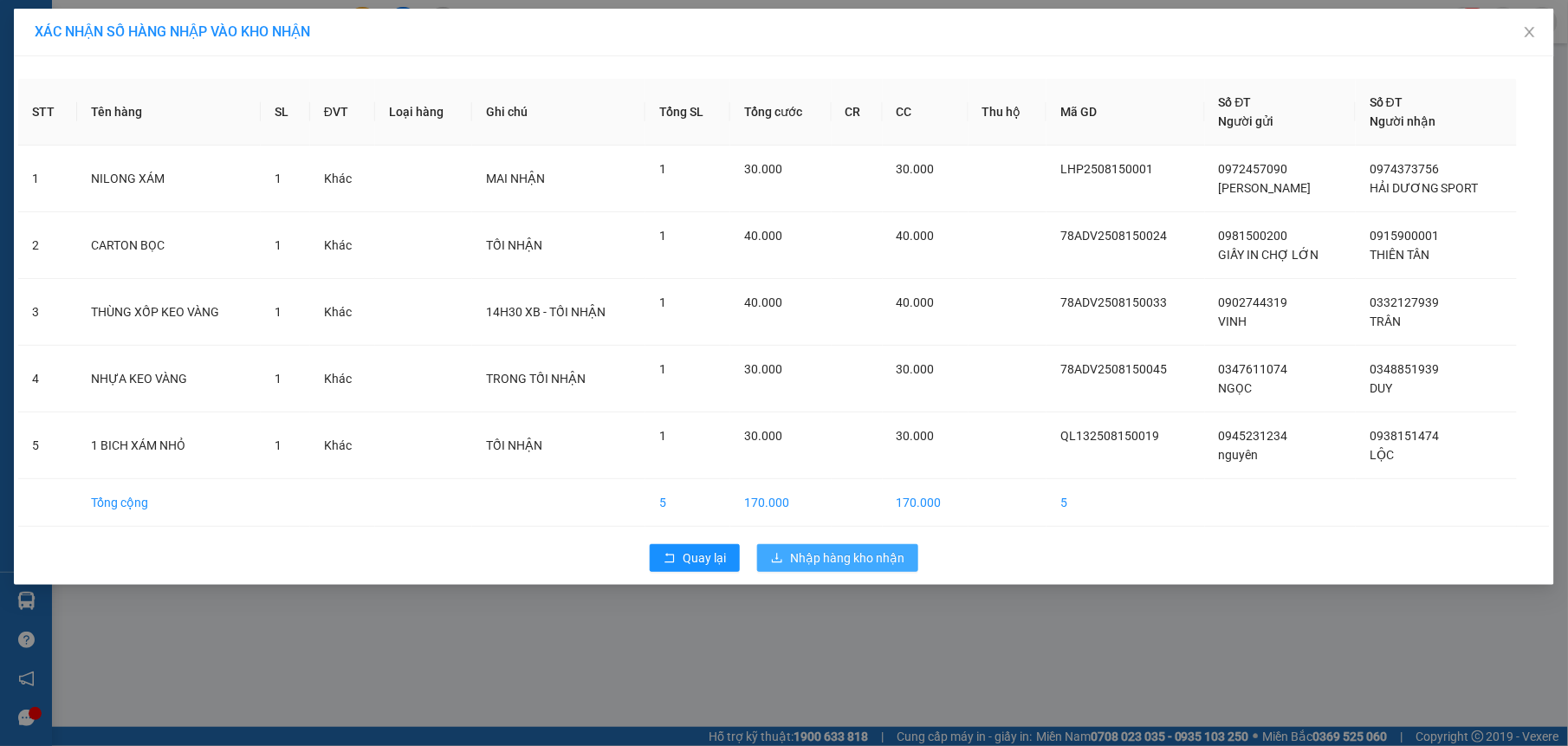
click at [865, 570] on button "Nhập hàng kho nhận" at bounding box center [837, 558] width 161 height 27
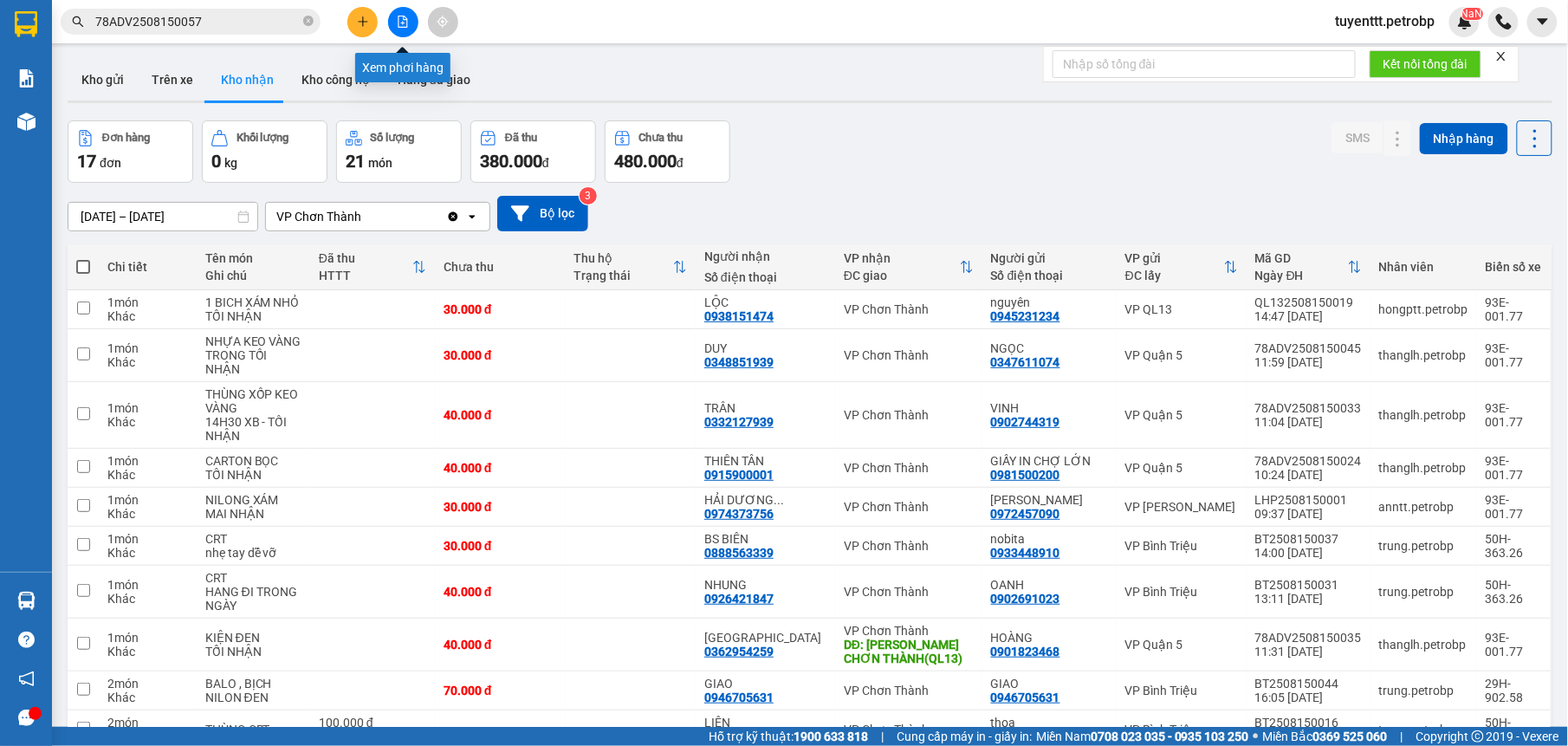
click at [409, 22] on button at bounding box center [403, 22] width 30 height 30
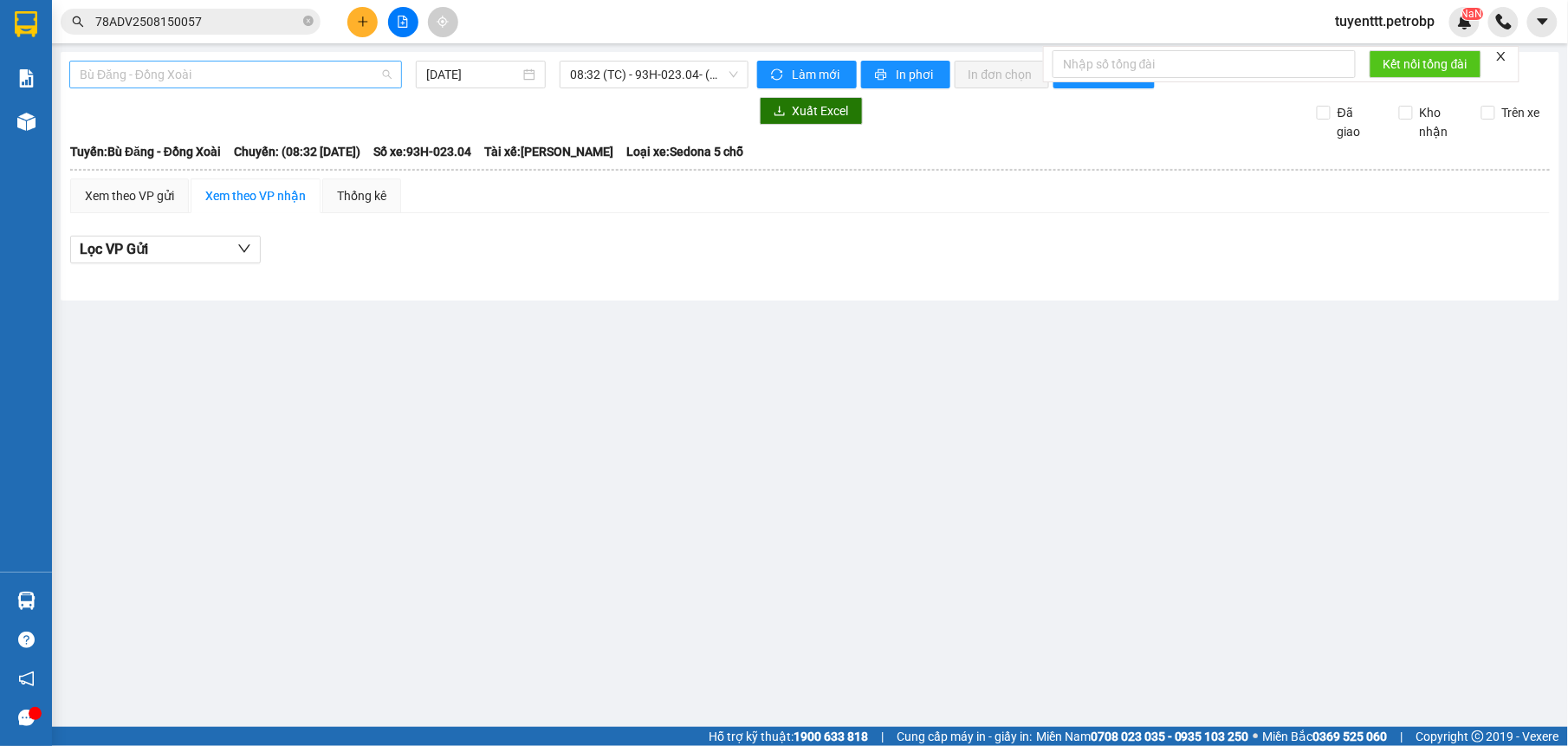
click at [156, 70] on span "Bù Đăng - Đồng Xoài" at bounding box center [235, 74] width 312 height 26
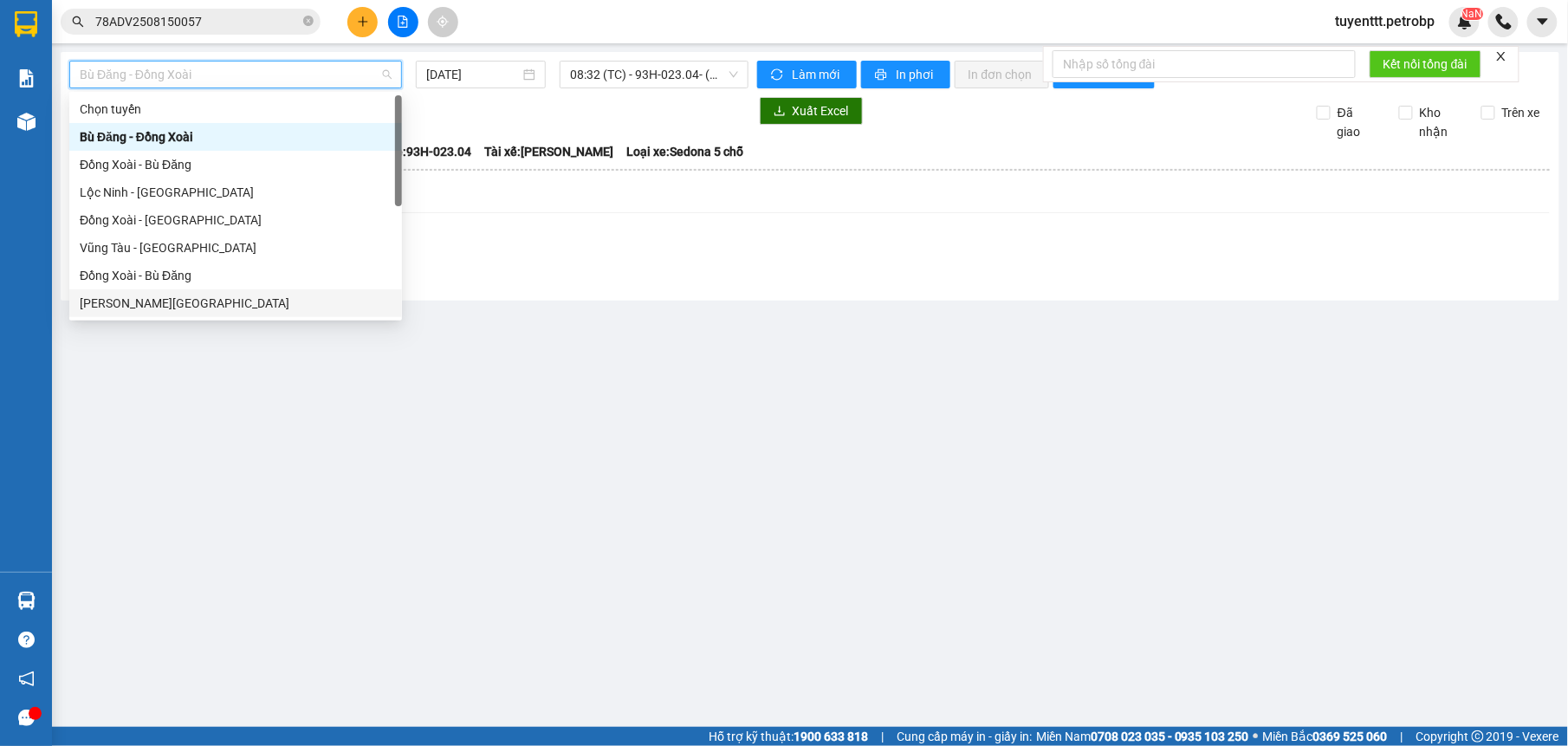
click at [361, 458] on main "Bù Đăng - [GEOGRAPHIC_DATA] [DATE] 08:32 (TC) - 93H-023.04 - (Đã hủy) Làm mới I…" at bounding box center [784, 364] width 1568 height 727
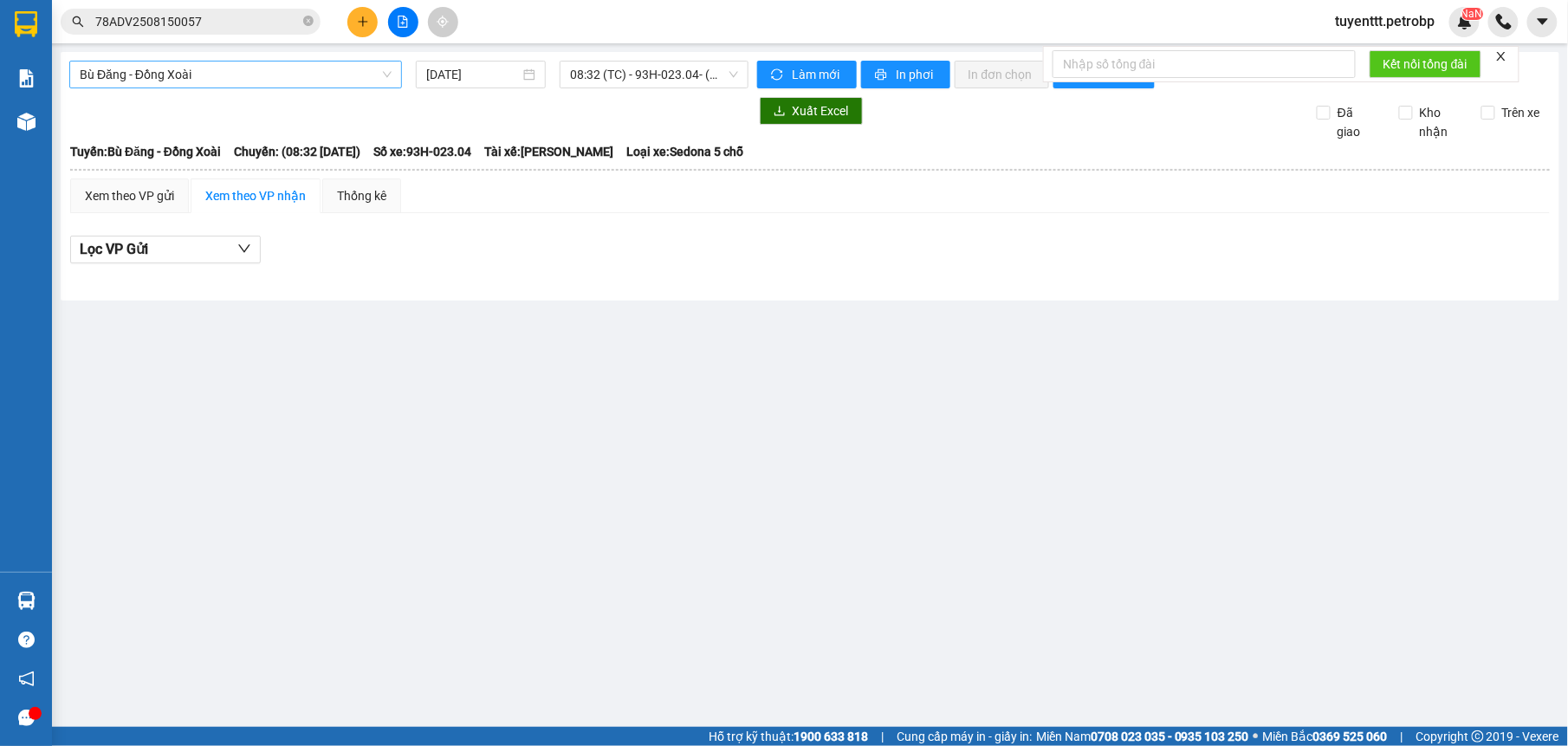
click at [351, 85] on span "Bù Đăng - Đồng Xoài" at bounding box center [235, 74] width 312 height 26
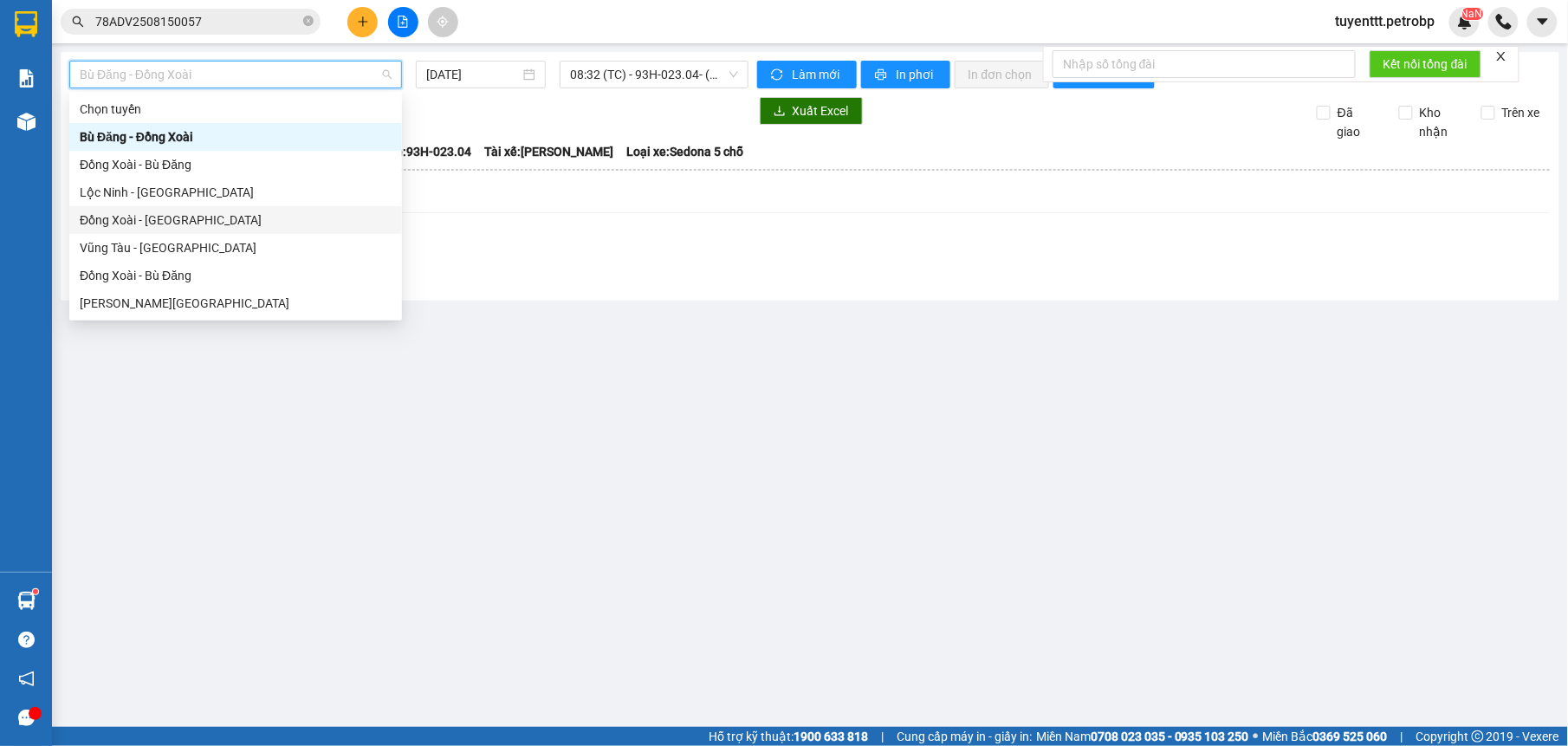
click at [199, 209] on div "Đồng Xoài - [GEOGRAPHIC_DATA]" at bounding box center [235, 219] width 332 height 27
type input "[DATE]"
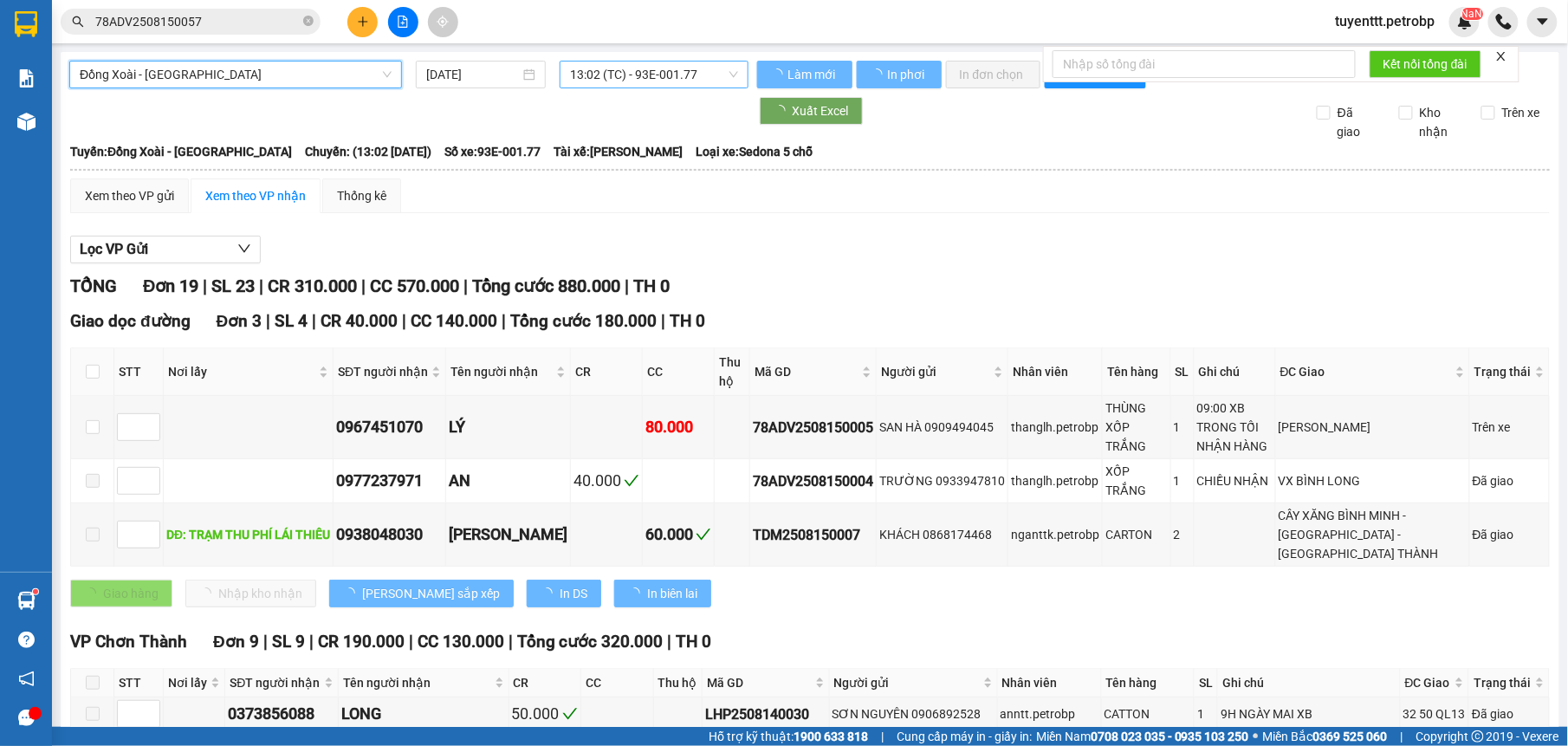
click at [627, 73] on span "13:02 (TC) - 93E-001.77" at bounding box center [654, 74] width 168 height 26
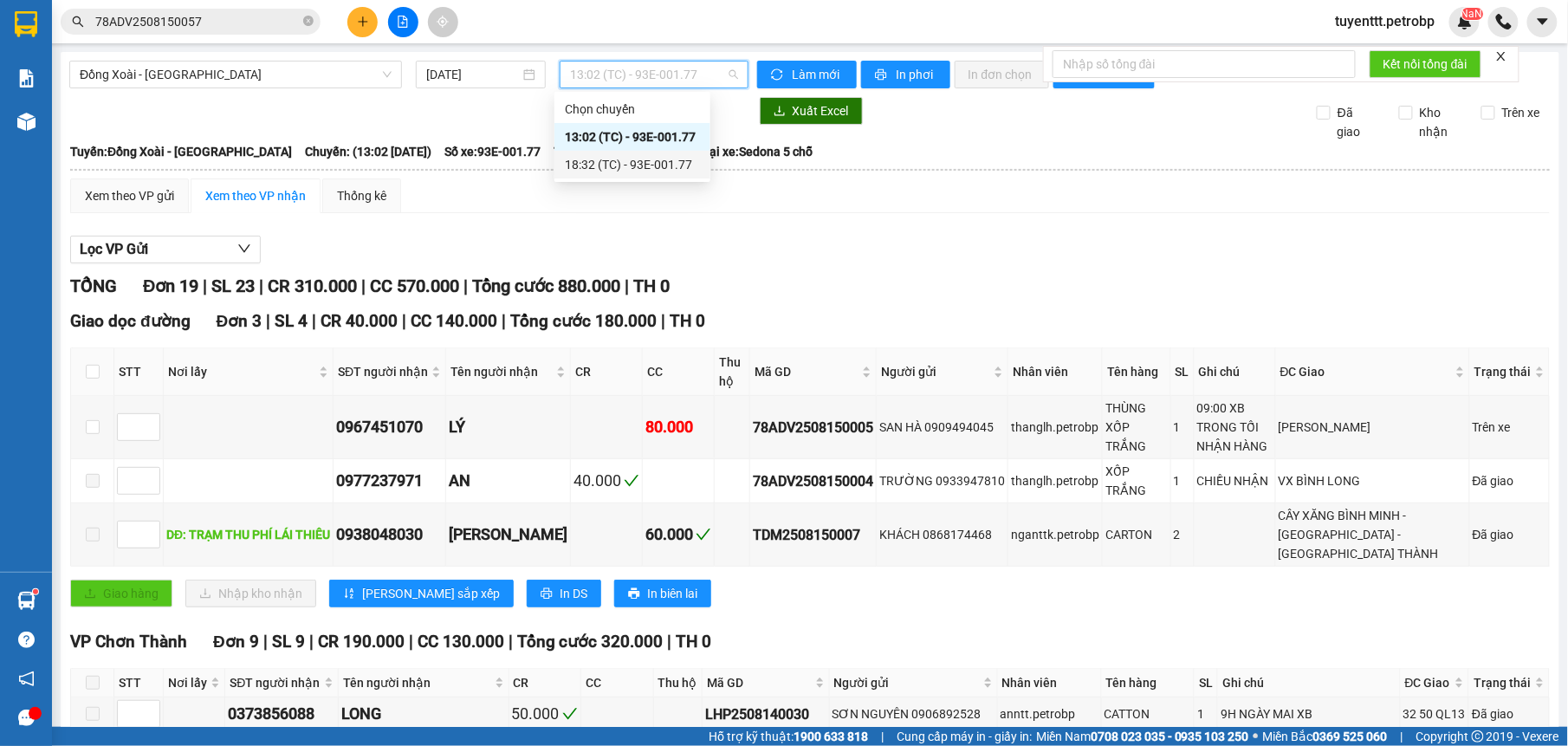
click at [639, 165] on div "18:32 (TC) - 93E-001.77" at bounding box center [632, 165] width 135 height 19
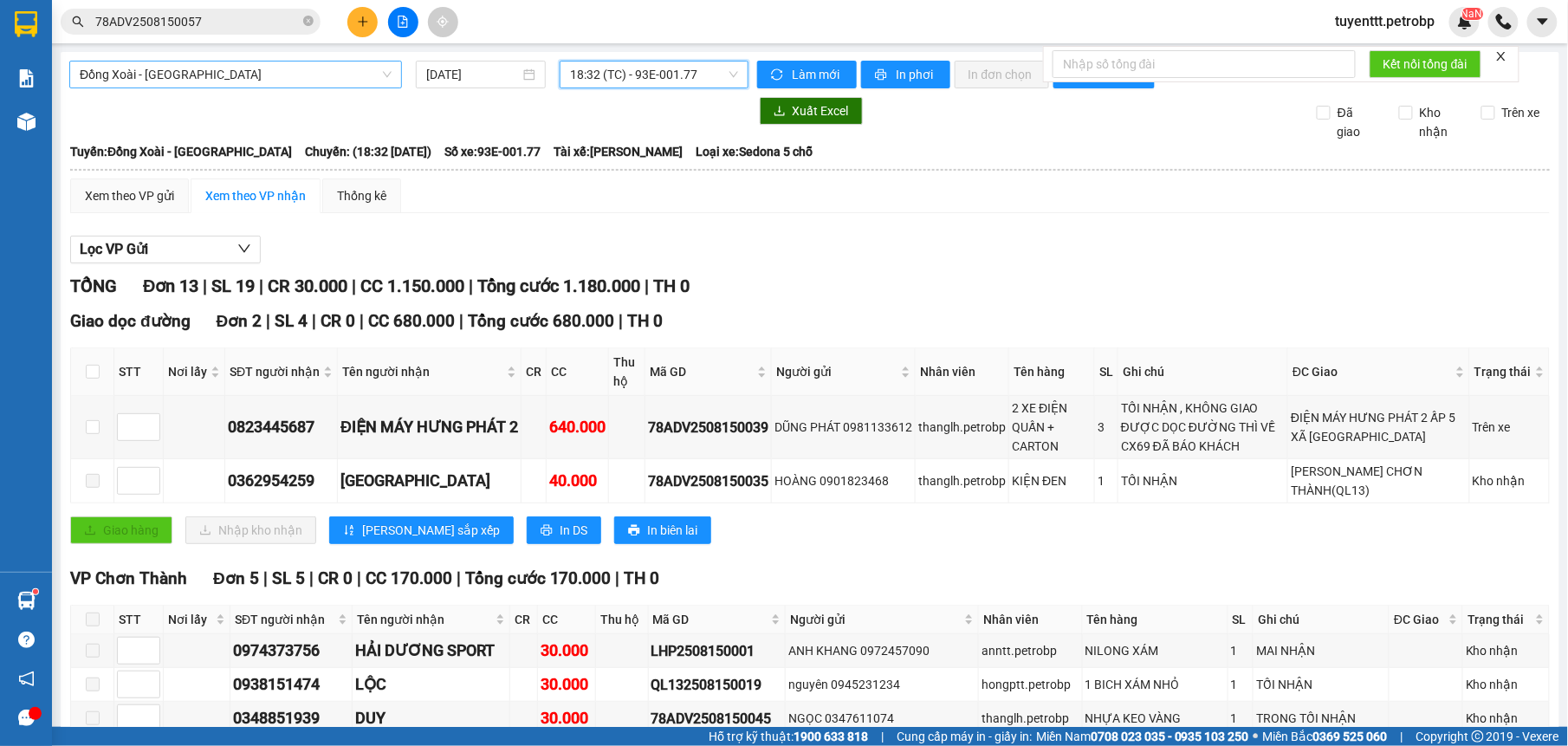
click at [119, 77] on span "Đồng Xoài - [GEOGRAPHIC_DATA]" at bounding box center [235, 74] width 312 height 26
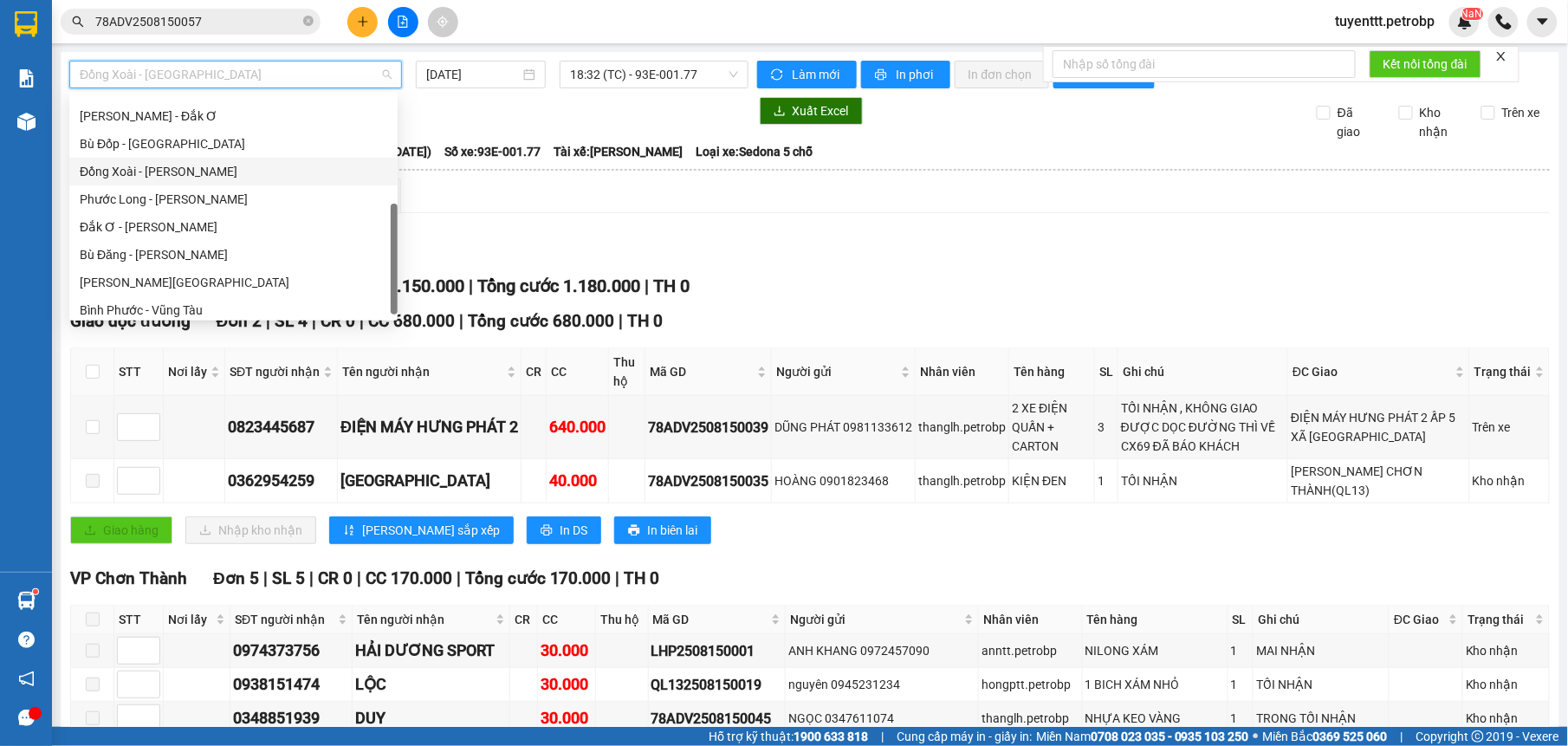
scroll to position [239, 0]
click at [227, 173] on div "[PERSON_NAME] - Phước Long" at bounding box center [234, 175] width 308 height 19
type input "[DATE]"
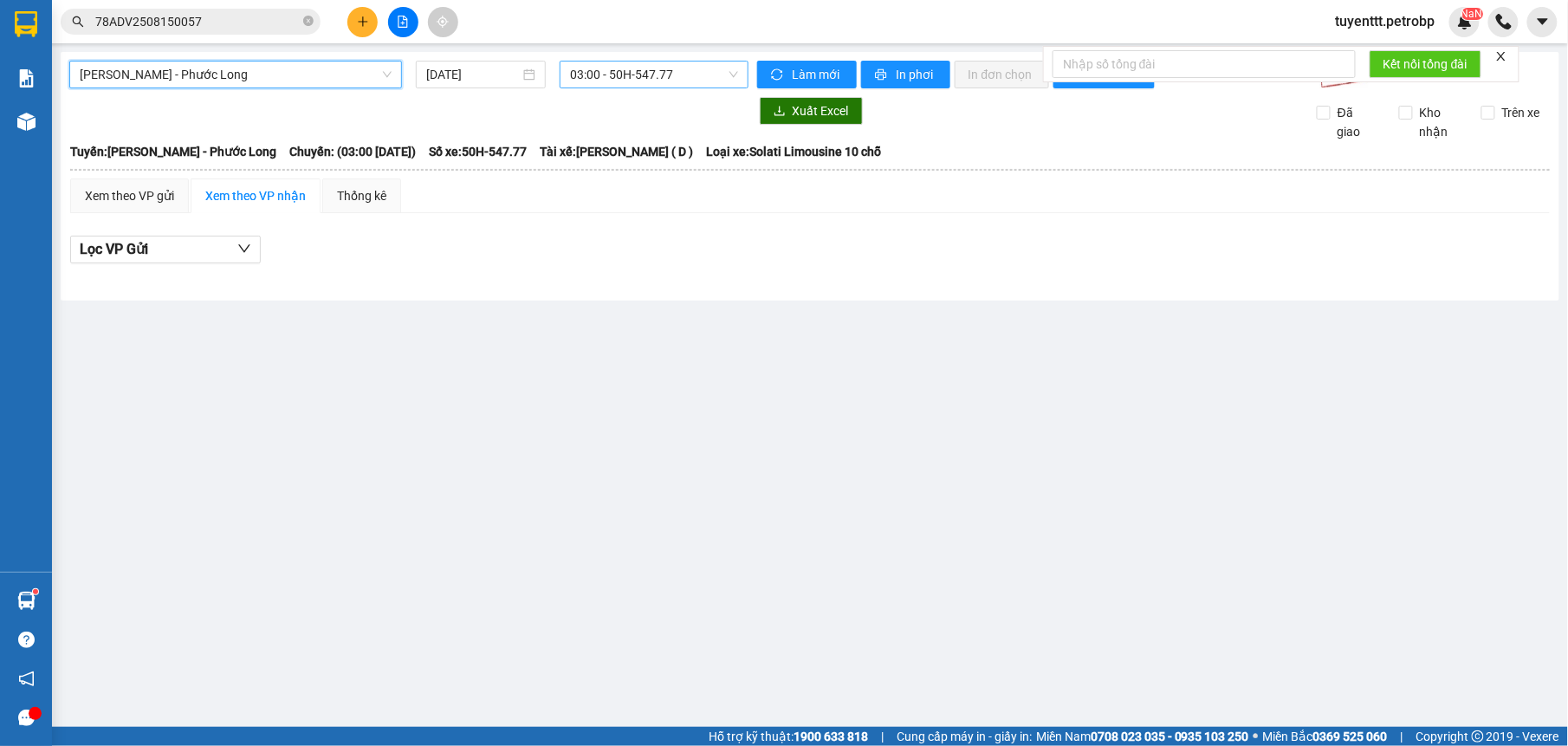
click at [652, 74] on span "03:00 - 50H-547.77" at bounding box center [654, 74] width 168 height 26
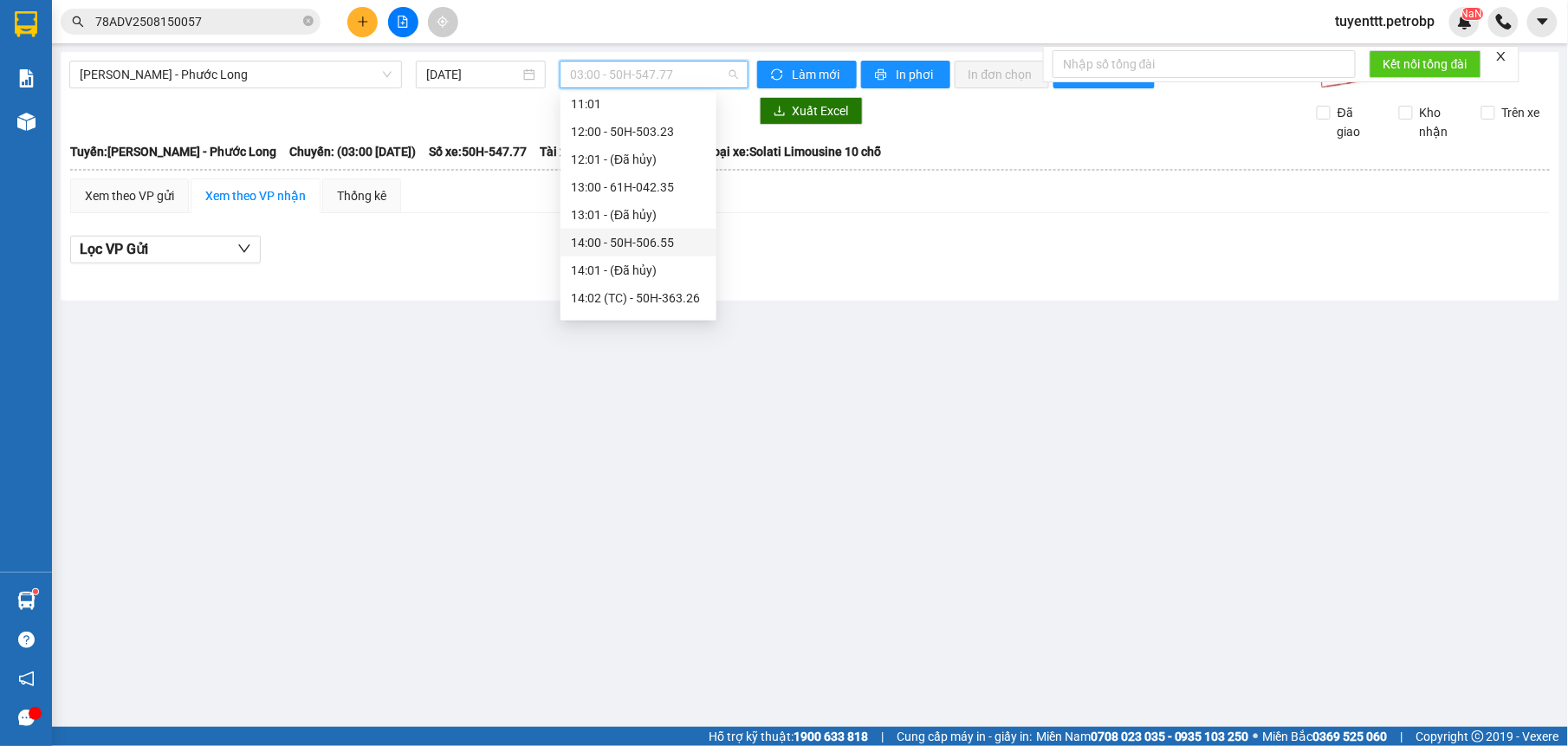
scroll to position [632, 0]
click at [643, 191] on div "14:02 (TC) - 50H-363.26" at bounding box center [638, 199] width 135 height 19
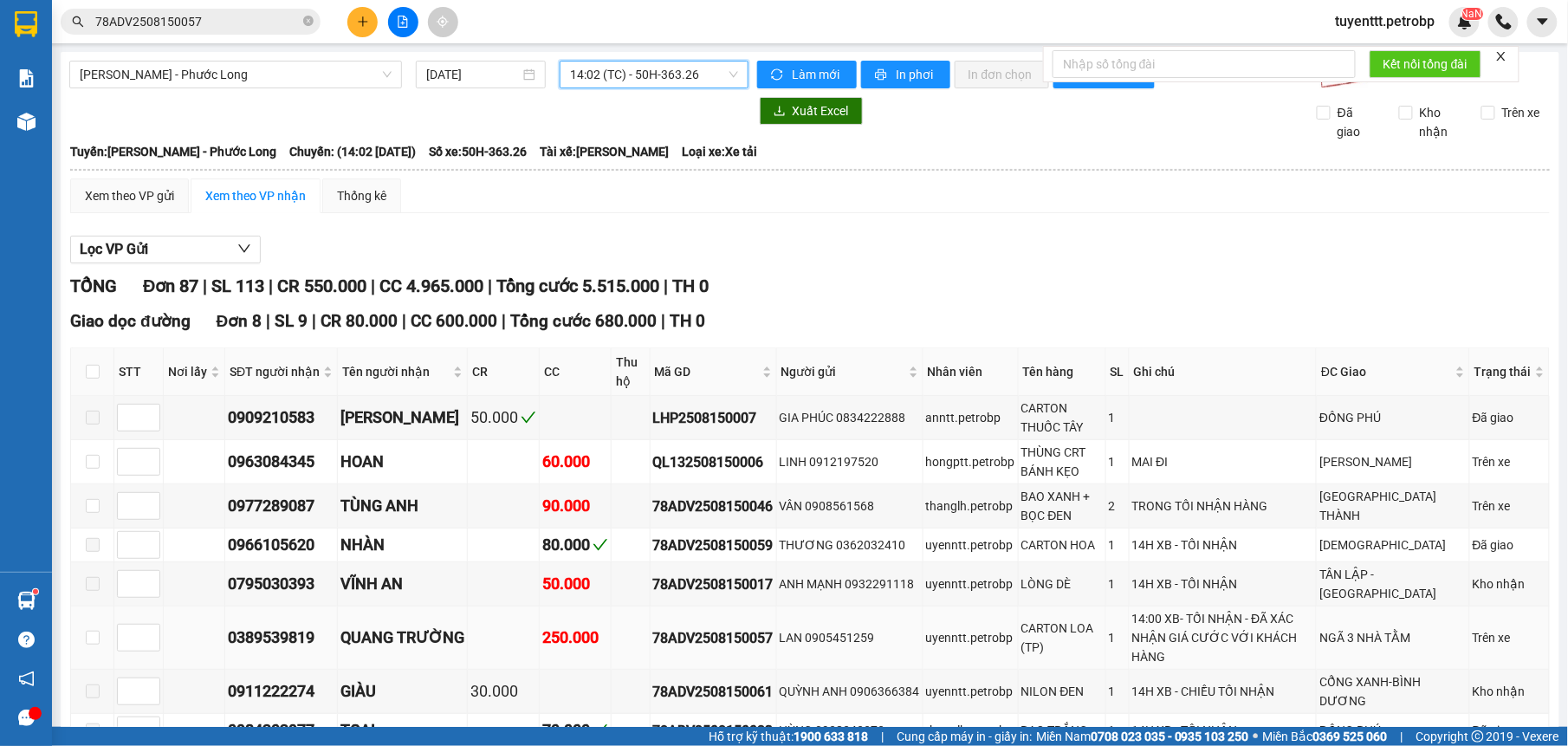
scroll to position [219, 0]
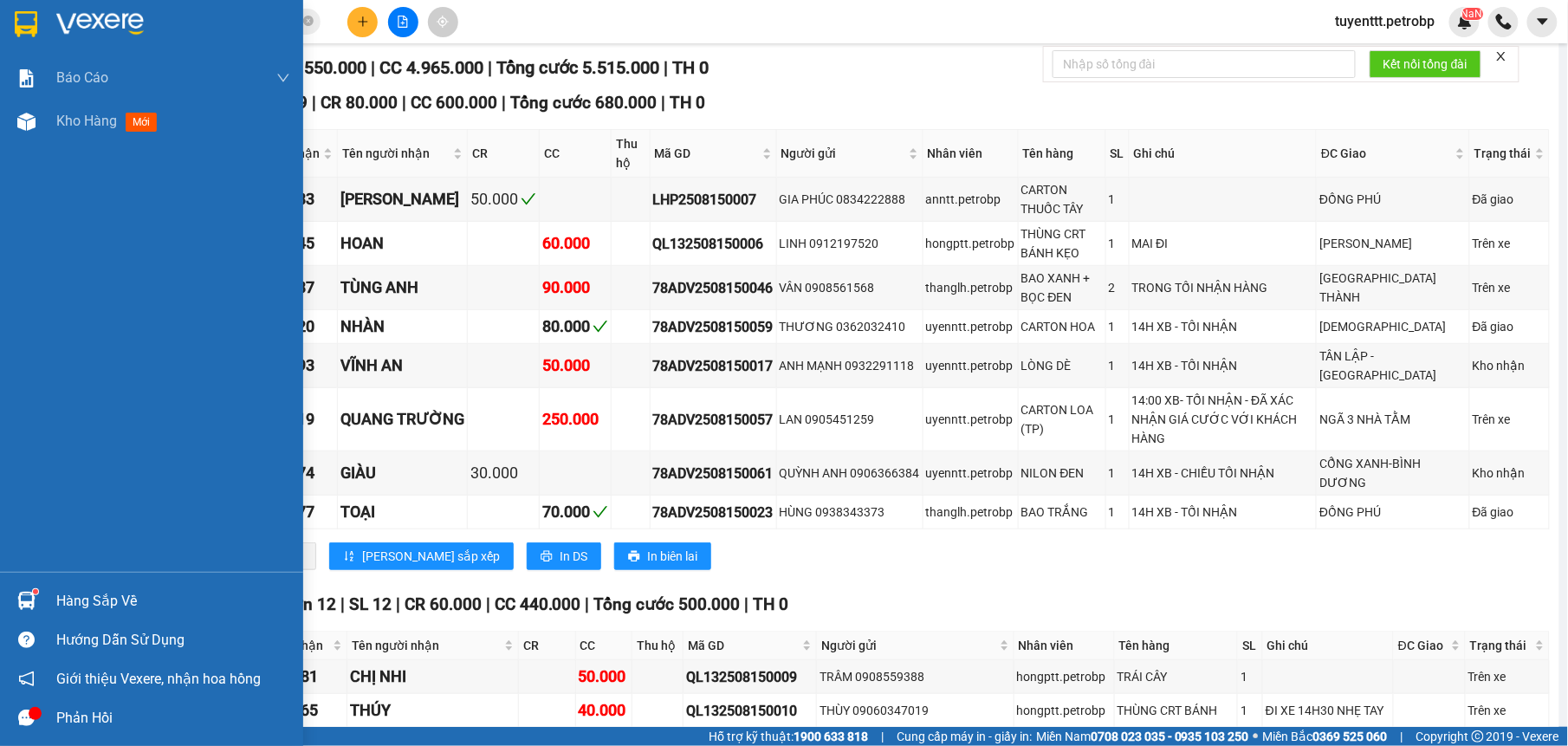
click at [49, 590] on div "Hàng sắp về" at bounding box center [152, 600] width 303 height 39
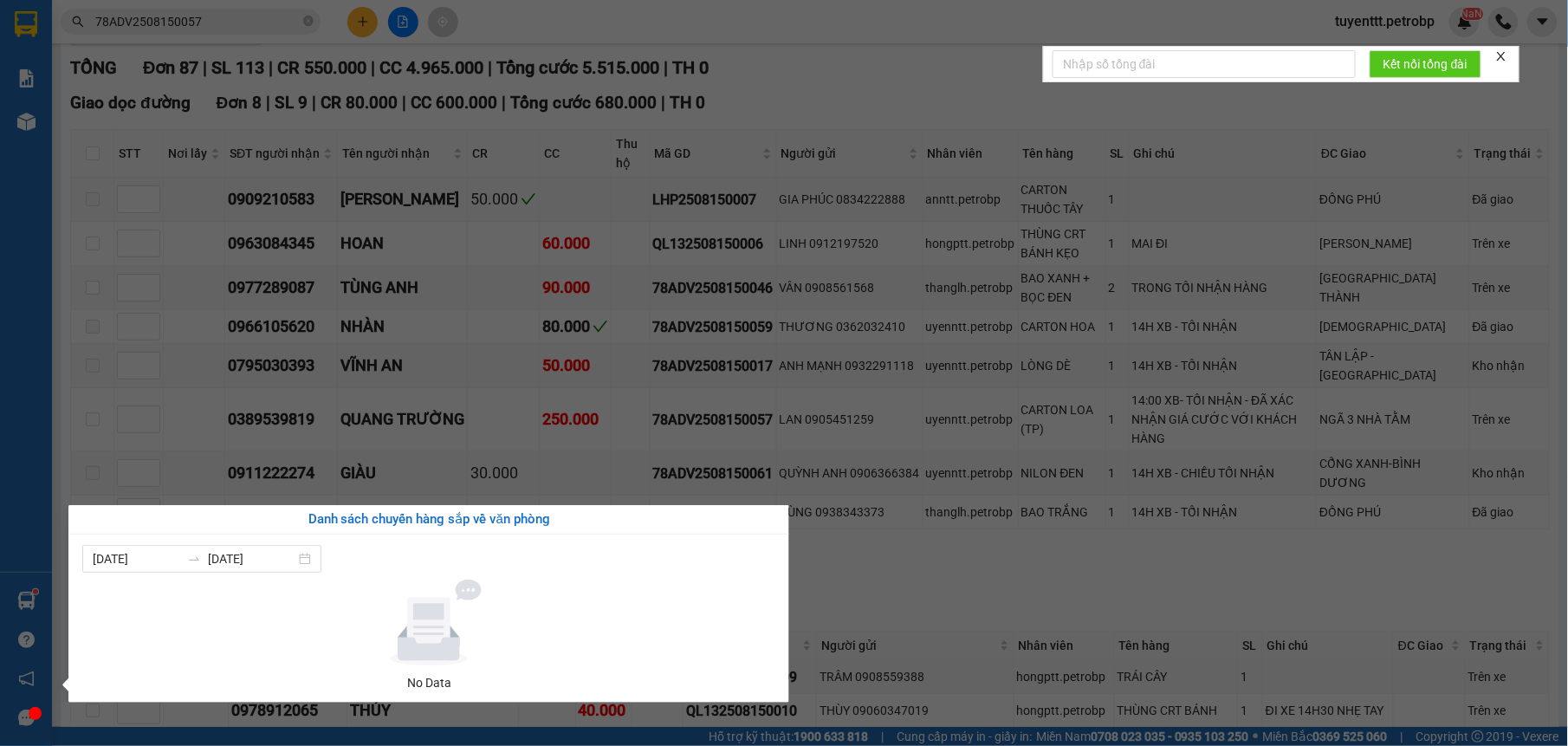
click at [924, 594] on section "Kết quả tìm kiếm ( 1 ) Bộ lọc Mã ĐH Trạng thái Món hàng Tổng cước Chưa cước Ngư…" at bounding box center [784, 373] width 1568 height 746
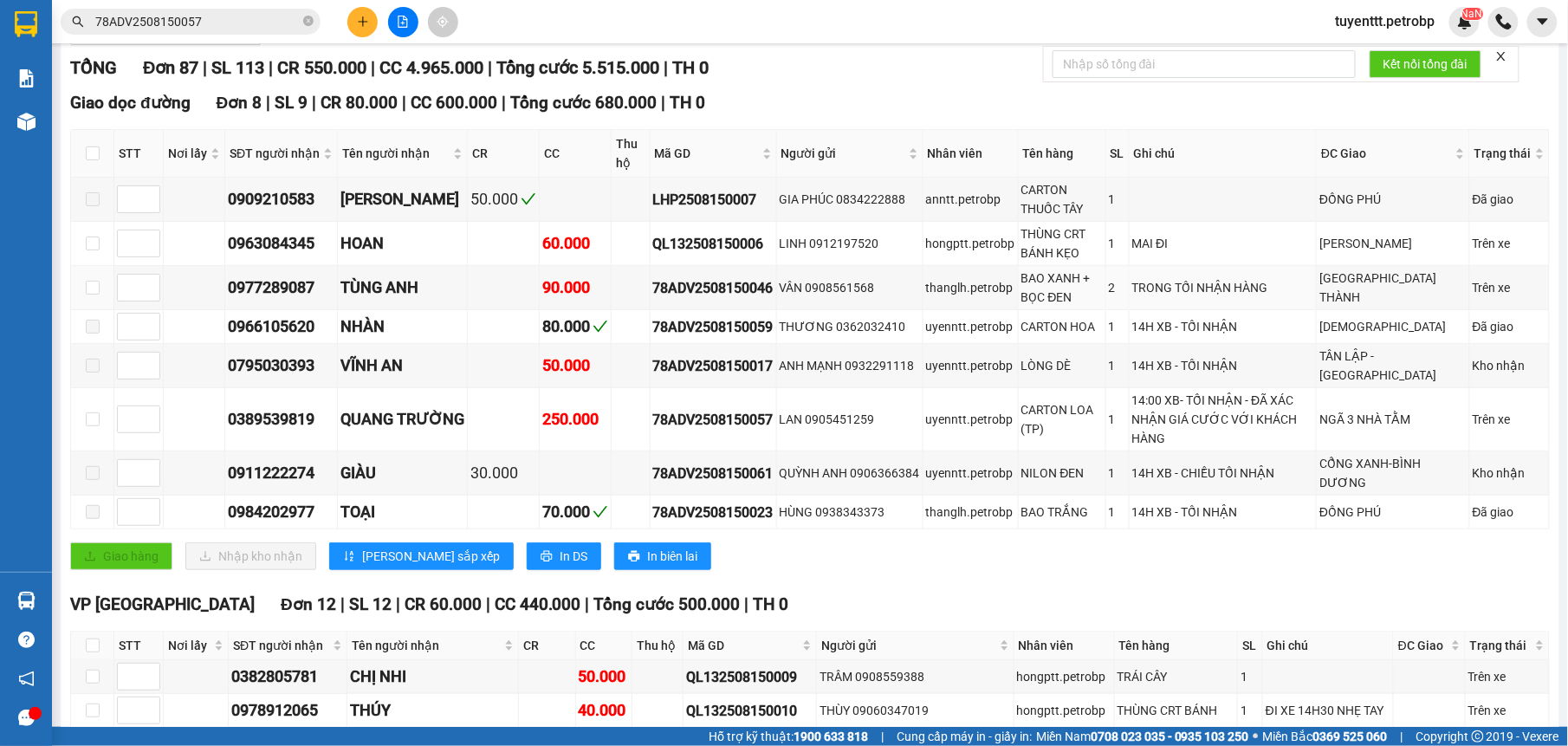
scroll to position [0, 0]
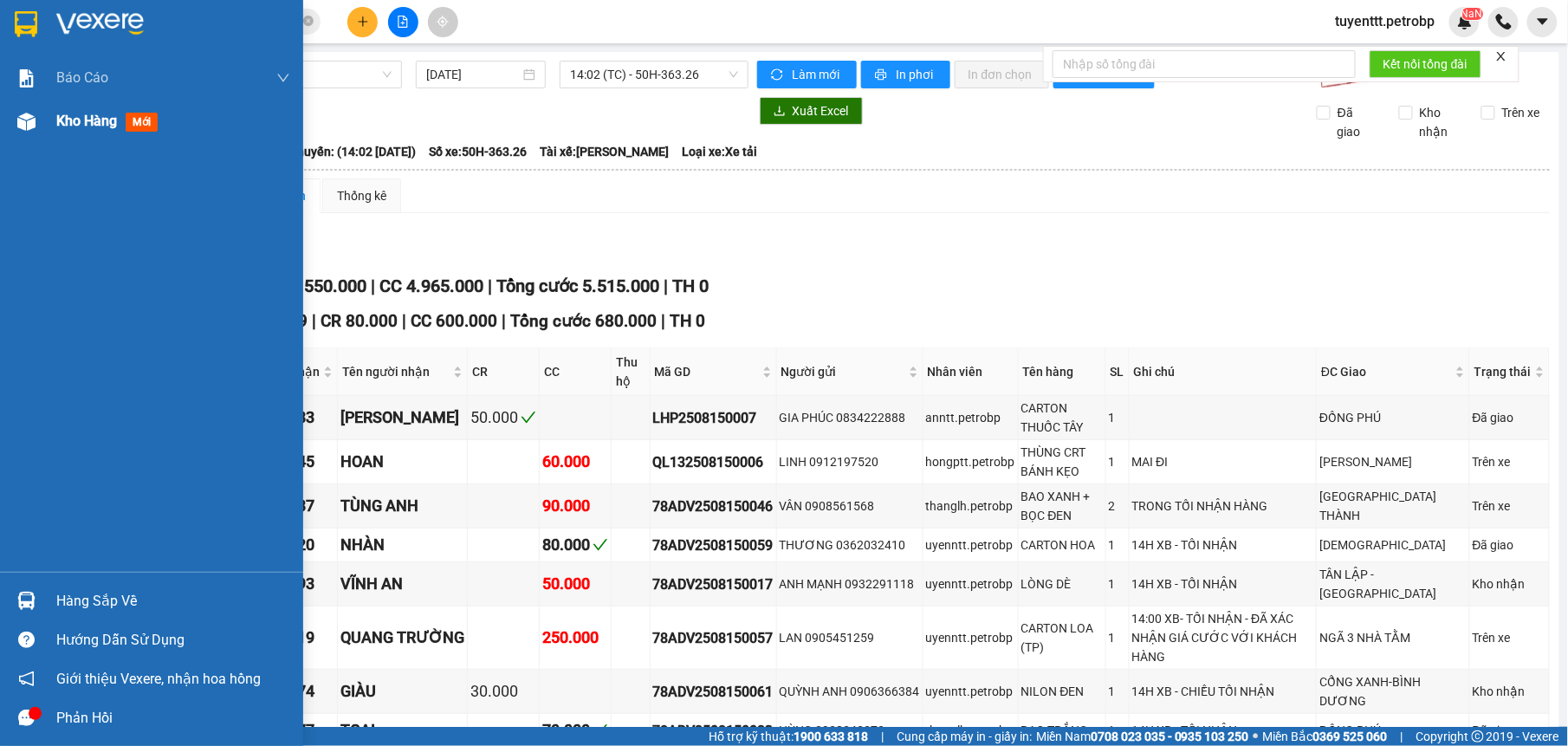
click at [29, 113] on img at bounding box center [25, 122] width 18 height 18
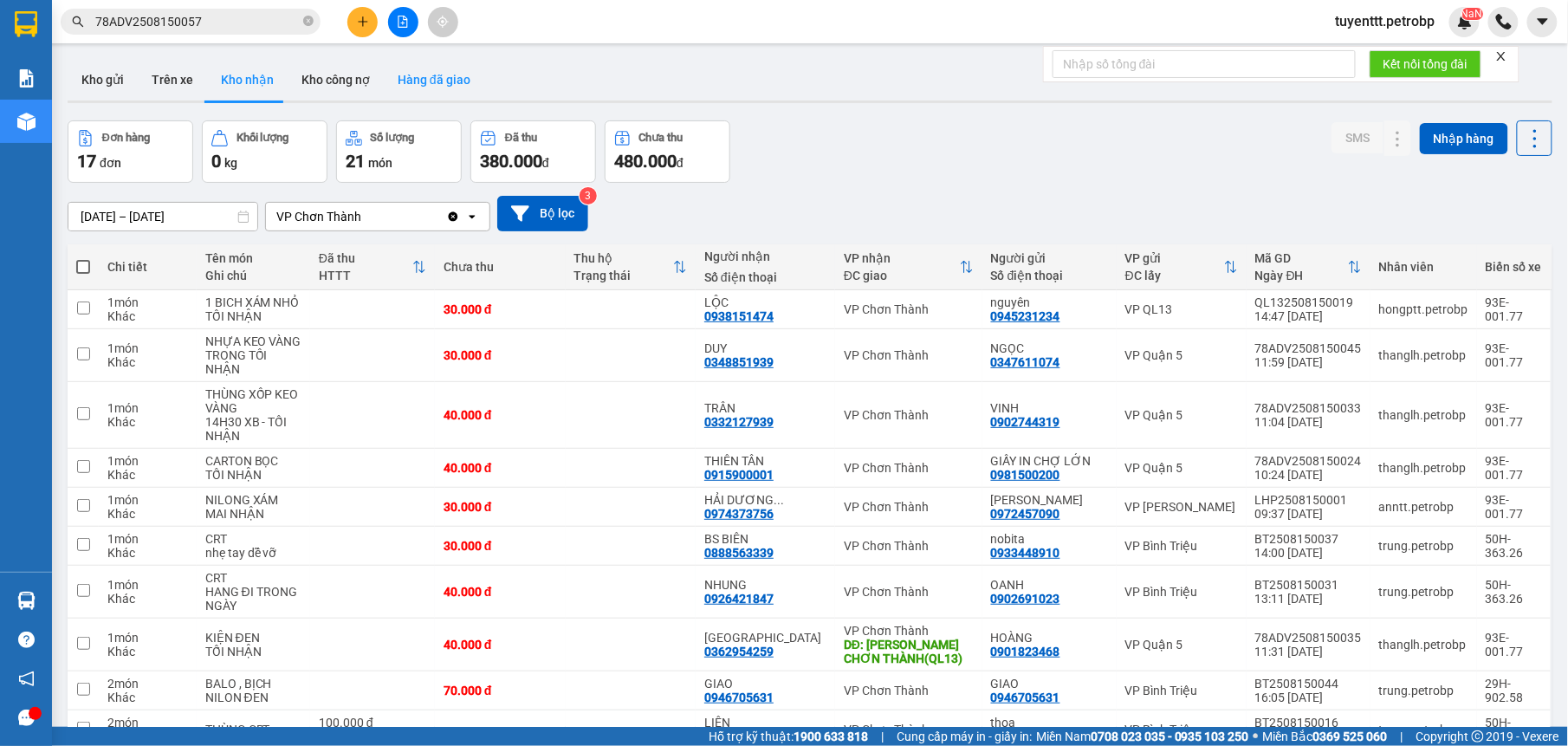
click at [420, 63] on button "Hàng đã giao" at bounding box center [434, 80] width 101 height 41
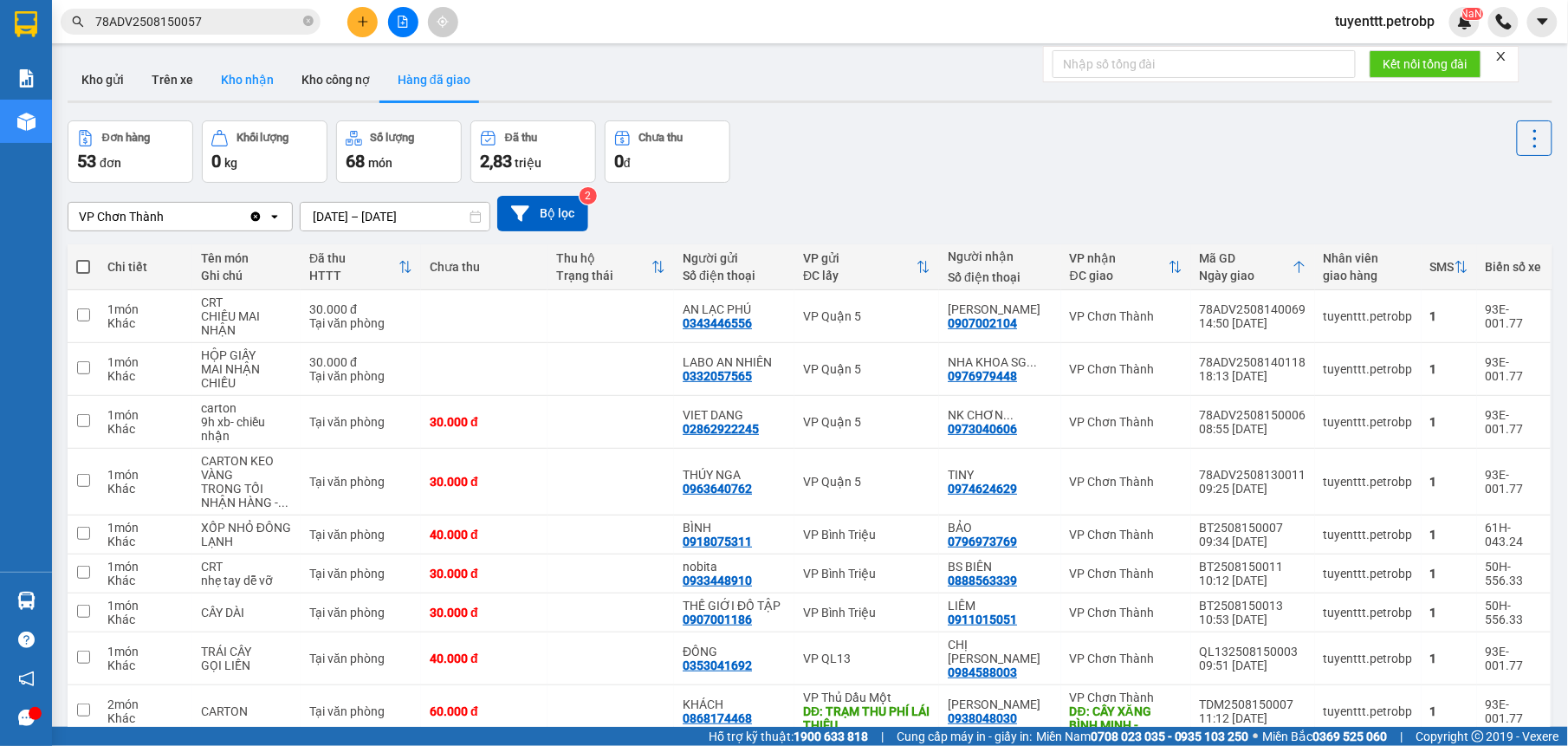
click at [256, 83] on button "Kho nhận" at bounding box center [248, 80] width 81 height 41
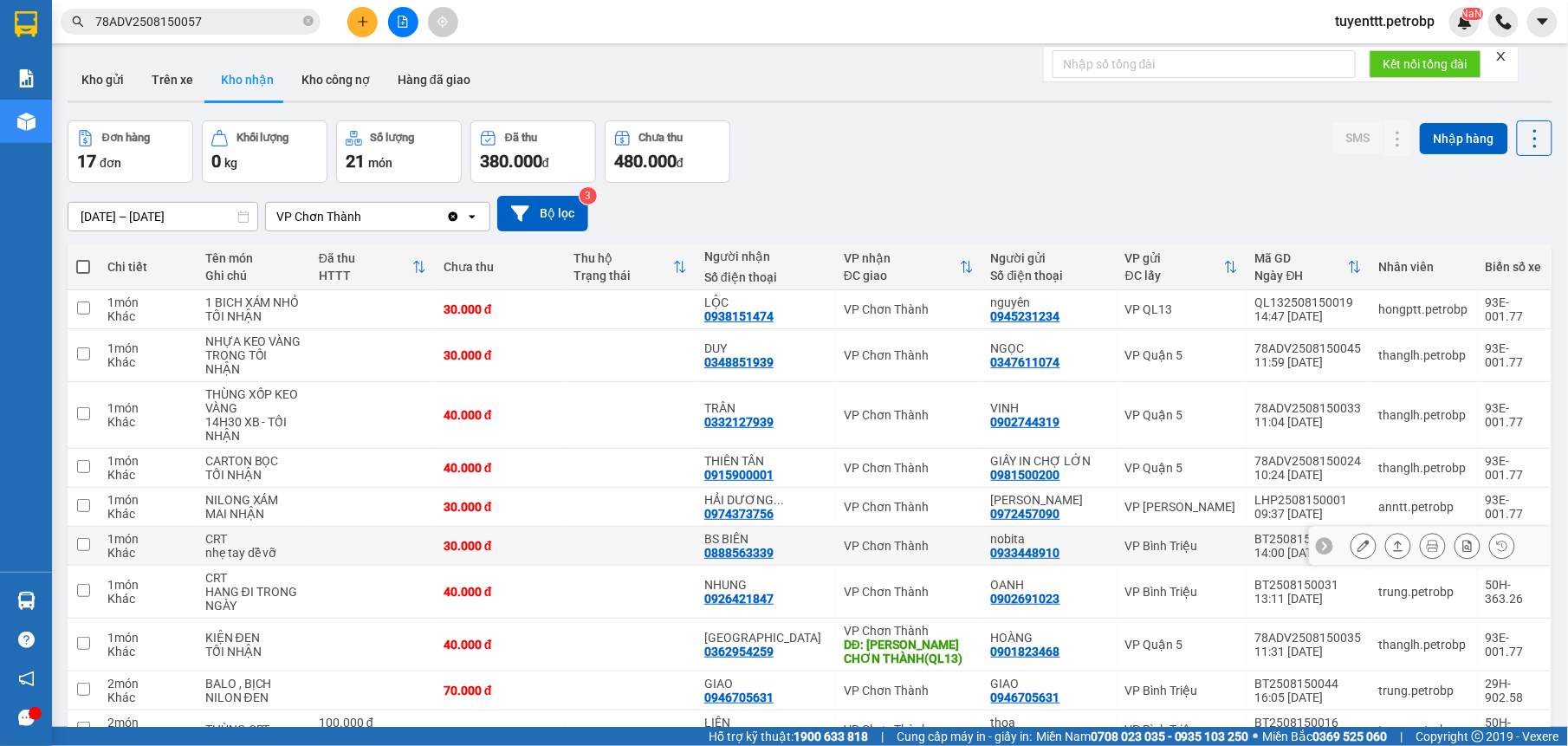
scroll to position [84, 0]
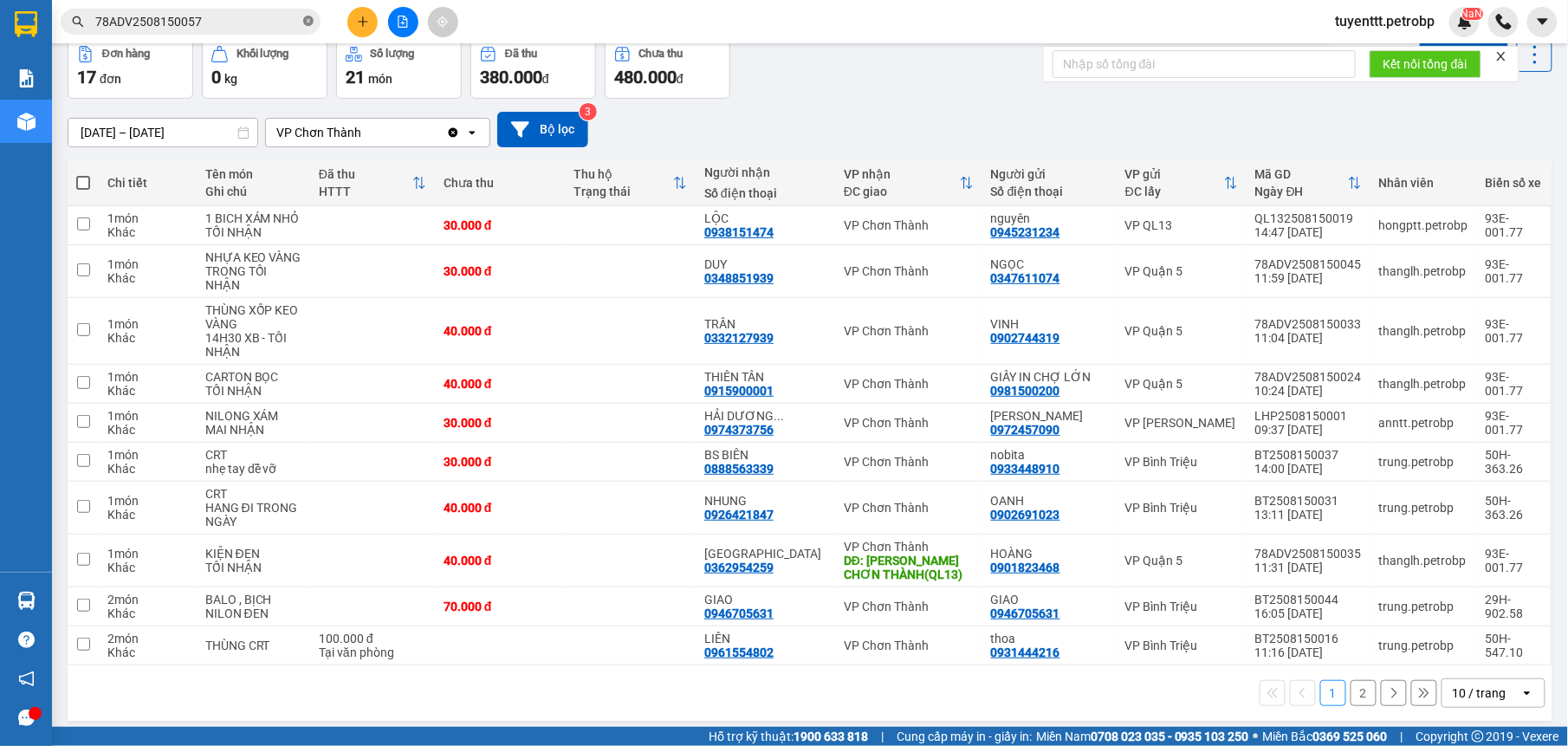
click at [307, 21] on icon "close-circle" at bounding box center [308, 21] width 10 height 10
click at [240, 8] on span at bounding box center [190, 22] width 260 height 26
click at [226, 19] on input "text" at bounding box center [197, 22] width 204 height 19
click at [600, 555] on td at bounding box center [631, 561] width 131 height 53
checkbox input "true"
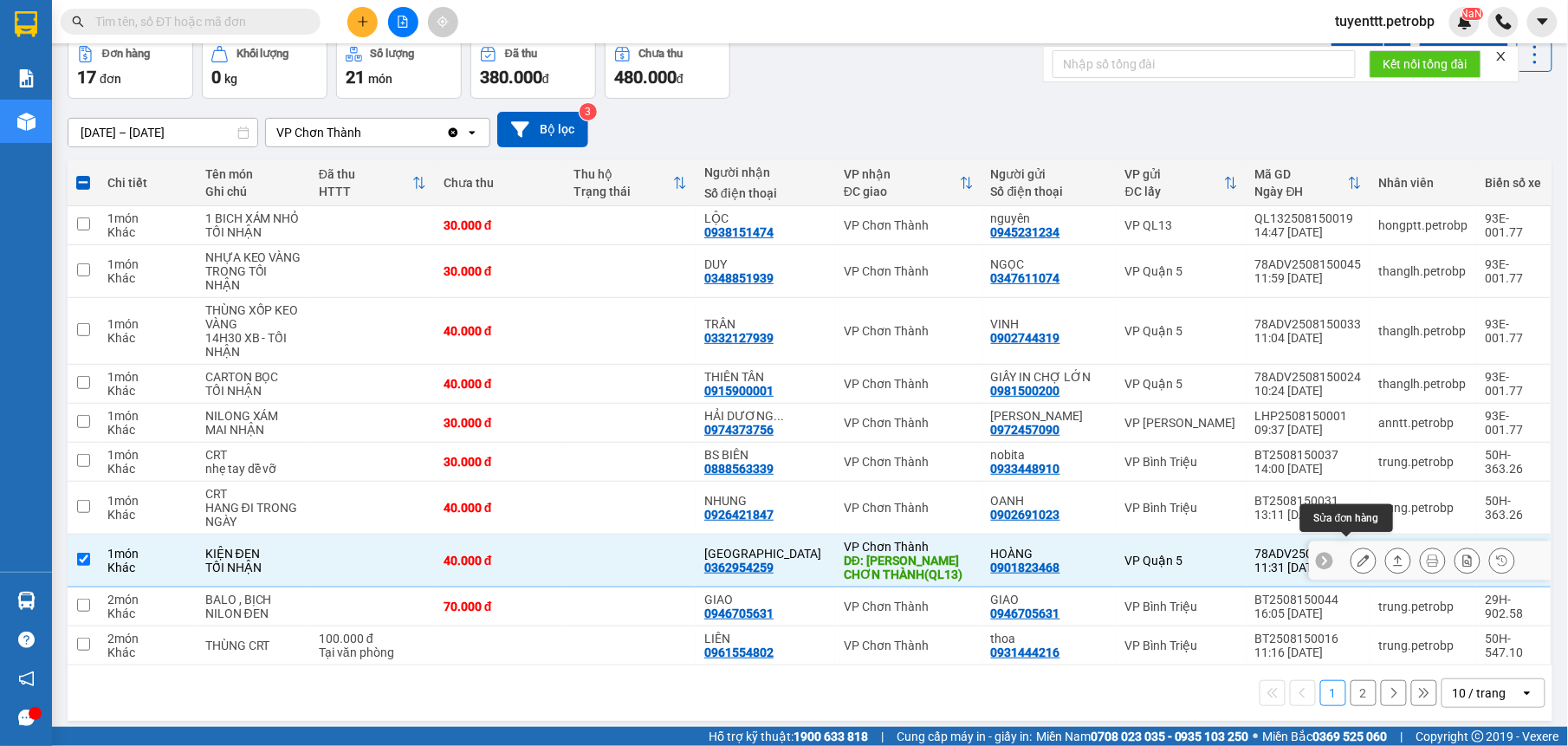
click at [1386, 548] on button at bounding box center [1398, 561] width 24 height 30
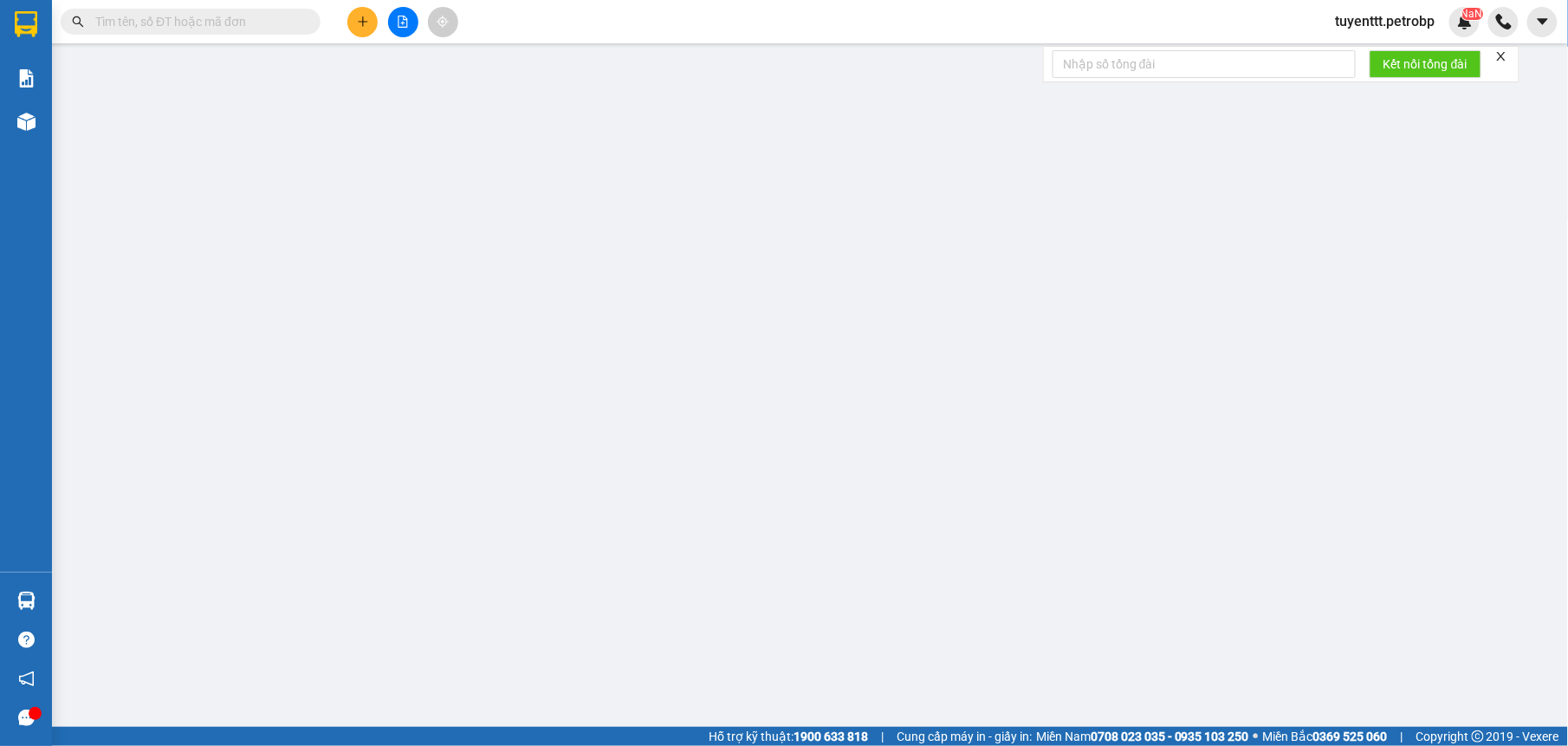
type input "0901823468"
type input "HOÀNG"
type input "0362954259"
type input "[GEOGRAPHIC_DATA]"
type input "[PERSON_NAME] CHƠN THÀNH(QL13)"
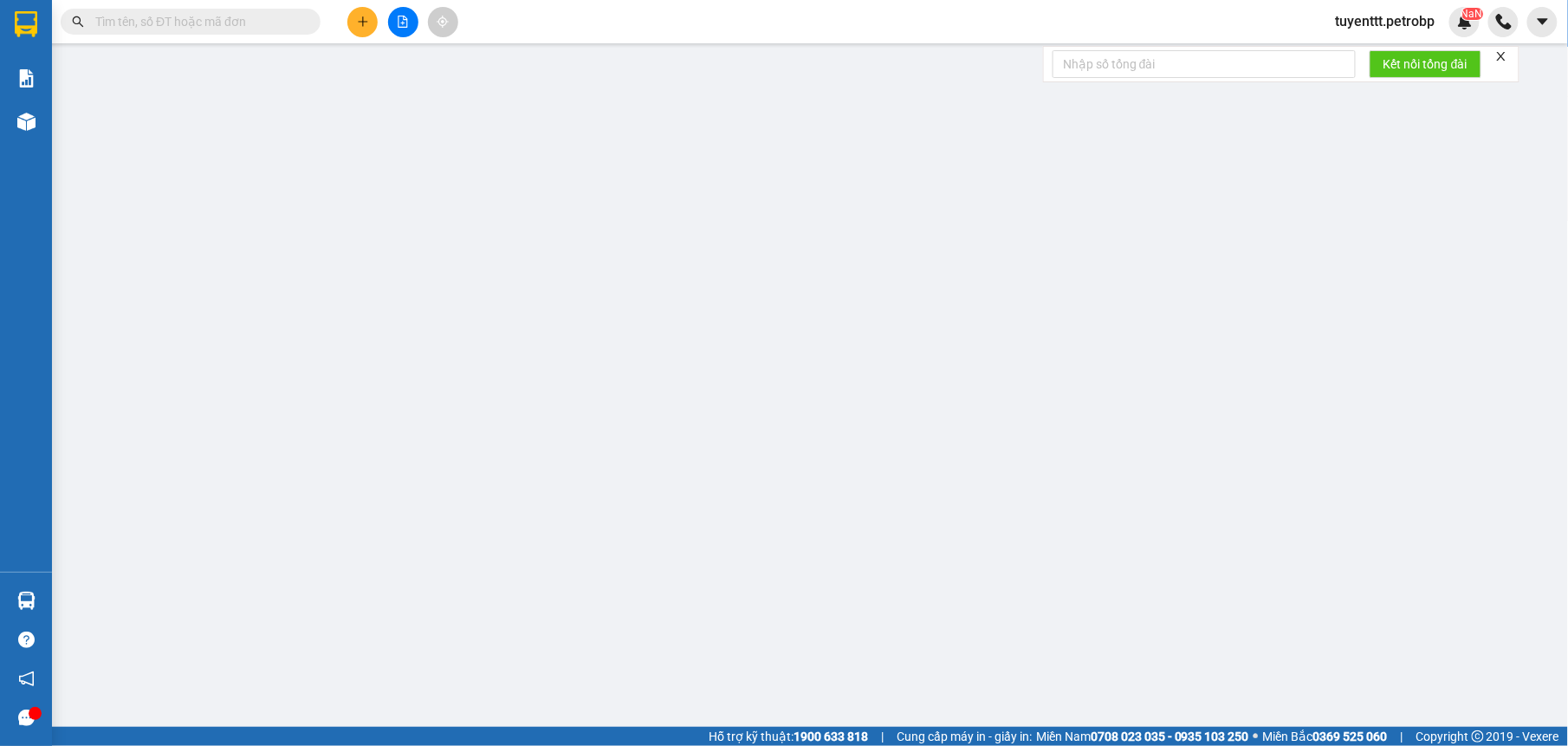
type input "40.000"
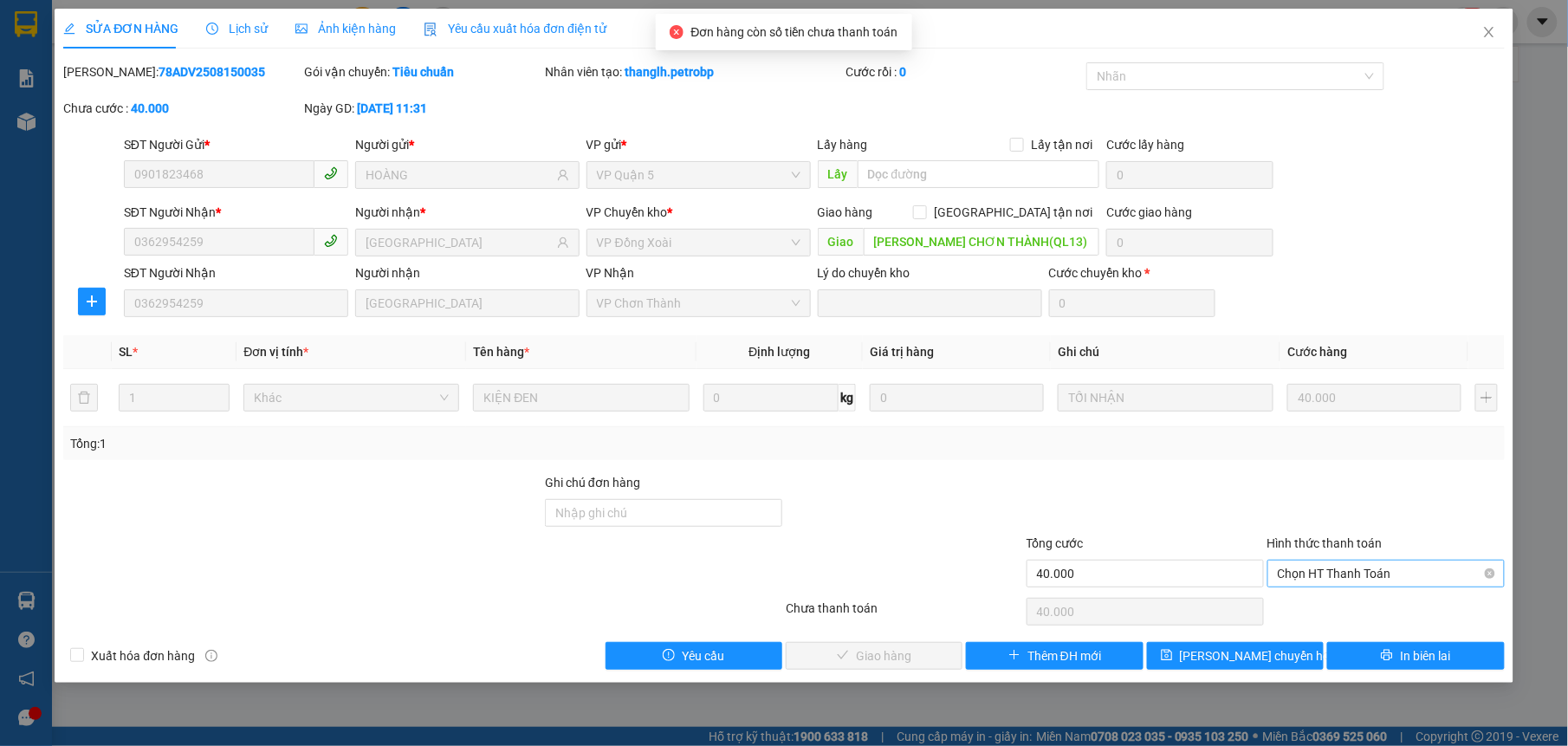
click at [1321, 563] on span "Chọn HT Thanh Toán" at bounding box center [1386, 574] width 217 height 26
click at [1294, 601] on div "Tại văn phòng" at bounding box center [1386, 609] width 217 height 19
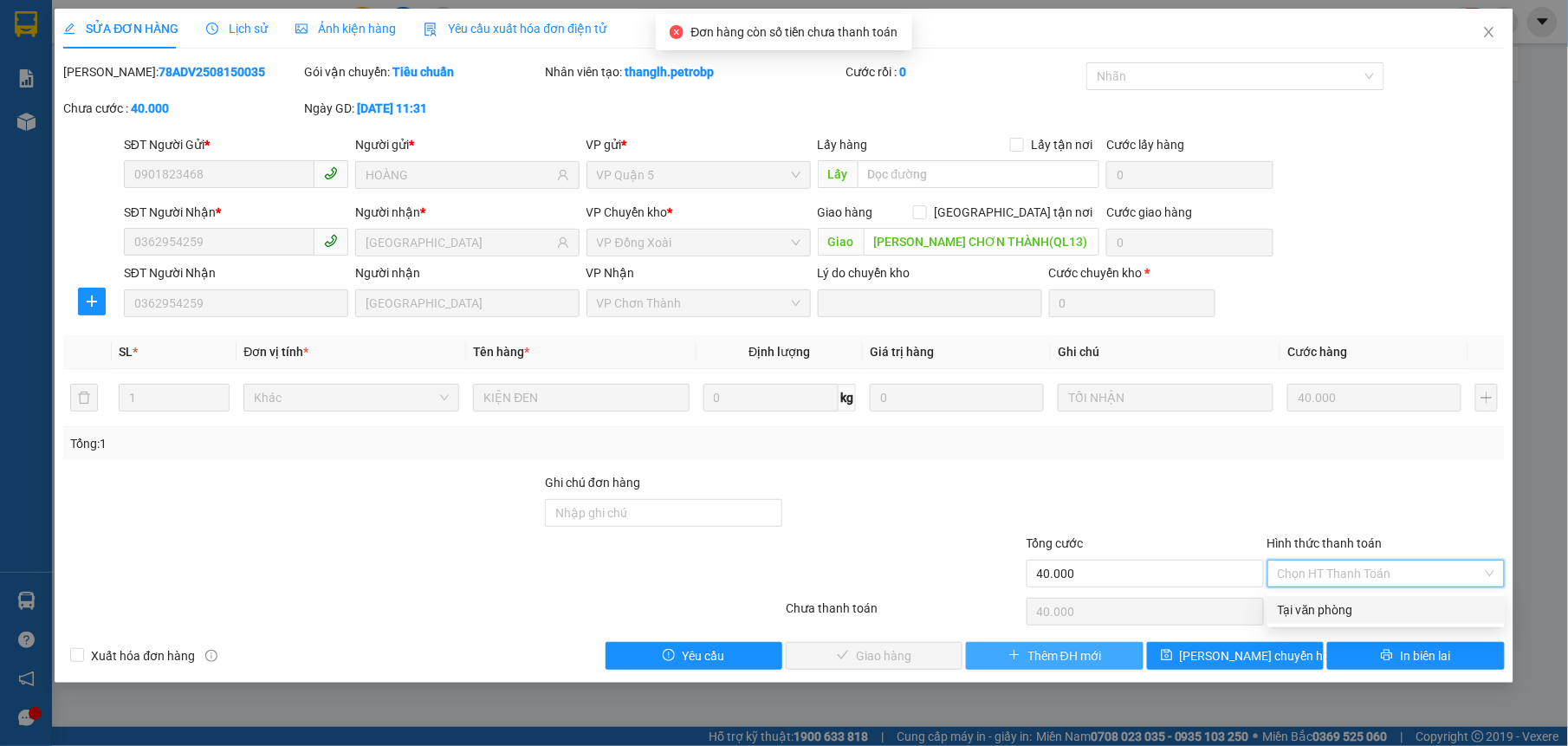
type input "0"
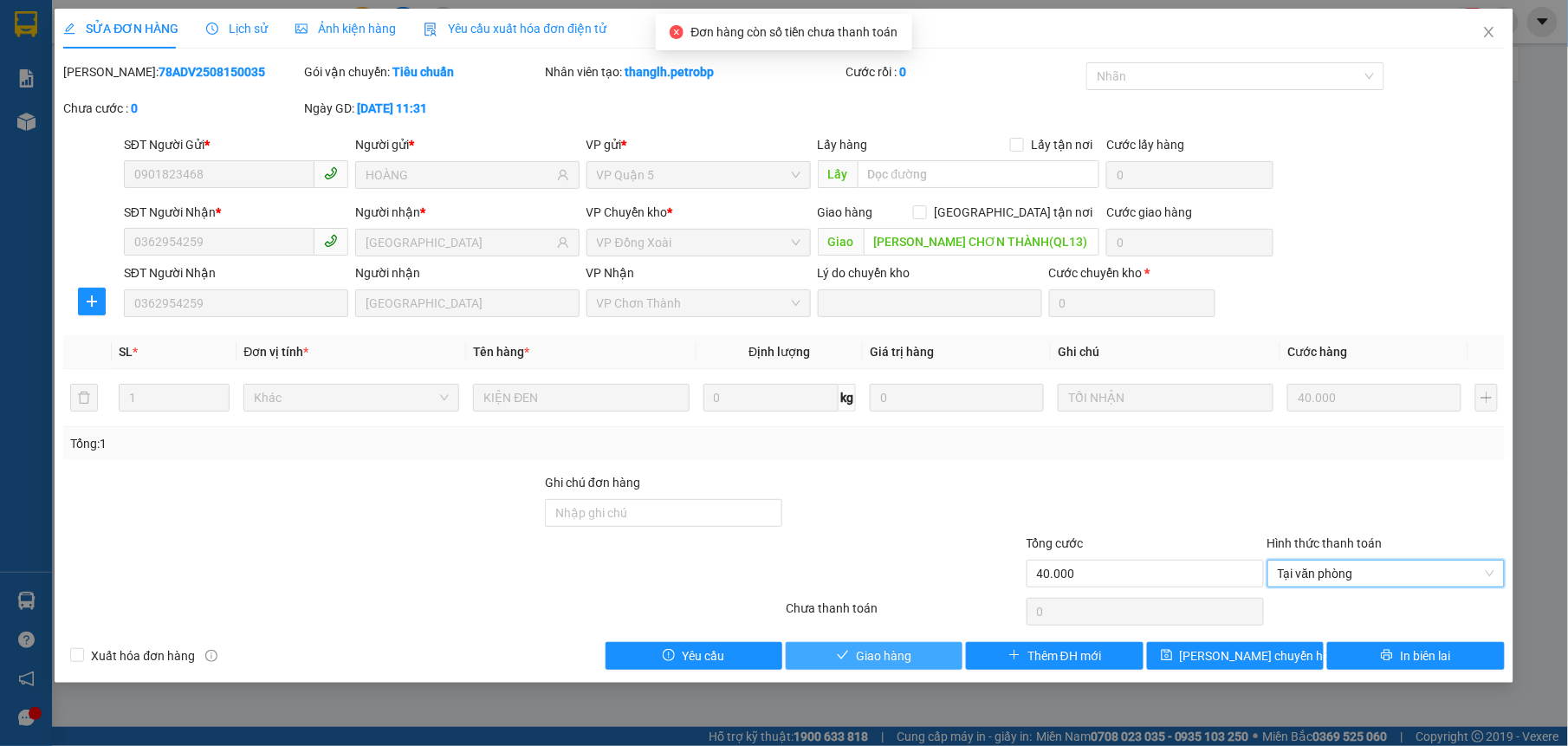
drag, startPoint x: 839, startPoint y: 655, endPoint x: 842, endPoint y: 645, distance: 10.4
click at [839, 653] on icon "check" at bounding box center [843, 655] width 12 height 12
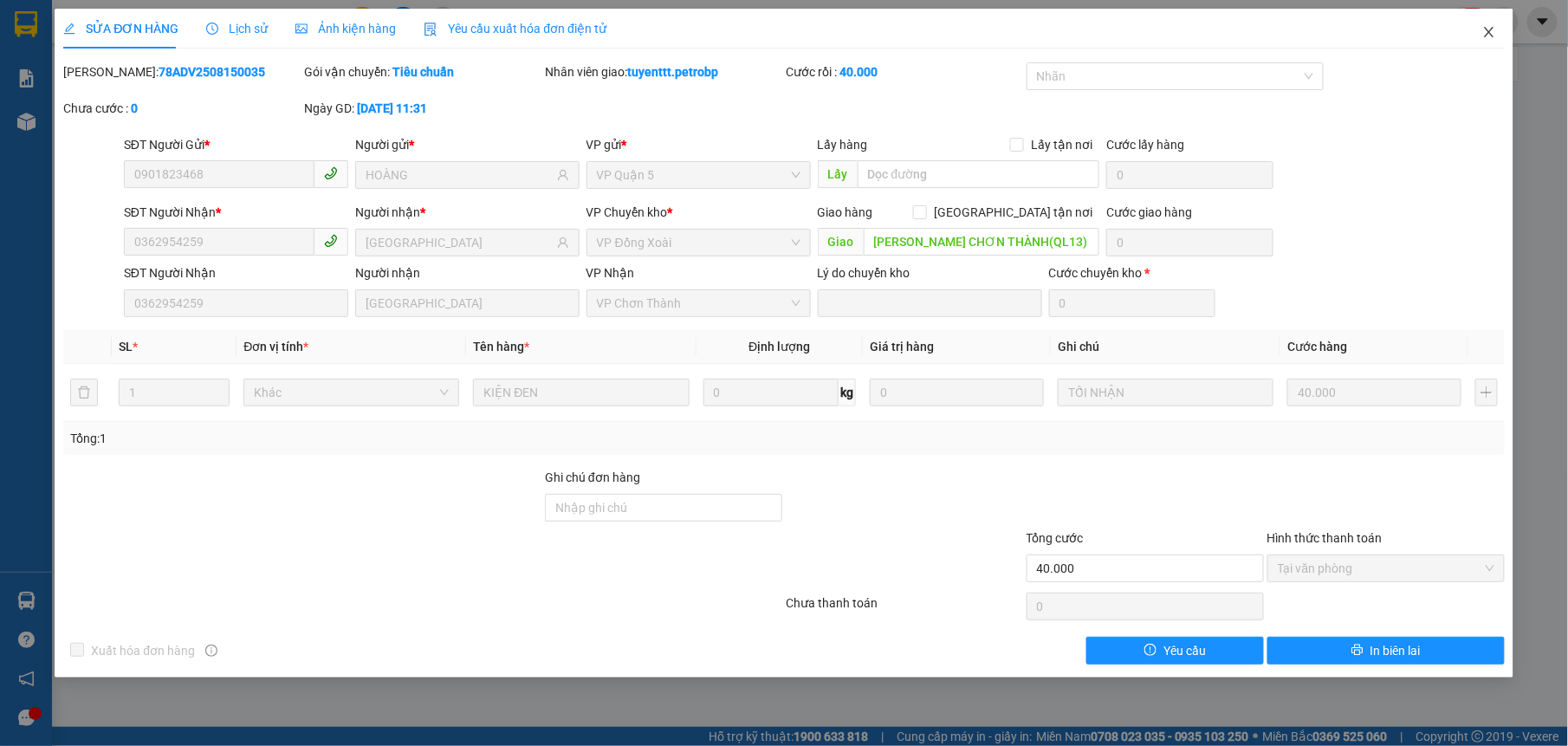
click at [1484, 37] on icon "close" at bounding box center [1489, 32] width 14 height 14
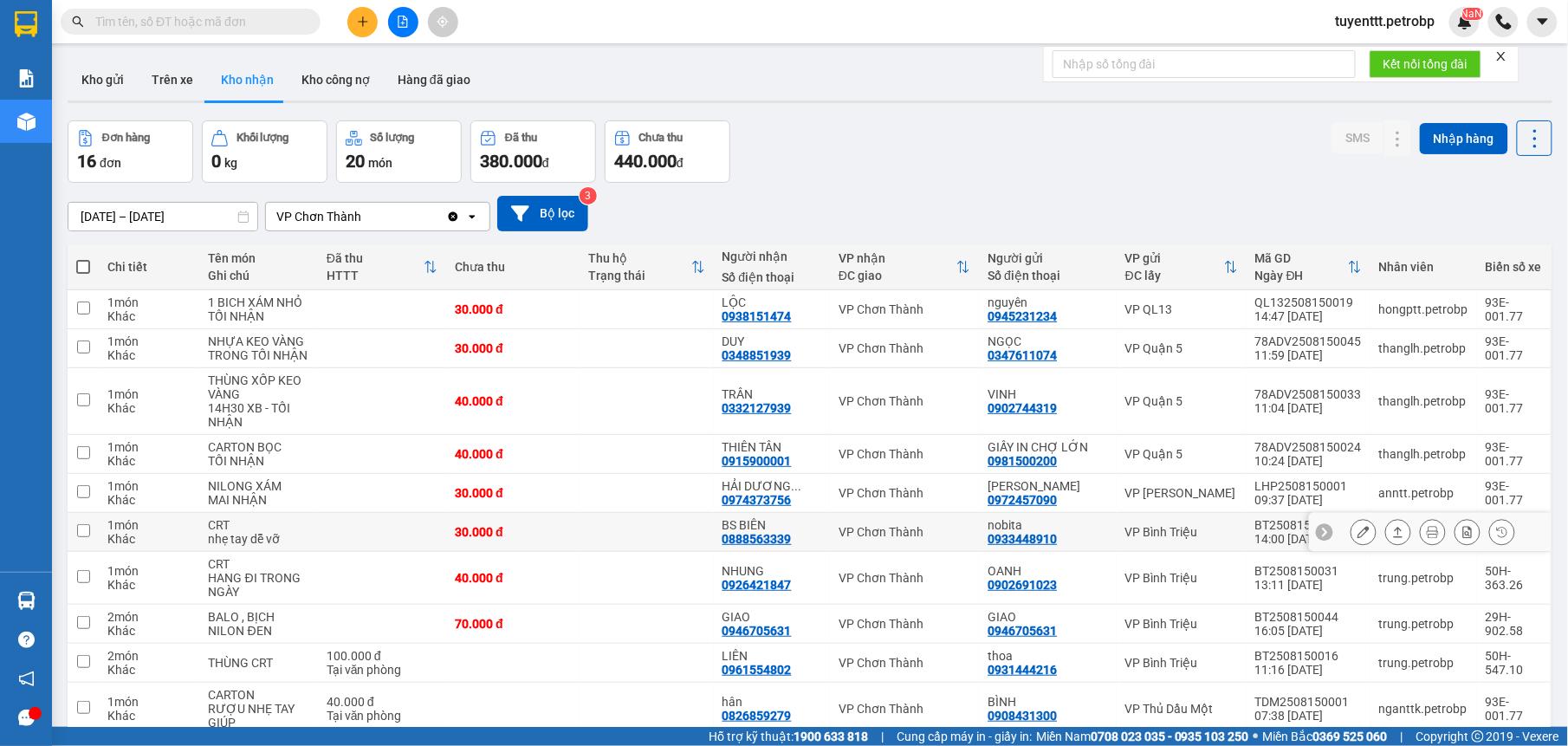
scroll to position [84, 0]
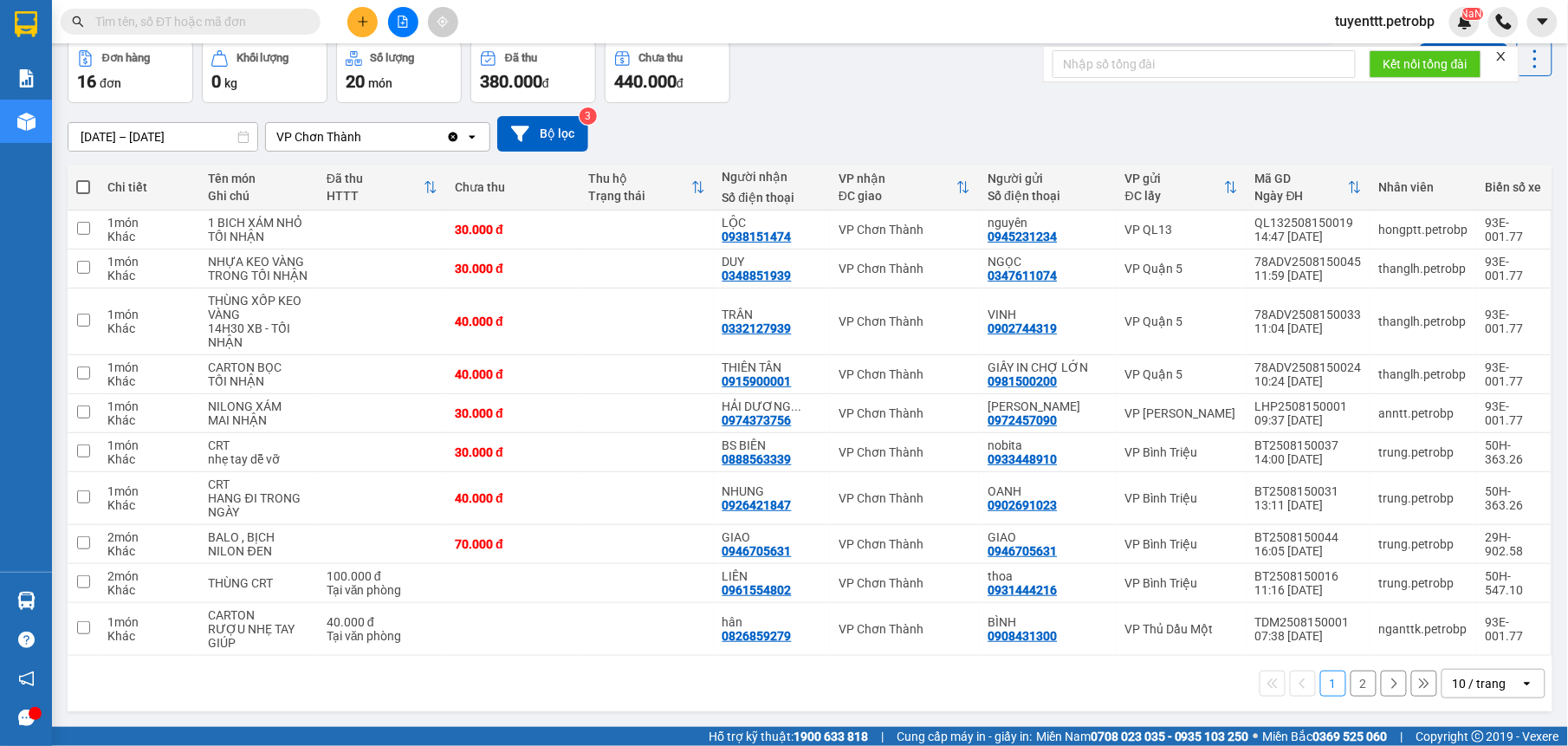
click at [1350, 690] on button "2" at bounding box center [1364, 684] width 26 height 26
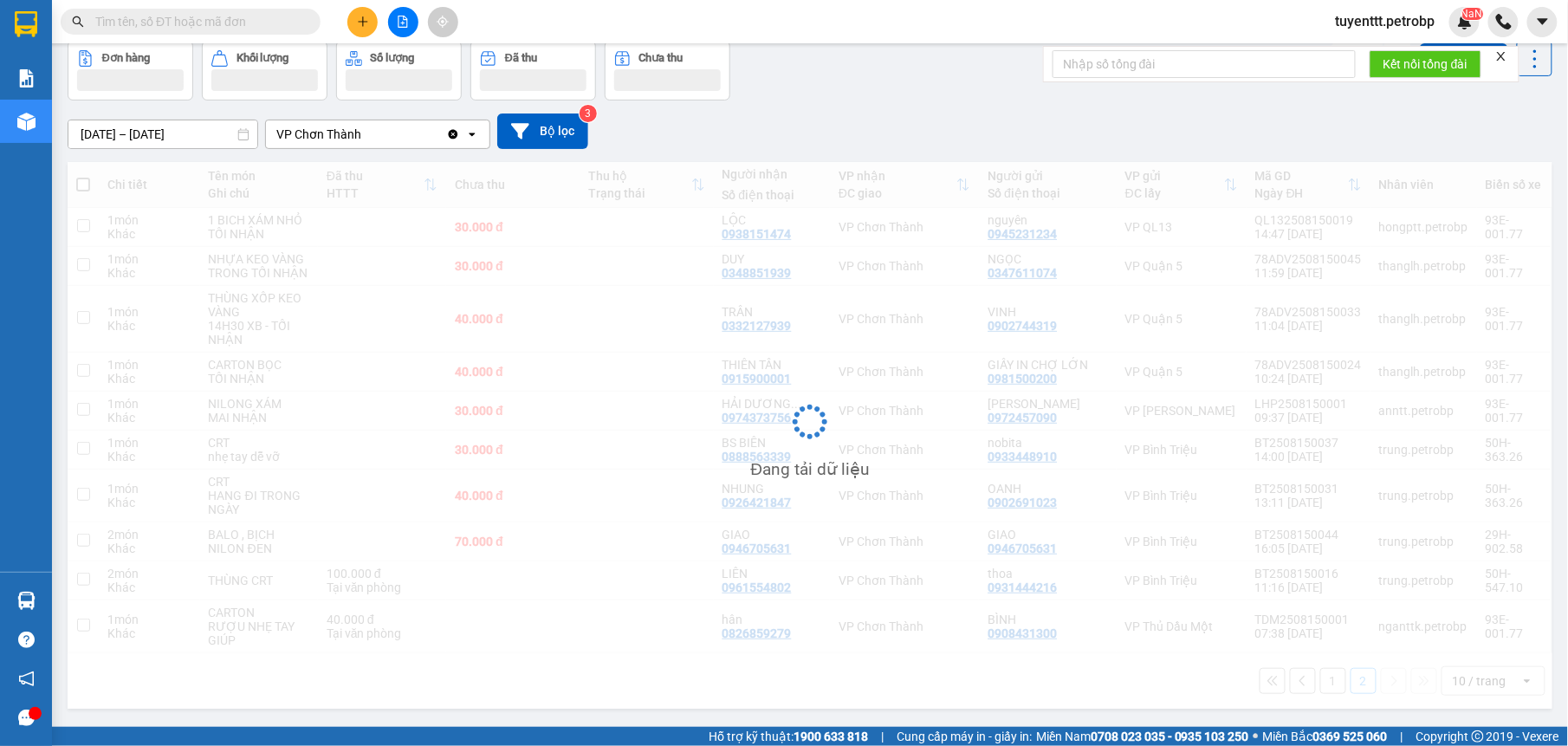
scroll to position [80, 0]
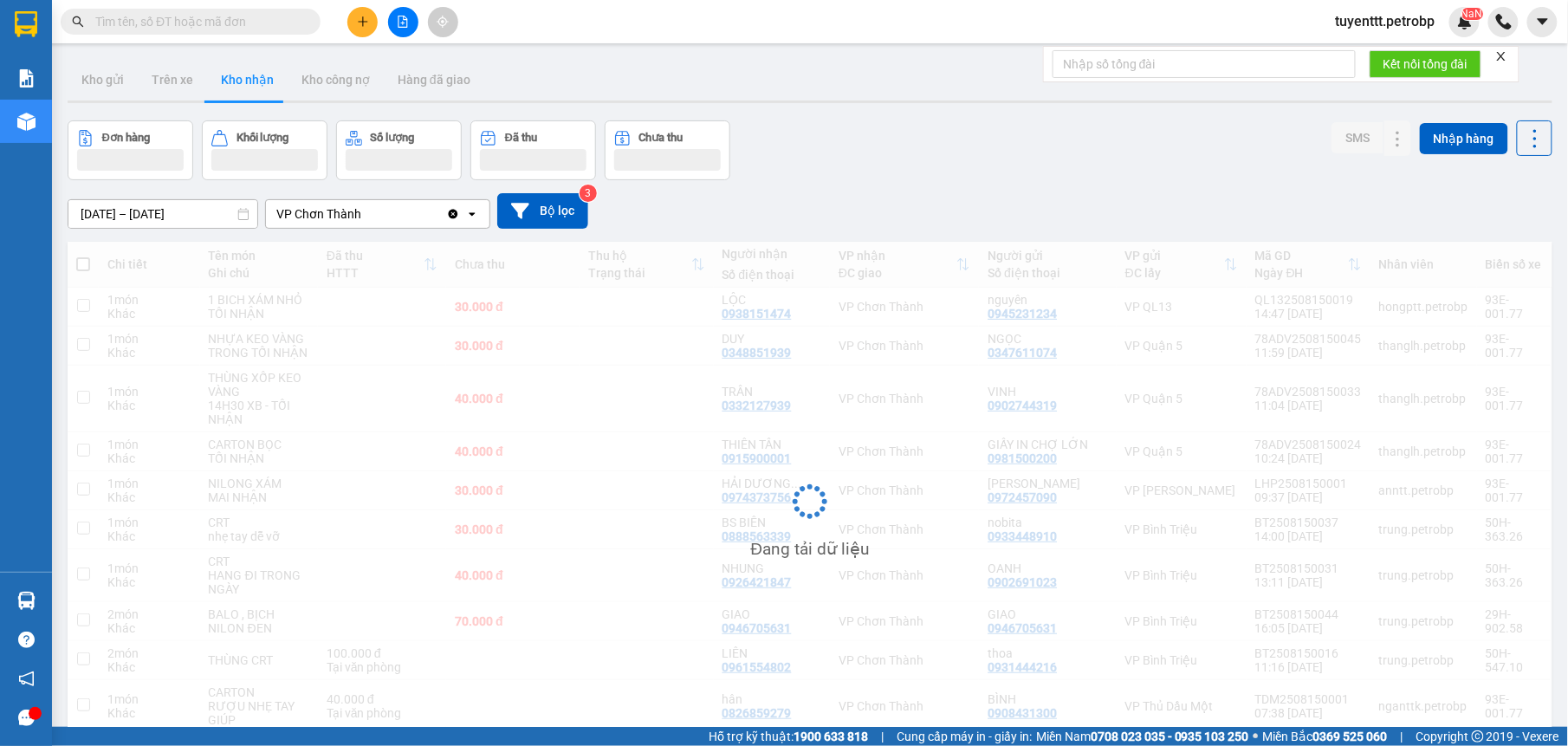
scroll to position [80, 0]
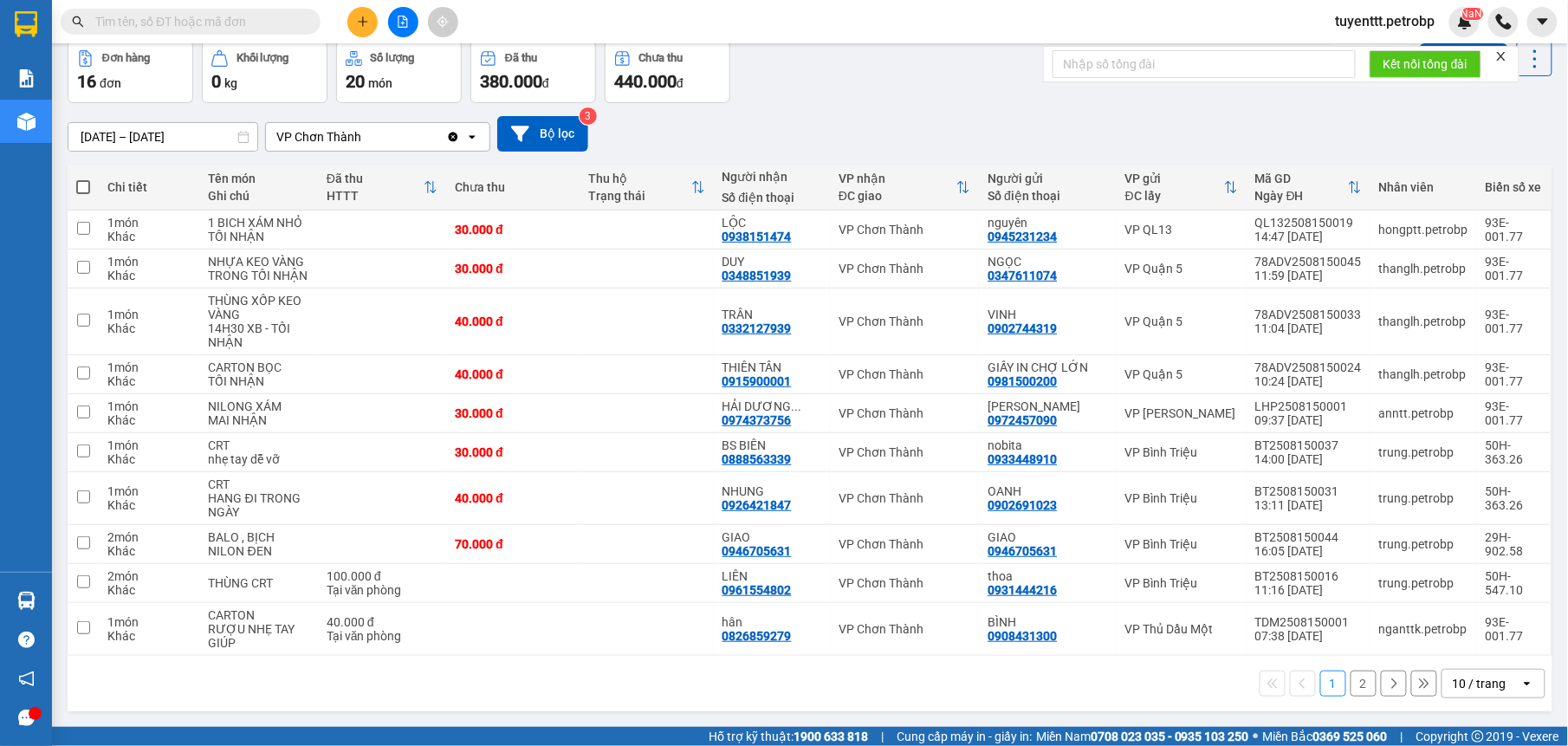
click at [389, 23] on button at bounding box center [403, 22] width 30 height 30
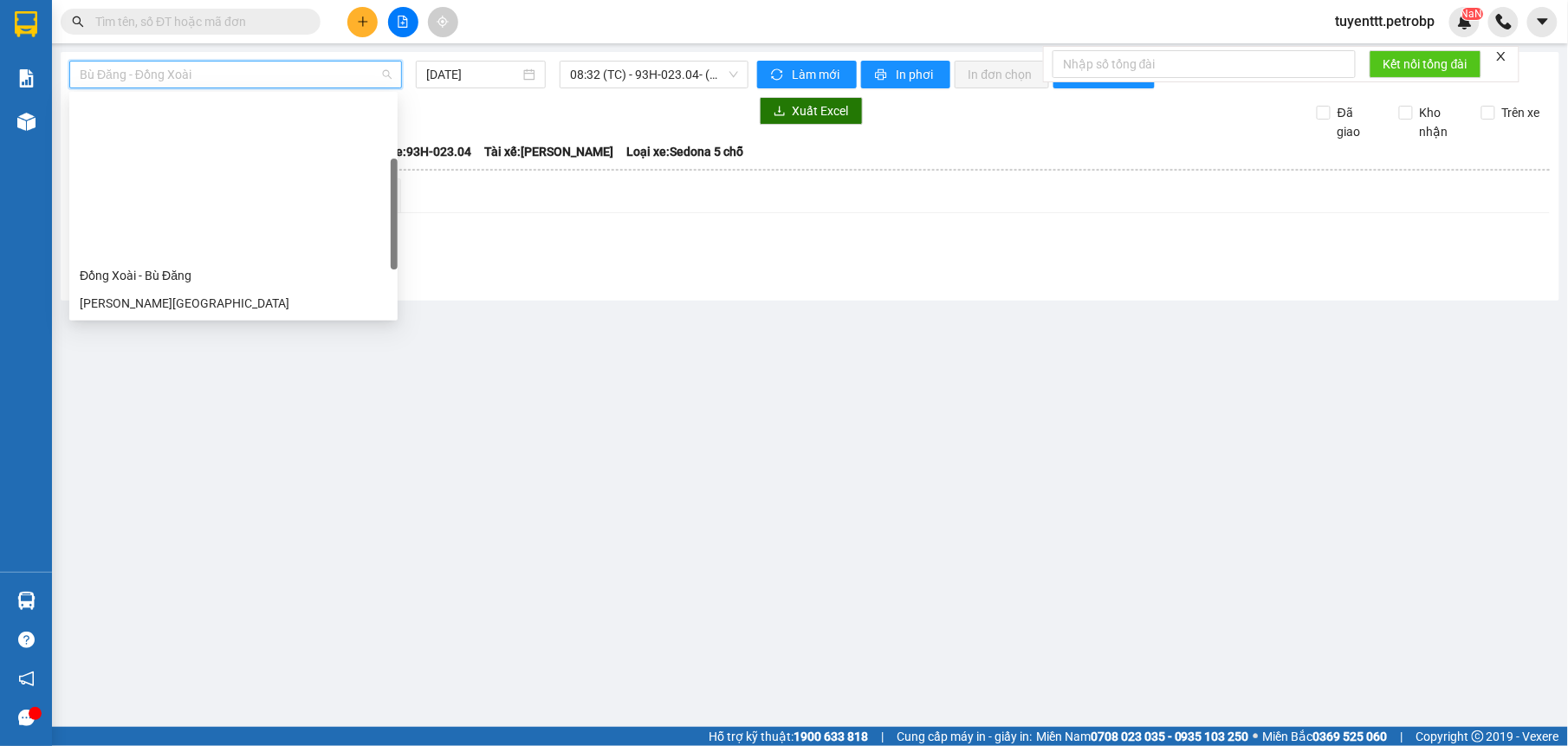
scroll to position [173, 0]
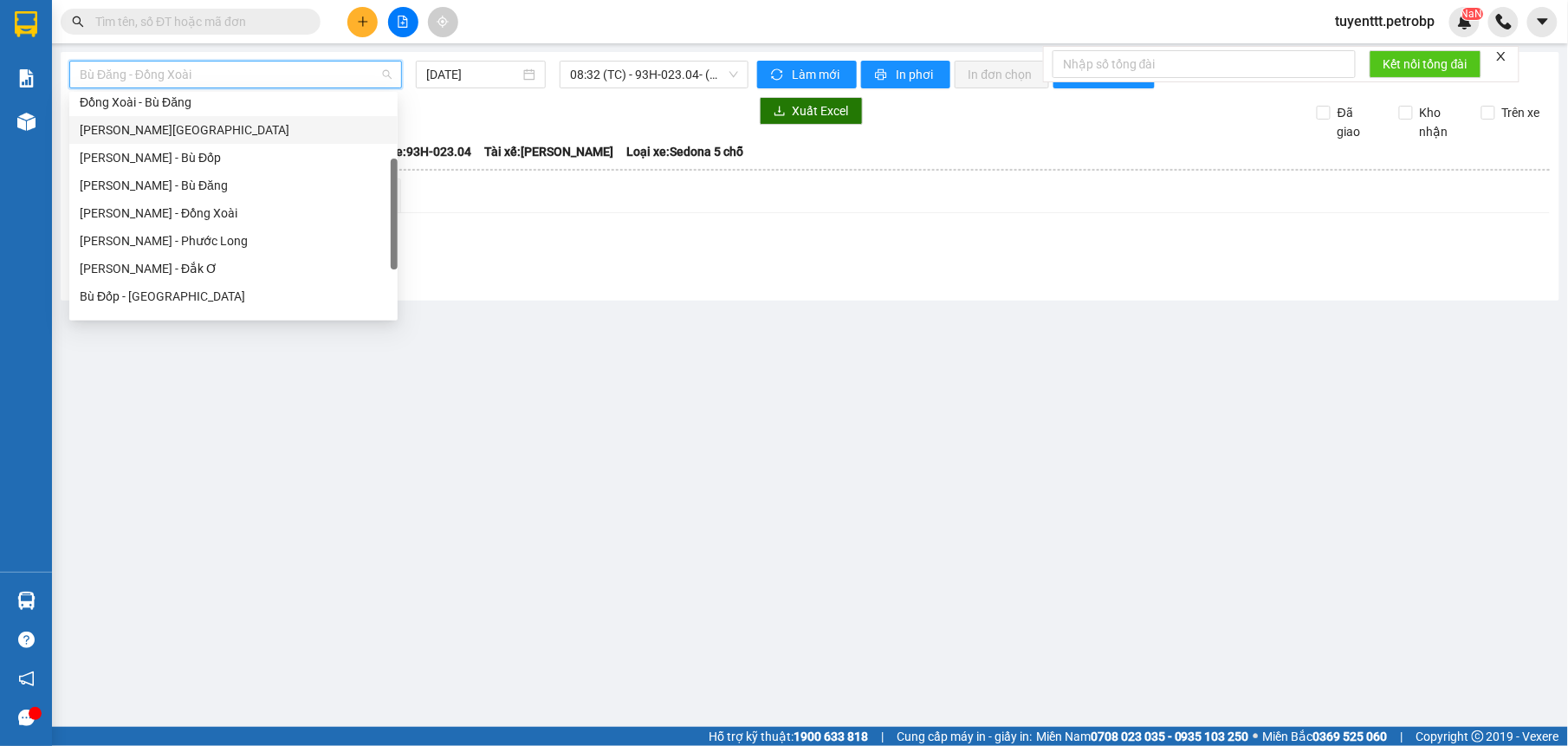
click at [181, 130] on div "[PERSON_NAME][GEOGRAPHIC_DATA]" at bounding box center [234, 130] width 308 height 19
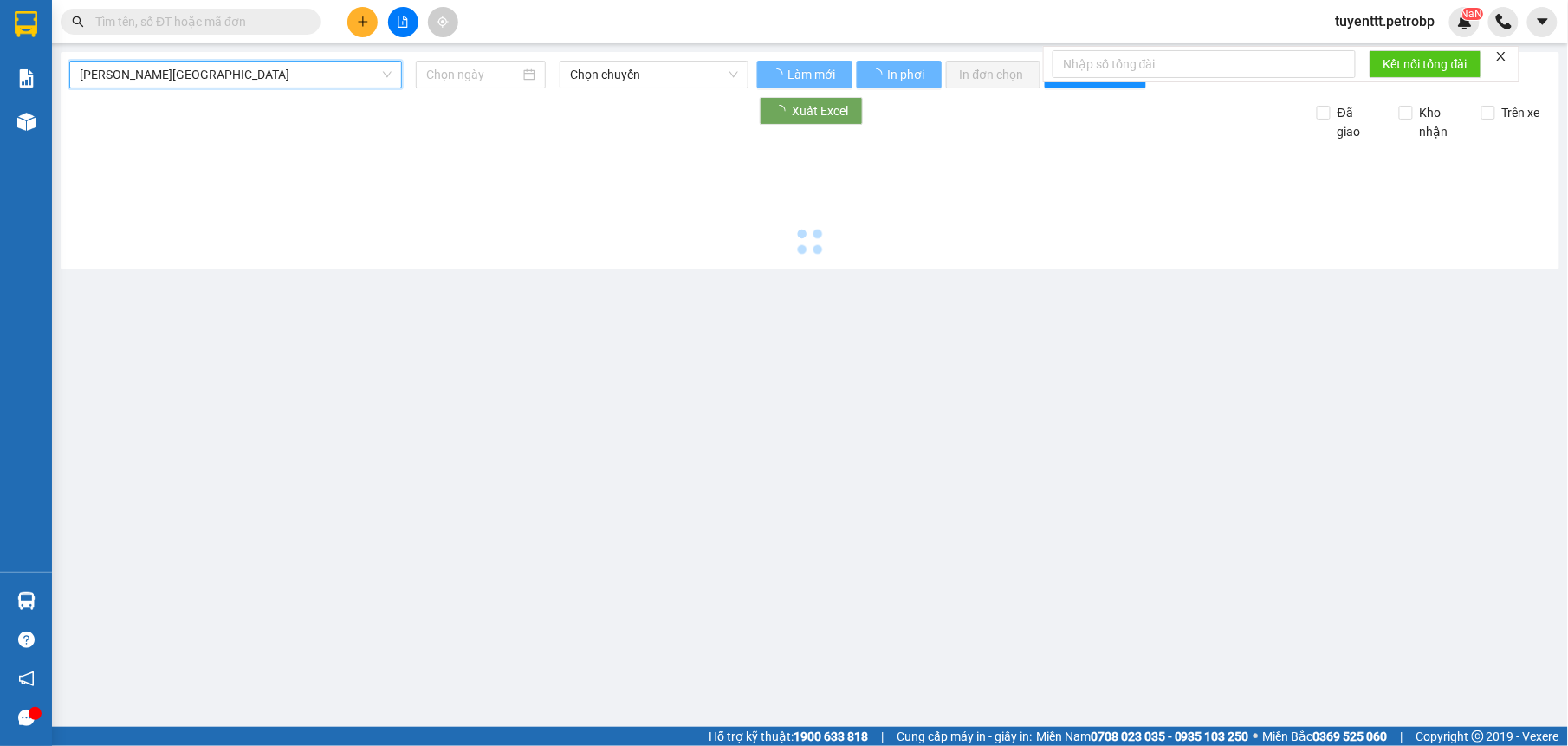
type input "[DATE]"
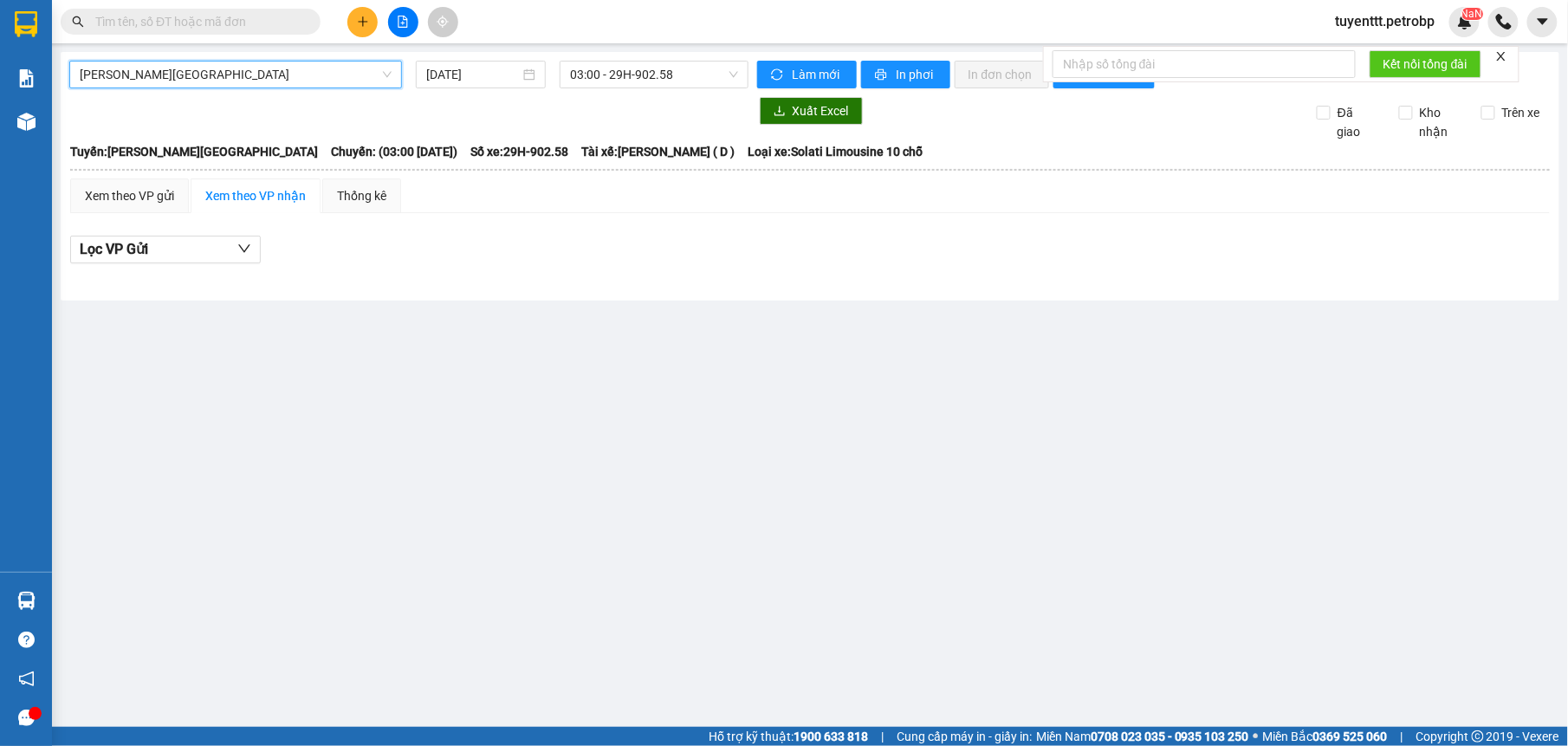
click at [198, 81] on span "[PERSON_NAME][GEOGRAPHIC_DATA]" at bounding box center [235, 74] width 312 height 26
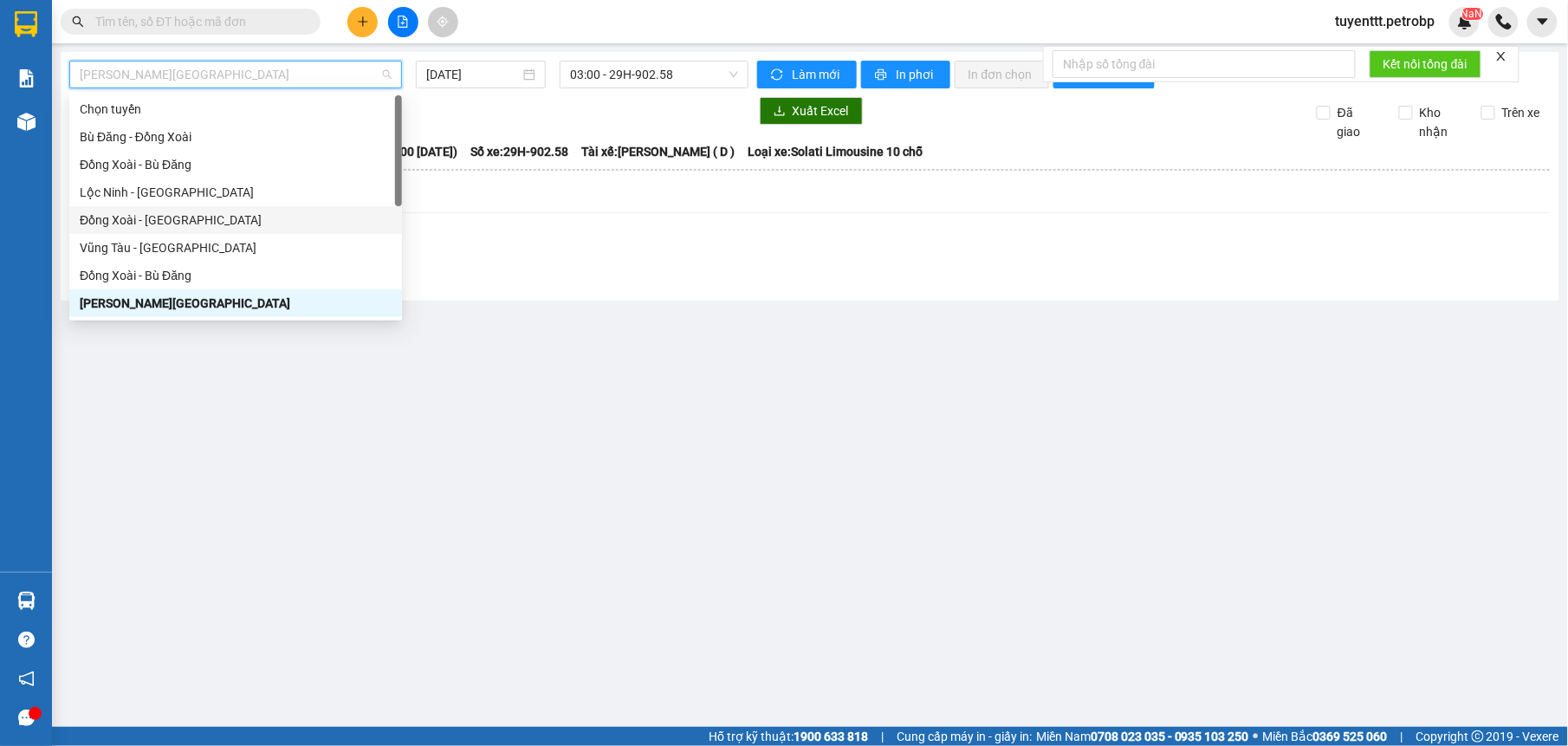
click at [149, 211] on div "Đồng Xoài - [GEOGRAPHIC_DATA]" at bounding box center [235, 220] width 312 height 19
type input "[DATE]"
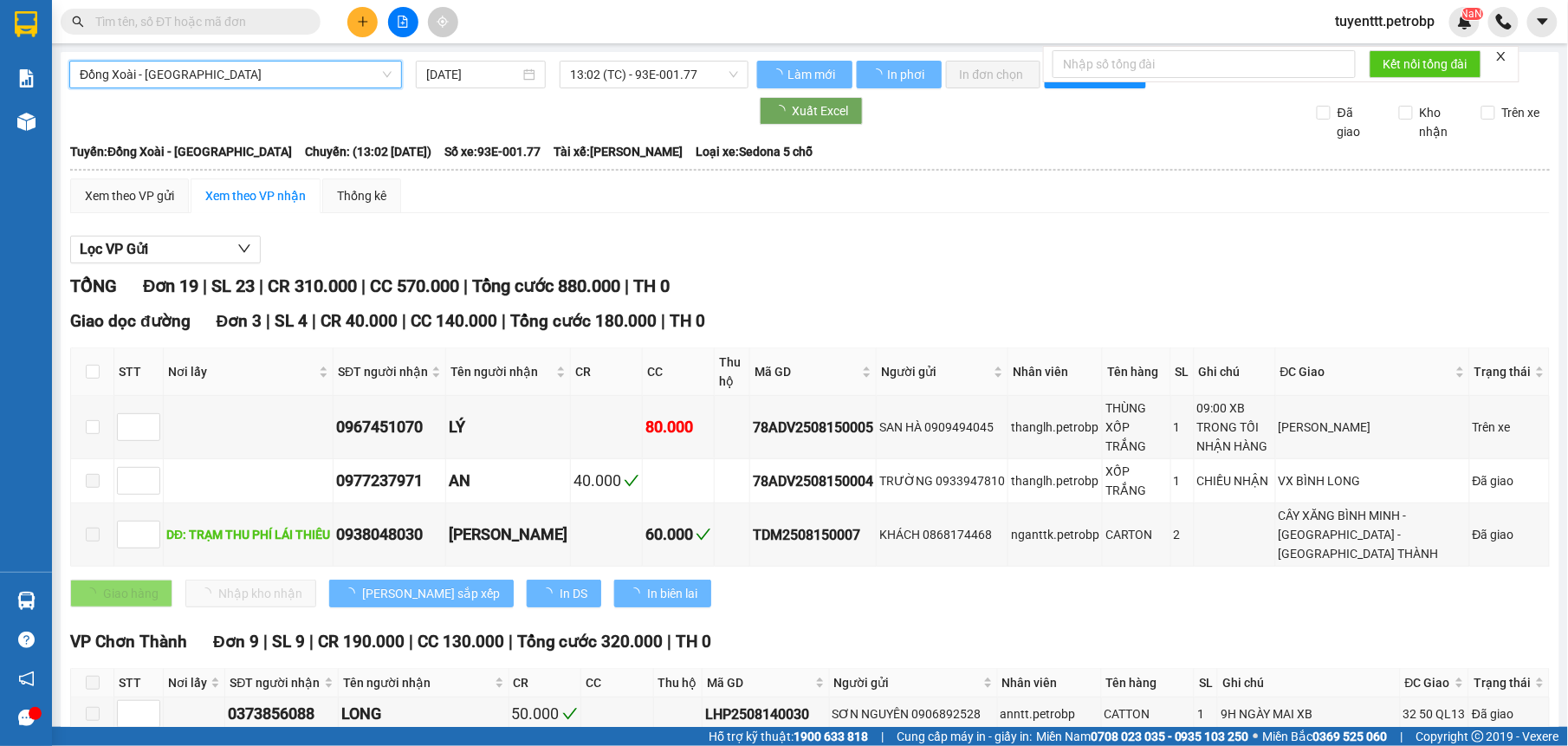
click at [674, 78] on span "13:02 (TC) - 93E-001.77" at bounding box center [654, 74] width 168 height 26
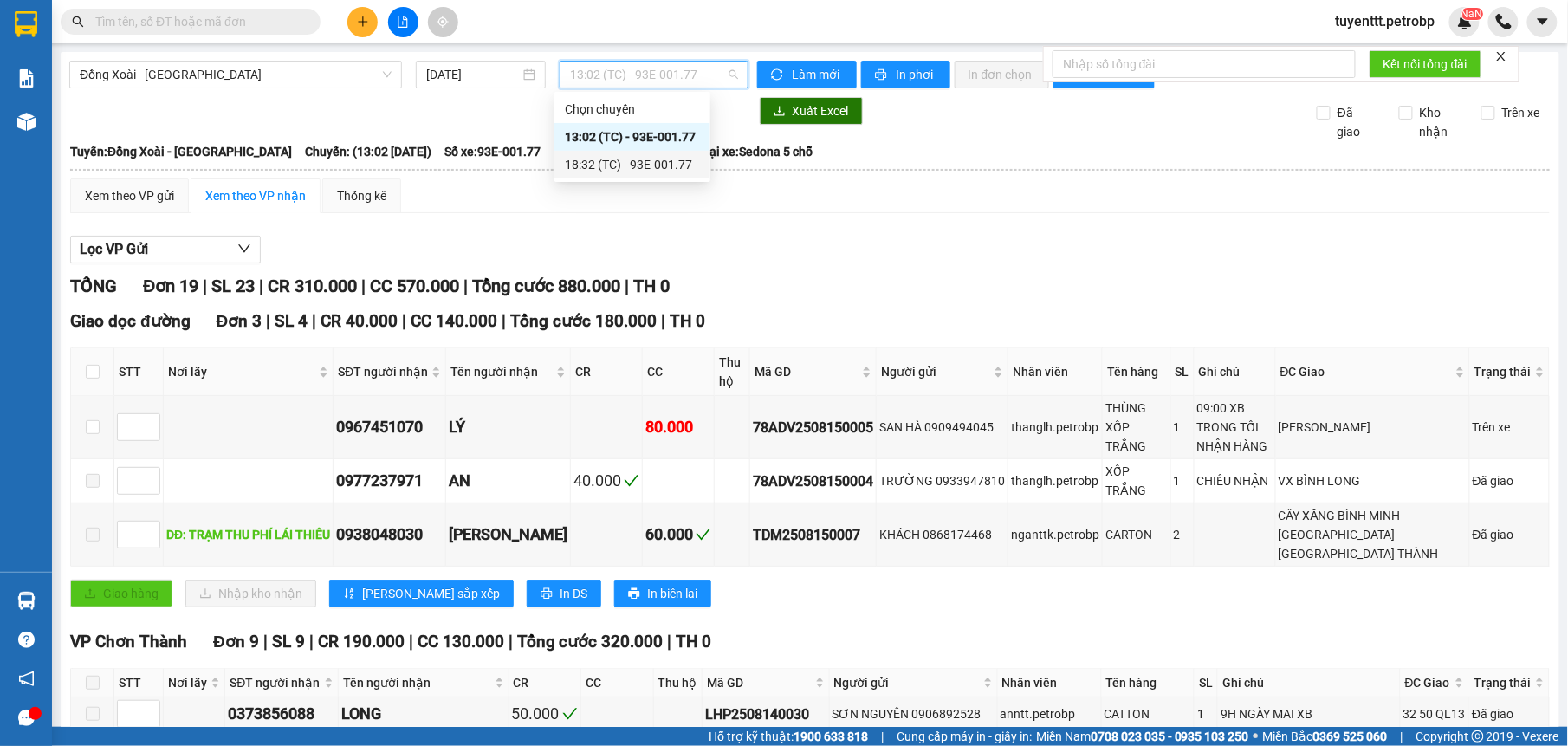
click at [659, 173] on div "18:32 (TC) - 93E-001.77" at bounding box center [632, 165] width 135 height 19
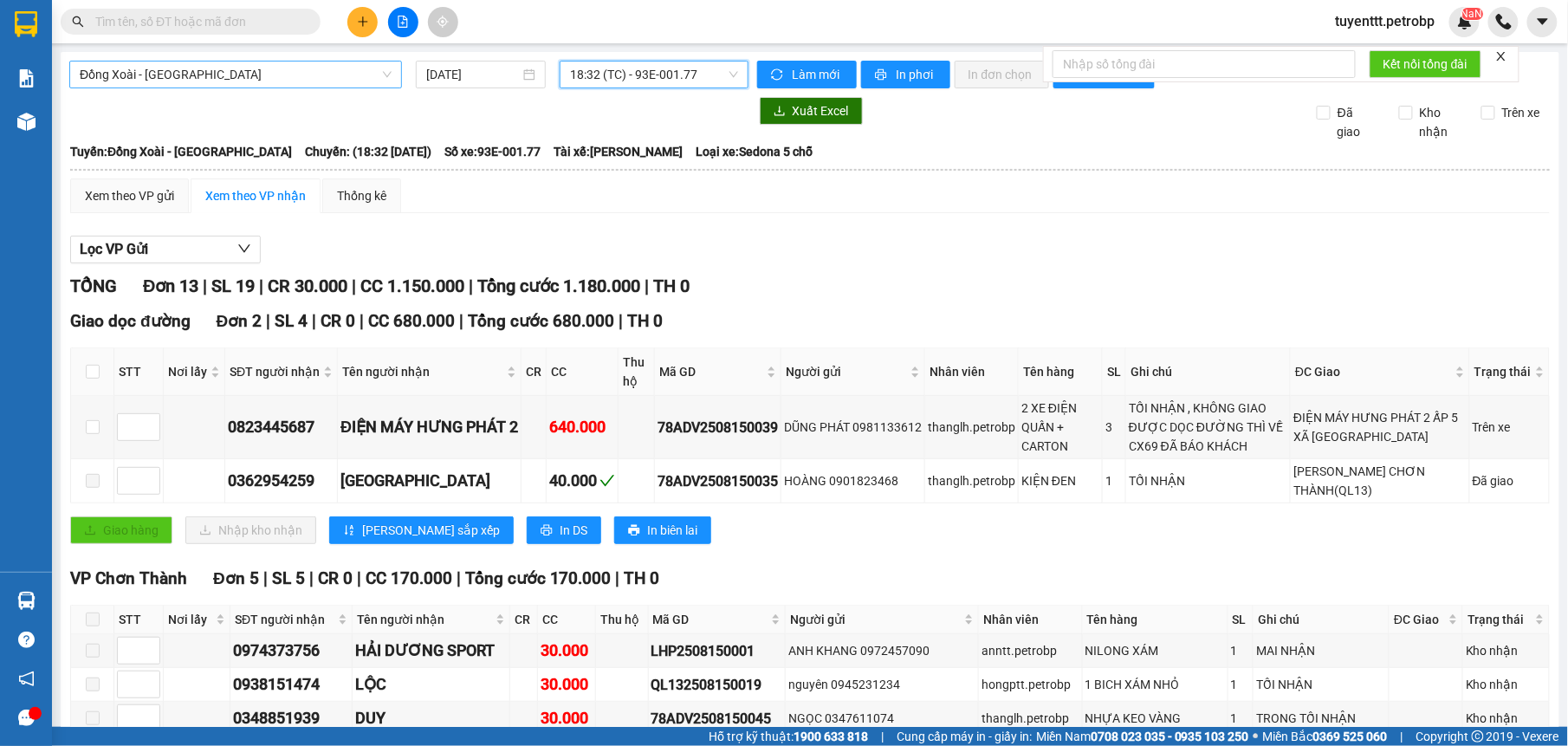
click at [156, 76] on span "Đồng Xoài - [GEOGRAPHIC_DATA]" at bounding box center [235, 74] width 312 height 26
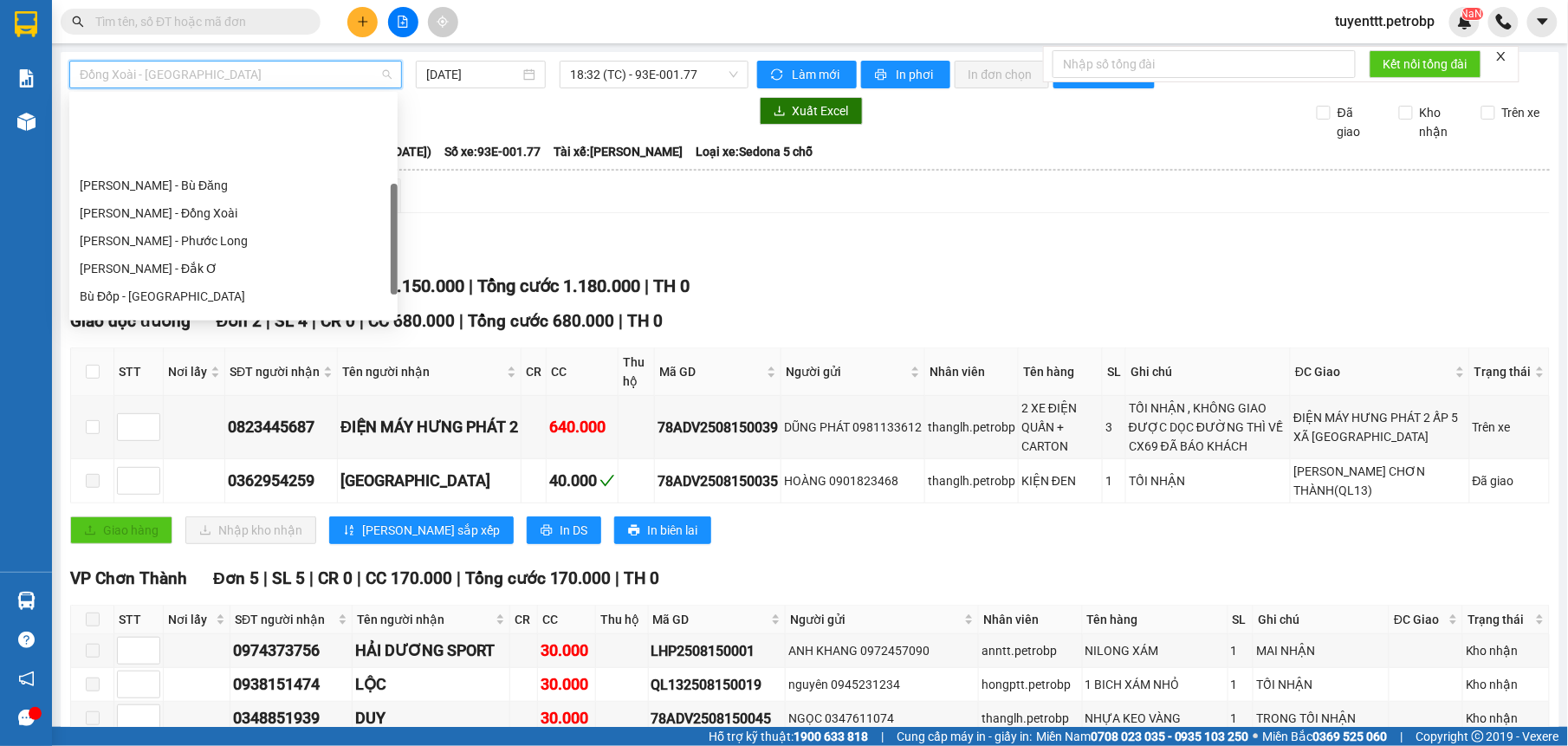
scroll to position [260, 0]
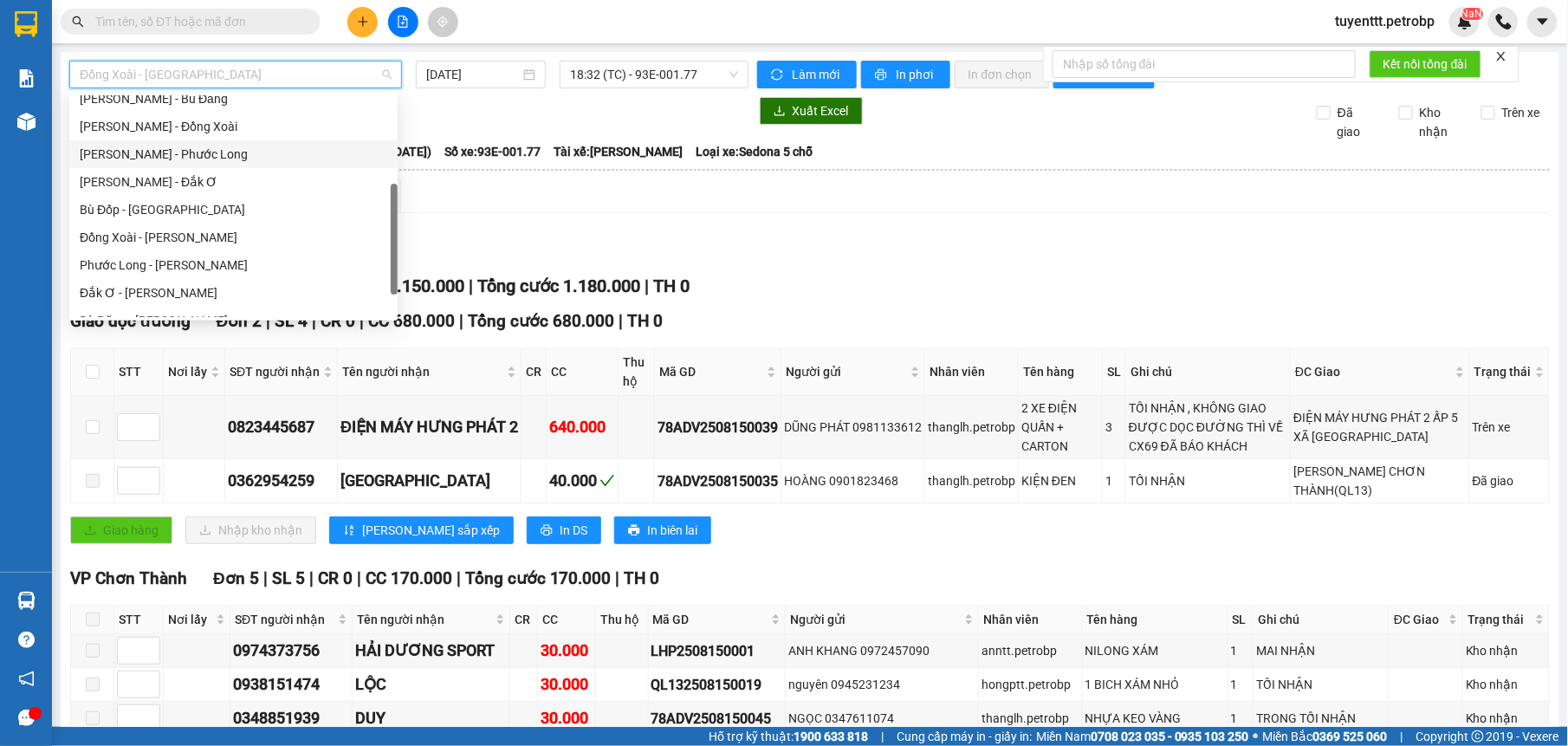
click at [221, 156] on div "[PERSON_NAME] - Phước Long" at bounding box center [234, 154] width 308 height 19
type input "[DATE]"
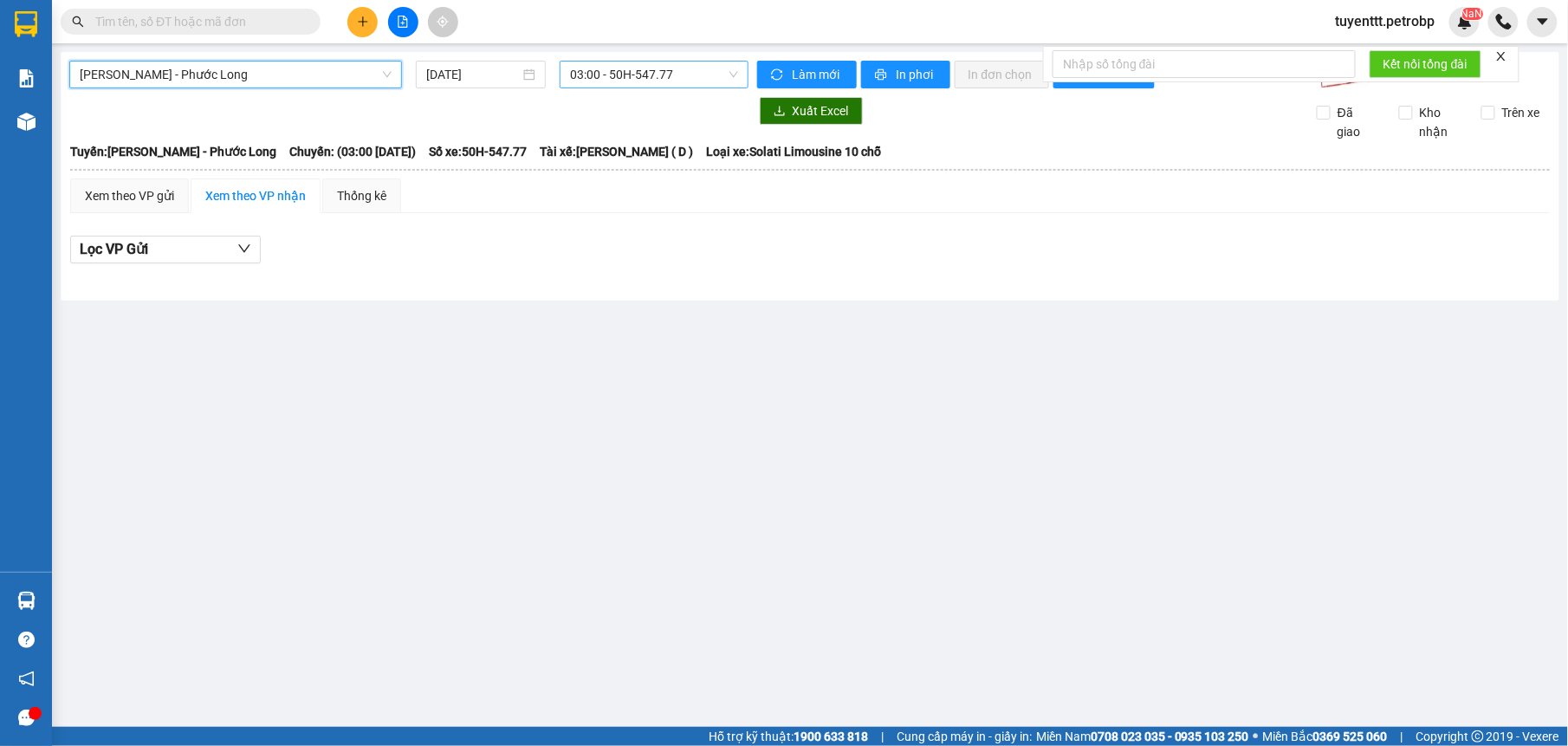
click at [659, 74] on span "03:00 - 50H-547.77" at bounding box center [654, 74] width 168 height 26
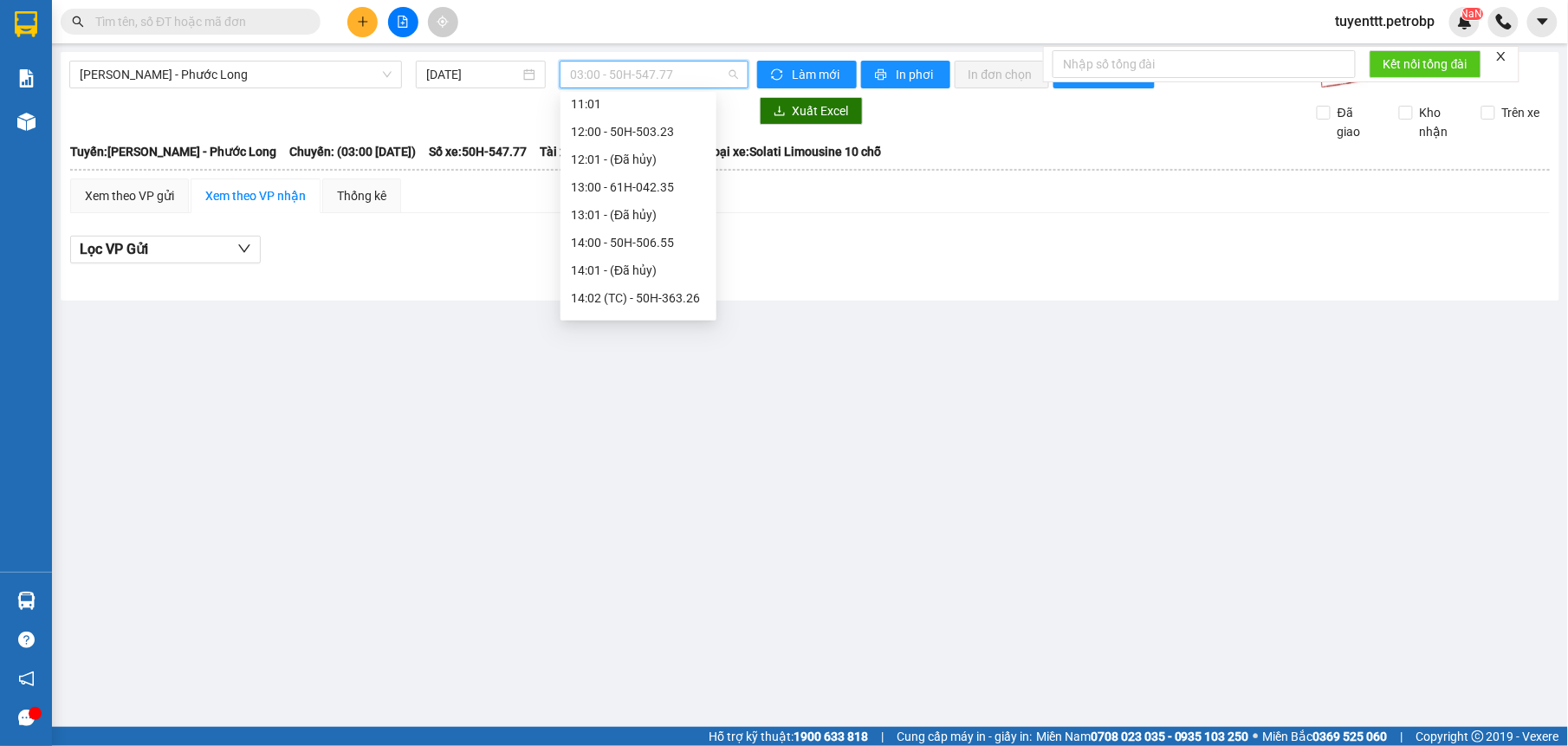
scroll to position [598, 0]
click at [670, 233] on div "14:02 (TC) - 50H-363.26" at bounding box center [638, 232] width 135 height 19
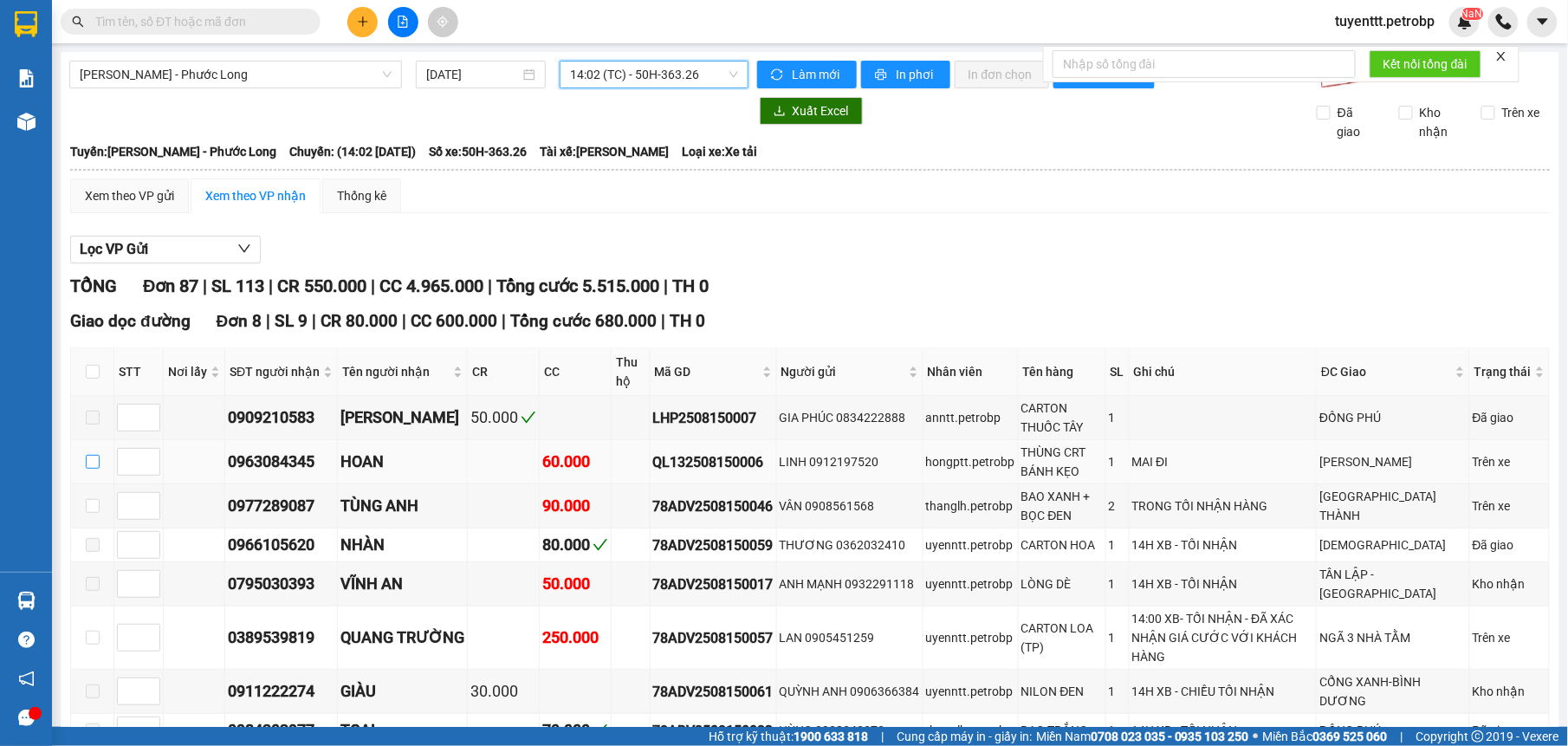
click at [95, 464] on input "checkbox" at bounding box center [92, 462] width 14 height 14
checkbox input "true"
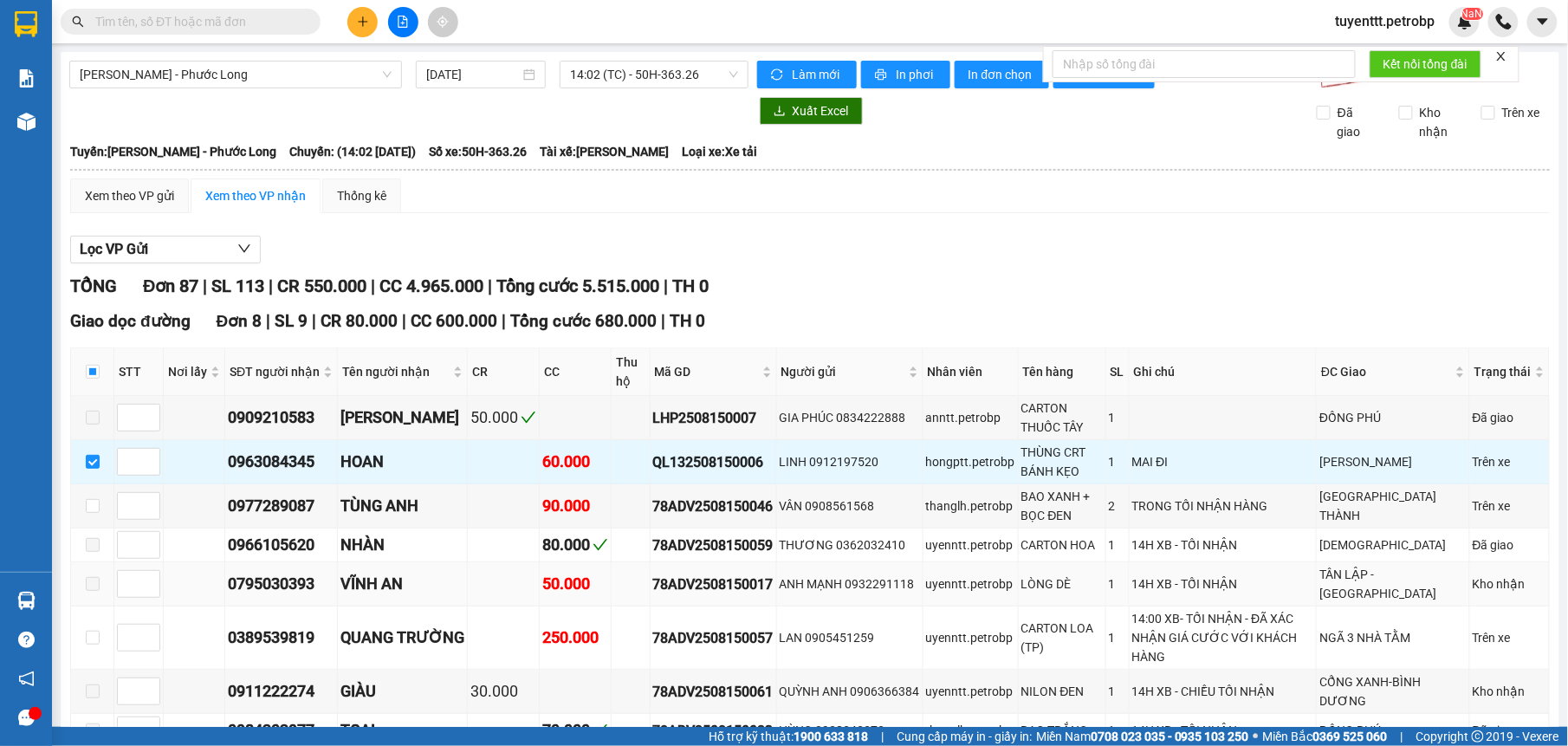
scroll to position [109, 0]
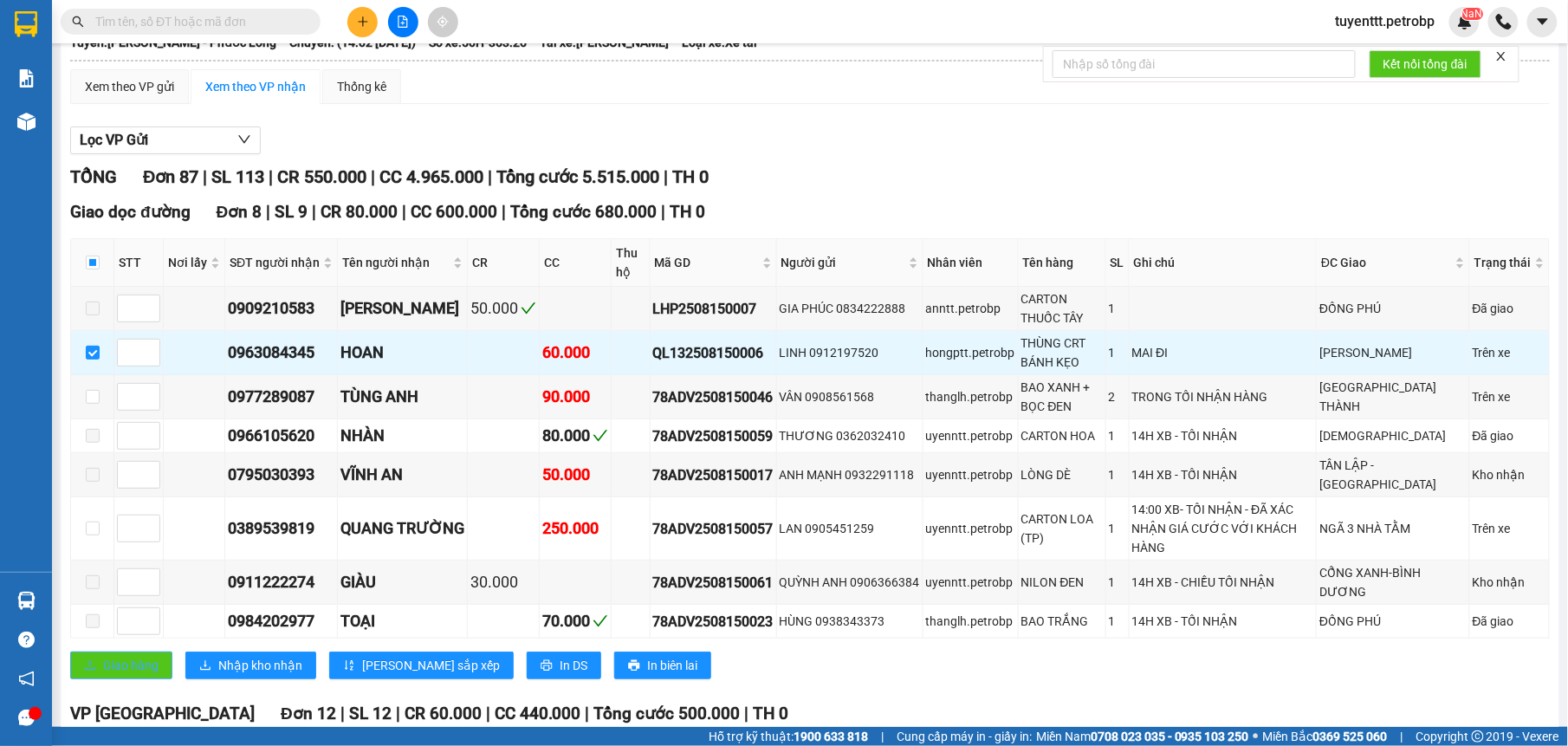
click at [135, 659] on span "Giao hàng" at bounding box center [130, 665] width 56 height 19
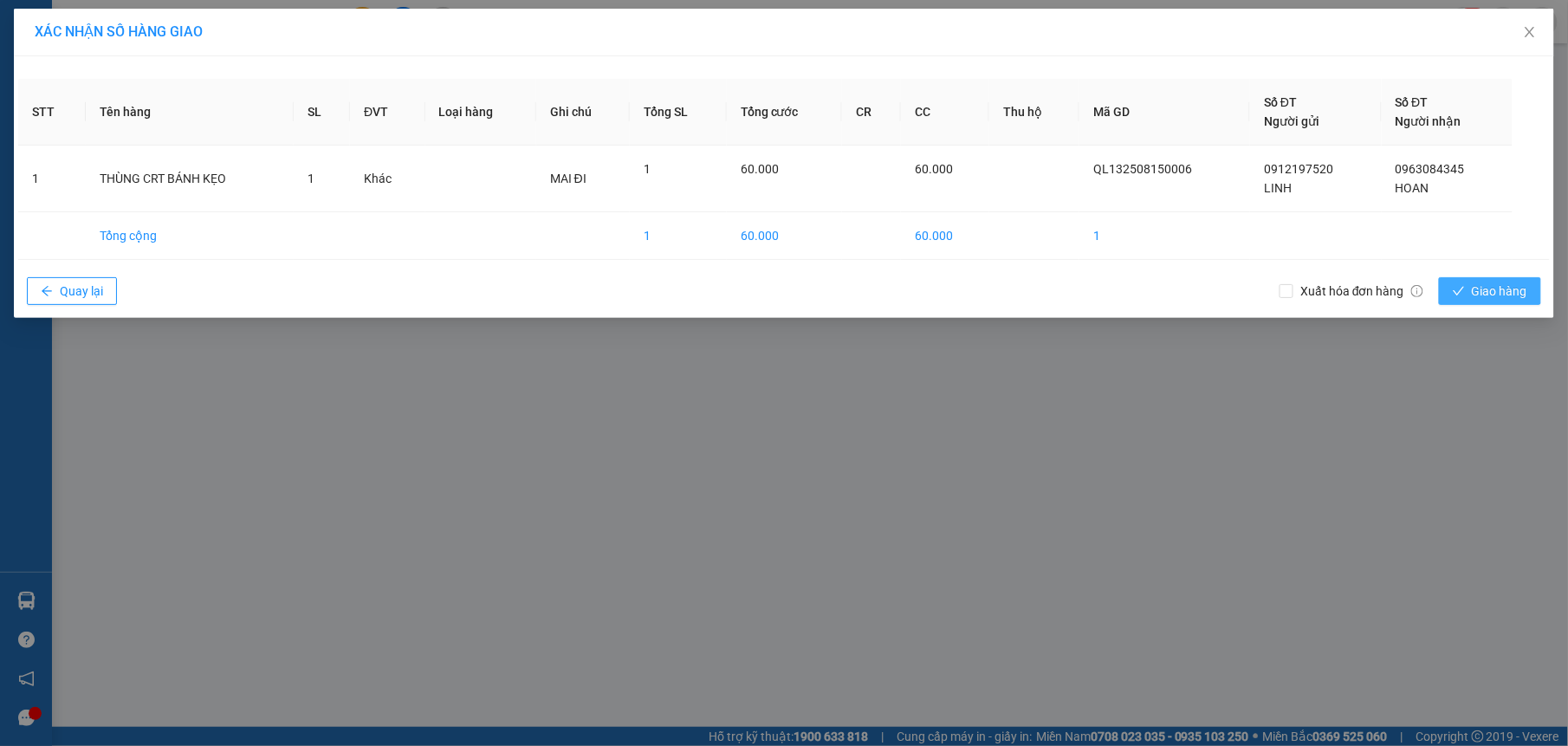
click at [1508, 288] on span "Giao hàng" at bounding box center [1499, 291] width 56 height 19
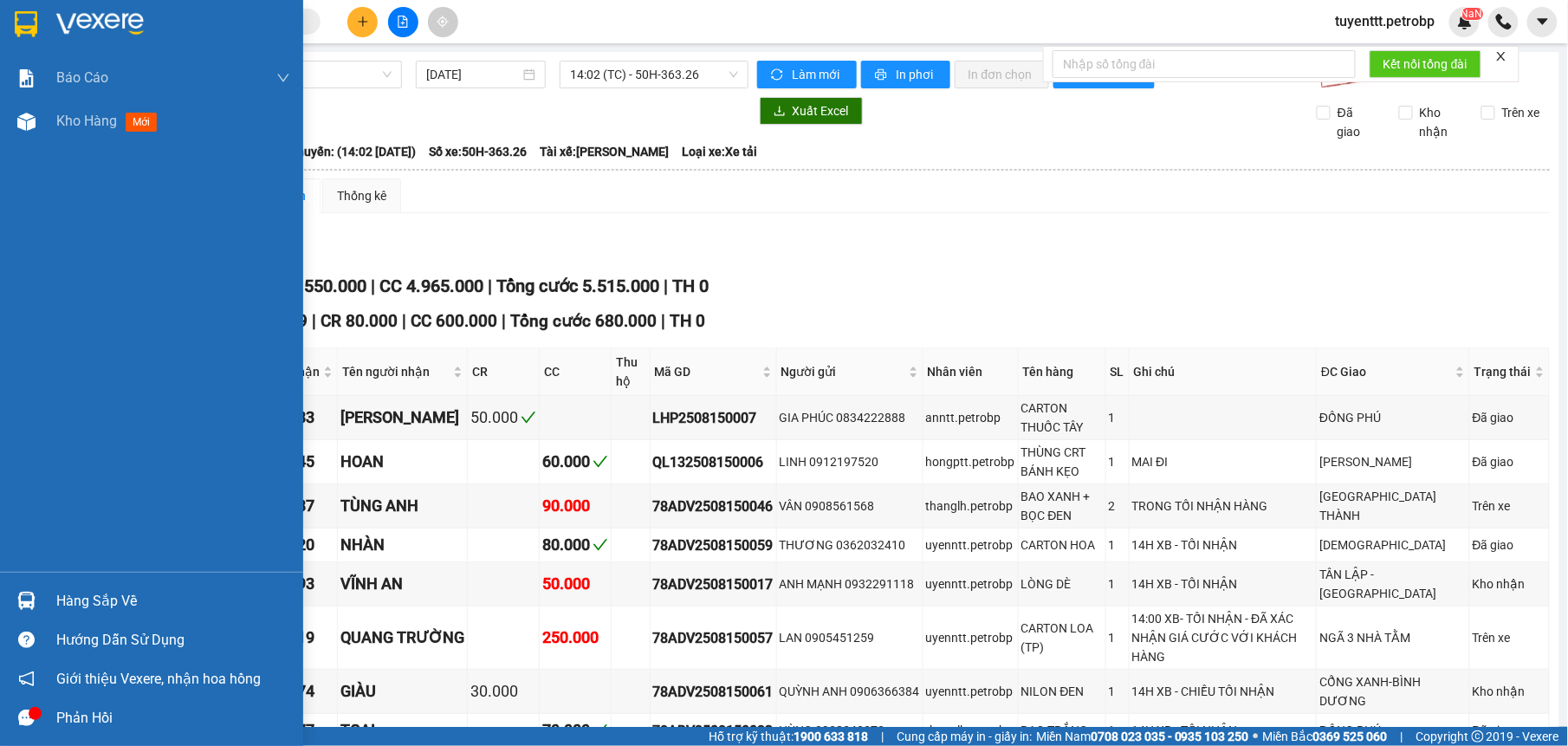
click at [35, 593] on img at bounding box center [25, 600] width 18 height 18
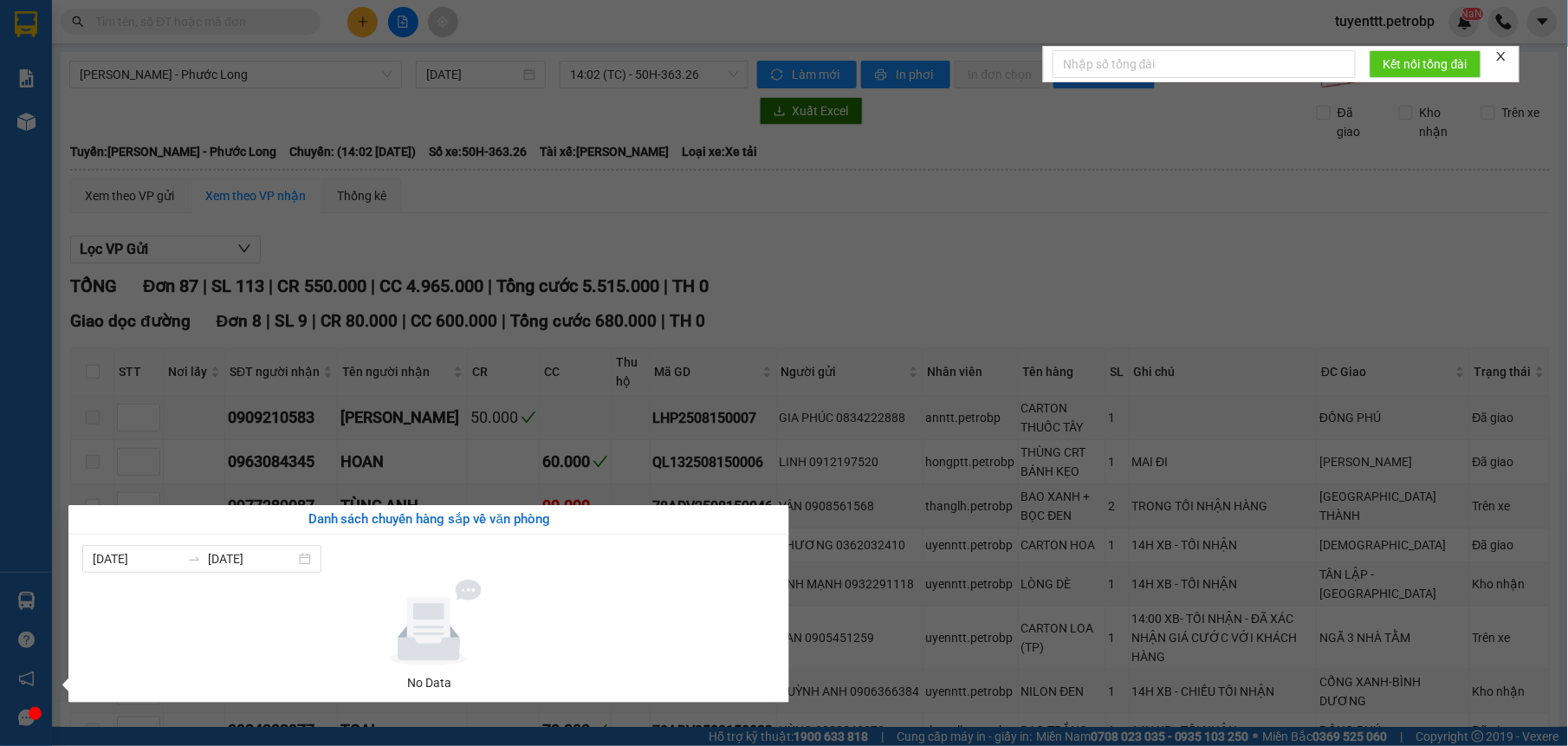
click at [745, 277] on section "Kết quả tìm kiếm ( 1 ) Bộ lọc Mã ĐH Trạng thái Món hàng Tổng cước Chưa cước Ngư…" at bounding box center [784, 373] width 1568 height 746
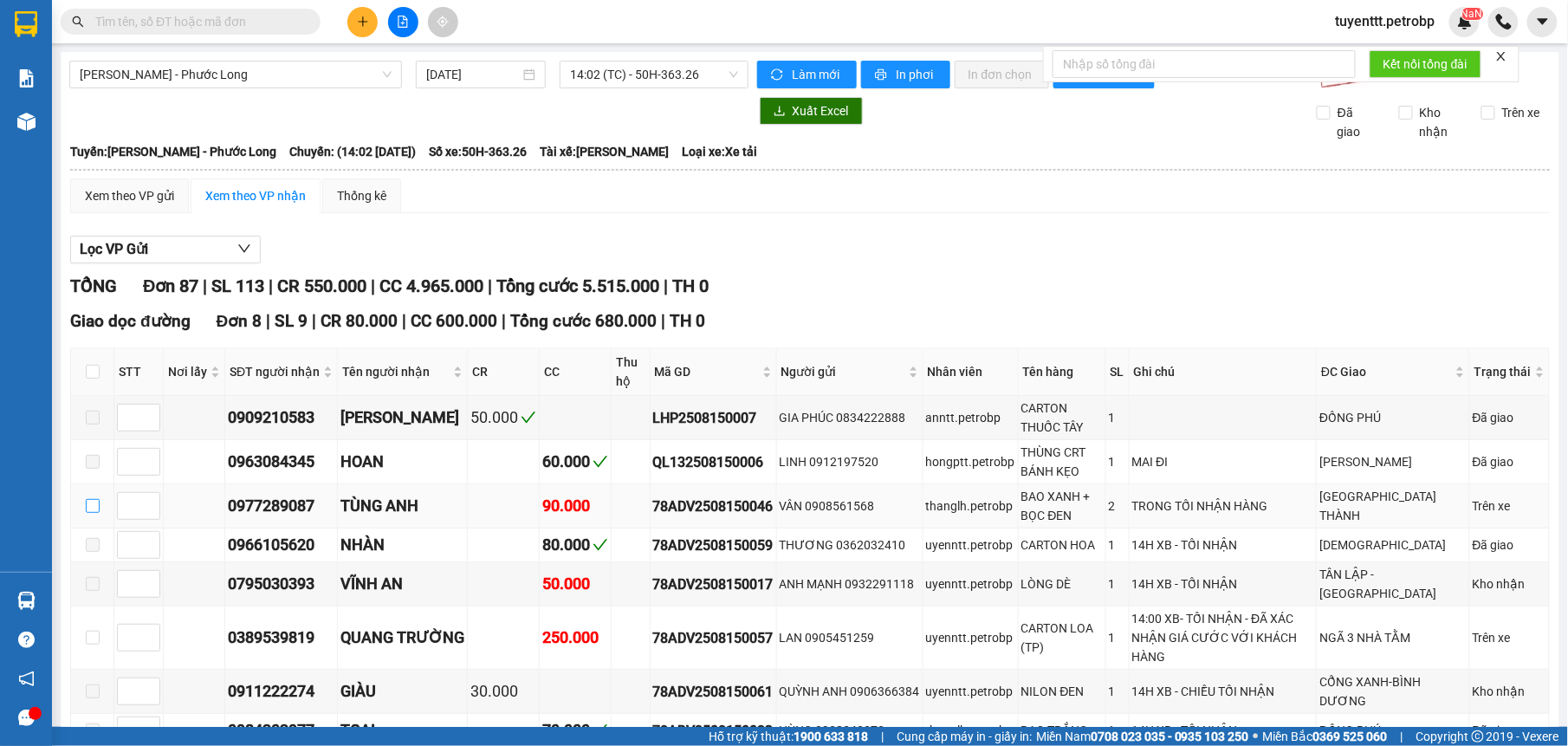
click at [90, 507] on input "checkbox" at bounding box center [92, 506] width 14 height 14
checkbox input "true"
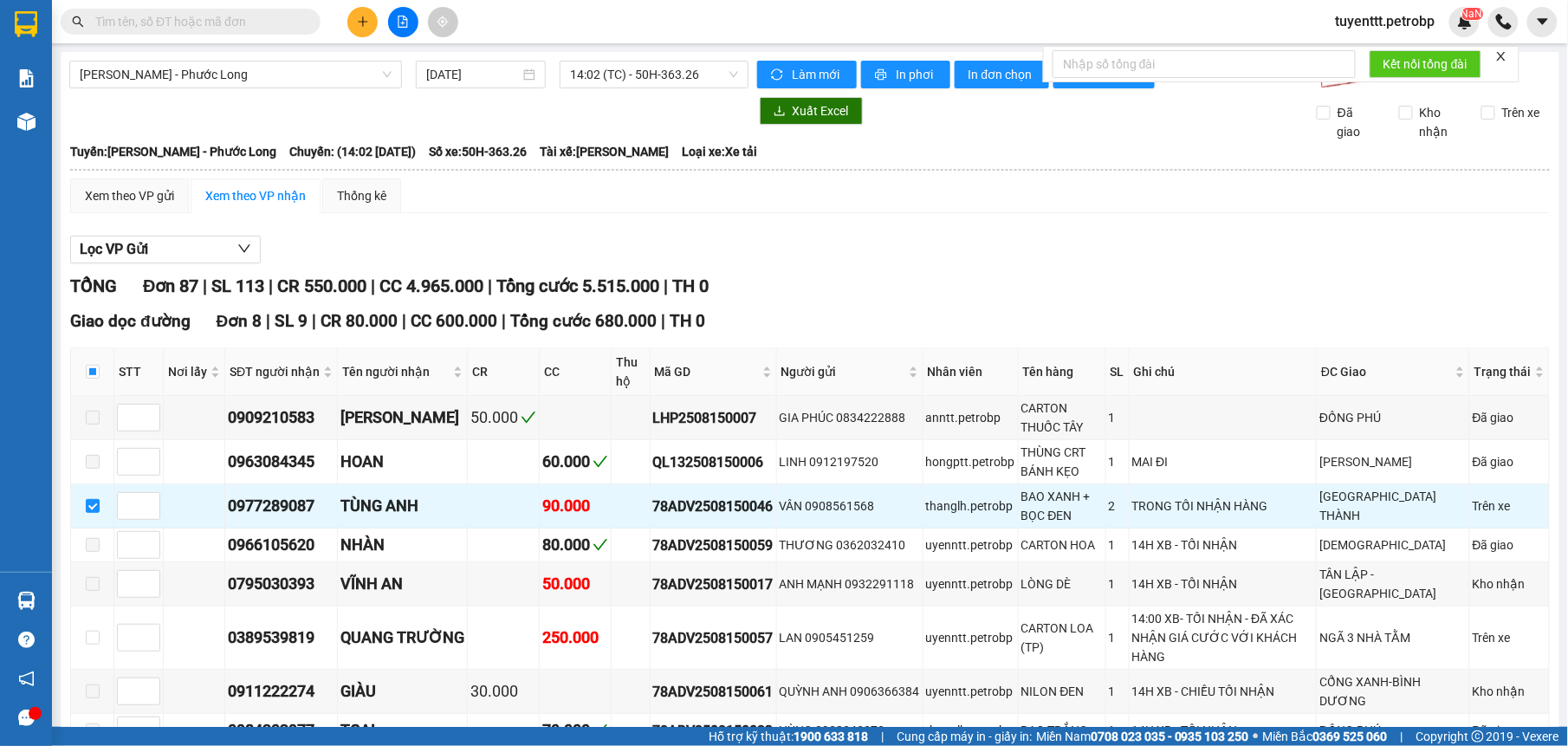
scroll to position [328, 0]
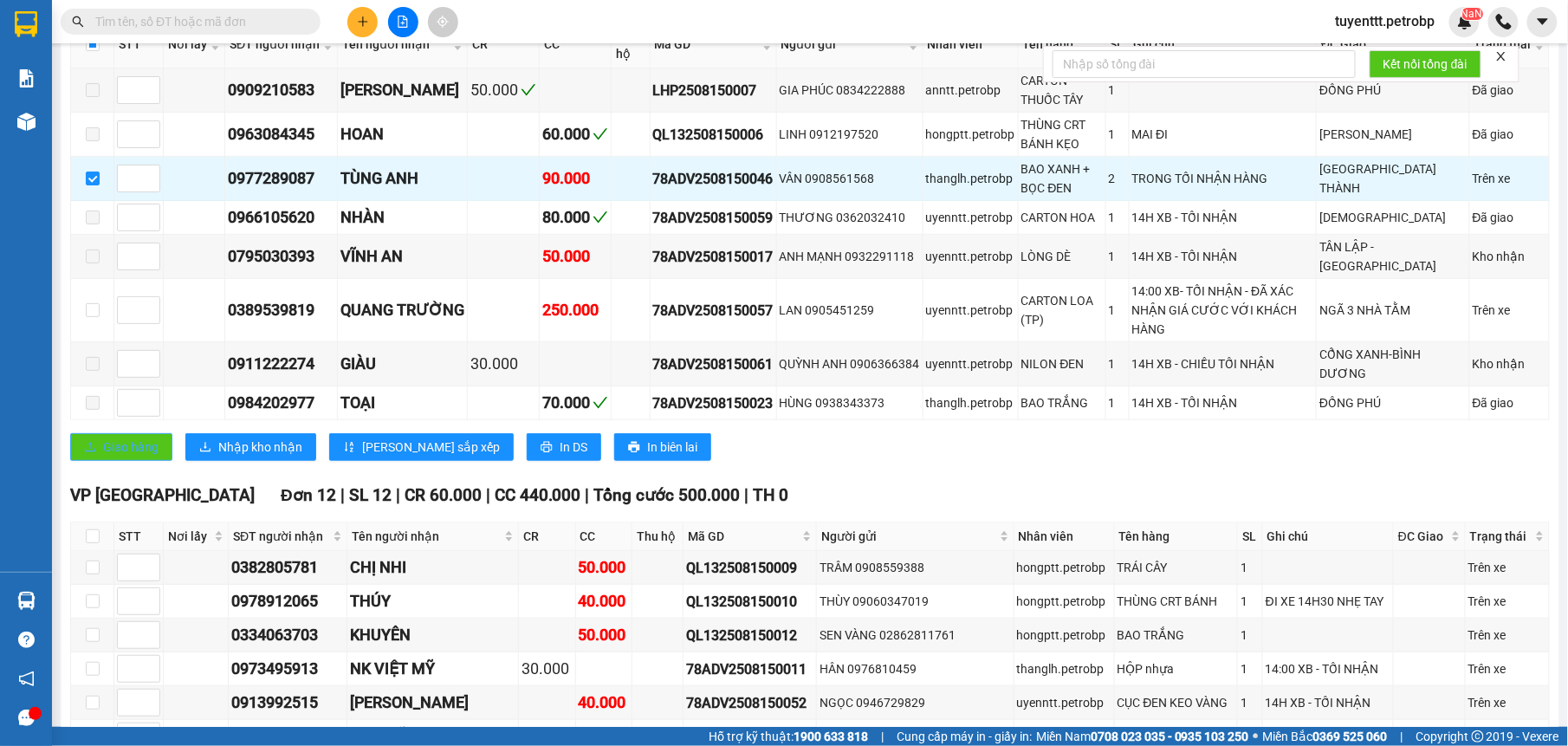
click at [128, 442] on span "Giao hàng" at bounding box center [130, 447] width 56 height 19
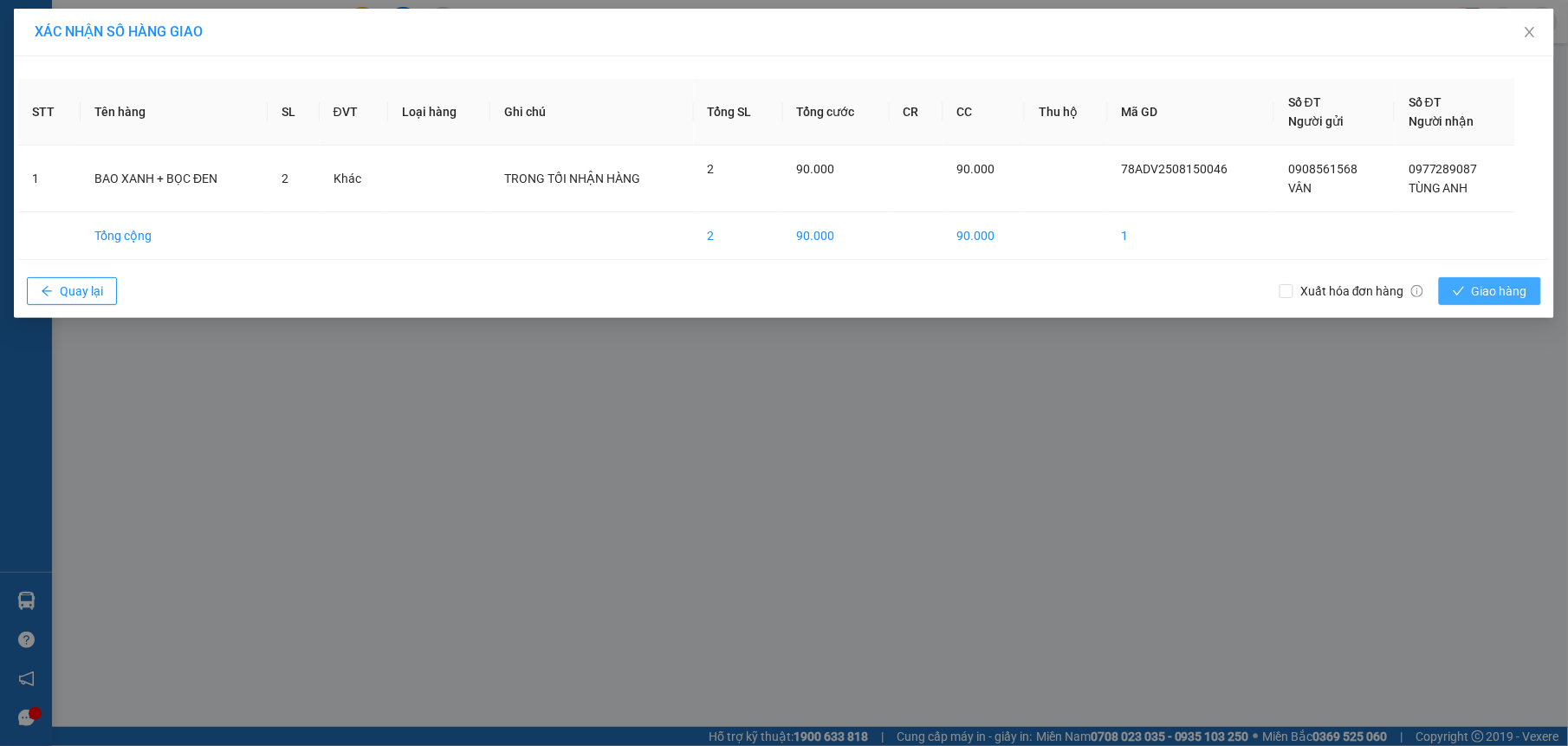
click at [1518, 299] on span "Giao hàng" at bounding box center [1499, 291] width 56 height 19
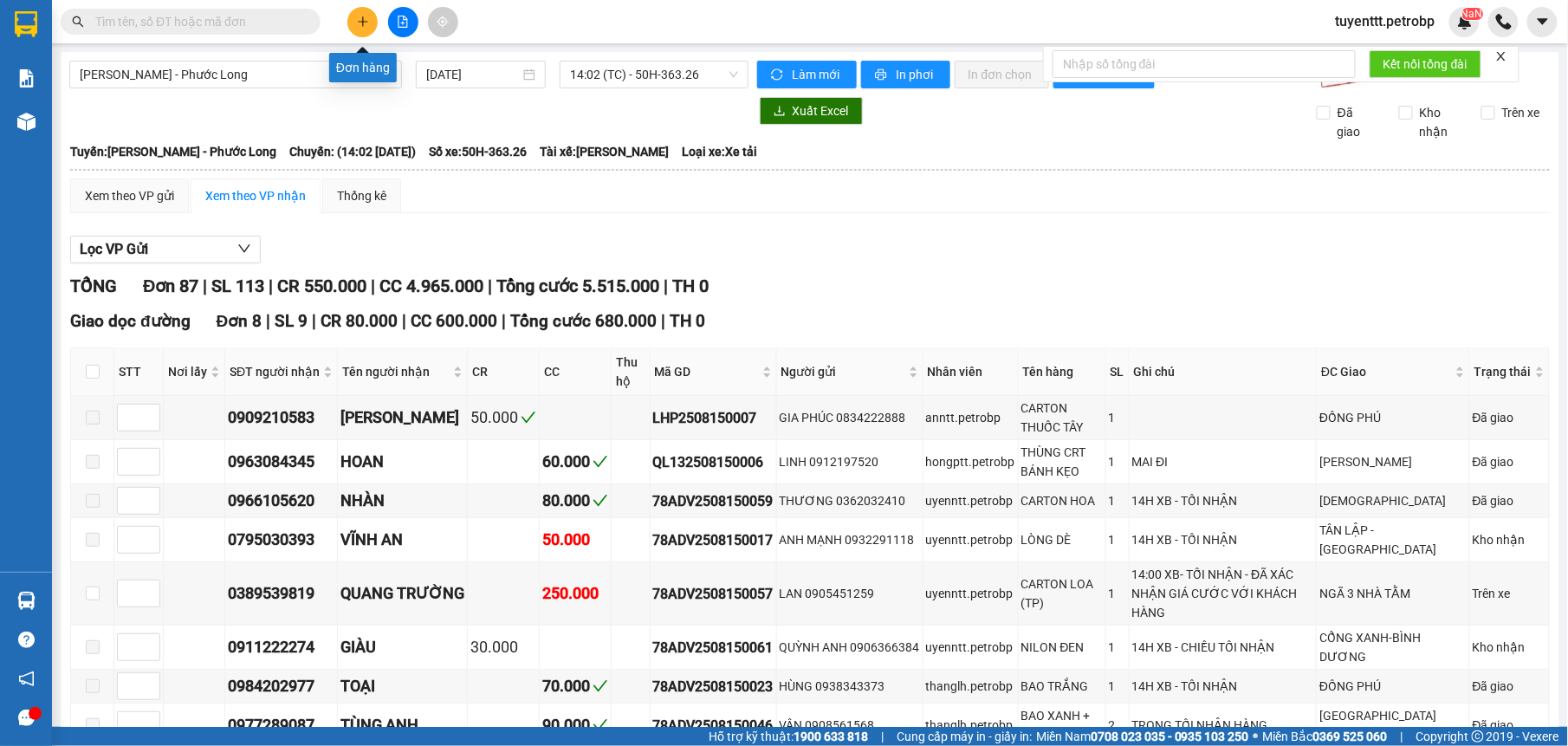
click at [362, 23] on icon "plus" at bounding box center [363, 22] width 12 height 12
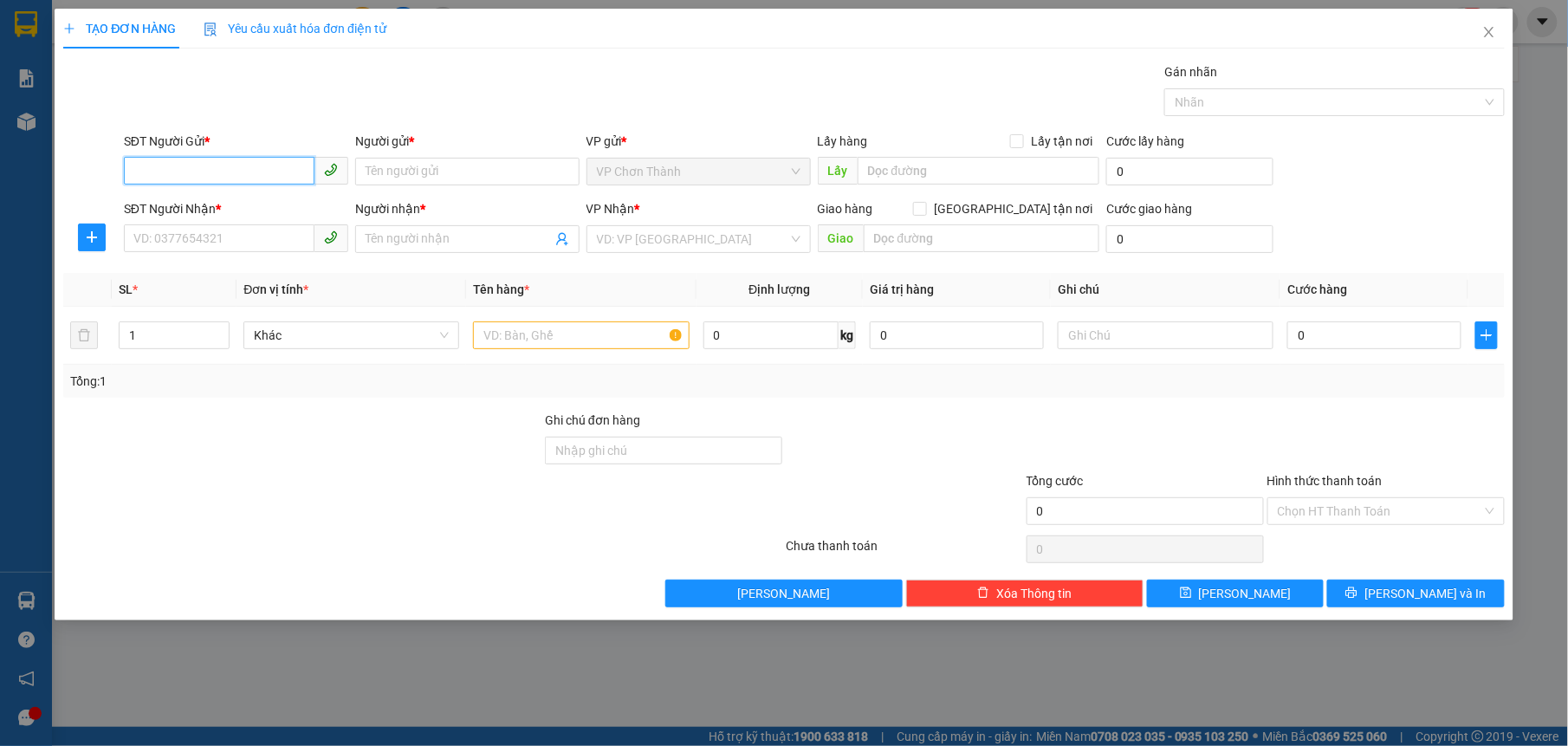
click at [240, 181] on input "SĐT Người Gửi *" at bounding box center [219, 170] width 190 height 27
type input "0328980179"
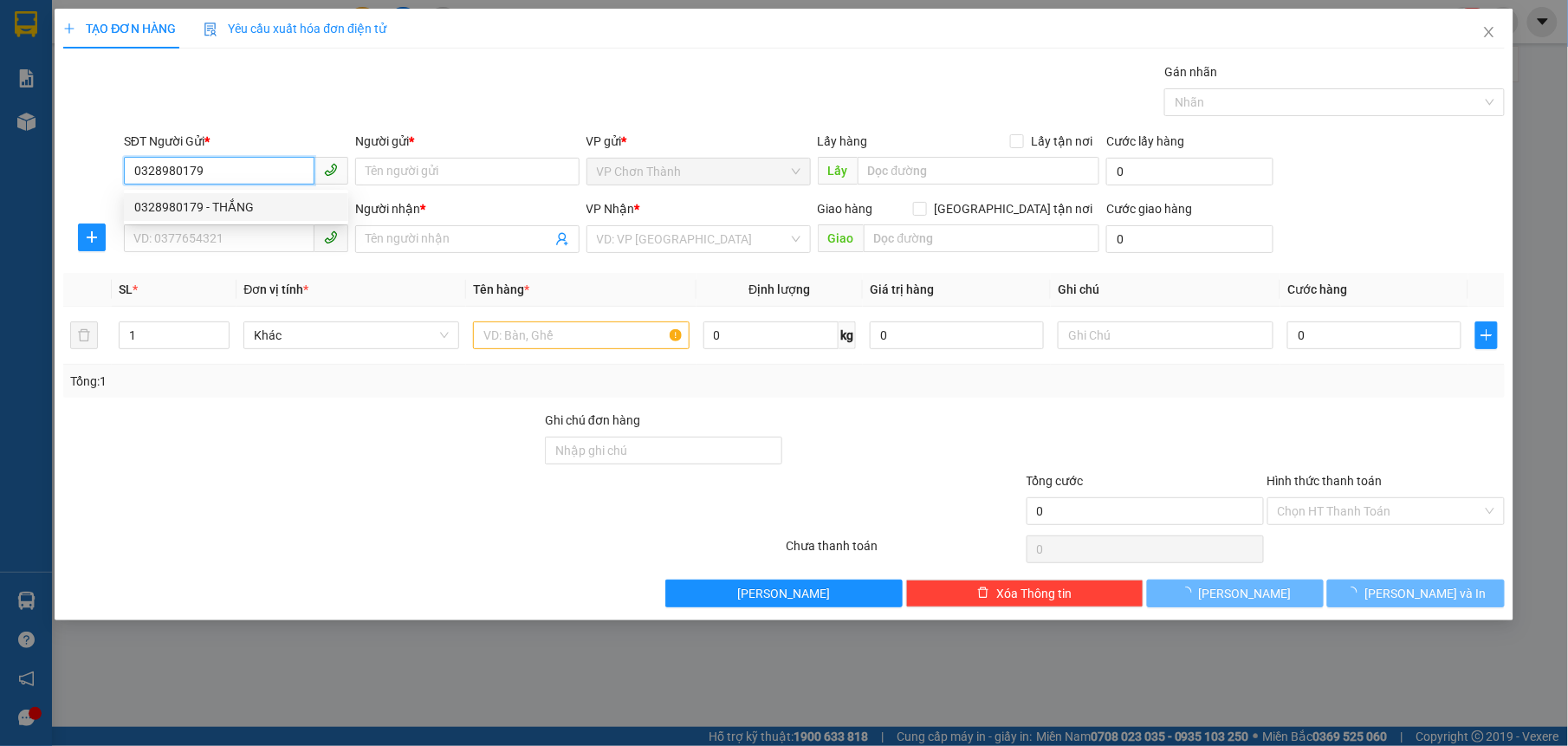
click at [210, 198] on div "0328980179 - THẮNG" at bounding box center [236, 207] width 203 height 19
type input "THẮNG"
type input "0866687832"
type input "HẠNH"
type input "30.000"
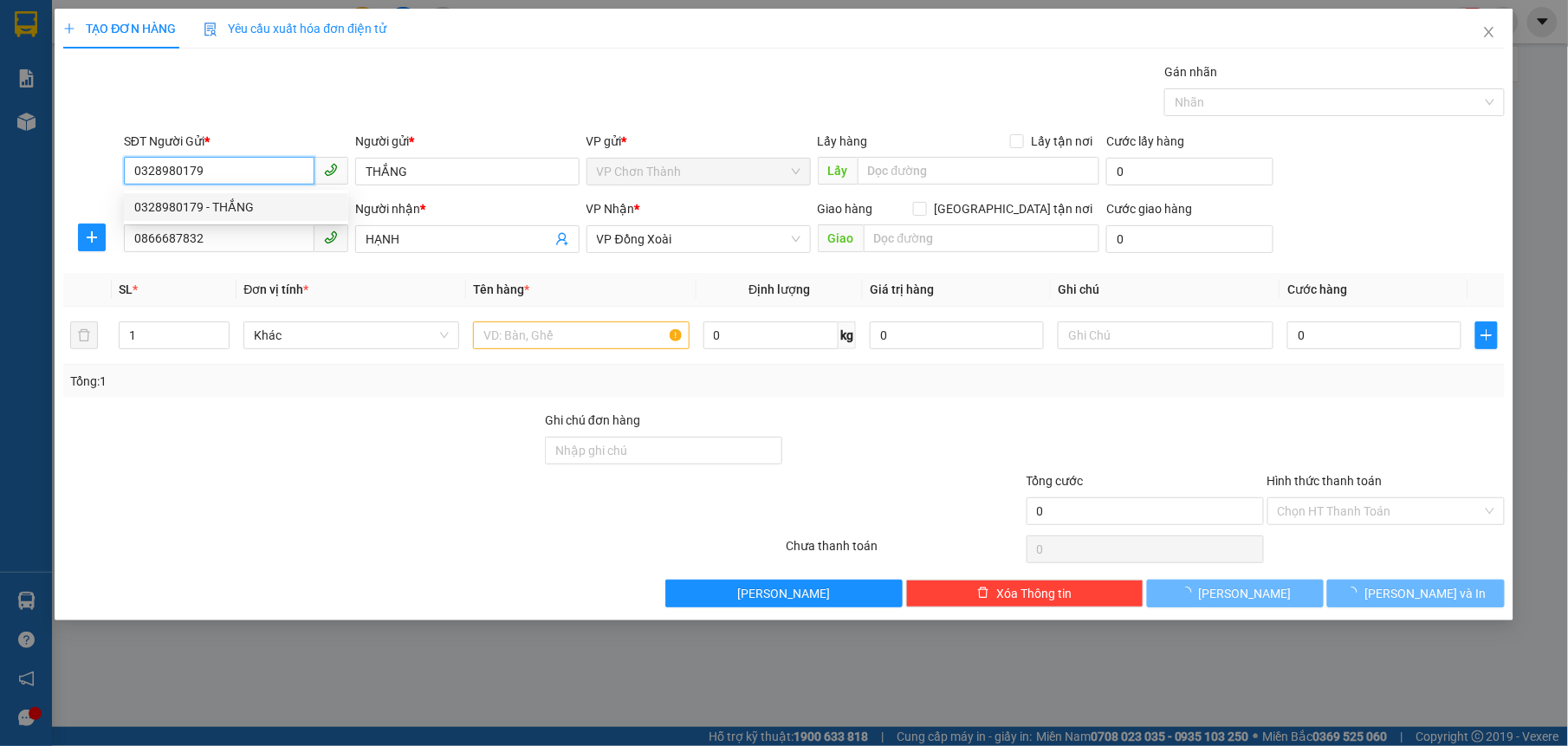
type input "30.000"
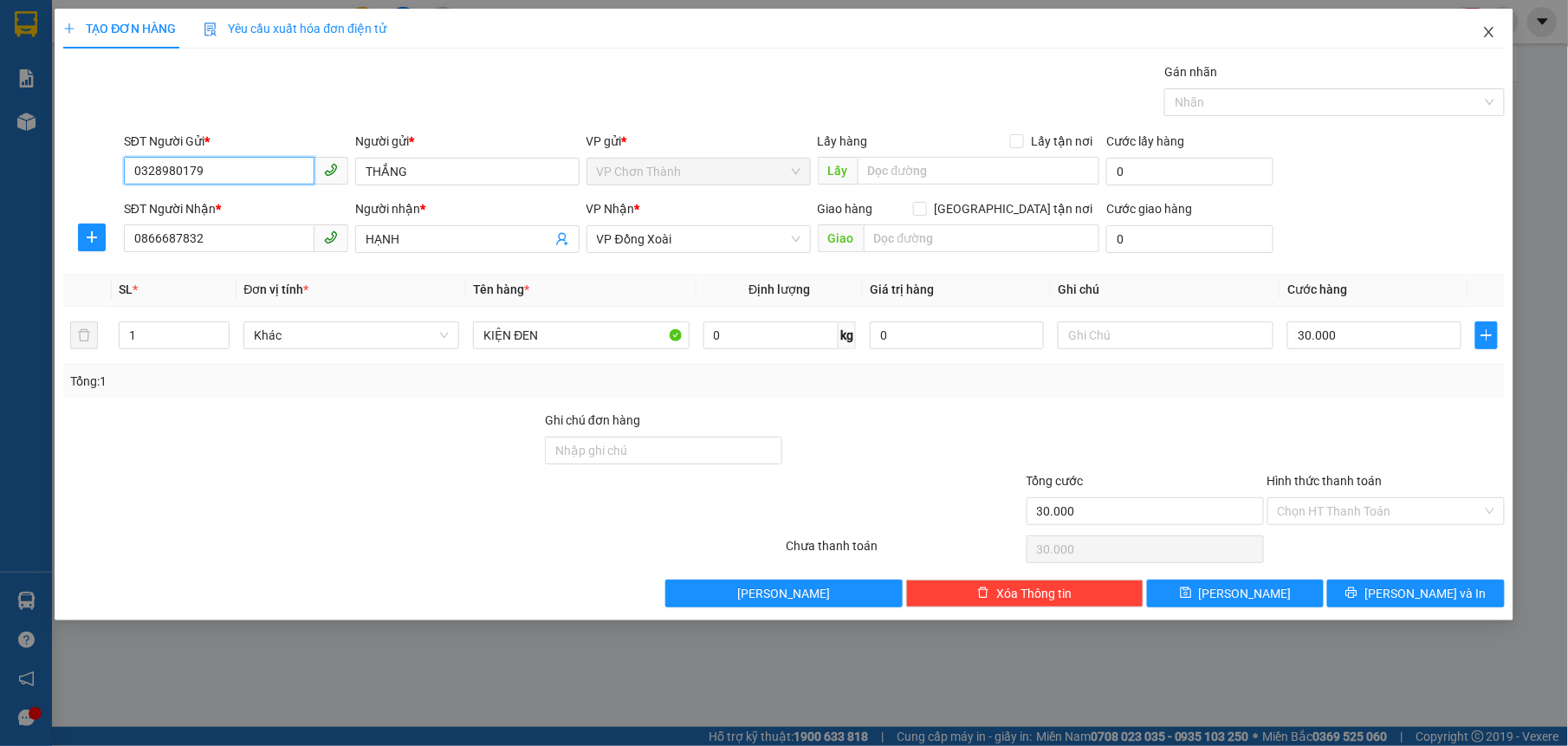
type input "0328980179"
click at [1484, 37] on icon "close" at bounding box center [1489, 32] width 14 height 14
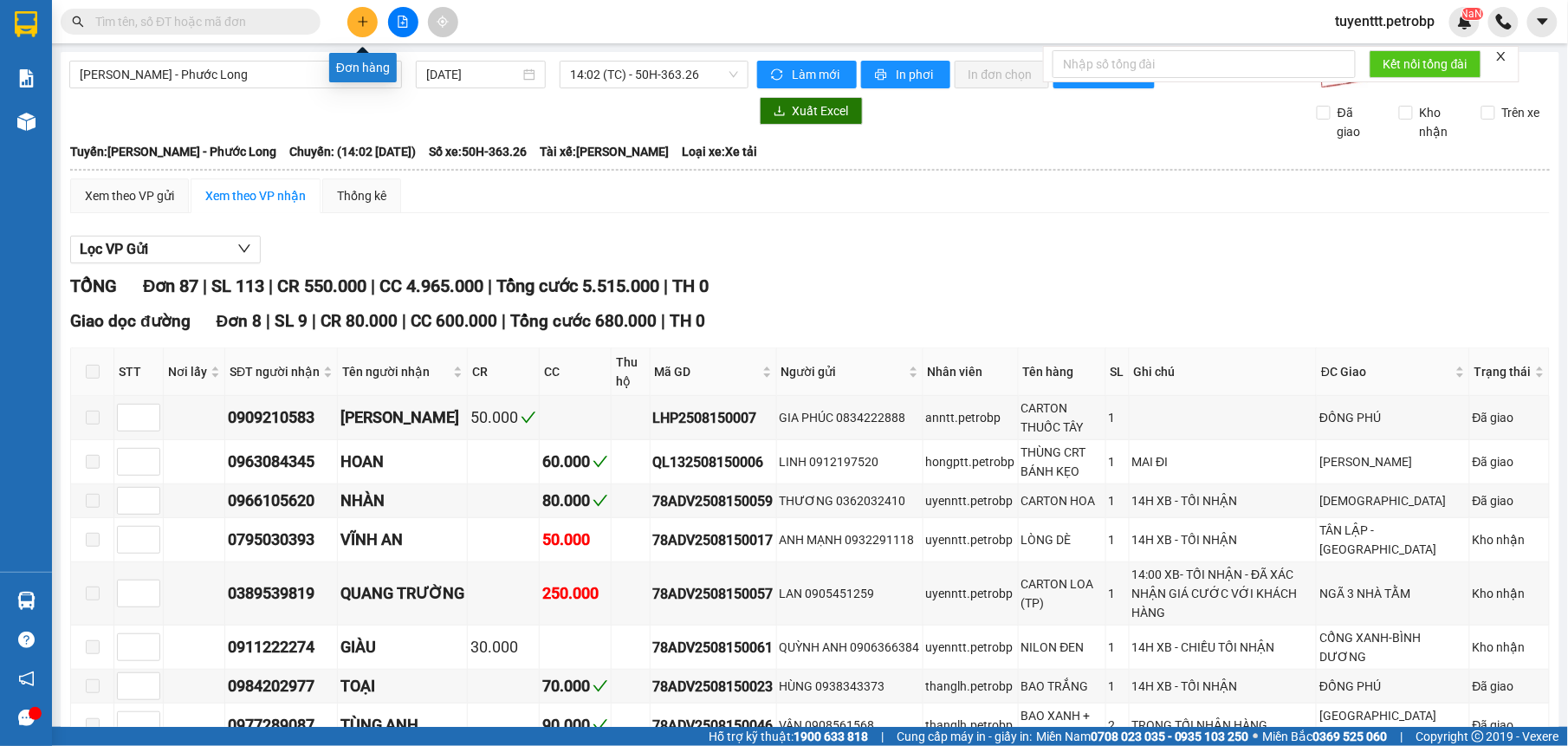
click at [364, 21] on icon "plus" at bounding box center [363, 22] width 12 height 12
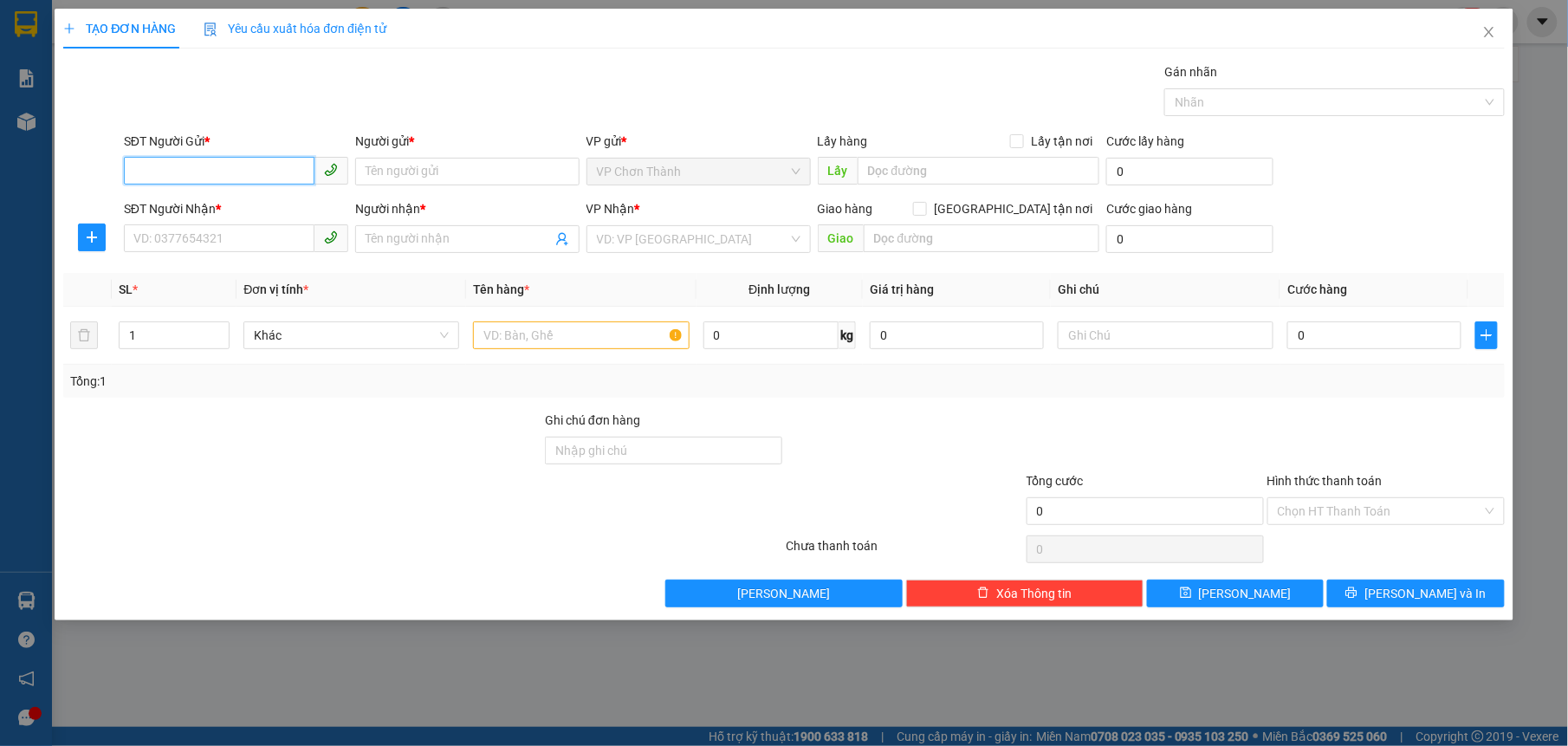
click at [217, 170] on input "SĐT Người Gửi *" at bounding box center [219, 170] width 190 height 27
drag, startPoint x: 231, startPoint y: 205, endPoint x: 243, endPoint y: 173, distance: 34.2
click at [233, 204] on div "0328980179 - THẮNG" at bounding box center [236, 207] width 203 height 19
type input "0328980179"
type input "THẮNG"
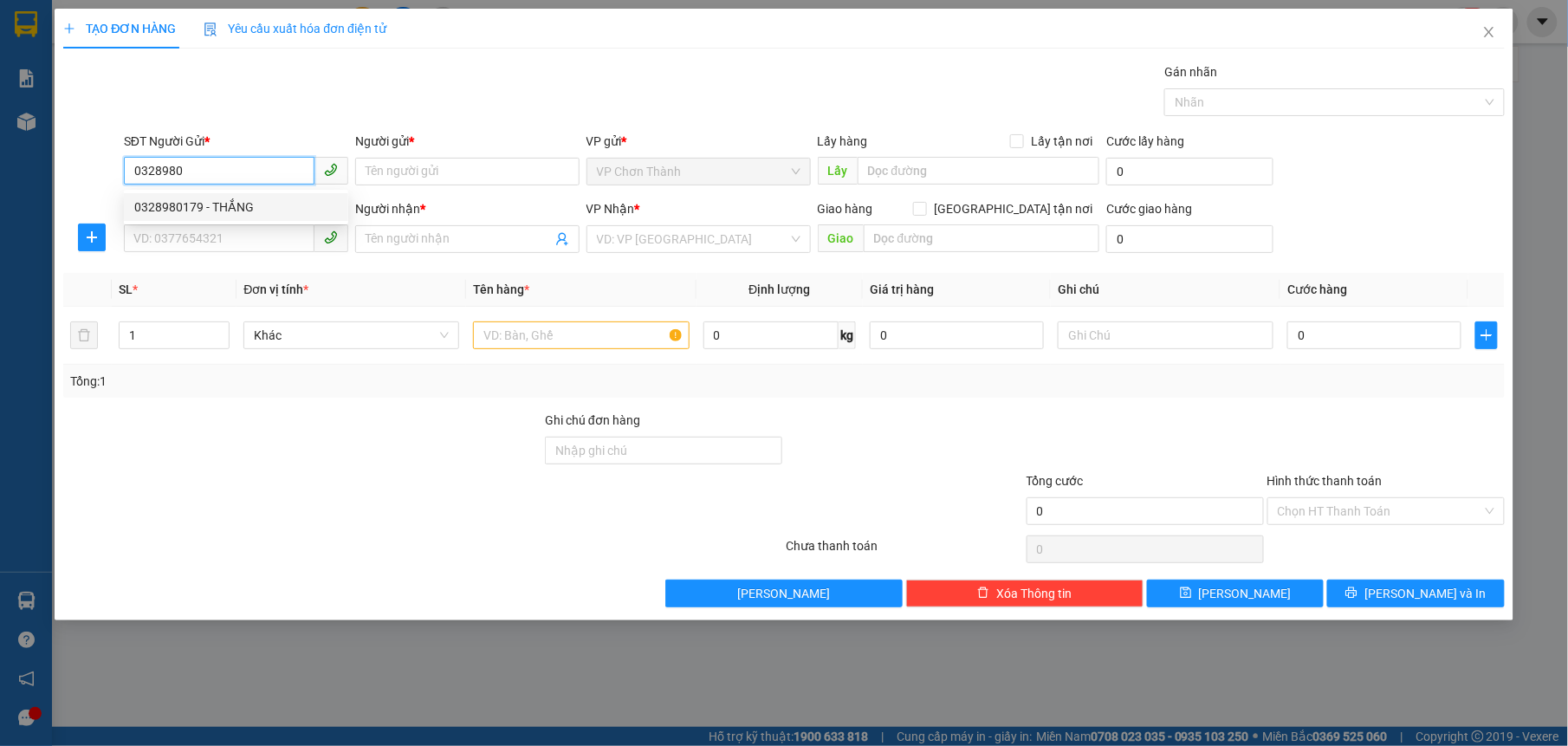
type input "0866687832"
type input "HẠNH"
type input "30.000"
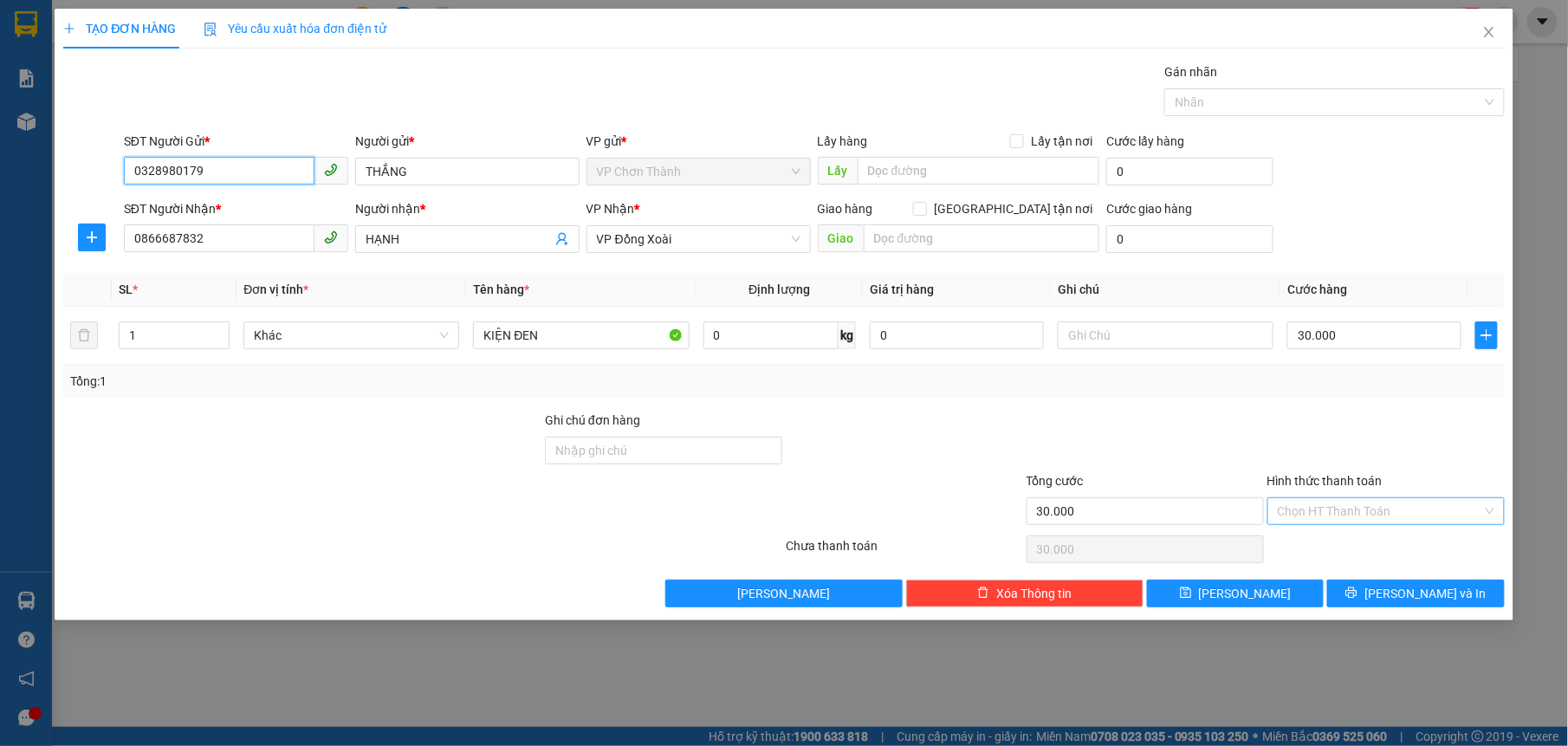
type input "0328980179"
click at [1405, 513] on input "Hình thức thanh toán" at bounding box center [1380, 511] width 204 height 26
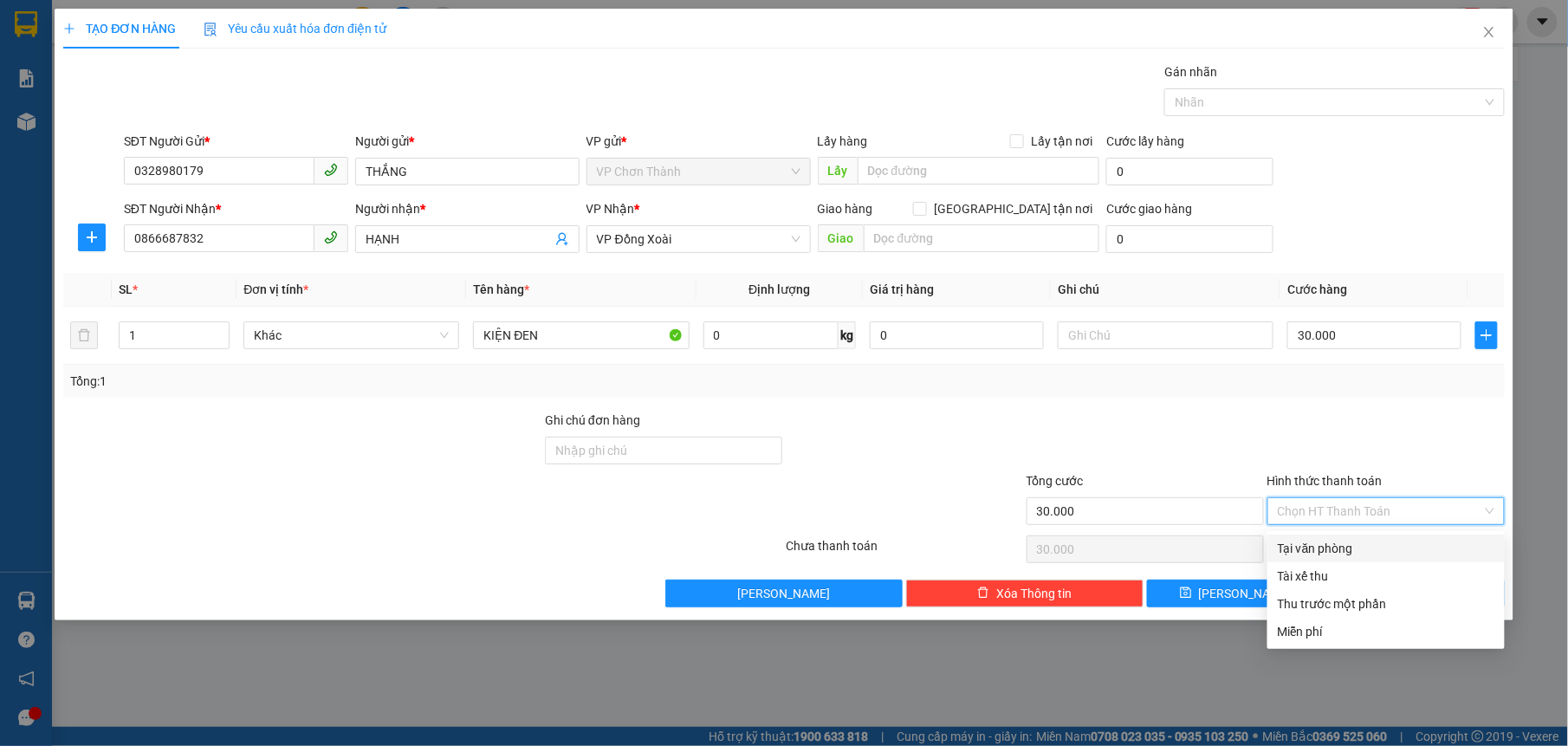
click at [1349, 547] on div "Tại văn phòng" at bounding box center [1386, 548] width 217 height 19
type input "0"
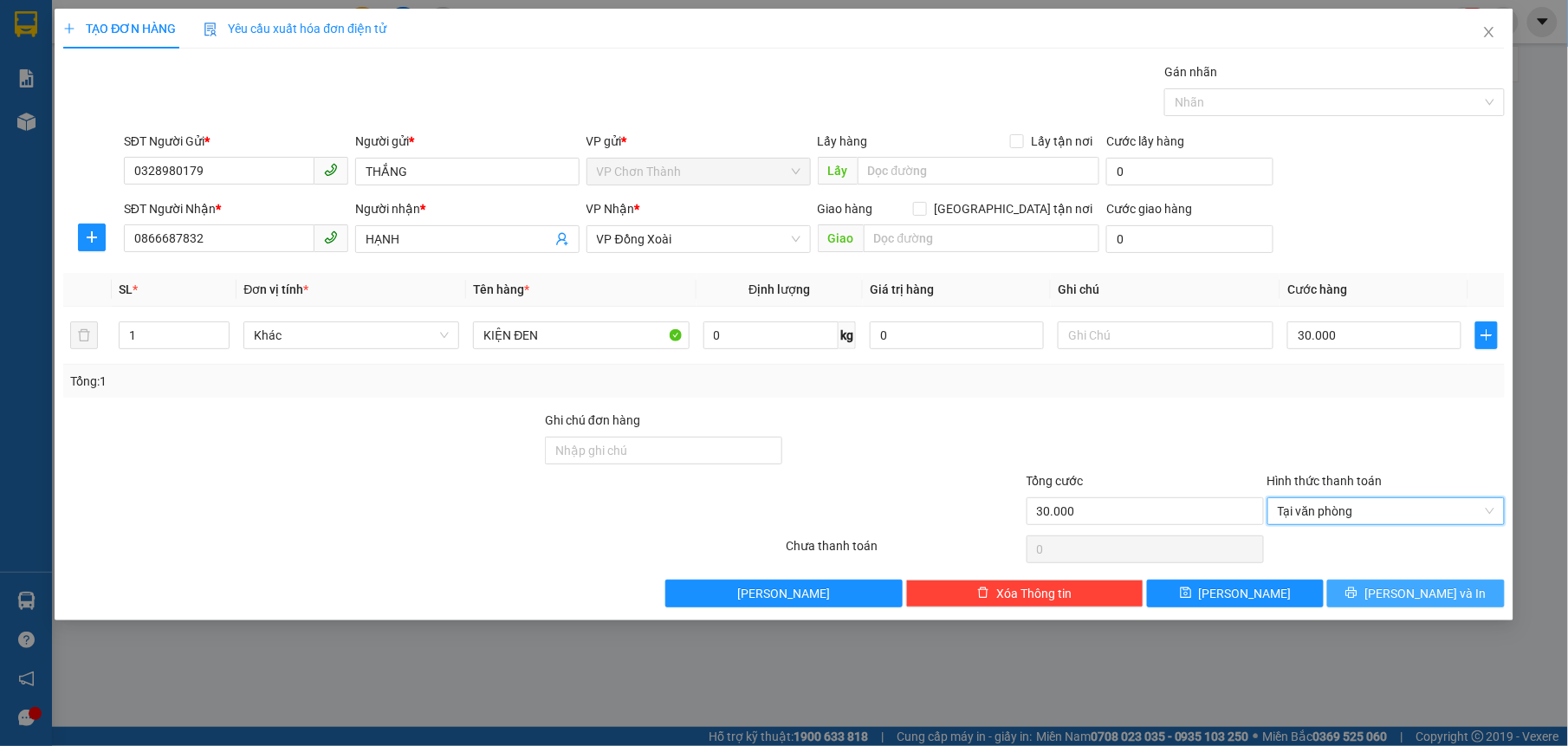
click at [1379, 596] on button "[PERSON_NAME] và In" at bounding box center [1415, 592] width 177 height 27
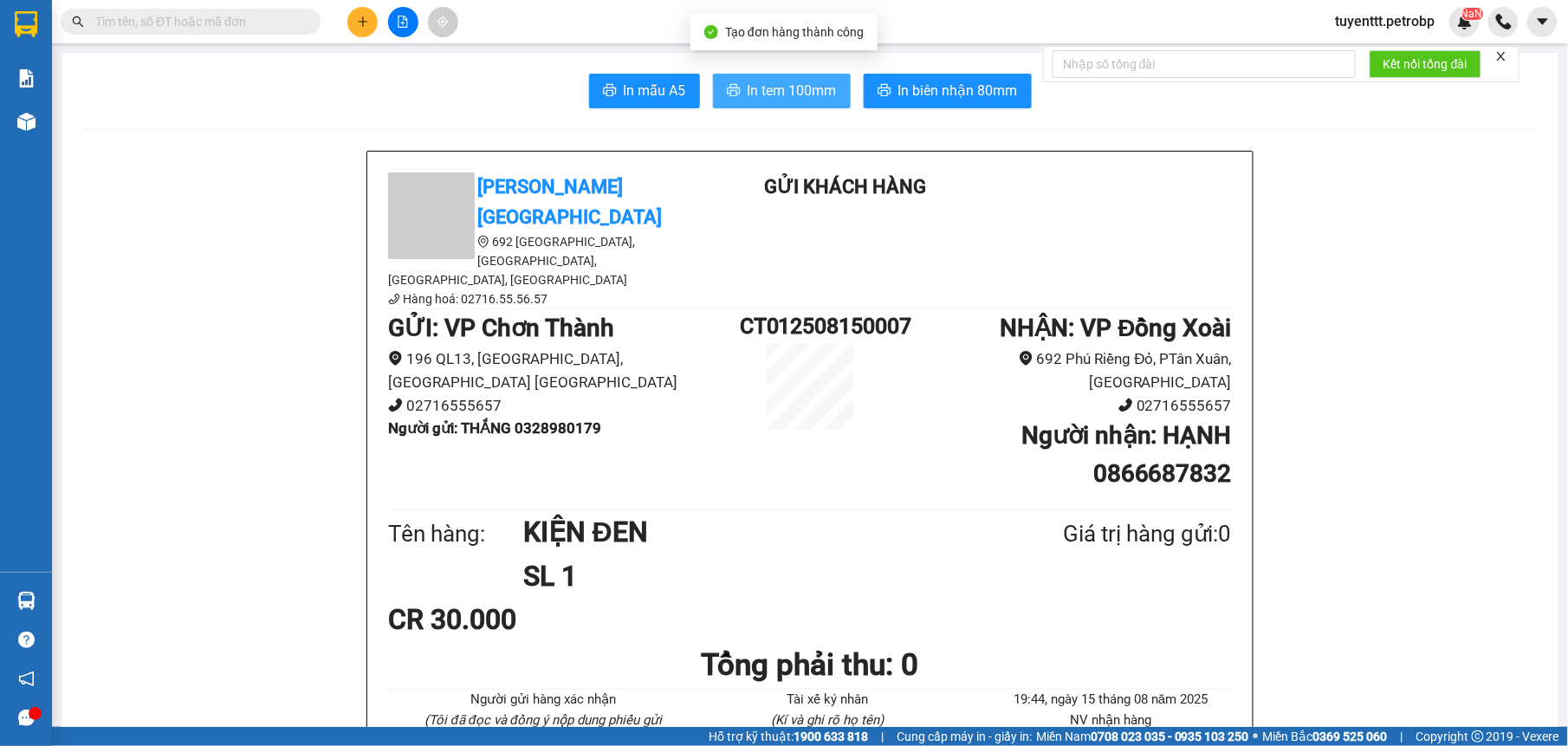
click at [799, 90] on span "In tem 100mm" at bounding box center [792, 90] width 89 height 22
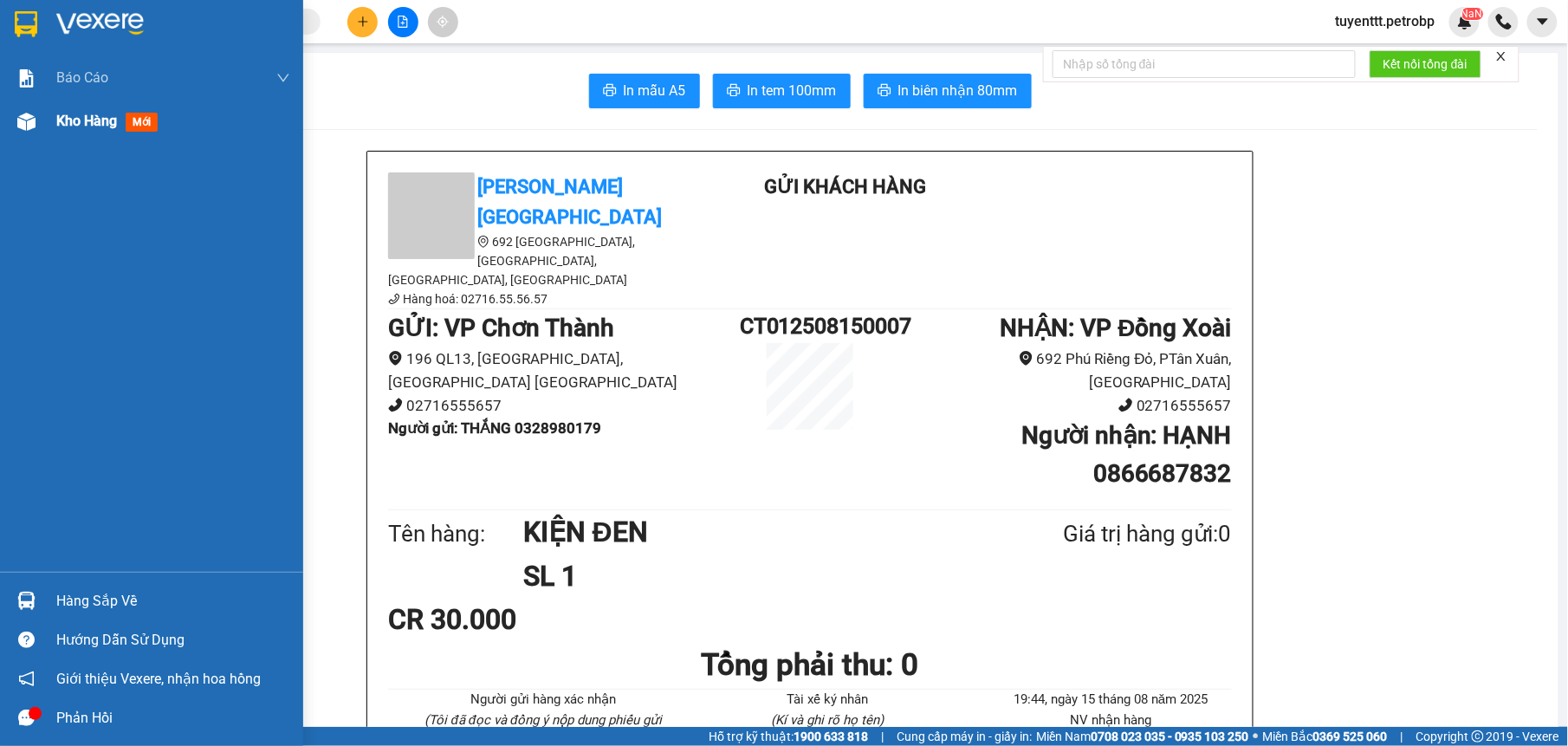
click at [66, 114] on span "Kho hàng" at bounding box center [87, 121] width 60 height 16
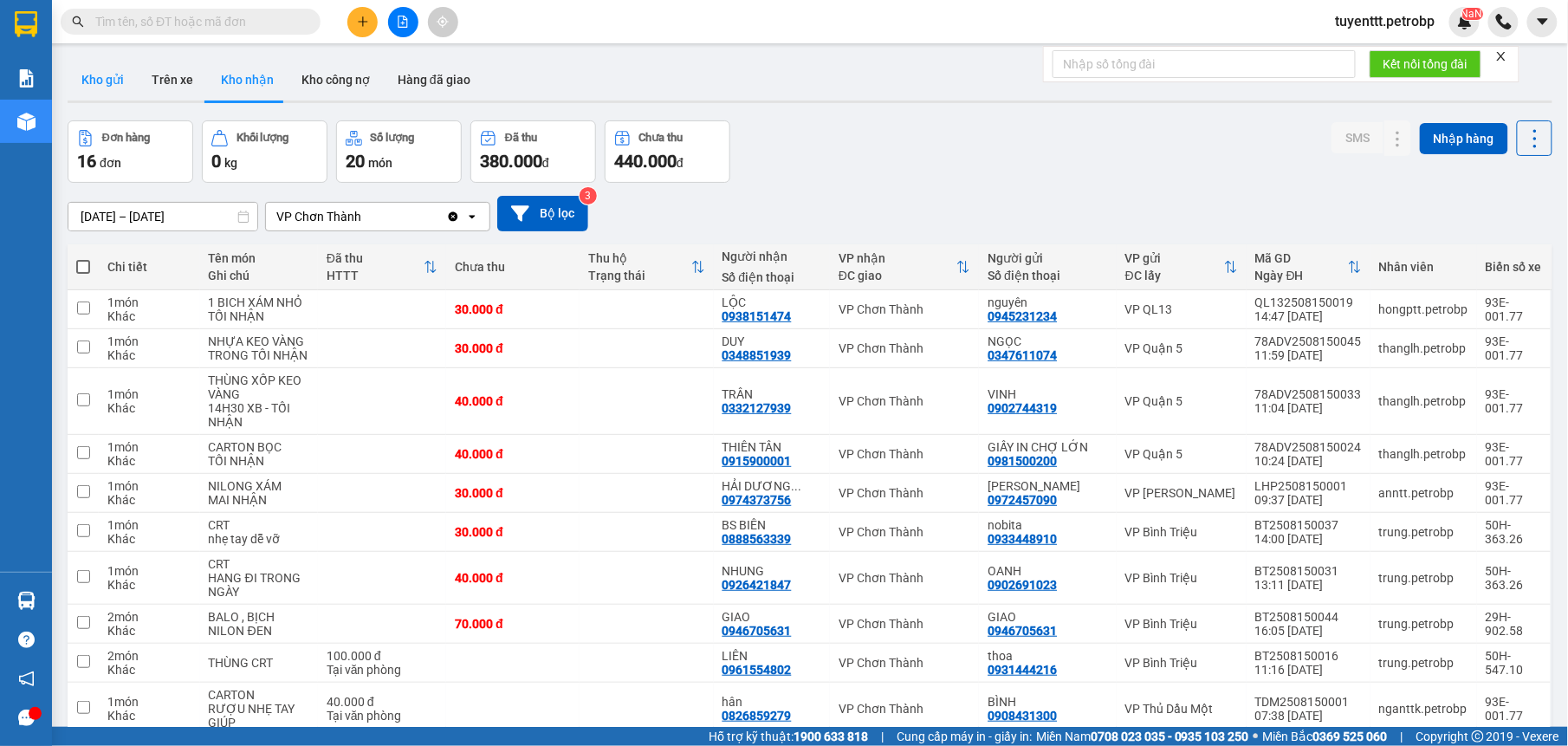
click at [90, 77] on button "Kho gửi" at bounding box center [103, 80] width 71 height 41
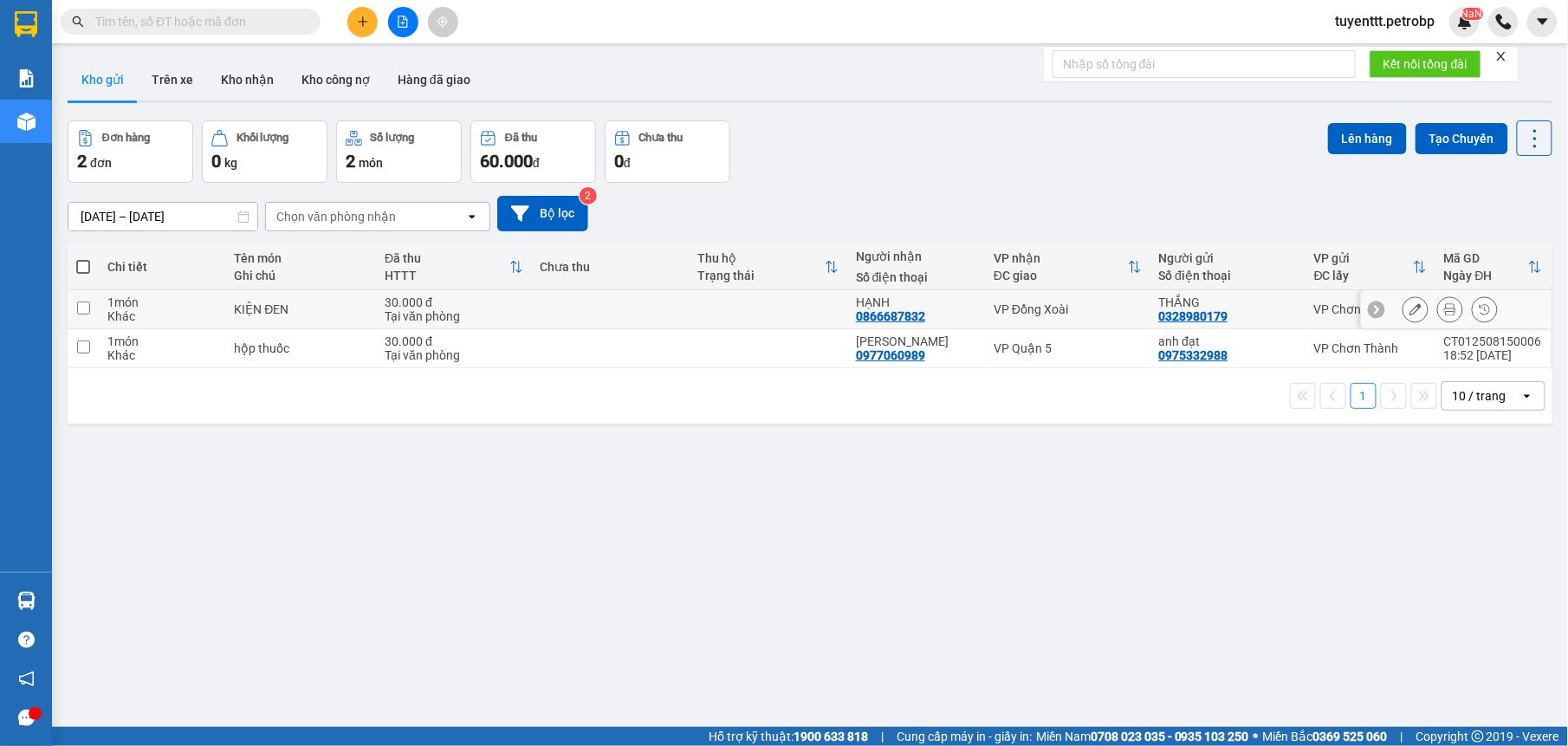
click at [752, 324] on td at bounding box center [768, 309] width 157 height 39
checkbox input "true"
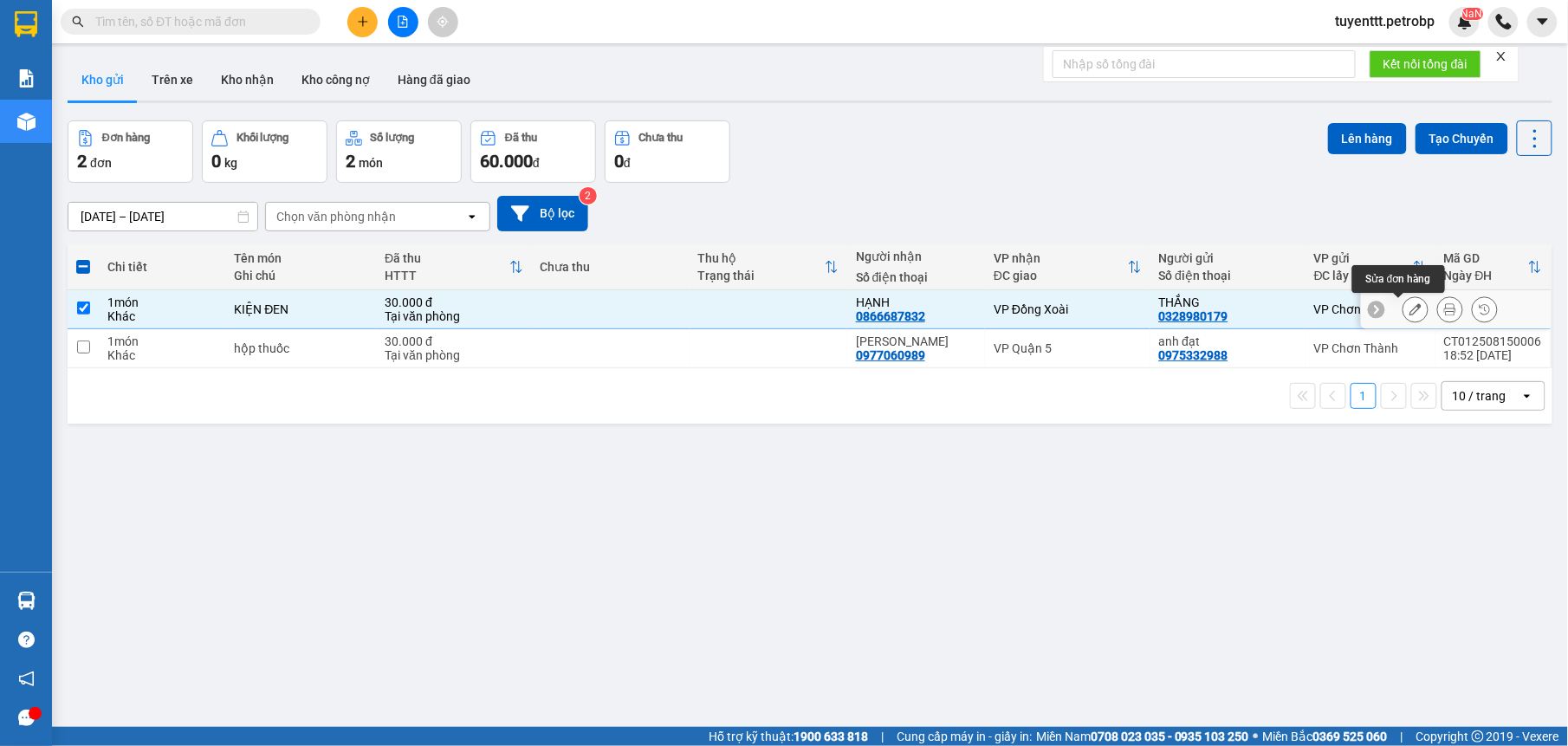
click at [1410, 313] on icon at bounding box center [1415, 309] width 12 height 12
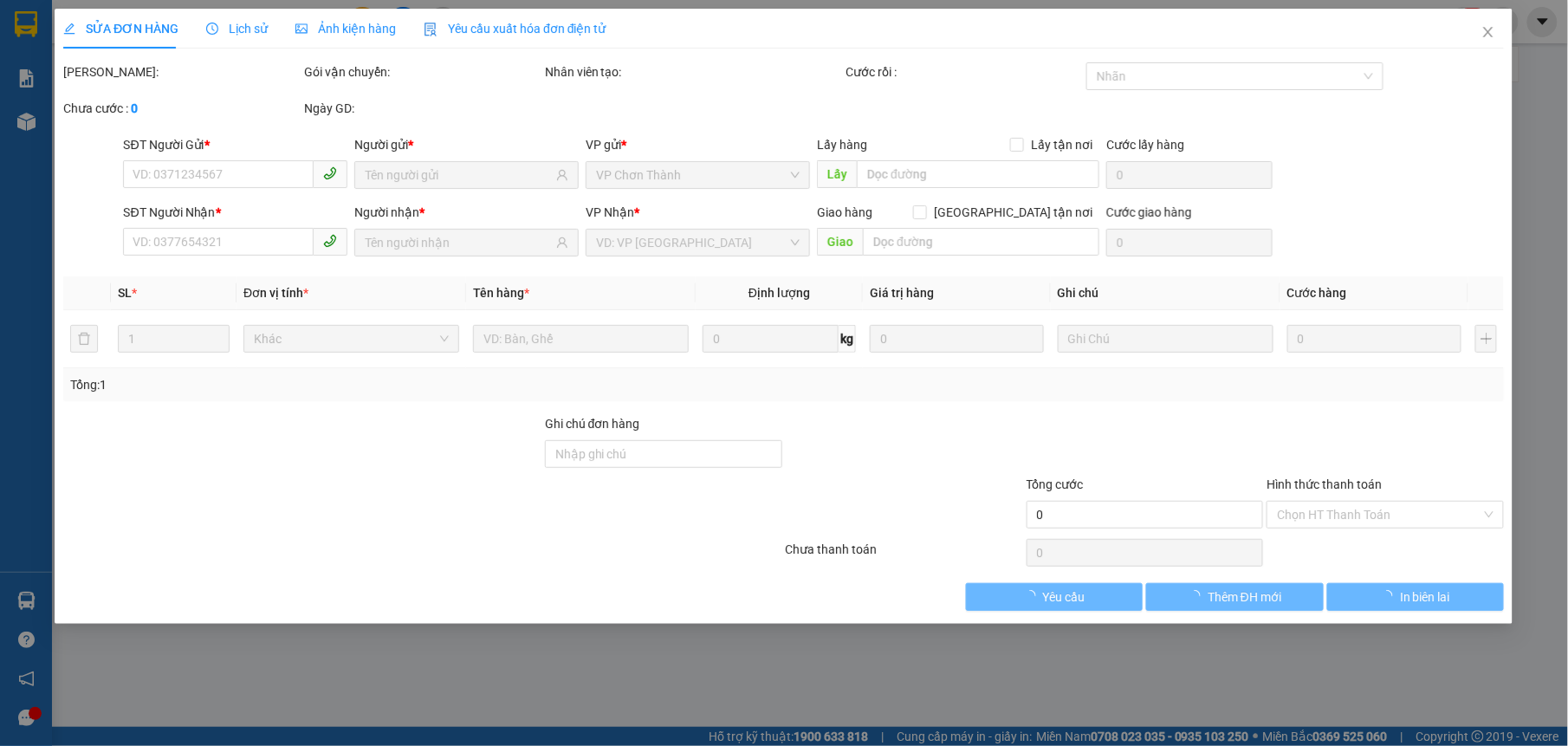
type input "0328980179"
type input "0866687832"
type input "30.000"
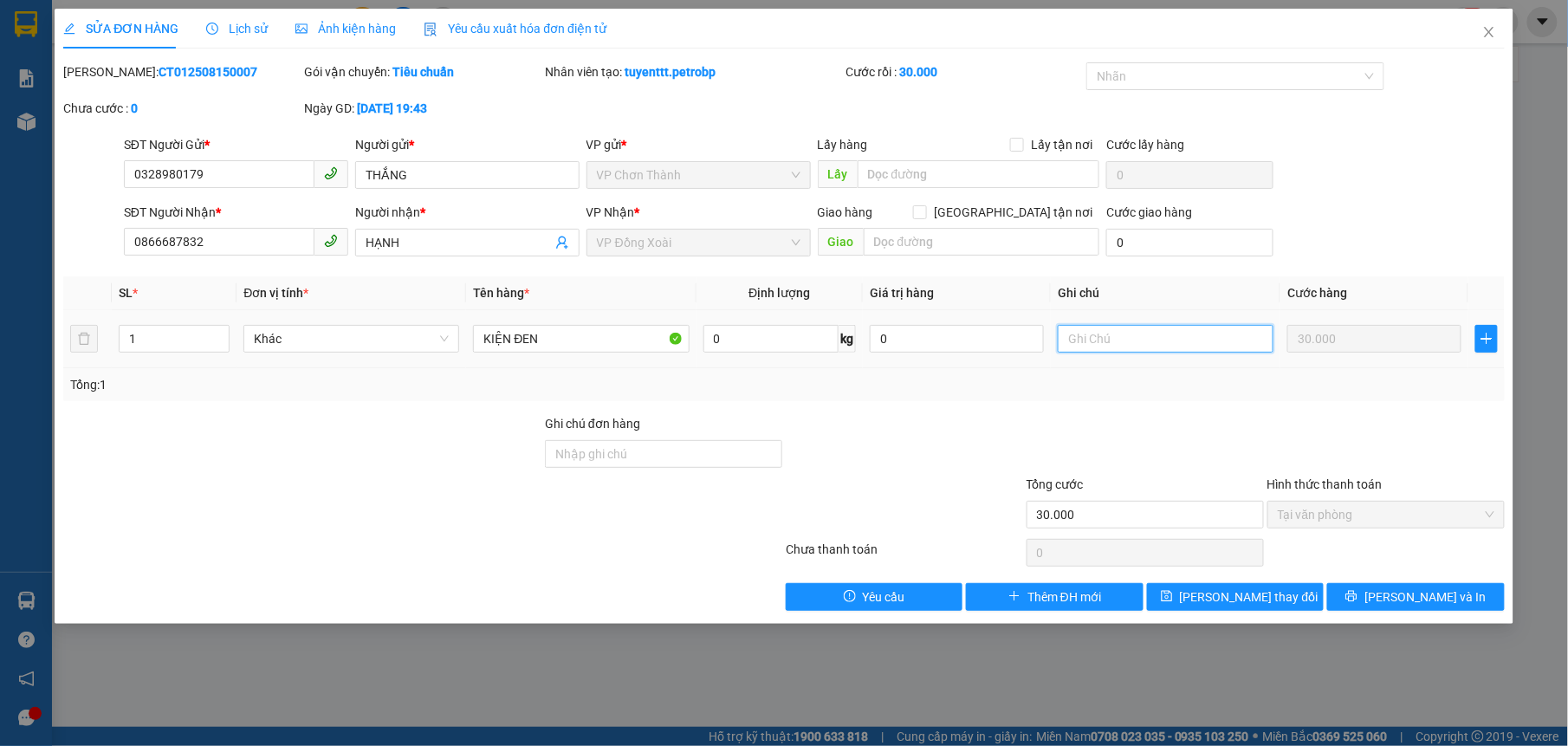
click at [1182, 344] on input "text" at bounding box center [1165, 338] width 216 height 27
type input "thu giúp CT 30k nhé, vì tích nhầm thanh toán"
click at [1405, 600] on span "[PERSON_NAME] và In" at bounding box center [1425, 597] width 121 height 19
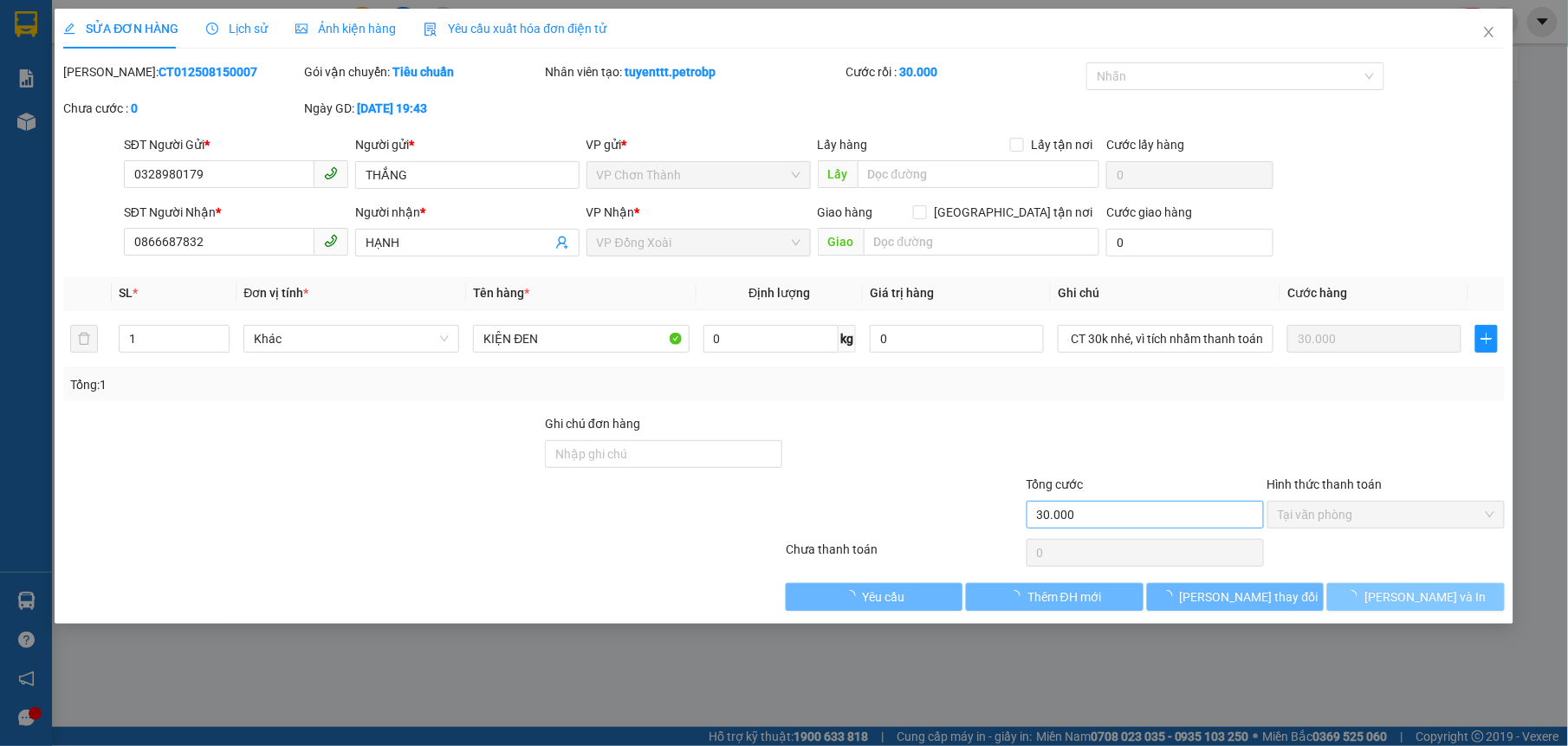
scroll to position [0, 0]
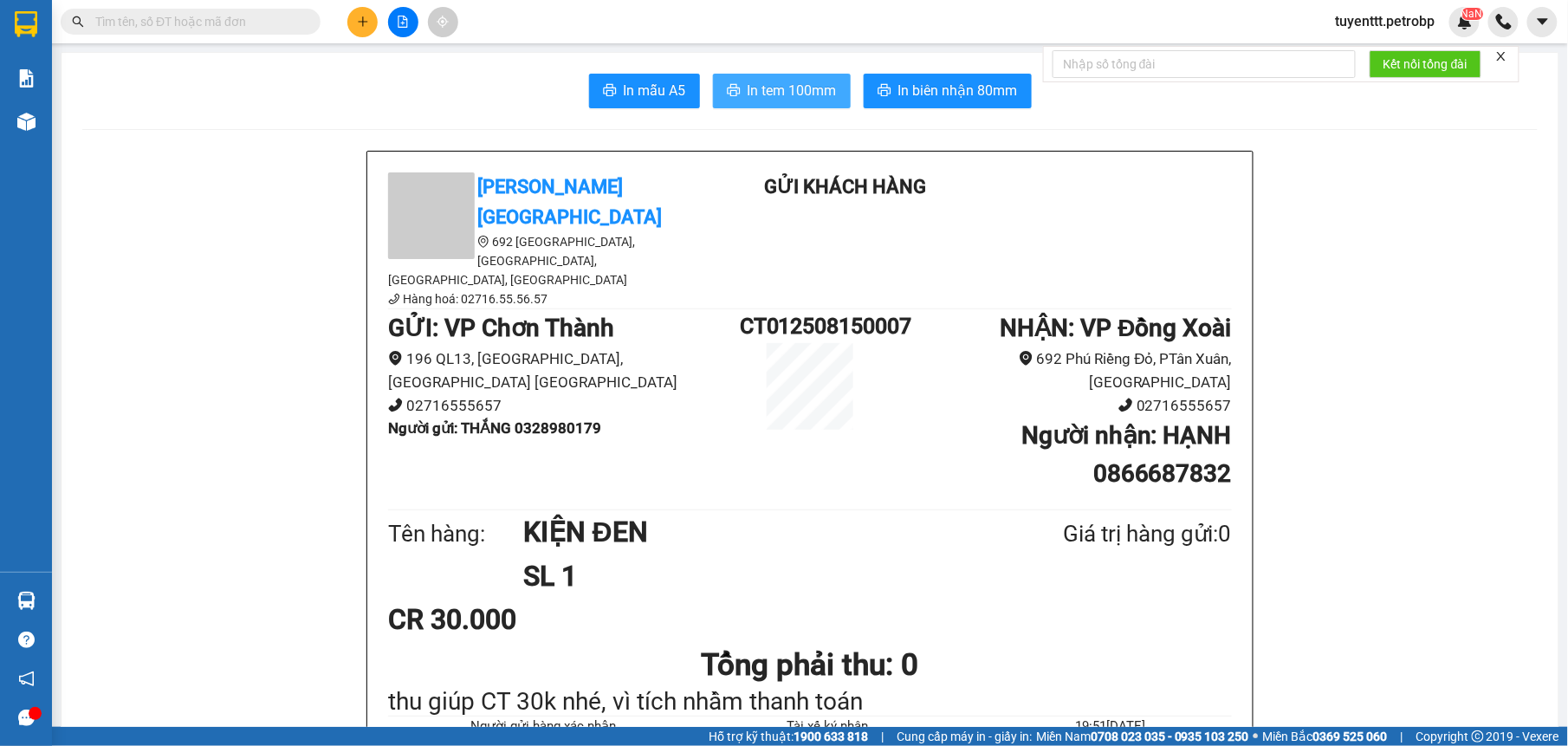
click at [805, 93] on span "In tem 100mm" at bounding box center [792, 90] width 89 height 22
click at [52, 120] on main "In mẫu A5 In tem 100mm In biên nhận 80mm Petro Bình Phước 692 Phú Riềng Đỏ, P T…" at bounding box center [784, 364] width 1568 height 727
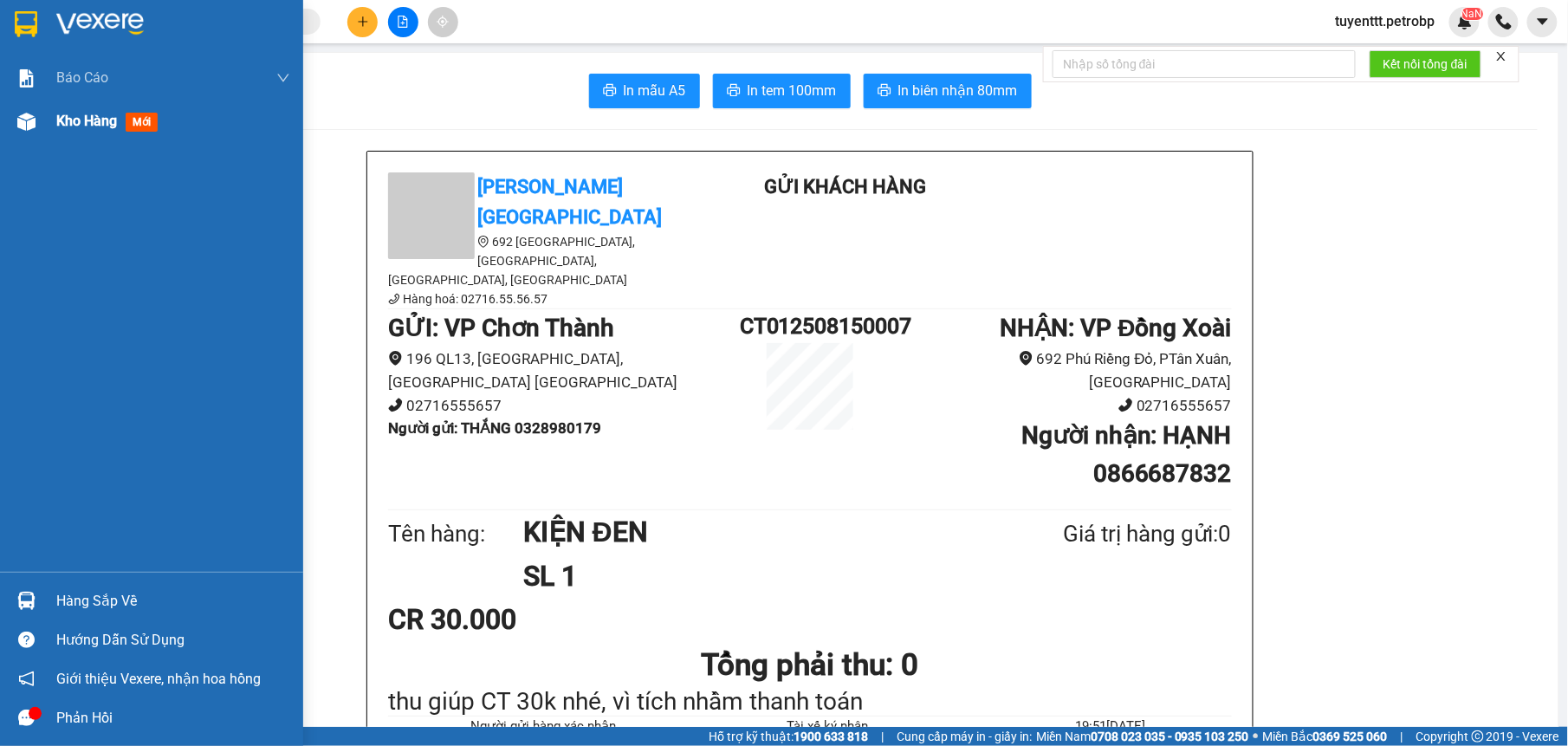
click at [39, 115] on div at bounding box center [26, 122] width 30 height 30
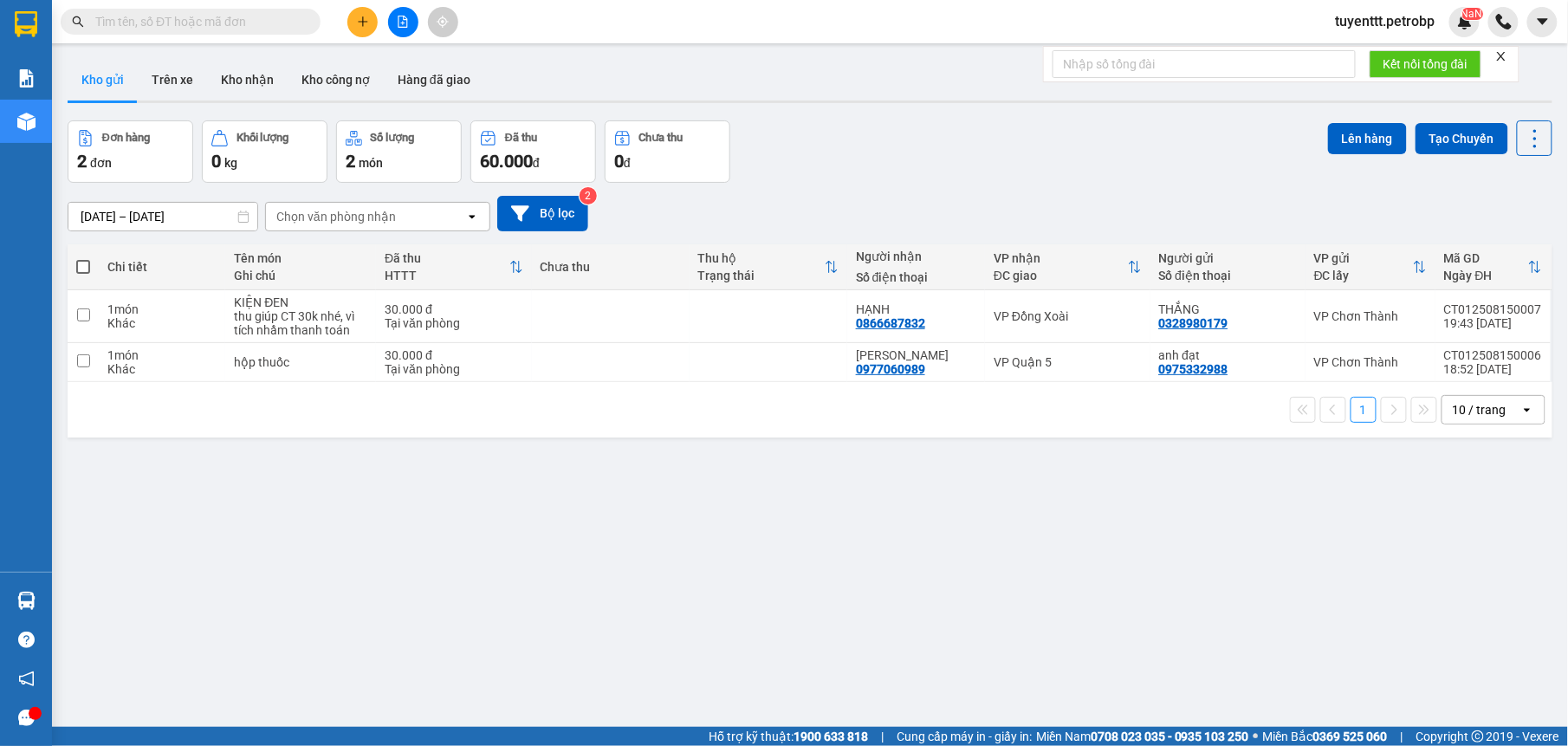
click at [995, 588] on div "ver 1.8.138 Kho gửi Trên xe Kho nhận Kho công nợ Hàng đã giao Đơn hàng 2 đơn Kh…" at bounding box center [809, 425] width 1498 height 746
drag, startPoint x: 220, startPoint y: 71, endPoint x: 233, endPoint y: 71, distance: 13.0
click at [221, 71] on button "Kho nhận" at bounding box center [248, 80] width 81 height 41
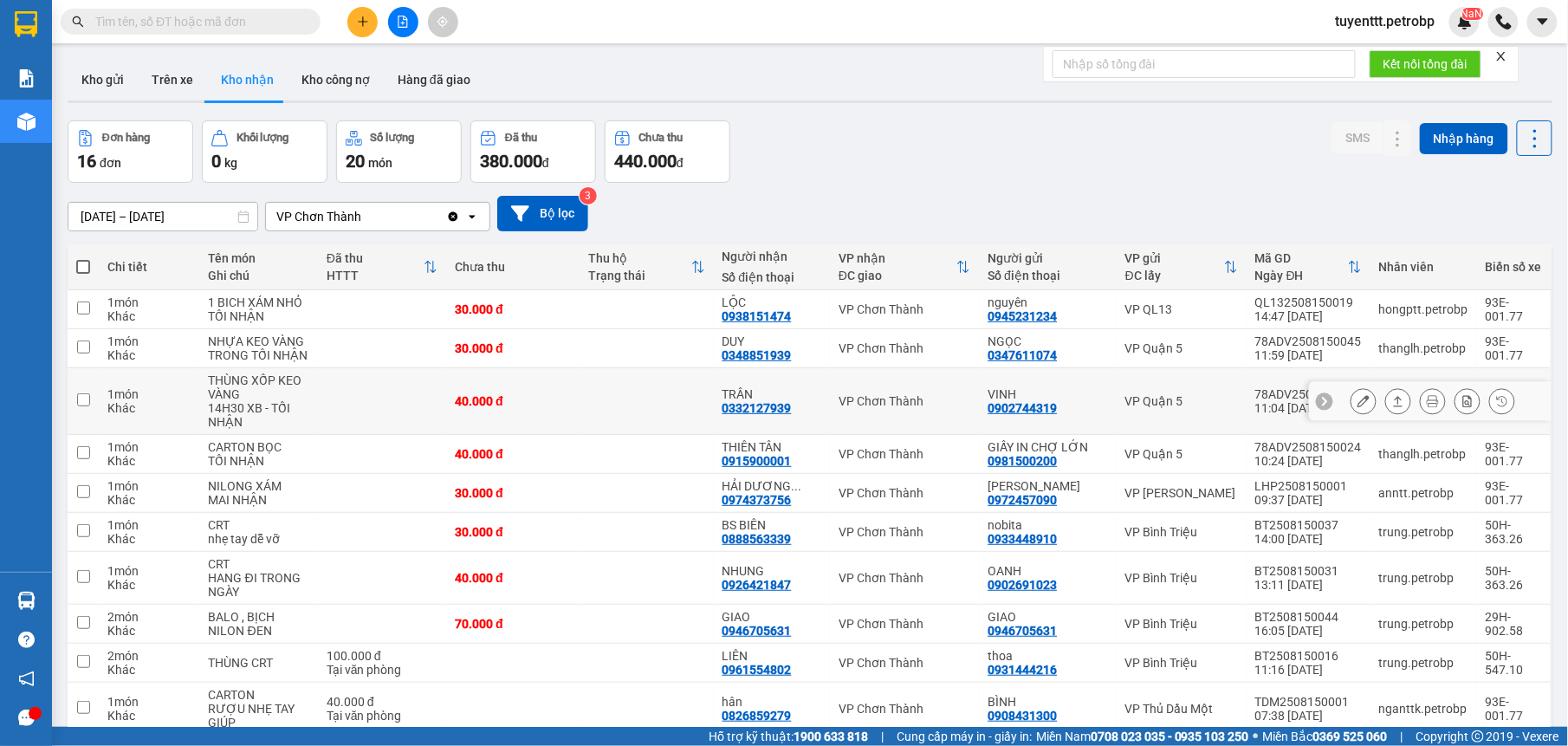
click at [631, 417] on td at bounding box center [646, 401] width 134 height 67
checkbox input "true"
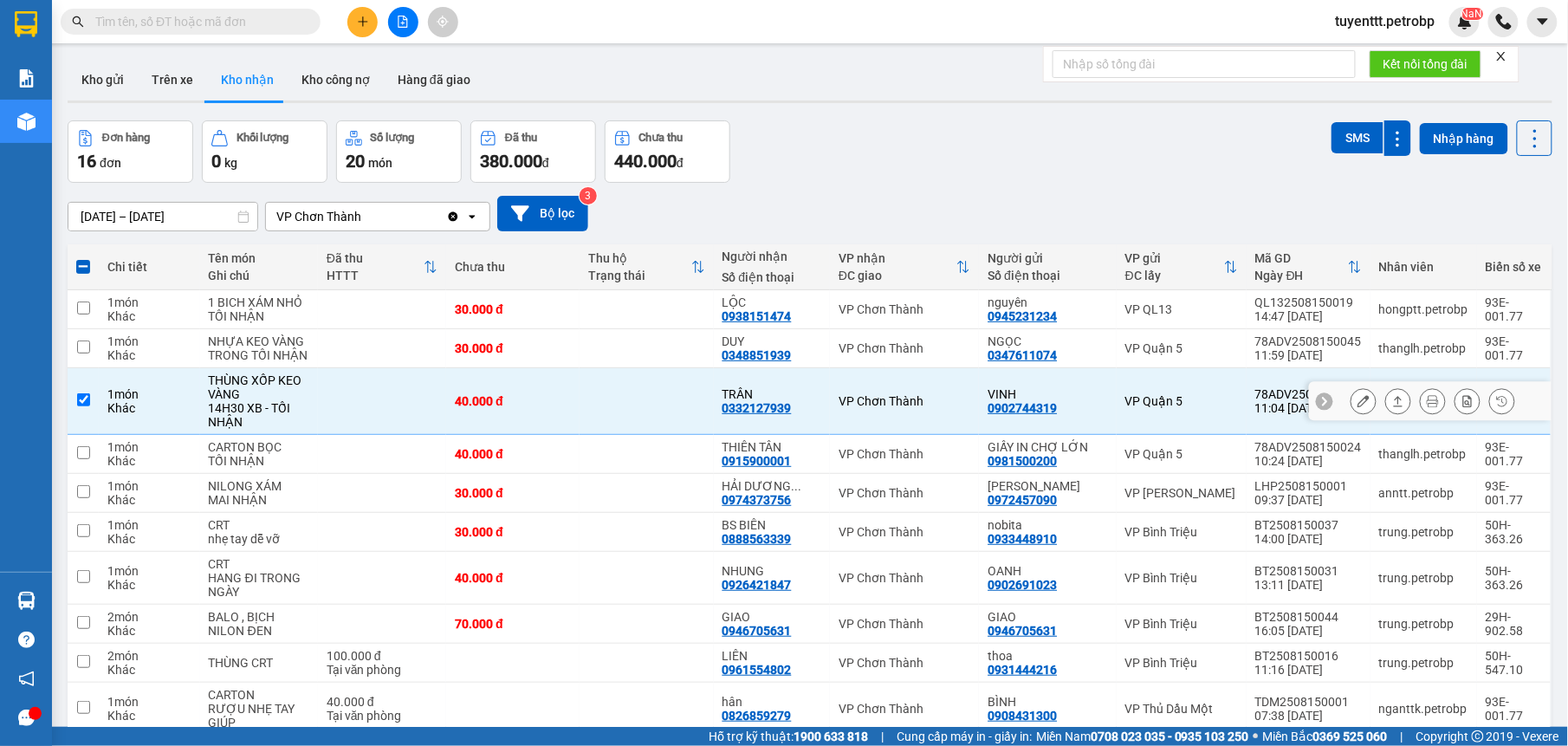
click at [1392, 400] on icon at bounding box center [1398, 400] width 12 height 12
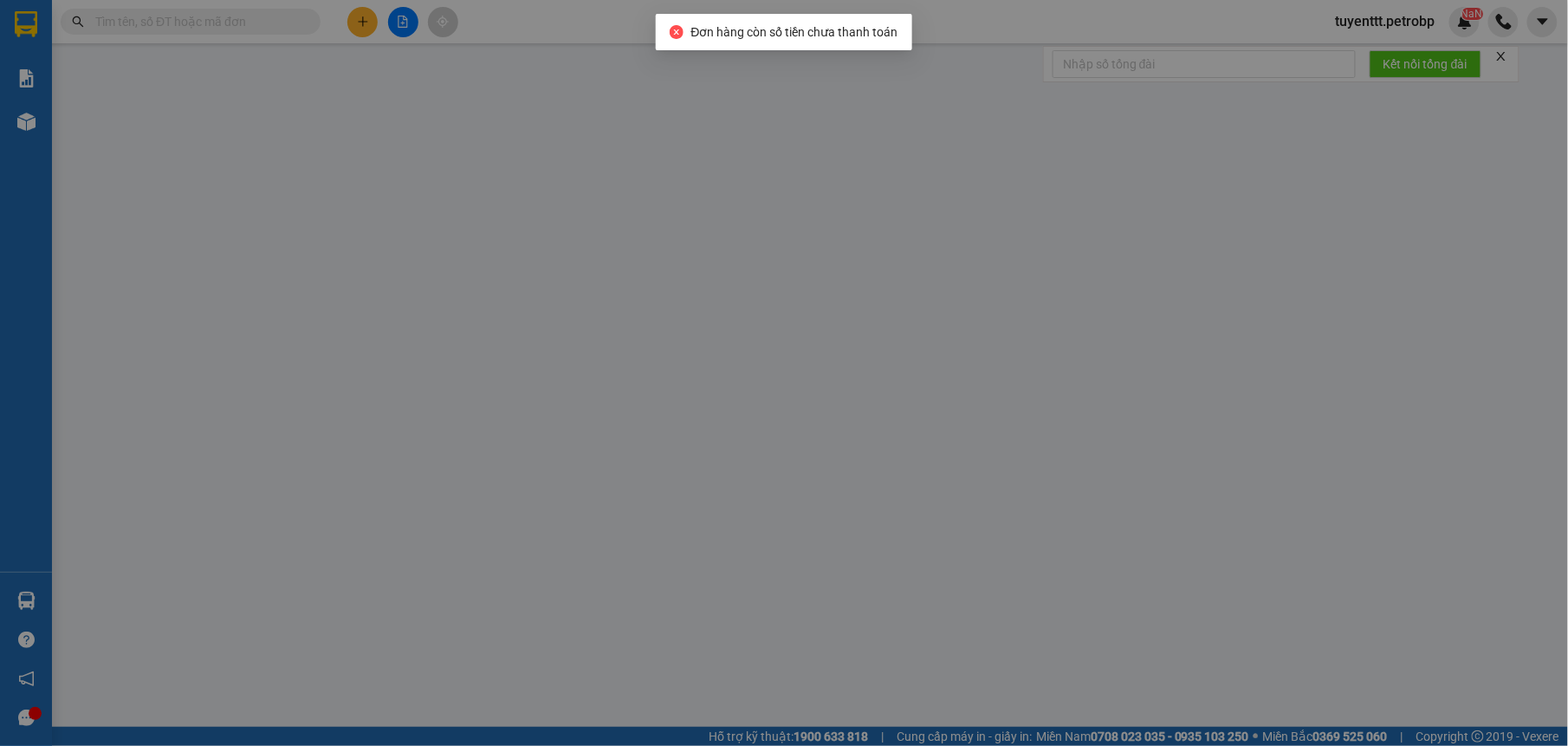
type input "0902744319"
type input "VINH"
type input "0332127939"
type input "TRÂN"
type input "40.000"
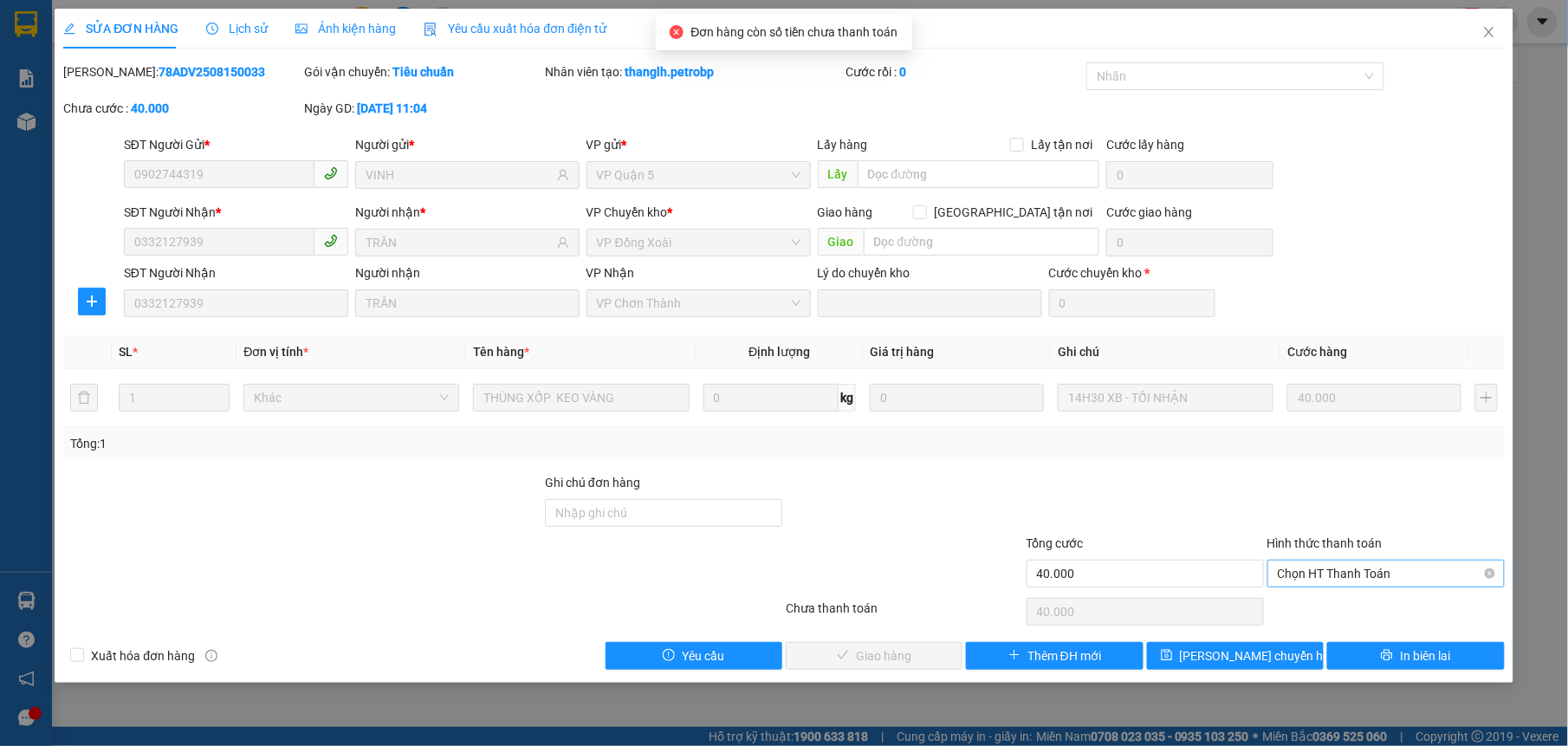
click at [1332, 563] on span "Chọn HT Thanh Toán" at bounding box center [1386, 574] width 217 height 26
drag, startPoint x: 1321, startPoint y: 601, endPoint x: 1298, endPoint y: 600, distance: 23.0
click at [1320, 601] on div "Tại văn phòng" at bounding box center [1386, 609] width 217 height 19
type input "0"
click at [934, 644] on button "Giao hàng" at bounding box center [874, 656] width 177 height 27
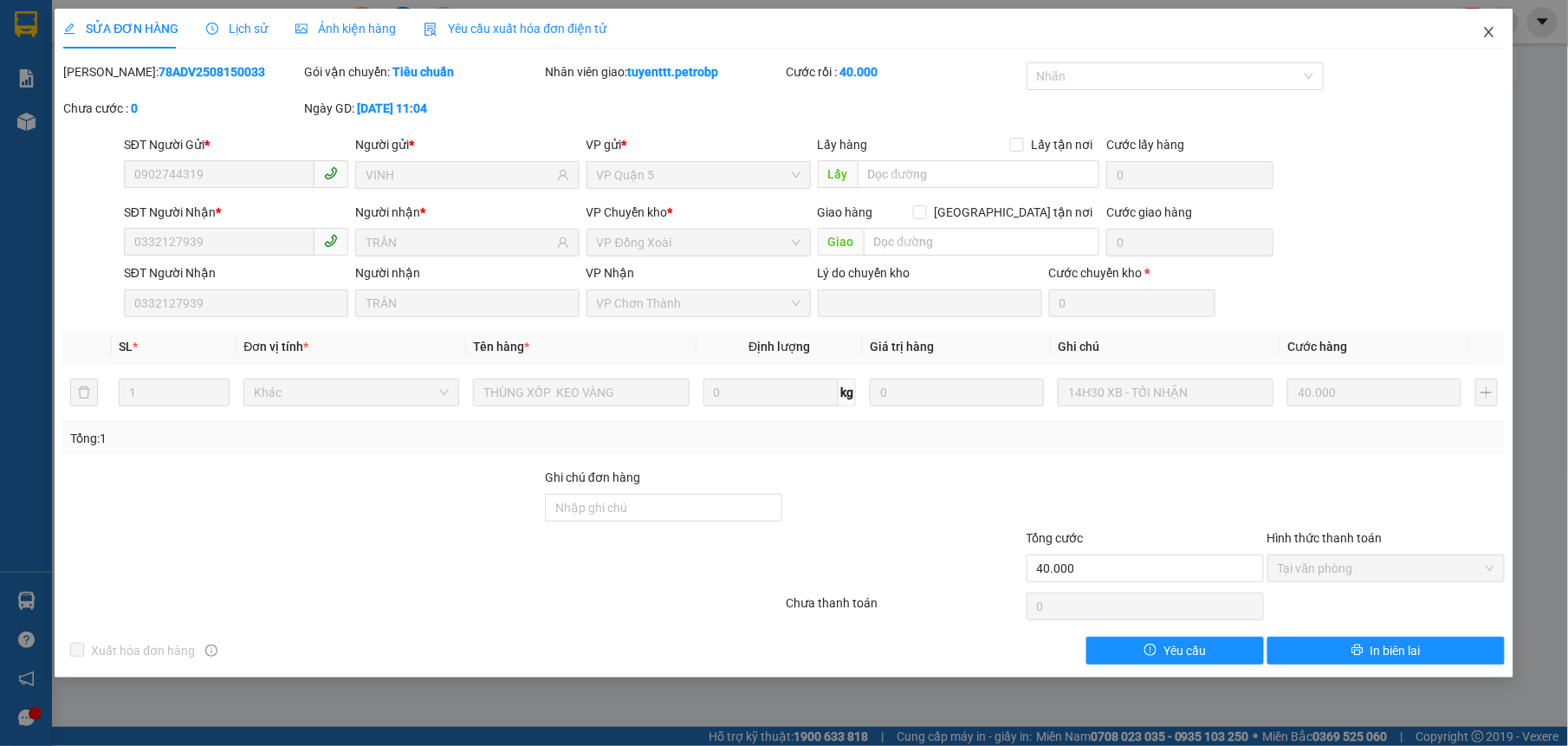
click at [1495, 23] on span "Close" at bounding box center [1489, 33] width 49 height 49
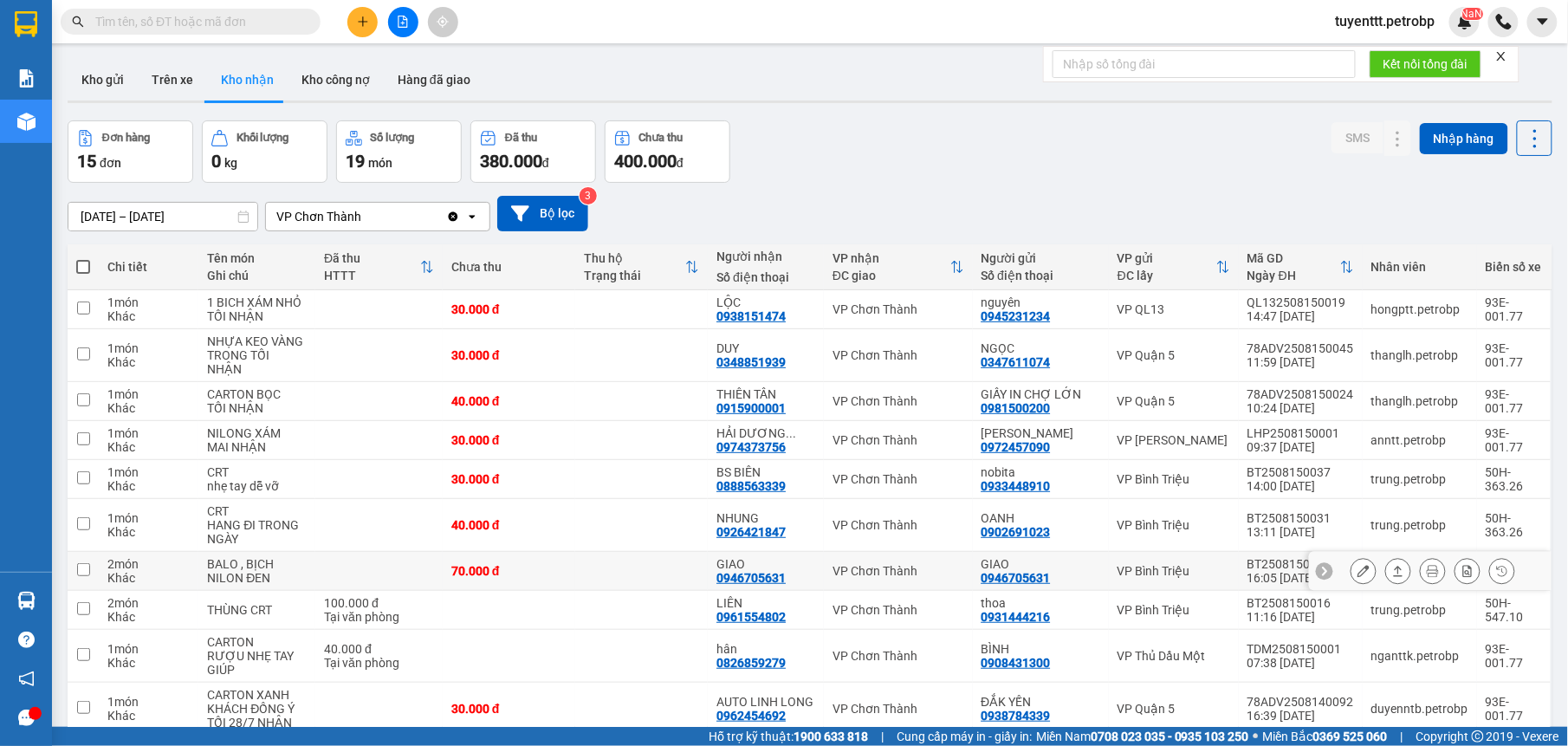
click at [649, 578] on td at bounding box center [641, 571] width 133 height 39
checkbox input "true"
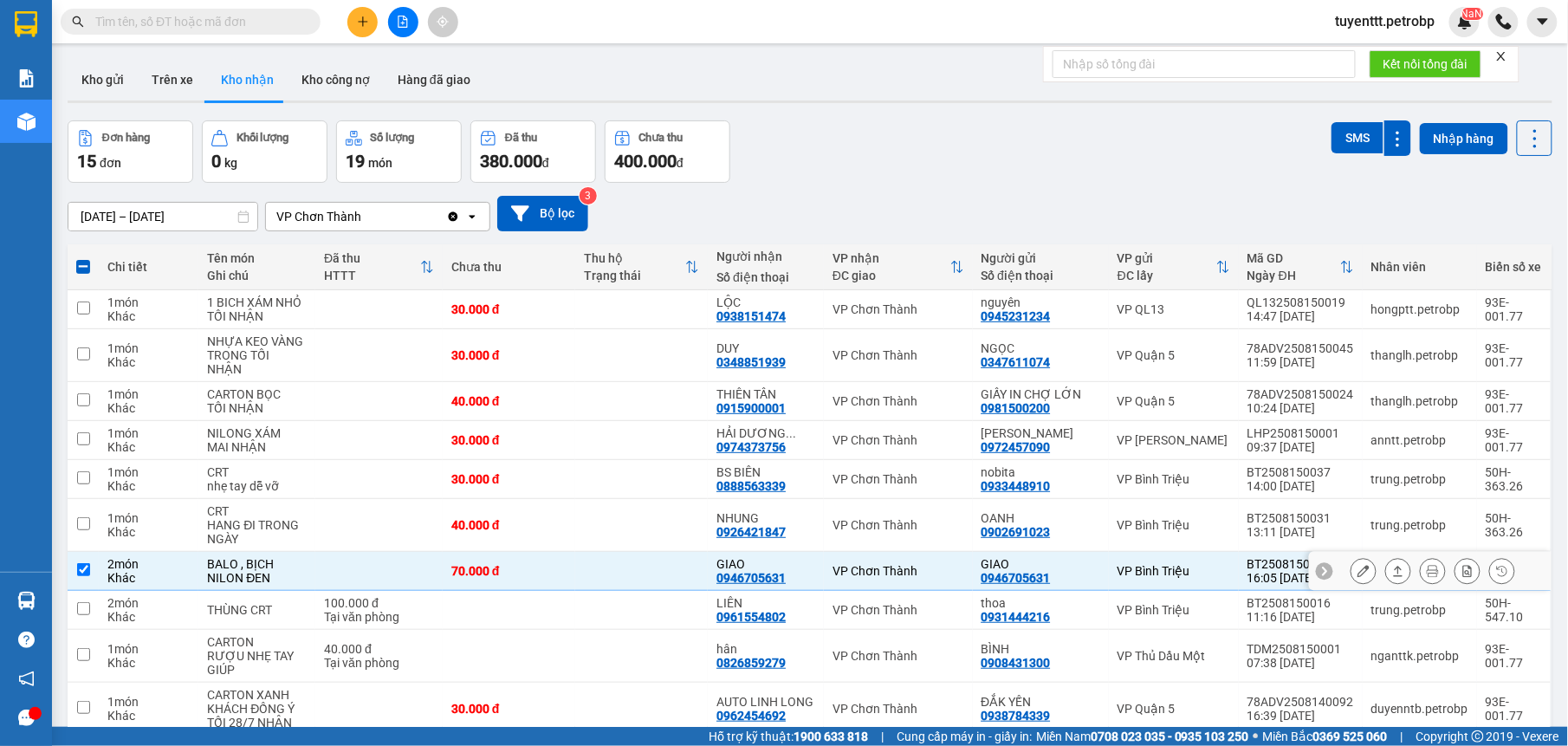
click at [1394, 573] on icon at bounding box center [1398, 571] width 9 height 10
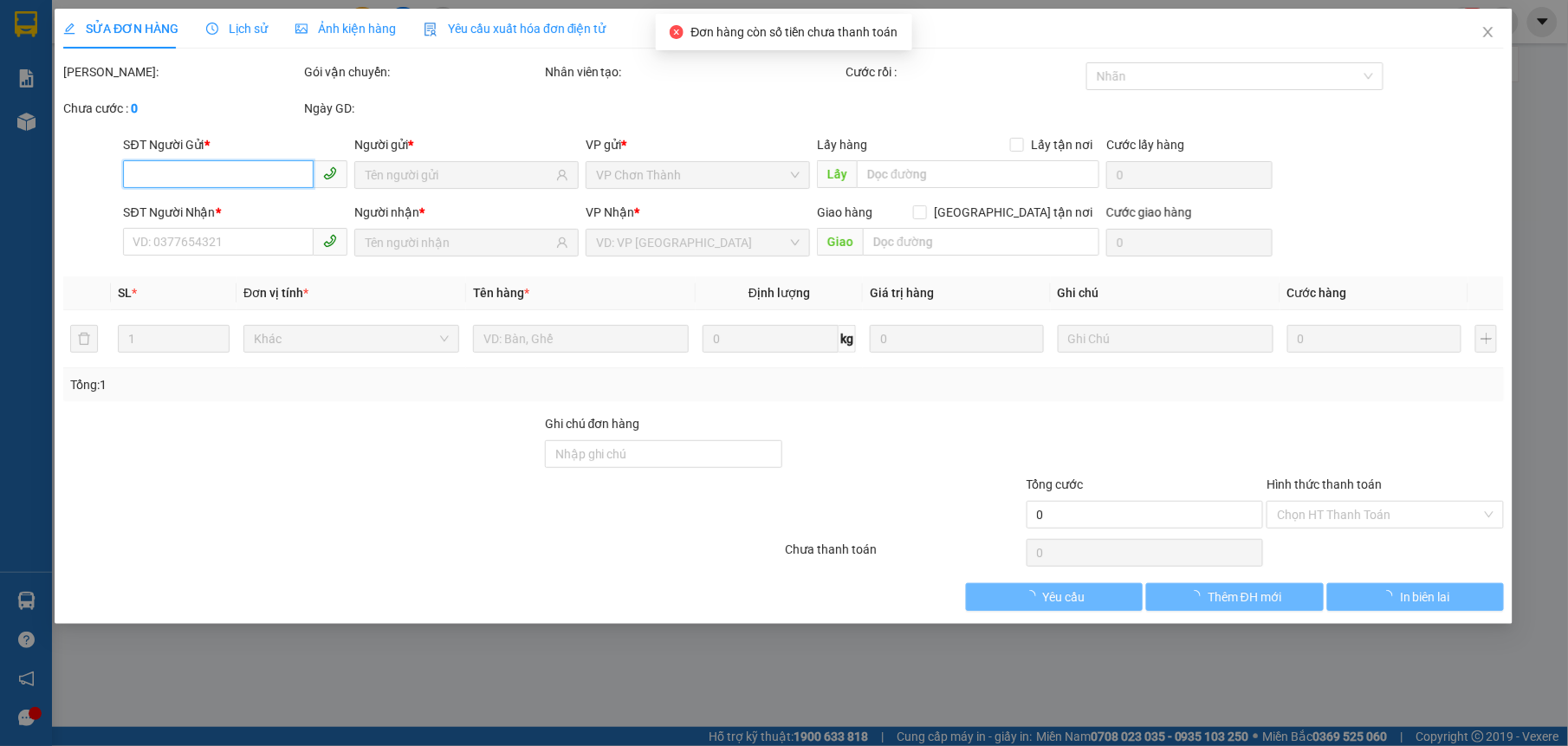
type input "0946705631"
type input "GIAO"
type input "0946705631"
type input "GIAO"
type input "70.000"
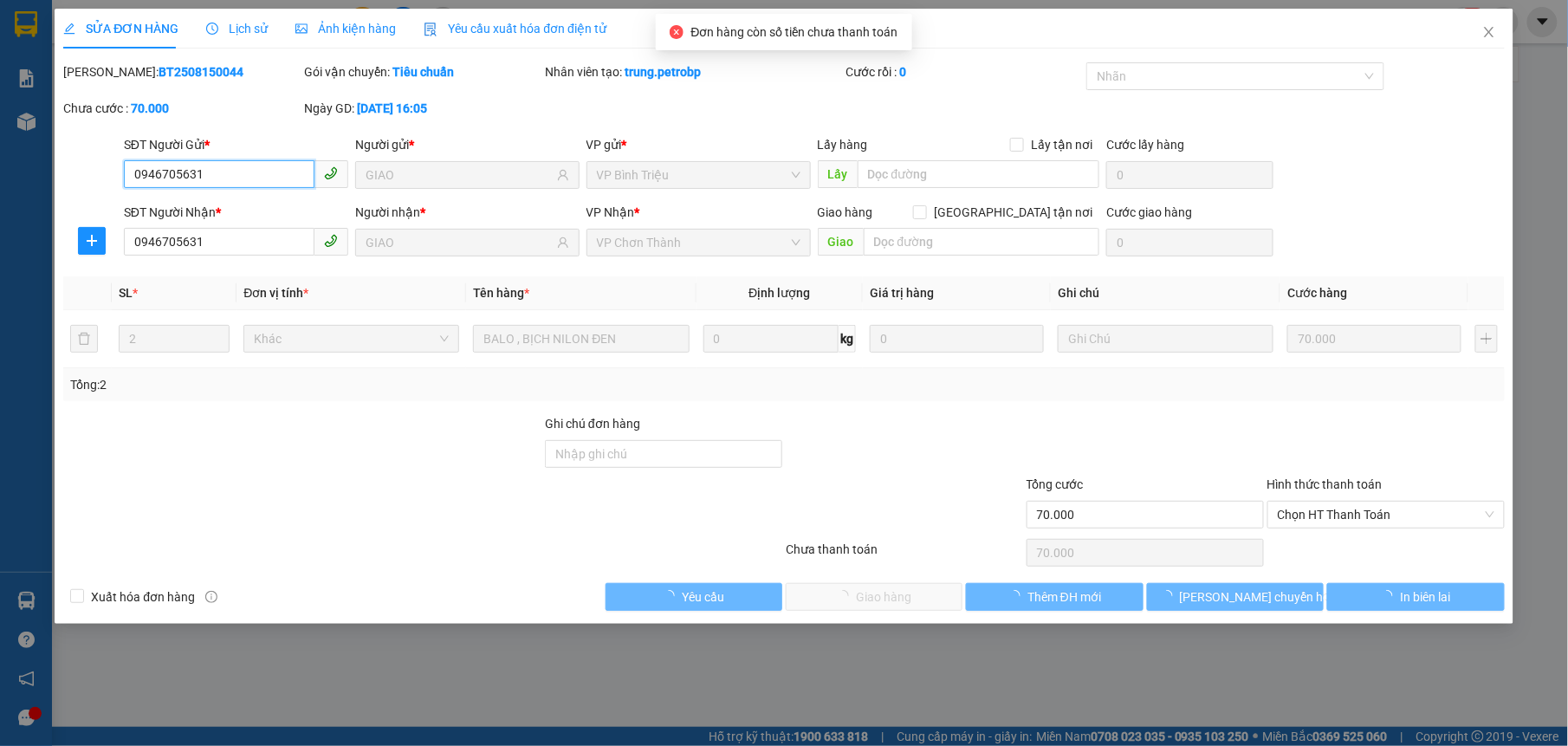
click at [1311, 517] on span "Chọn HT Thanh Toán" at bounding box center [1386, 515] width 217 height 26
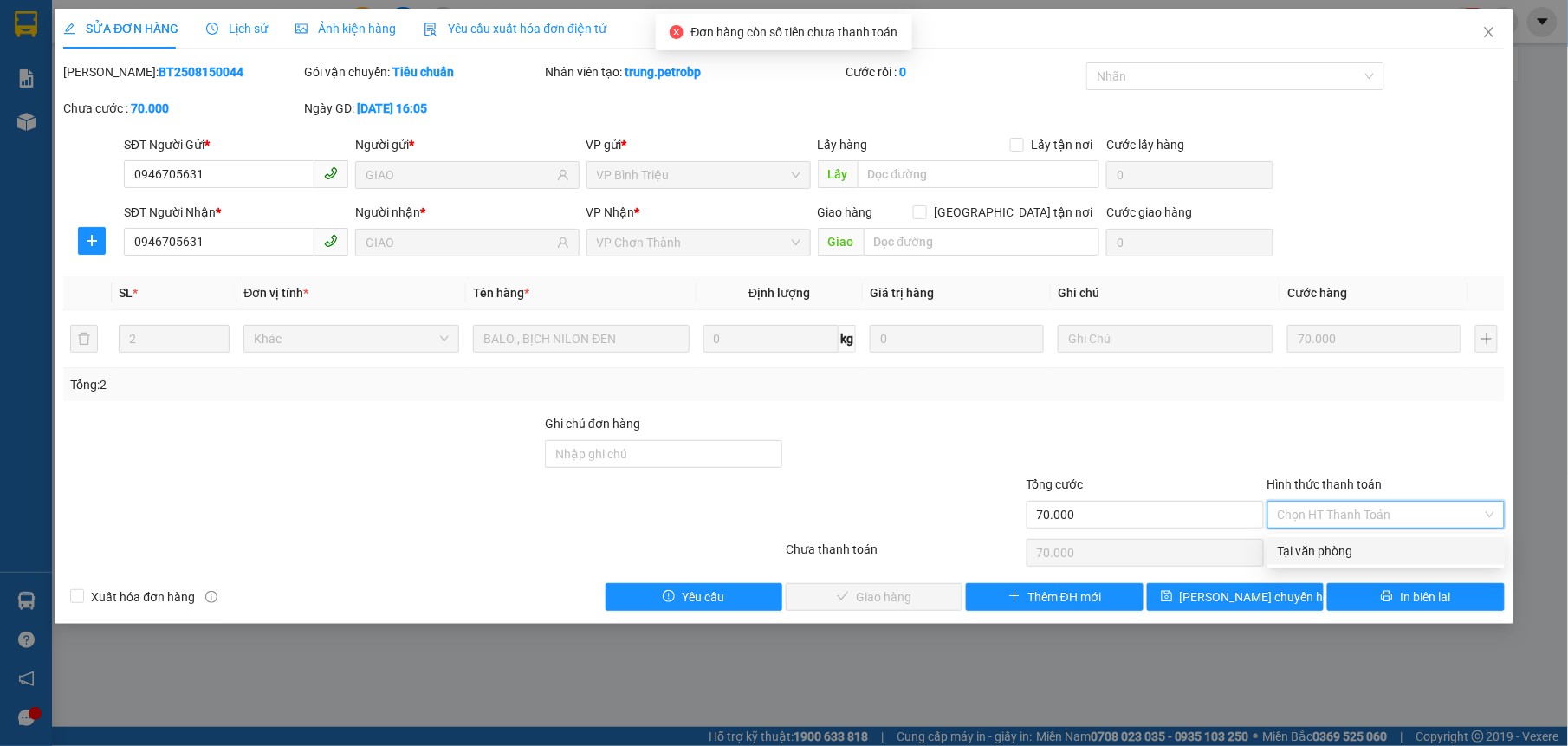
click at [1286, 545] on div "Tại văn phòng" at bounding box center [1386, 551] width 217 height 19
type input "0"
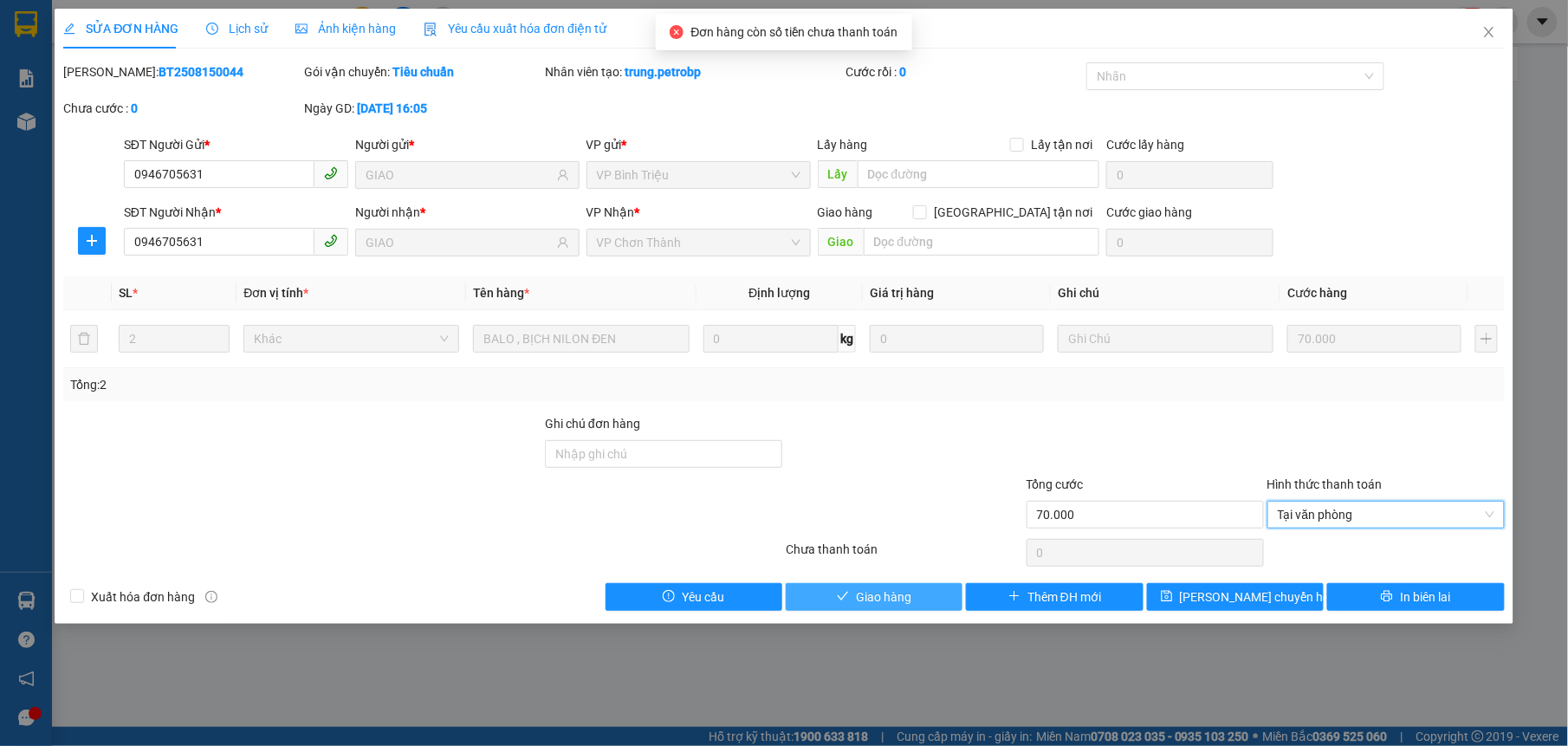
click at [901, 593] on span "Giao hàng" at bounding box center [883, 597] width 56 height 19
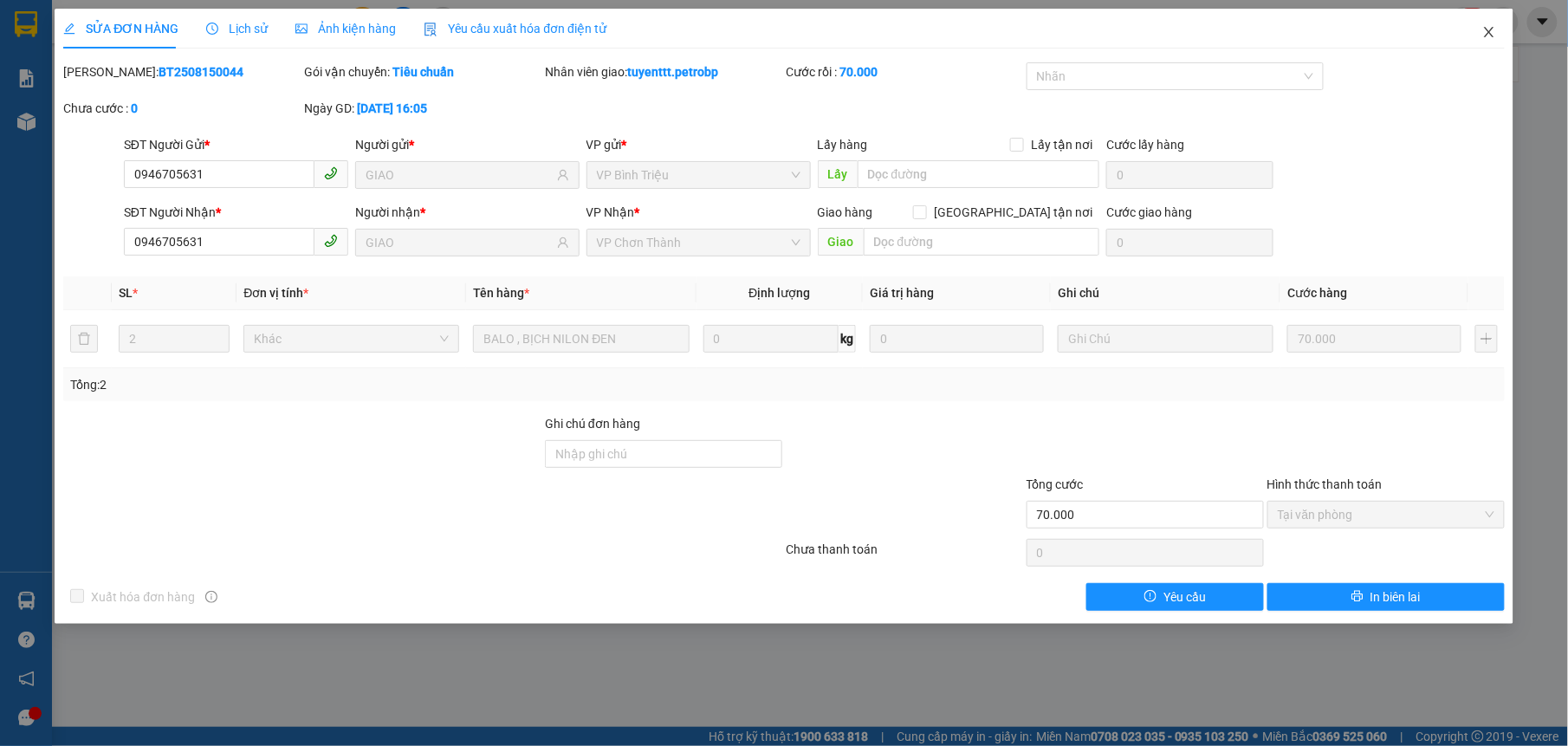
click at [1488, 35] on icon "close" at bounding box center [1489, 32] width 9 height 10
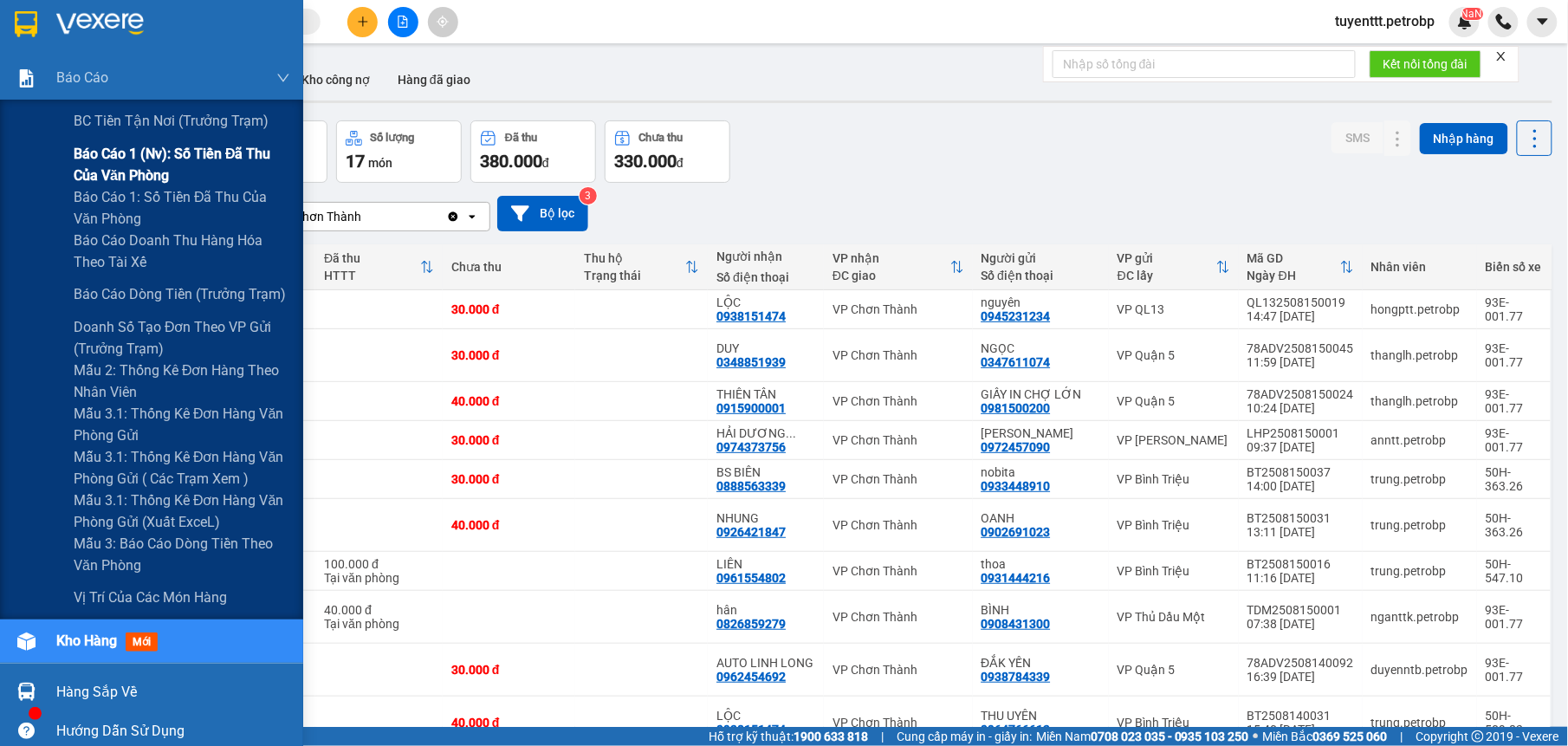
click at [133, 154] on span "Báo cáo 1 (nv): Số tiền đã thu của văn phòng" at bounding box center [182, 165] width 217 height 43
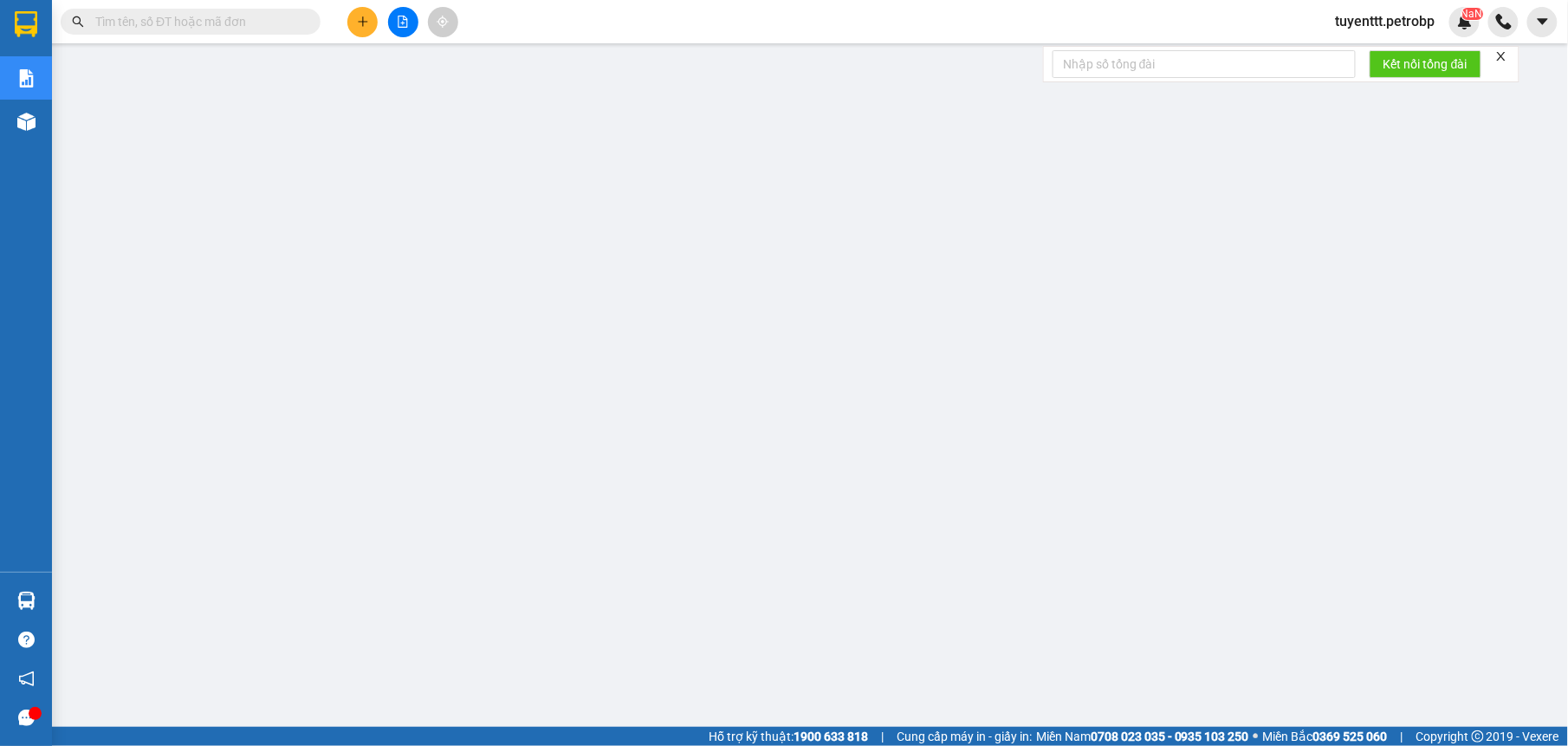
paste input "BT2508120012"
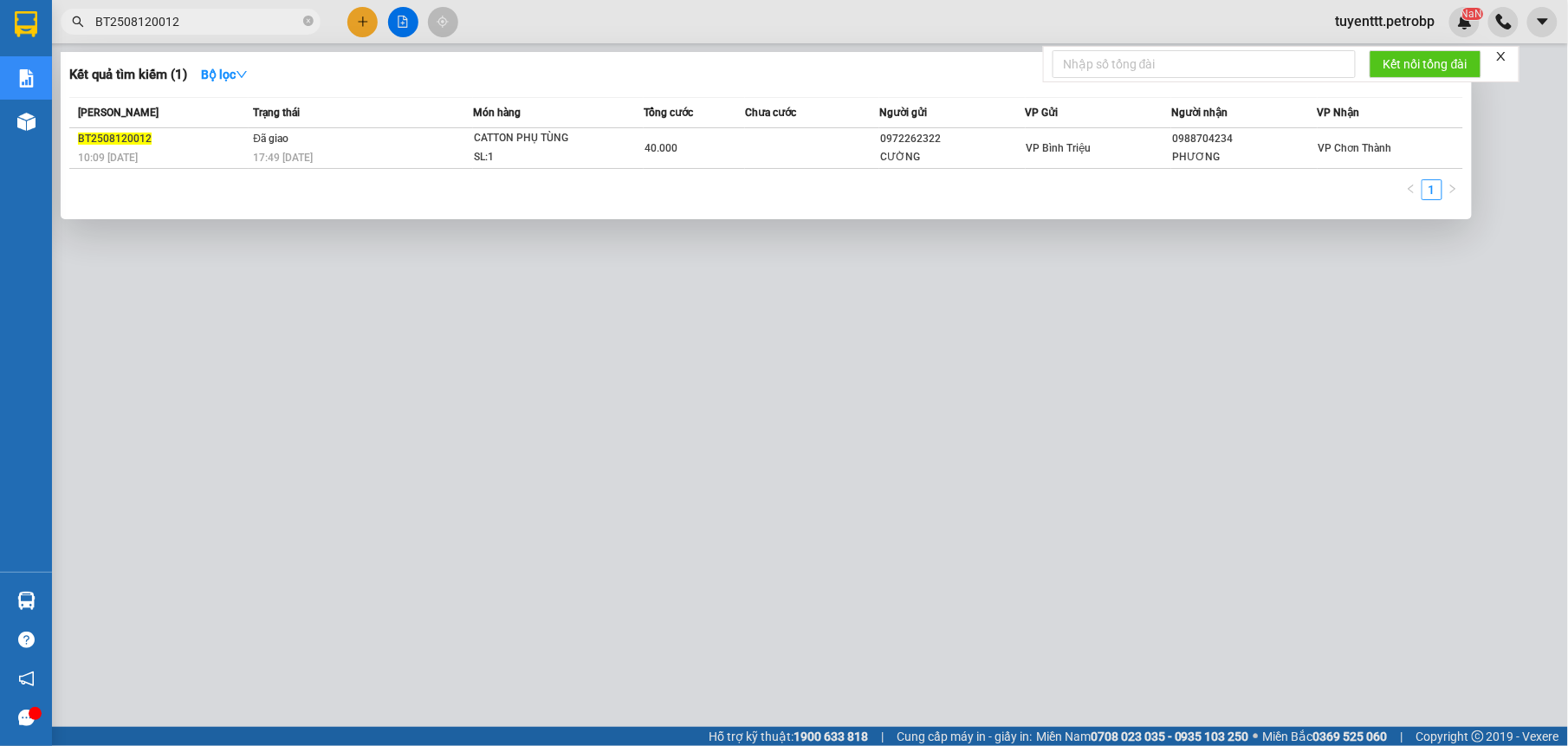
type input "BT2508120012"
click at [738, 552] on div at bounding box center [784, 373] width 1568 height 746
